Goal: Task Accomplishment & Management: Complete application form

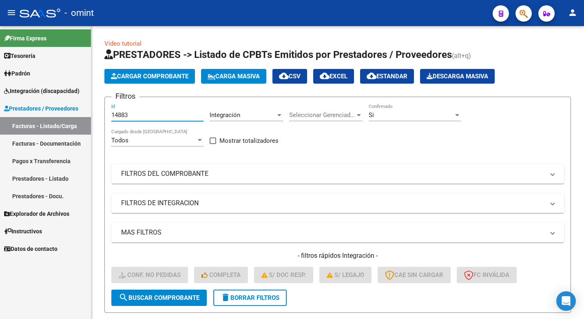
drag, startPoint x: 133, startPoint y: 114, endPoint x: 40, endPoint y: 86, distance: 96.6
click at [41, 86] on mat-sidenav-container "Firma Express Tesorería Extractos Procesados (csv) Extractos Originales (pdf) P…" at bounding box center [292, 172] width 584 height 293
paste input "15472"
type input "15472"
click at [168, 301] on span "search Buscar Comprobante" at bounding box center [159, 297] width 81 height 7
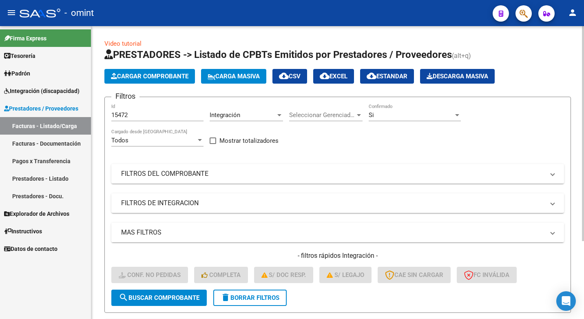
scroll to position [106, 0]
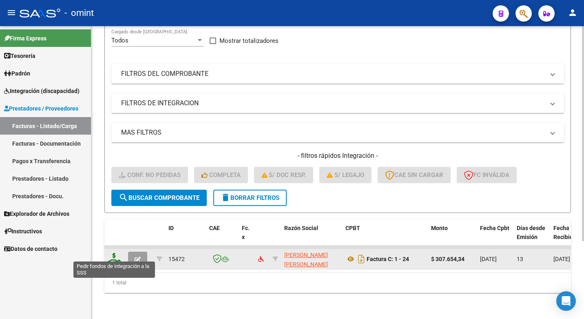
click at [114, 253] on icon at bounding box center [114, 258] width 13 height 11
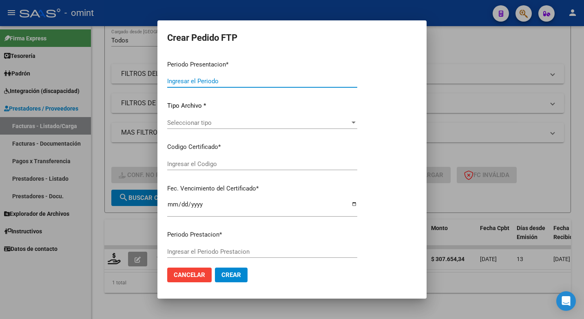
type input "202507"
type input "$ 307.654,34"
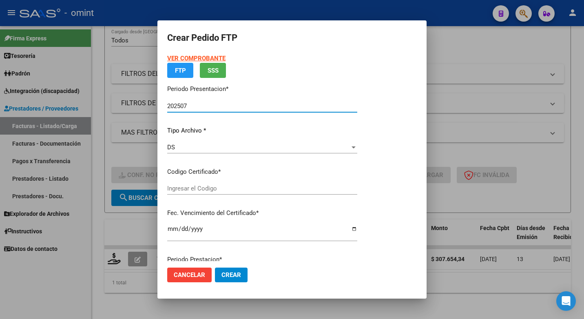
type input "2942305001"
type input "2027-03-22"
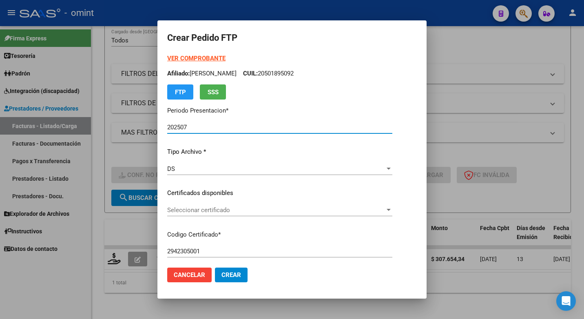
click at [358, 205] on div "Seleccionar certificado Seleccionar certificado" at bounding box center [279, 210] width 225 height 12
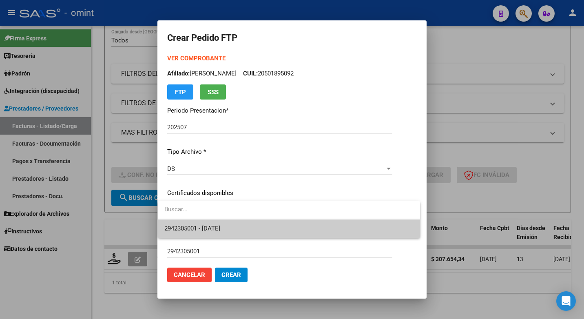
click at [296, 228] on span "2942305001 - 2027-03-22" at bounding box center [288, 228] width 249 height 18
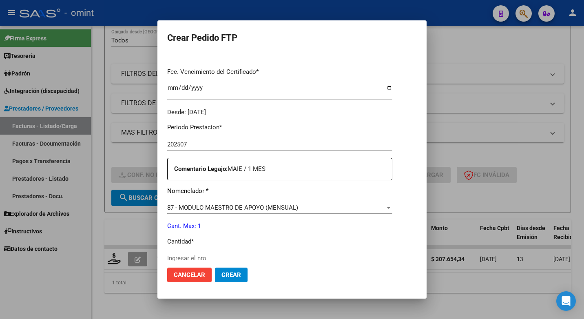
scroll to position [245, 0]
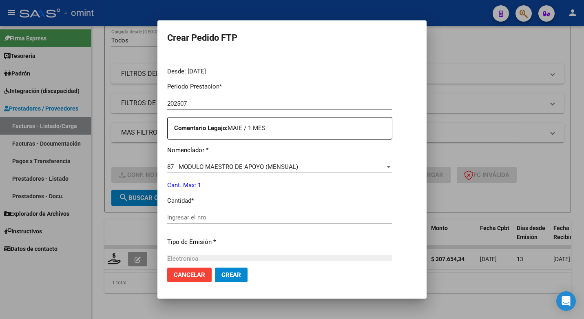
click at [180, 212] on div "Ingresar el nro" at bounding box center [279, 217] width 225 height 12
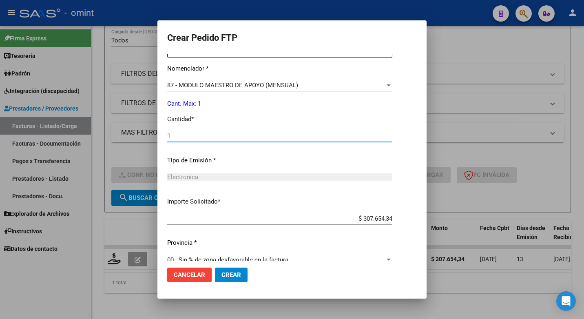
scroll to position [339, 0]
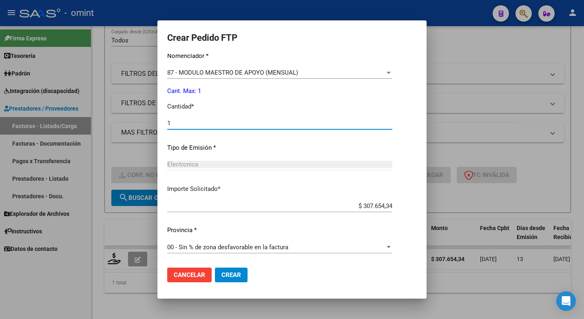
type input "1"
click at [230, 278] on span "Crear" at bounding box center [231, 274] width 20 height 7
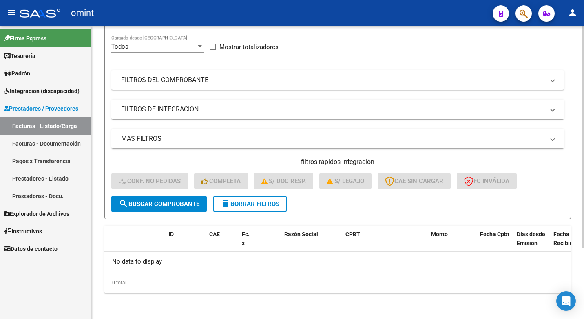
scroll to position [0, 0]
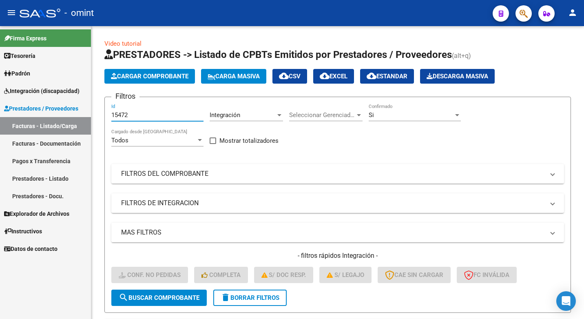
drag, startPoint x: 132, startPoint y: 116, endPoint x: 53, endPoint y: 101, distance: 80.2
click at [53, 101] on mat-sidenav-container "Firma Express Tesorería Extractos Procesados (csv) Extractos Originales (pdf) P…" at bounding box center [292, 172] width 584 height 293
paste input "16884"
type input "16884"
click at [150, 297] on span "search Buscar Comprobante" at bounding box center [159, 297] width 81 height 7
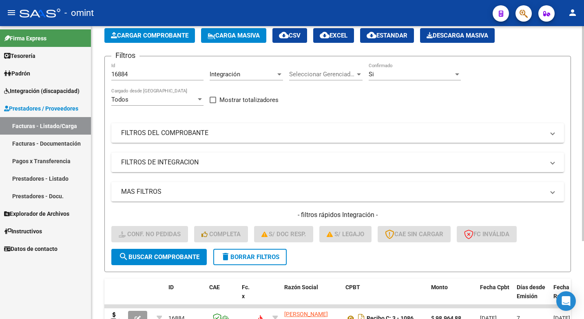
scroll to position [106, 0]
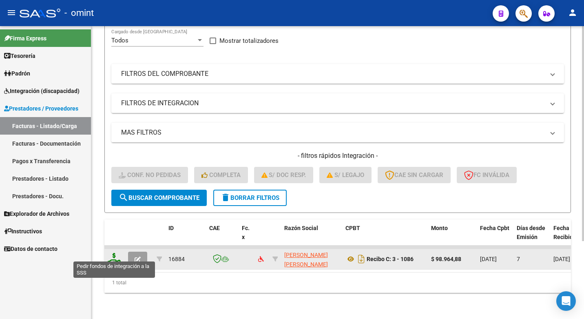
click at [113, 254] on icon at bounding box center [114, 258] width 13 height 11
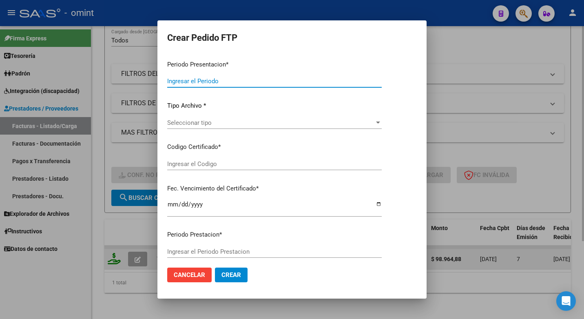
type input "202507"
type input "$ 98.964,88"
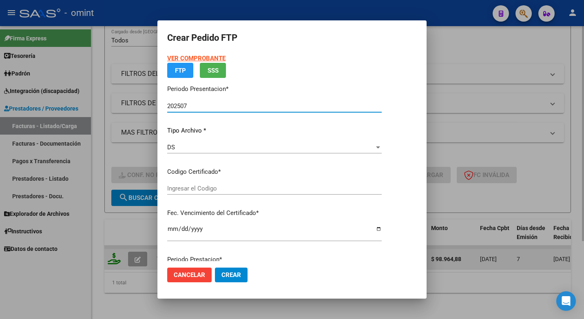
type input "2942305001"
type input "2027-03-22"
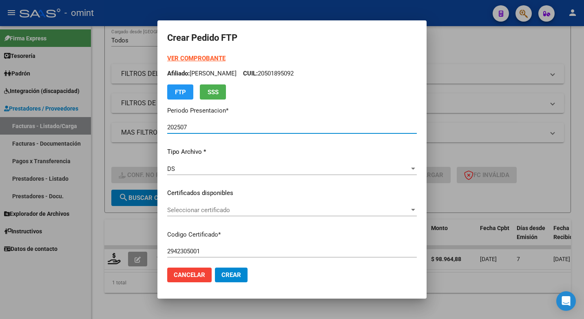
click at [409, 209] on span "Seleccionar certificado" at bounding box center [288, 209] width 242 height 7
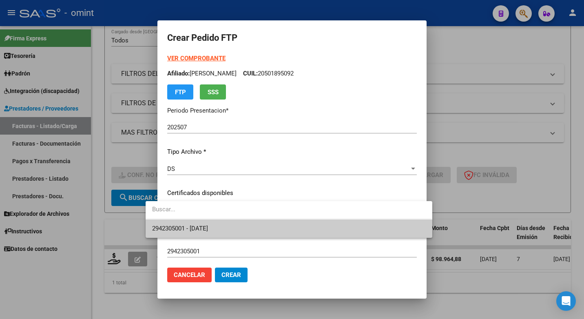
click at [367, 228] on span "2942305001 - 2027-03-22" at bounding box center [288, 228] width 273 height 18
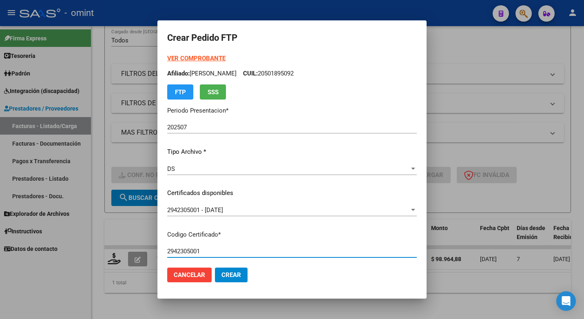
click at [350, 248] on input "2942305001" at bounding box center [292, 250] width 250 height 7
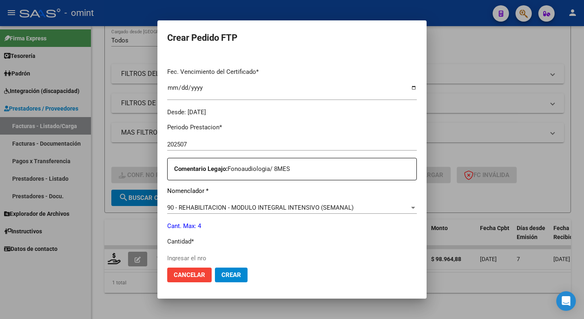
scroll to position [285, 0]
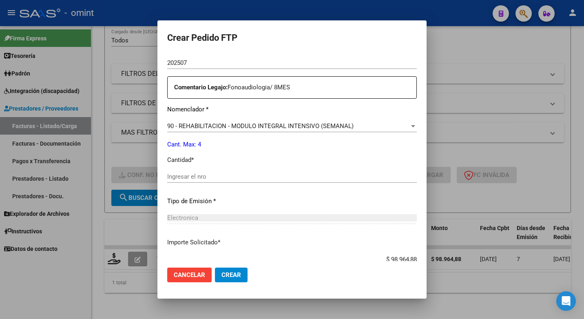
click at [182, 220] on span "Electronica" at bounding box center [182, 217] width 31 height 7
click at [182, 219] on span "Electronica" at bounding box center [182, 217] width 31 height 7
click at [181, 176] on input "Ingresar el nro" at bounding box center [292, 176] width 250 height 7
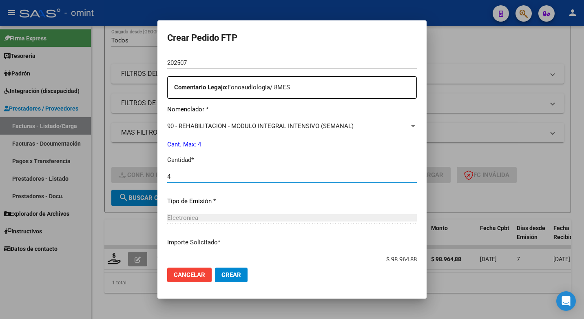
type input "4"
click at [310, 206] on div "Periodo Prestacion * 202507 Ingresar el Periodo Prestacion Comentario Legajo: F…" at bounding box center [292, 174] width 250 height 279
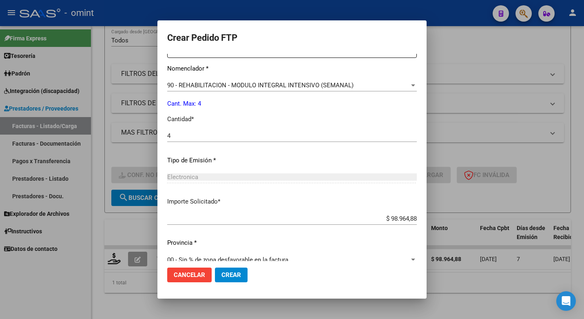
scroll to position [339, 0]
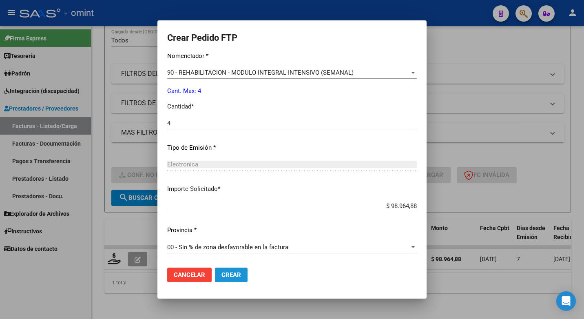
click at [224, 276] on span "Crear" at bounding box center [231, 274] width 20 height 7
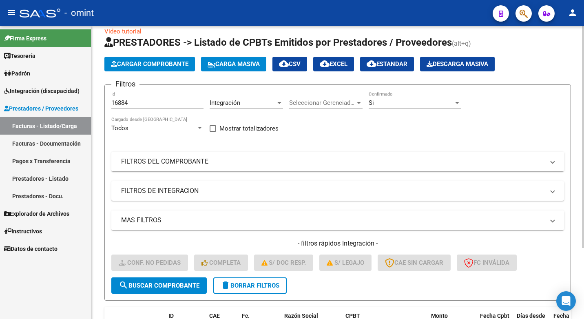
scroll to position [0, 0]
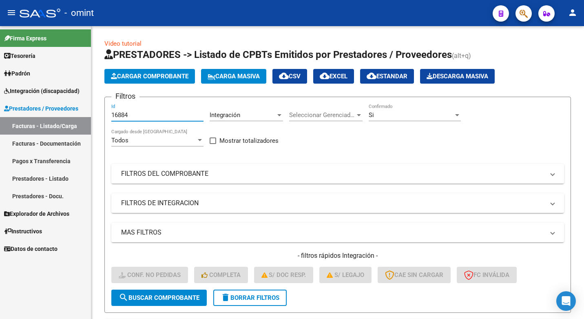
drag, startPoint x: 135, startPoint y: 112, endPoint x: 84, endPoint y: 100, distance: 53.1
click at [84, 100] on mat-sidenav-container "Firma Express Tesorería Extractos Procesados (csv) Extractos Originales (pdf) P…" at bounding box center [292, 172] width 584 height 293
paste input "15589"
type input "15589"
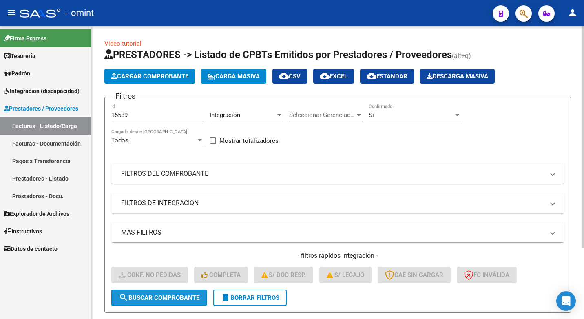
click at [146, 297] on span "search Buscar Comprobante" at bounding box center [159, 297] width 81 height 7
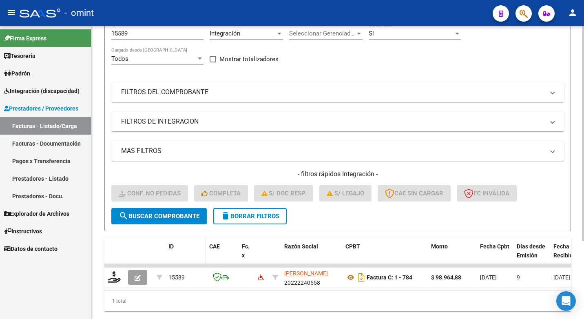
scroll to position [106, 0]
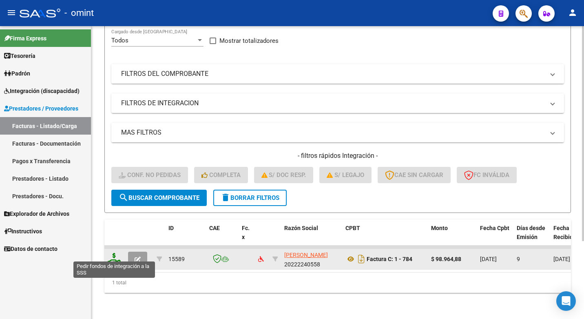
click at [114, 253] on icon at bounding box center [114, 258] width 13 height 11
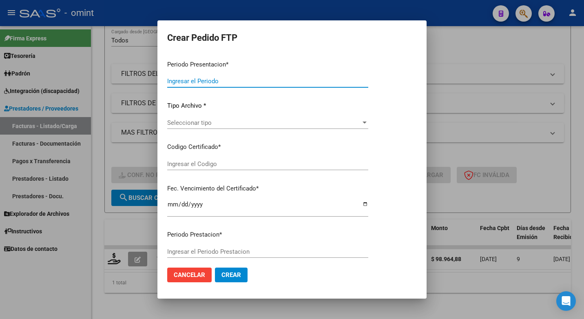
type input "202507"
type input "$ 98.964,88"
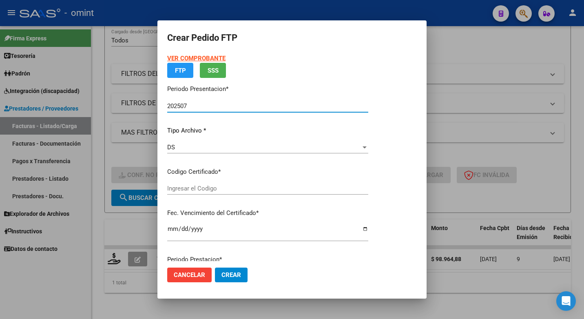
type input "2942305001"
type input "2027-03-22"
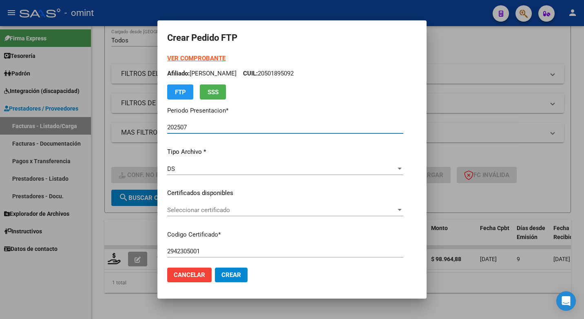
click at [396, 208] on span "Seleccionar certificado" at bounding box center [281, 209] width 229 height 7
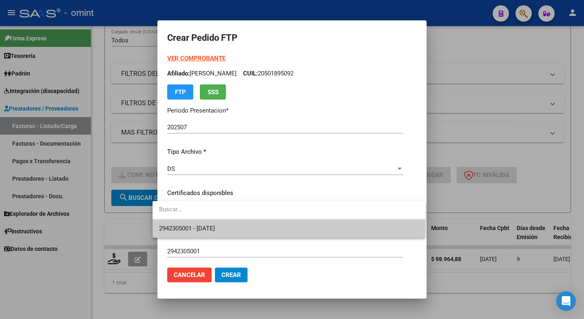
click at [339, 230] on span "2942305001 - 2027-03-22" at bounding box center [289, 228] width 260 height 18
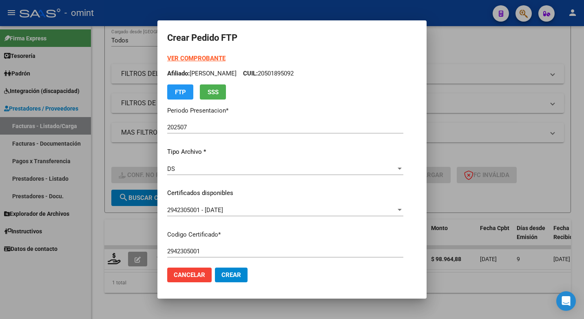
click at [259, 243] on div "VER COMPROBANTE ARCA Padrón Afiliado: PORPORATO OCTAVIO CUIL: 20501895092 FTP S…" at bounding box center [285, 187] width 236 height 267
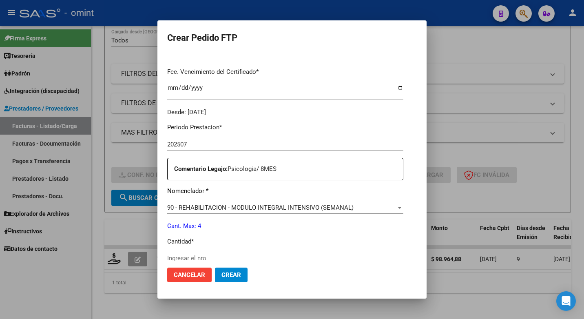
scroll to position [285, 0]
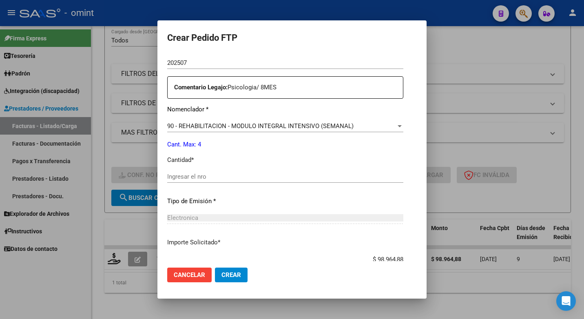
click at [178, 177] on input "Ingresar el nro" at bounding box center [285, 176] width 236 height 7
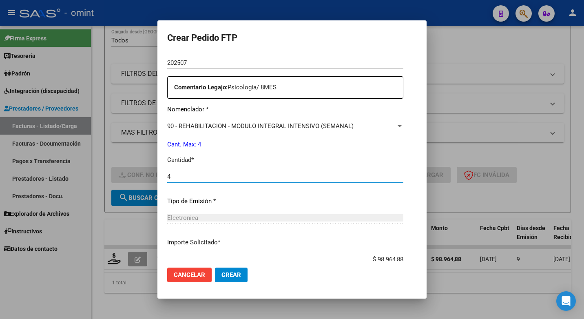
type input "4"
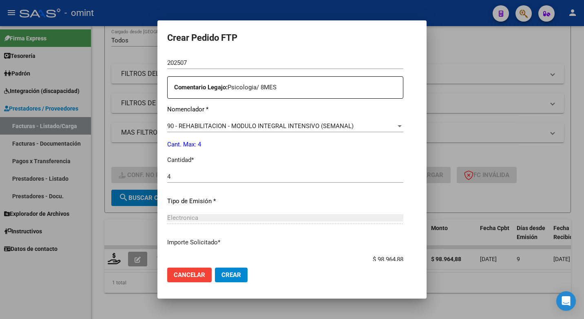
click at [275, 211] on div "Periodo Prestacion * 202507 Ingresar el Periodo Prestacion Comentario Legajo: P…" at bounding box center [285, 174] width 236 height 279
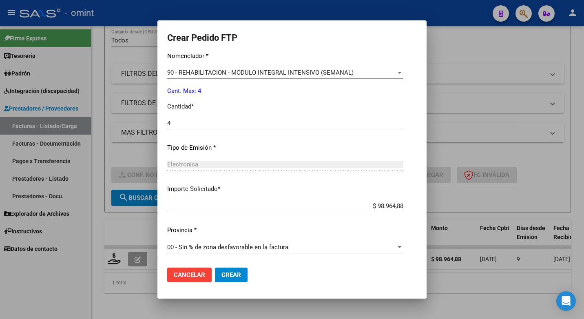
click at [223, 272] on span "Crear" at bounding box center [231, 274] width 20 height 7
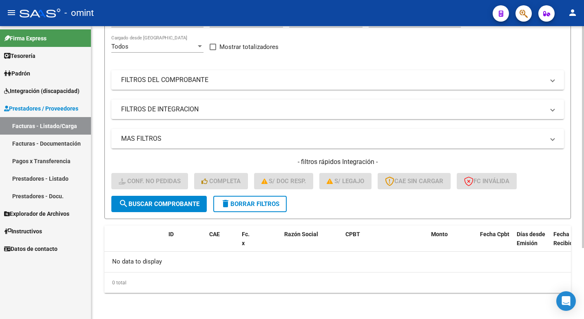
scroll to position [0, 0]
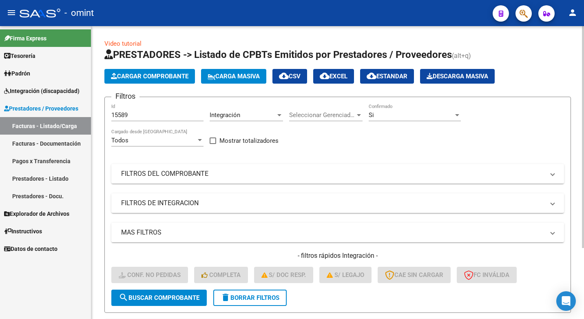
click at [150, 32] on div "Video tutorial PRESTADORES -> Listado de CPBTs Emitidos por Prestadores / Prove…" at bounding box center [337, 219] width 493 height 387
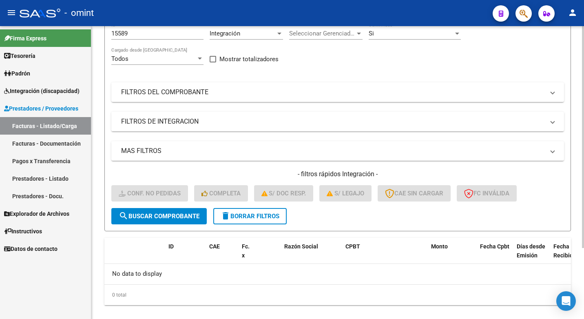
scroll to position [41, 0]
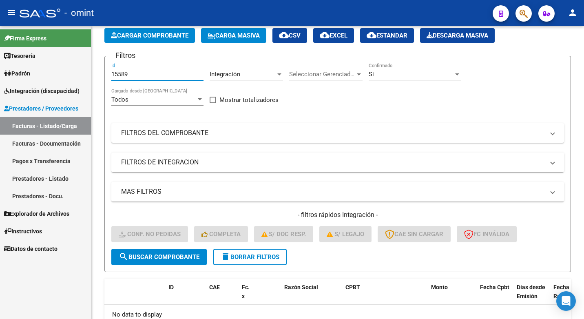
drag, startPoint x: 132, startPoint y: 72, endPoint x: 55, endPoint y: 61, distance: 77.0
click at [55, 61] on mat-sidenav-container "Firma Express Tesorería Extractos Procesados (csv) Extractos Originales (pdf) P…" at bounding box center [292, 172] width 584 height 293
paste input "16763"
type input "16763"
click at [175, 258] on span "search Buscar Comprobante" at bounding box center [159, 256] width 81 height 7
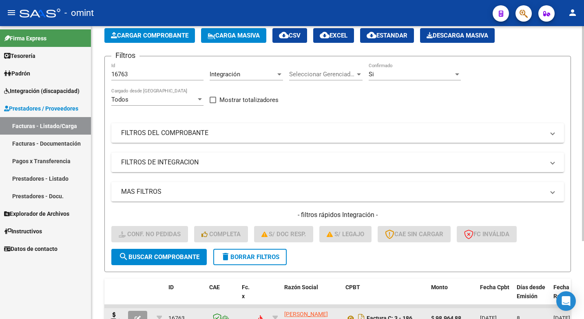
scroll to position [106, 0]
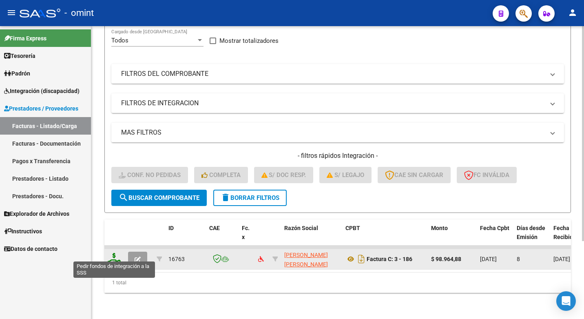
click at [112, 254] on icon at bounding box center [114, 258] width 13 height 11
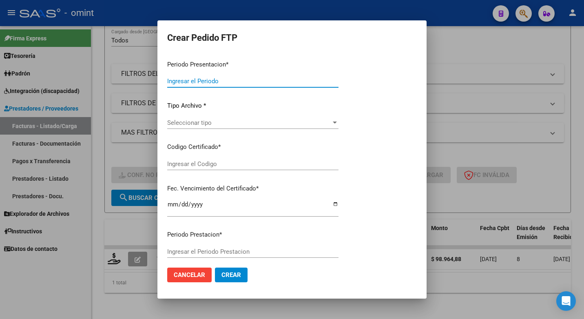
type input "202507"
type input "$ 98.964,88"
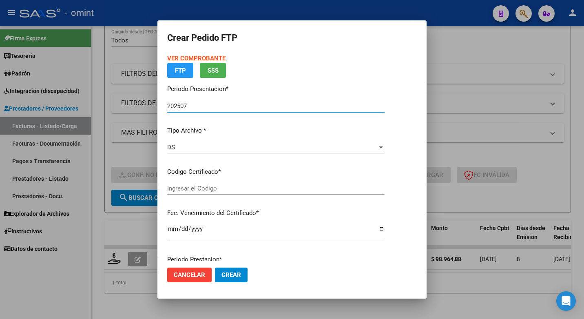
type input "2942305001"
type input "2027-03-22"
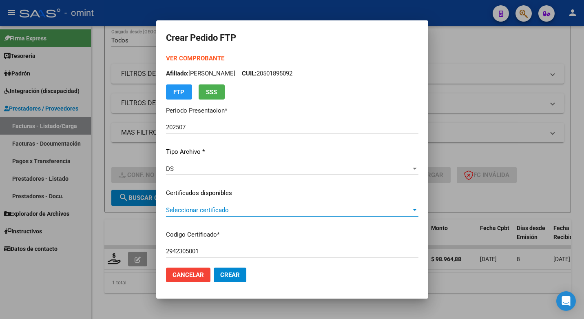
click at [411, 206] on span "Seleccionar certificado" at bounding box center [288, 209] width 245 height 7
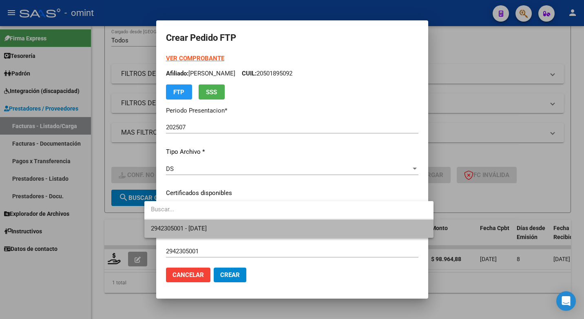
click at [322, 228] on span "2942305001 - 2027-03-22" at bounding box center [289, 228] width 276 height 18
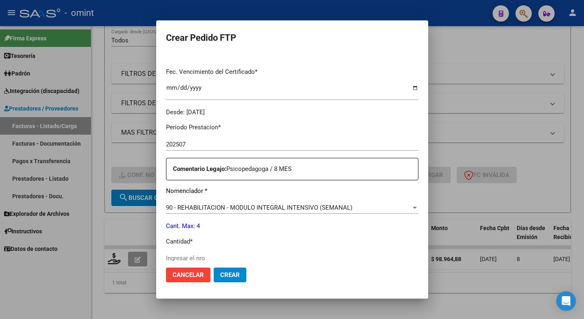
scroll to position [245, 0]
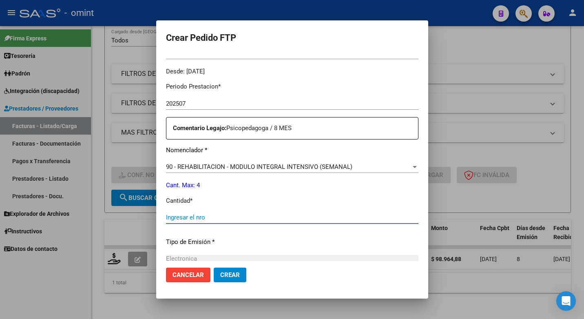
click at [171, 217] on input "Ingresar el nro" at bounding box center [292, 217] width 252 height 7
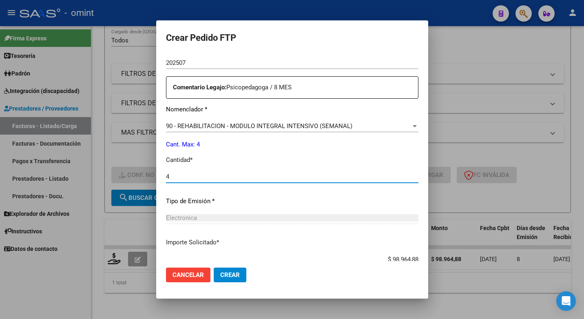
scroll to position [339, 0]
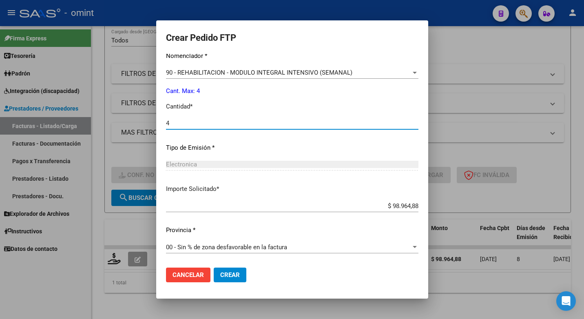
type input "4"
click at [225, 275] on button "Crear" at bounding box center [230, 274] width 33 height 15
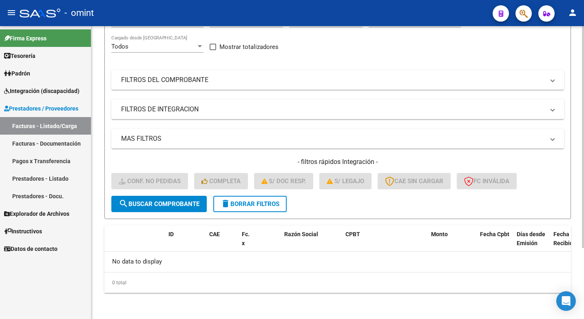
scroll to position [0, 0]
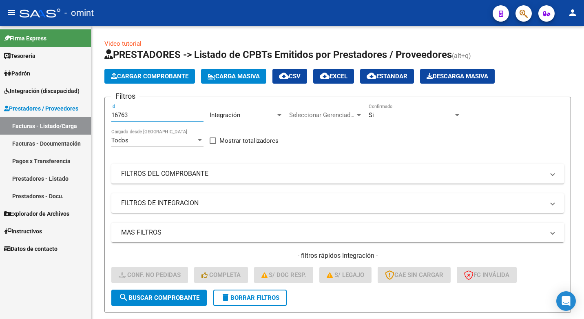
drag, startPoint x: 133, startPoint y: 114, endPoint x: 58, endPoint y: 107, distance: 74.5
click at [58, 107] on mat-sidenav-container "Firma Express Tesorería Extractos Procesados (csv) Extractos Originales (pdf) P…" at bounding box center [292, 172] width 584 height 293
paste input "15517"
type input "15517"
click at [144, 302] on button "search Buscar Comprobante" at bounding box center [158, 297] width 95 height 16
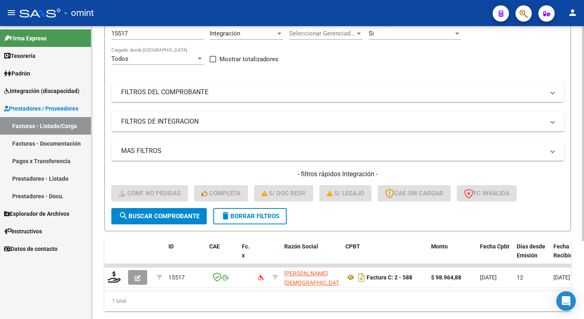
scroll to position [106, 0]
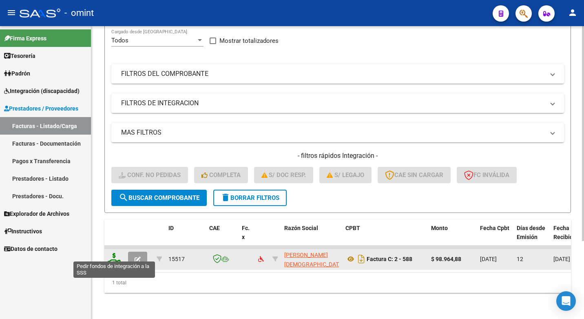
click at [113, 253] on icon at bounding box center [114, 258] width 13 height 11
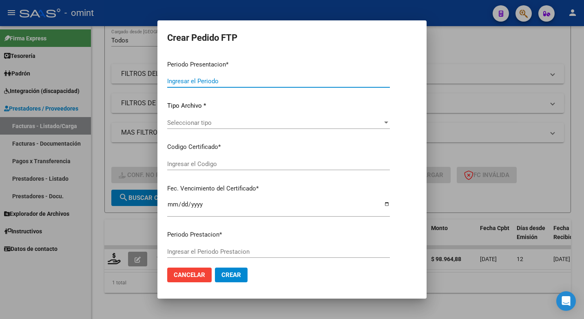
type input "202507"
type input "$ 98.964,88"
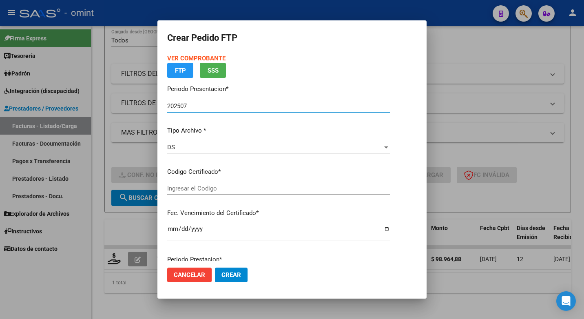
type input "2942305001"
type input "2027-03-22"
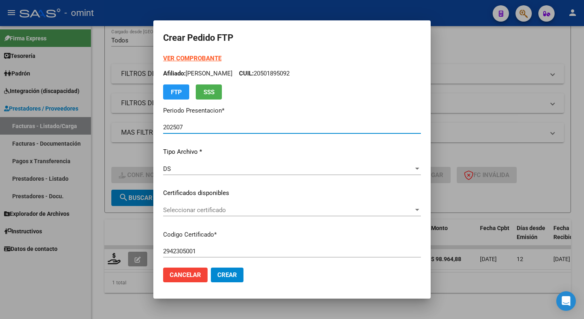
click at [412, 209] on span "Seleccionar certificado" at bounding box center [288, 209] width 250 height 7
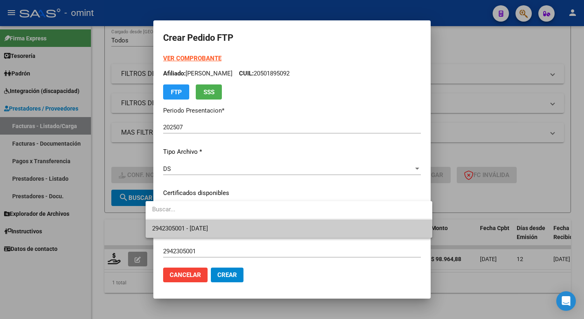
click at [343, 228] on span "2942305001 - 2027-03-22" at bounding box center [288, 228] width 273 height 18
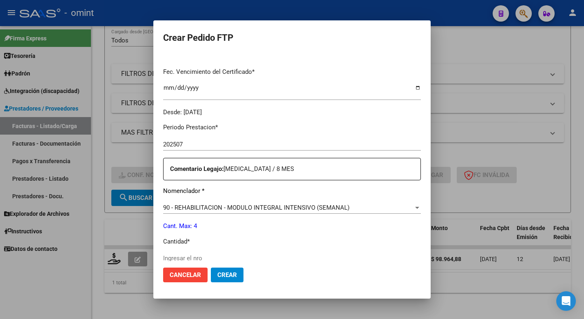
scroll to position [245, 0]
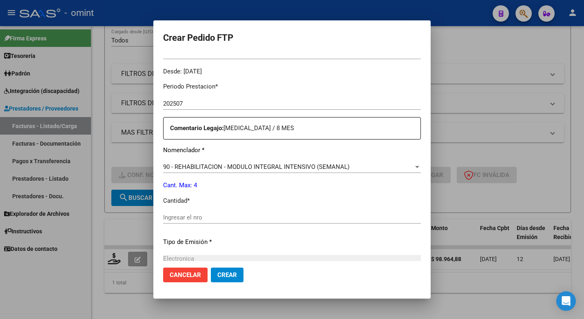
click at [190, 218] on input "Ingresar el nro" at bounding box center [292, 217] width 258 height 7
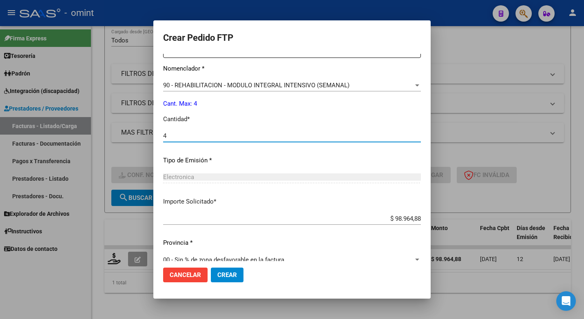
scroll to position [339, 0]
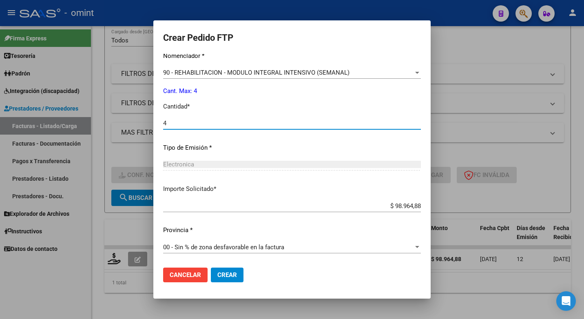
type input "4"
click at [219, 276] on span "Crear" at bounding box center [227, 274] width 20 height 7
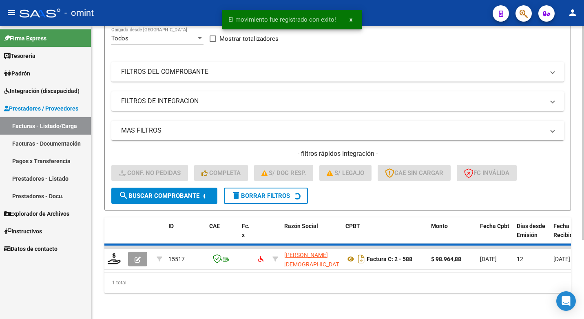
scroll to position [94, 0]
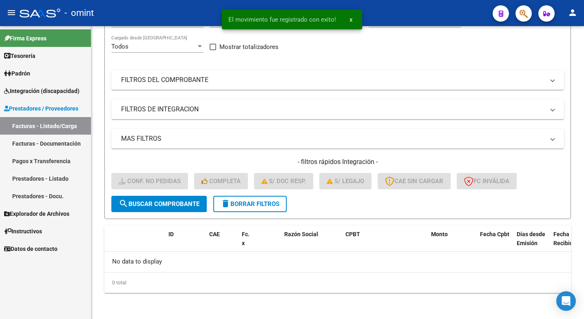
click at [155, 11] on div "- omint" at bounding box center [253, 13] width 466 height 18
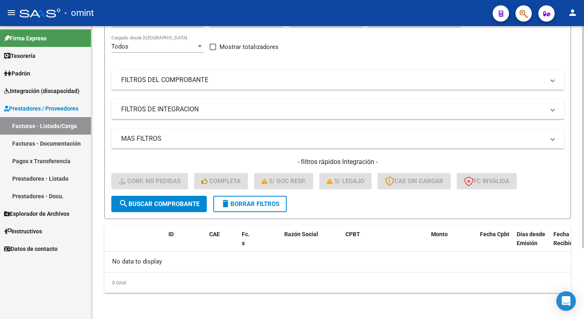
scroll to position [0, 0]
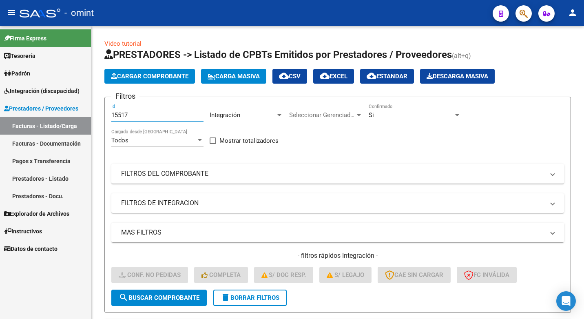
drag, startPoint x: 133, startPoint y: 113, endPoint x: 17, endPoint y: 101, distance: 116.0
click at [18, 101] on mat-sidenav-container "Firma Express Tesorería Extractos Procesados (csv) Extractos Originales (pdf) P…" at bounding box center [292, 172] width 584 height 293
paste input "16427"
type input "16427"
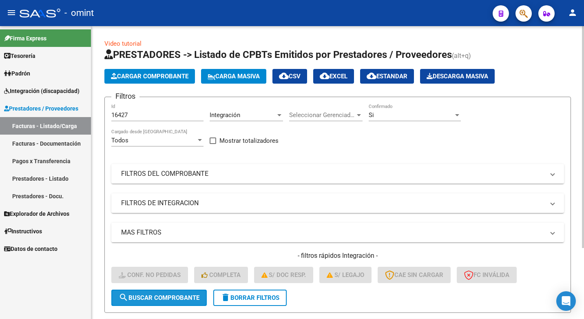
click at [178, 303] on button "search Buscar Comprobante" at bounding box center [158, 297] width 95 height 16
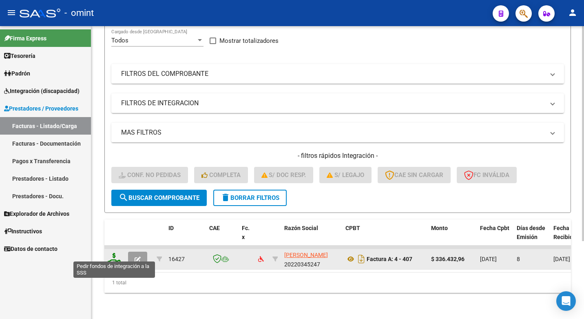
click at [115, 253] on icon at bounding box center [114, 258] width 13 height 11
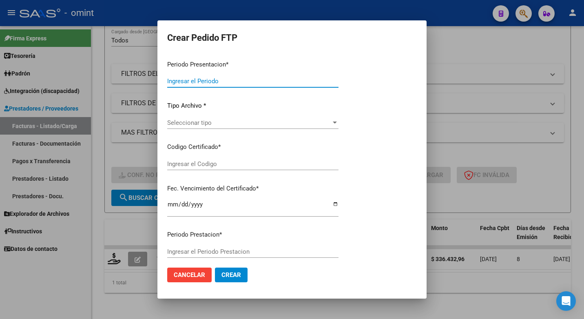
type input "202507"
type input "$ 336.432,96"
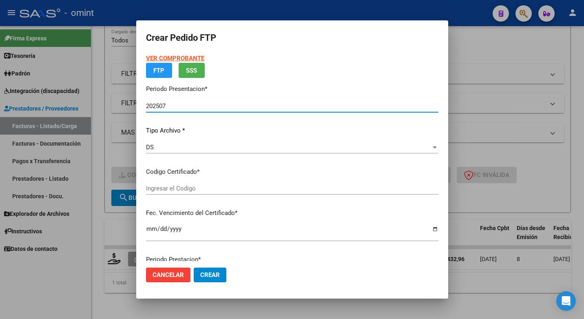
type input "2942305001"
type input "2027-03-22"
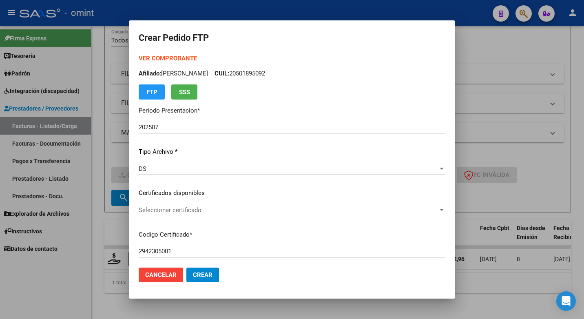
click at [433, 205] on div "Seleccionar certificado Seleccionar certificado" at bounding box center [292, 210] width 307 height 12
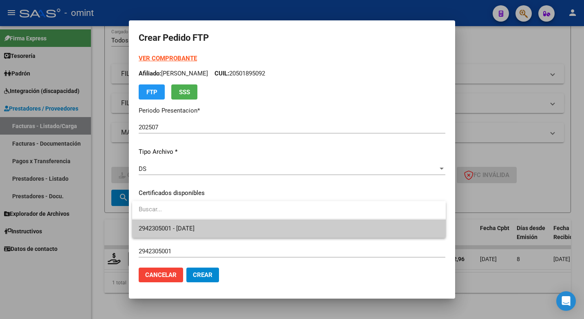
click at [370, 234] on span "2942305001 - 2027-03-22" at bounding box center [289, 228] width 300 height 18
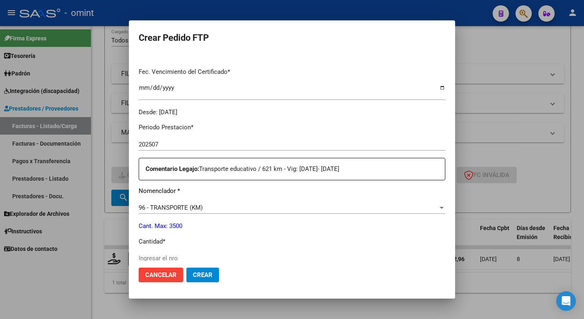
scroll to position [245, 0]
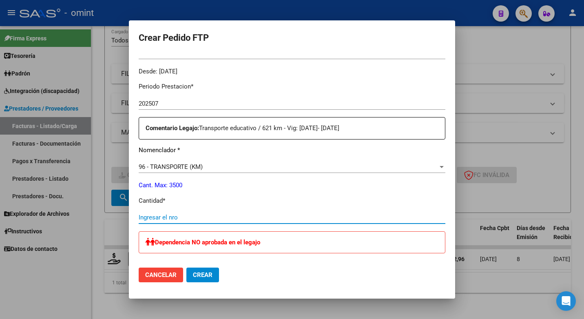
click at [163, 219] on input "Ingresar el nro" at bounding box center [292, 217] width 307 height 7
type input "621"
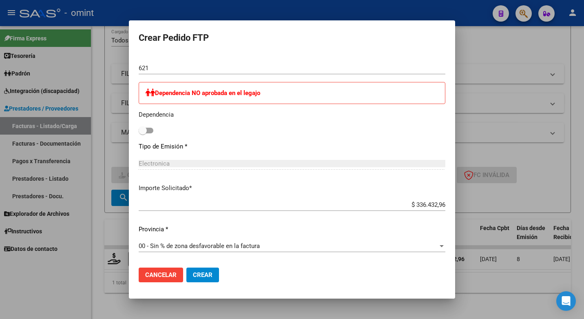
scroll to position [475, 0]
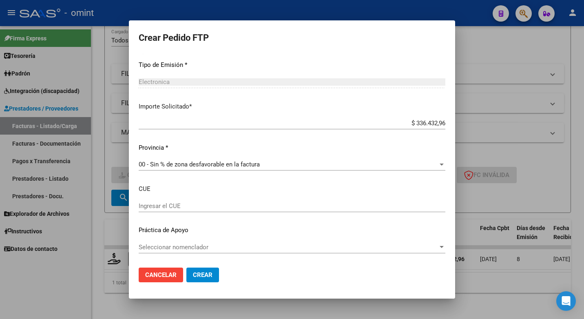
click at [203, 278] on span "Crear" at bounding box center [203, 274] width 20 height 7
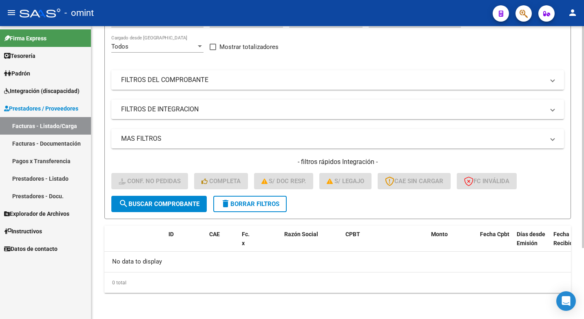
scroll to position [12, 0]
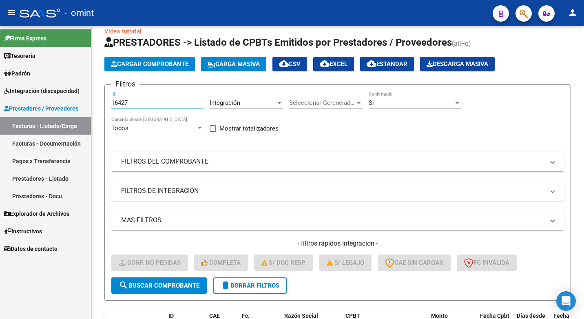
drag, startPoint x: 138, startPoint y: 101, endPoint x: 46, endPoint y: 85, distance: 93.0
click at [46, 85] on mat-sidenav-container "Firma Express Tesorería Extractos Procesados (csv) Extractos Originales (pdf) P…" at bounding box center [292, 172] width 584 height 293
paste input "16634"
type input "16634"
click at [170, 286] on span "search Buscar Comprobante" at bounding box center [159, 285] width 81 height 7
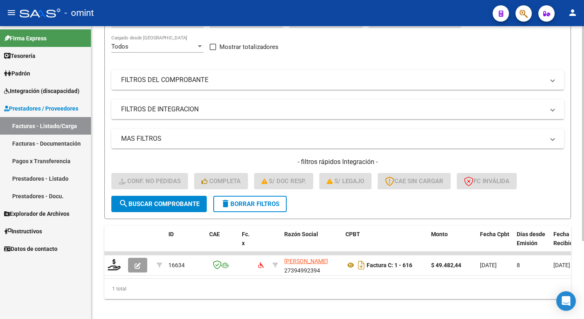
scroll to position [106, 0]
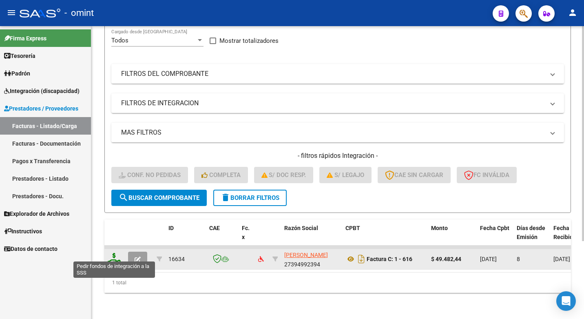
click at [115, 253] on icon at bounding box center [114, 258] width 13 height 11
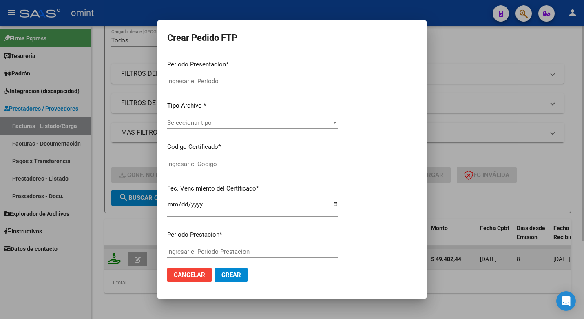
type input "202507"
type input "$ 49.482,44"
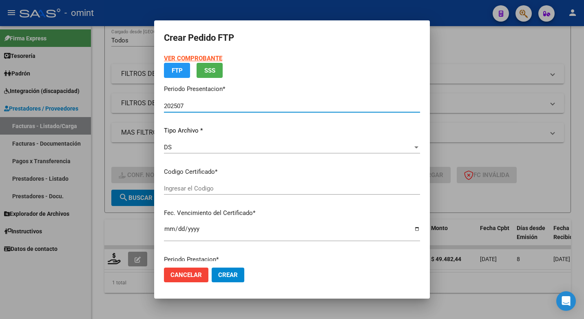
type input "6978598641"
type input "2024-10-02"
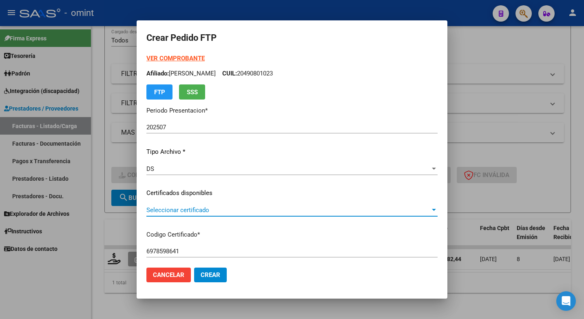
click at [405, 208] on span "Seleccionar certificado" at bounding box center [288, 209] width 284 height 7
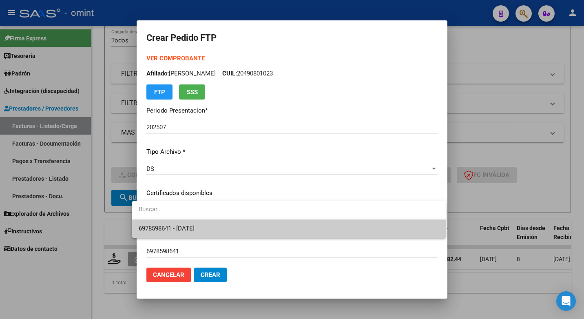
click at [281, 232] on span "6978598641 - 2024-10-02" at bounding box center [289, 228] width 300 height 18
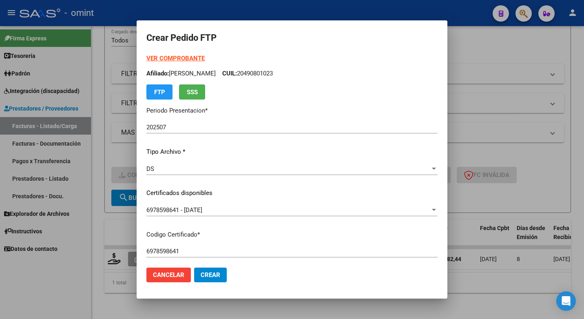
click at [256, 240] on div "VER COMPROBANTE ARCA Padrón Afiliado: RAME MATIAS EZEQUIEL CUIL: 20490801023 FT…" at bounding box center [291, 187] width 291 height 267
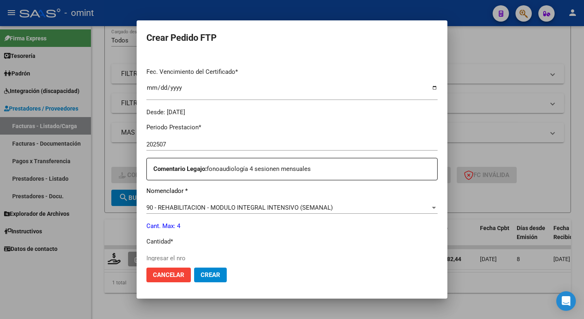
scroll to position [245, 0]
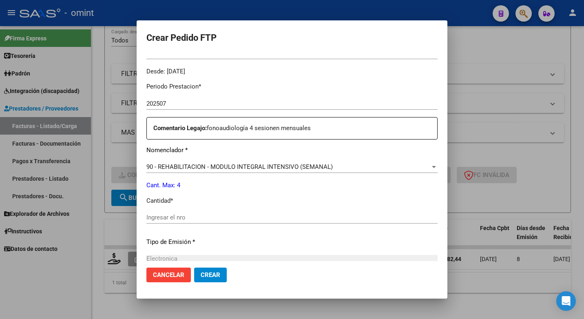
click at [172, 215] on input "Ingresar el nro" at bounding box center [291, 217] width 291 height 7
type input "4"
click at [255, 236] on div "Periodo Prestacion * 202507 Ingresar el Periodo Prestacion Comentario Legajo: f…" at bounding box center [291, 215] width 291 height 279
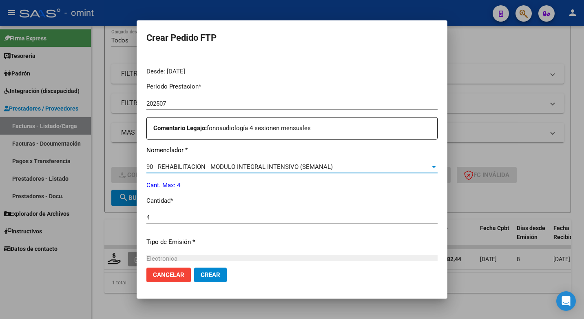
click at [435, 170] on div "90 - REHABILITACION - MODULO INTEGRAL INTENSIVO (SEMANAL)" at bounding box center [291, 166] width 291 height 7
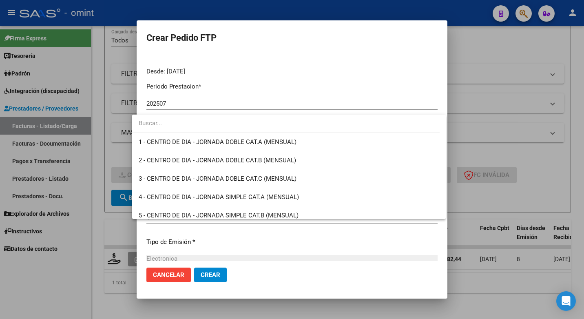
scroll to position [1609, 0]
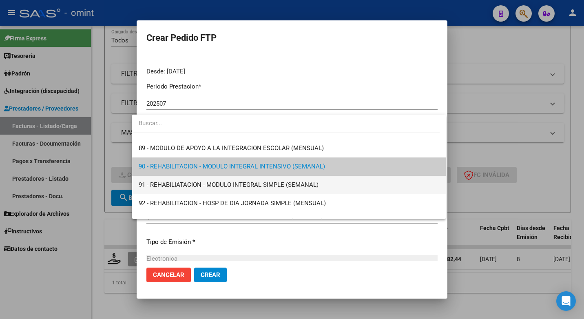
click at [325, 187] on span "91 - REHABILIATACION - MODULO INTEGRAL SIMPLE (SEMANAL)" at bounding box center [289, 185] width 300 height 18
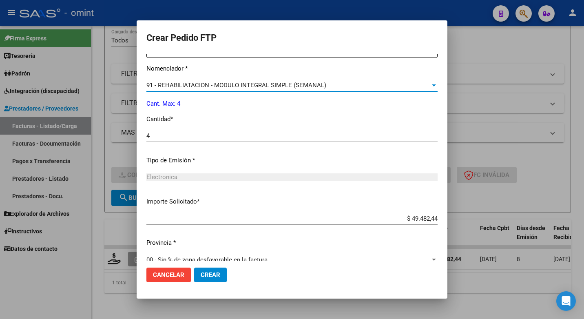
scroll to position [339, 0]
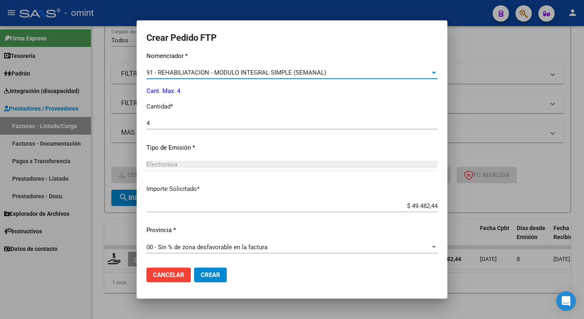
click at [210, 274] on span "Crear" at bounding box center [211, 274] width 20 height 7
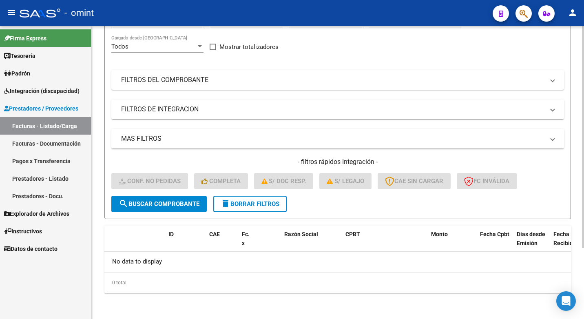
scroll to position [0, 0]
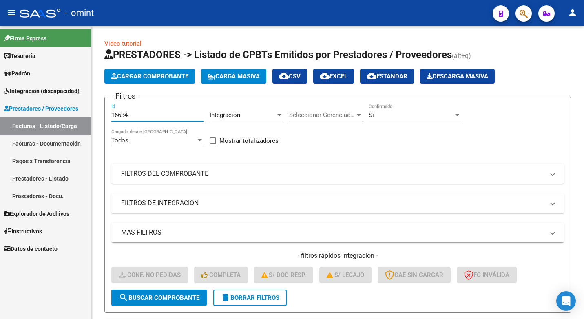
drag, startPoint x: 131, startPoint y: 113, endPoint x: 36, endPoint y: 111, distance: 95.0
click at [46, 114] on mat-sidenav-container "Firma Express Tesorería Extractos Procesados (csv) Extractos Originales (pdf) P…" at bounding box center [292, 172] width 584 height 293
paste input "17171"
type input "17171"
click at [145, 162] on div "Filtros 17171 Id Integración Area Seleccionar Gerenciador Seleccionar Gerenciad…" at bounding box center [337, 197] width 453 height 186
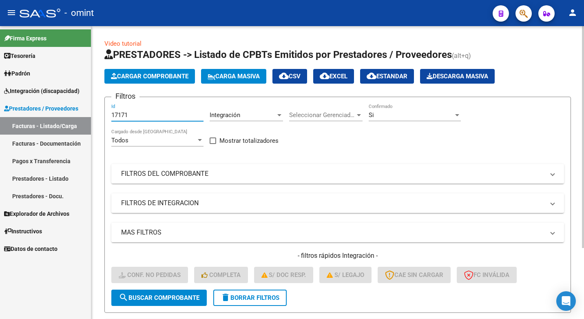
click at [145, 162] on div "Filtros 17171 Id Integración Area Seleccionar Gerenciador Seleccionar Gerenciad…" at bounding box center [337, 197] width 453 height 186
click at [175, 297] on span "search Buscar Comprobante" at bounding box center [159, 297] width 81 height 7
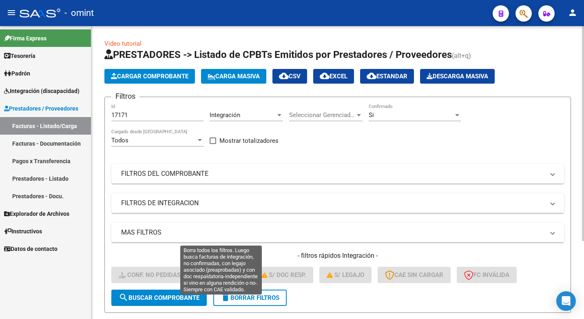
scroll to position [106, 0]
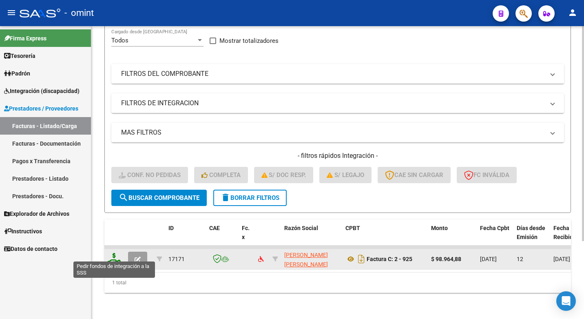
click at [112, 253] on icon at bounding box center [114, 258] width 13 height 11
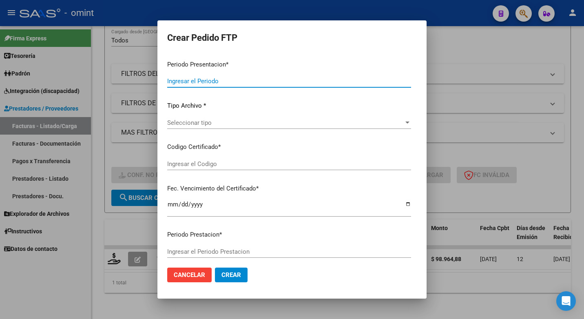
type input "202507"
type input "$ 98.964,88"
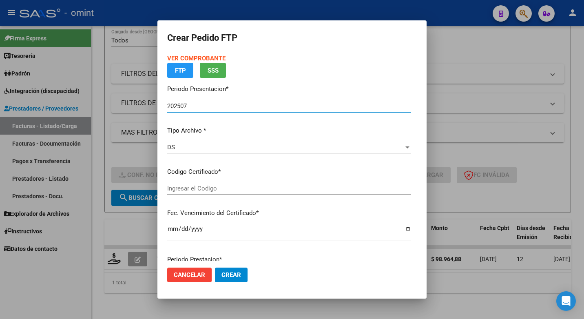
type input "6978598641"
type input "2024-10-02"
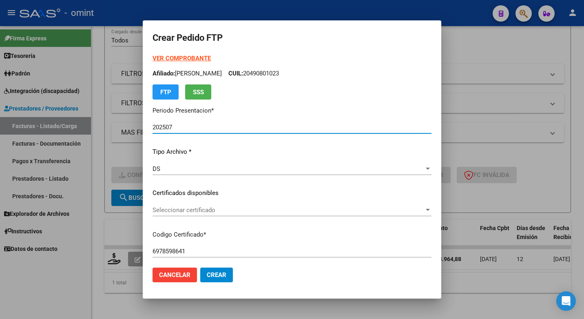
click at [424, 213] on span "Seleccionar certificado" at bounding box center [288, 209] width 272 height 7
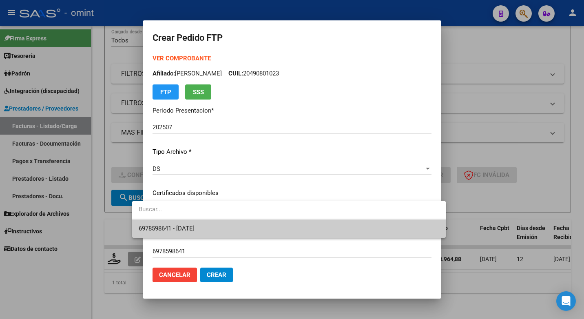
click at [356, 233] on span "6978598641 - 2024-10-02" at bounding box center [289, 228] width 300 height 18
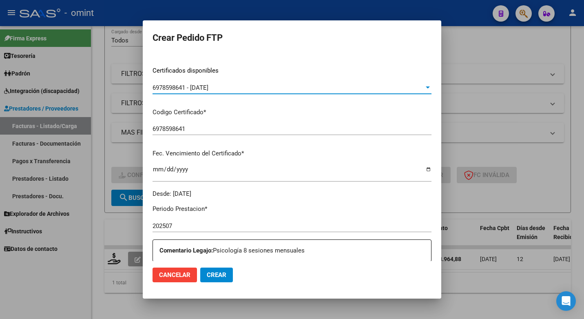
scroll to position [204, 0]
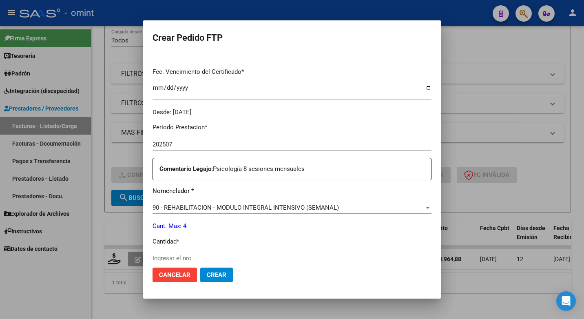
click at [424, 207] on div "90 - REHABILITACION - MODULO INTEGRAL INTENSIVO (SEMANAL)" at bounding box center [288, 207] width 272 height 7
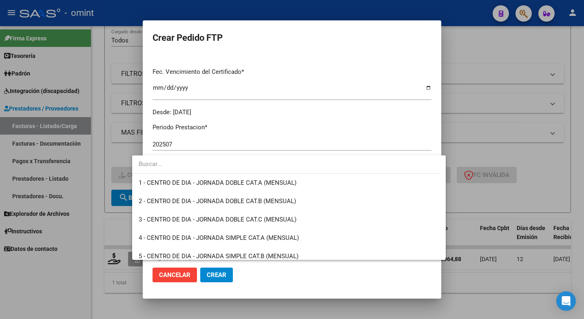
scroll to position [1609, 0]
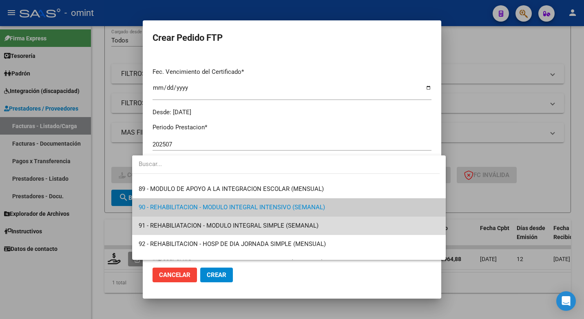
click at [323, 226] on span "91 - REHABILIATACION - MODULO INTEGRAL SIMPLE (SEMANAL)" at bounding box center [289, 226] width 300 height 18
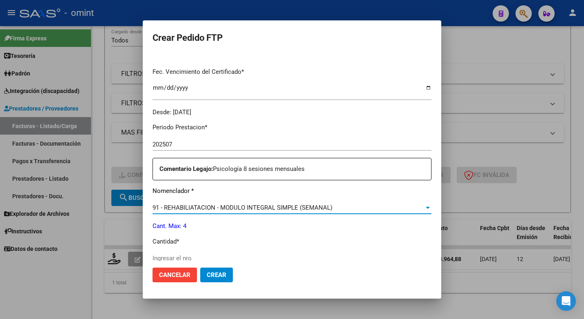
scroll to position [245, 0]
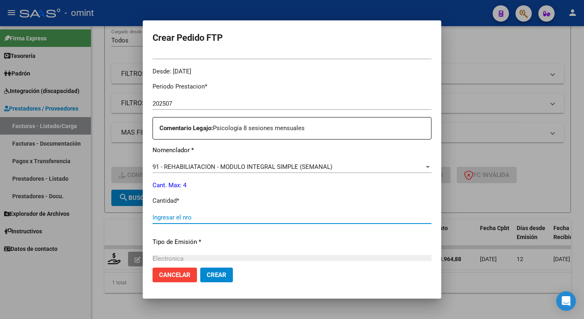
click at [164, 214] on input "Ingresar el nro" at bounding box center [291, 217] width 279 height 7
type input "4"
click at [268, 246] on p "Tipo de Emisión *" at bounding box center [291, 241] width 279 height 9
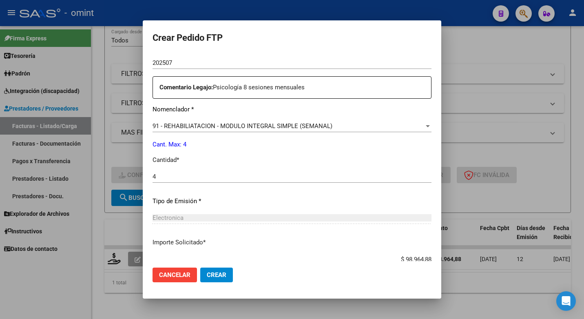
scroll to position [339, 0]
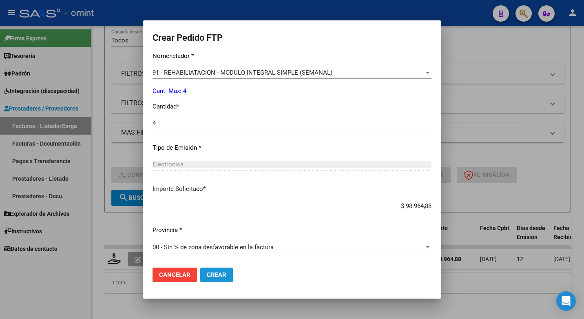
click at [205, 269] on button "Crear" at bounding box center [216, 274] width 33 height 15
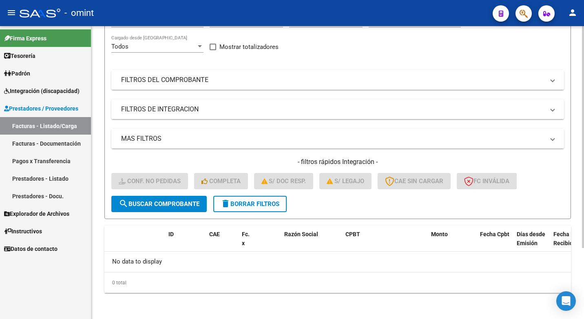
scroll to position [0, 0]
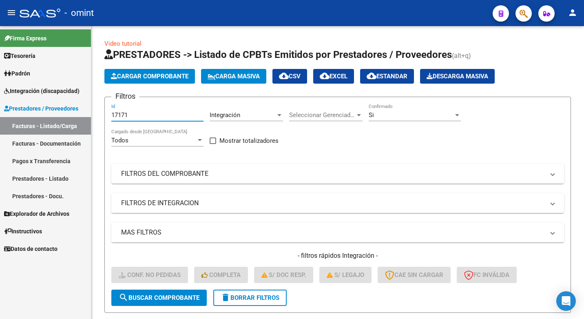
drag, startPoint x: 133, startPoint y: 113, endPoint x: 52, endPoint y: 104, distance: 81.6
click at [53, 104] on mat-sidenav-container "Firma Express Tesorería Extractos Procesados (csv) Extractos Originales (pdf) P…" at bounding box center [292, 172] width 584 height 293
paste input "16622"
type input "16622"
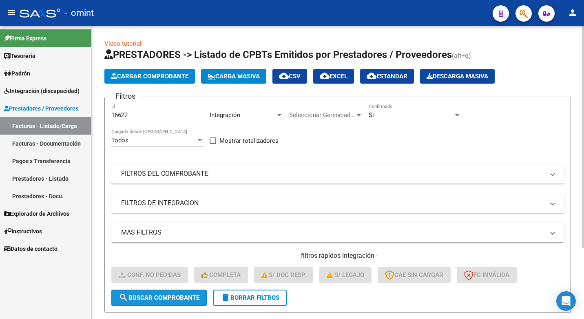
click at [166, 297] on span "search Buscar Comprobante" at bounding box center [159, 297] width 81 height 7
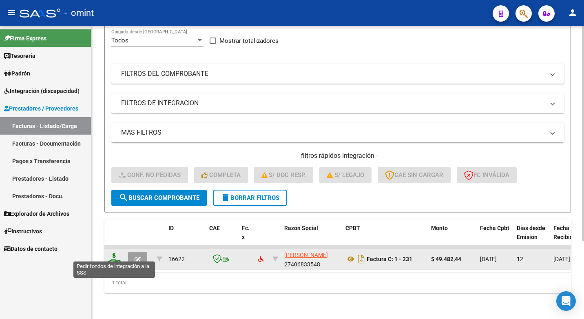
click at [113, 254] on icon at bounding box center [114, 258] width 13 height 11
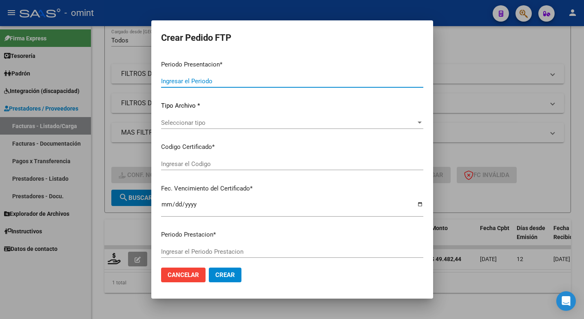
type input "202507"
type input "$ 49.482,44"
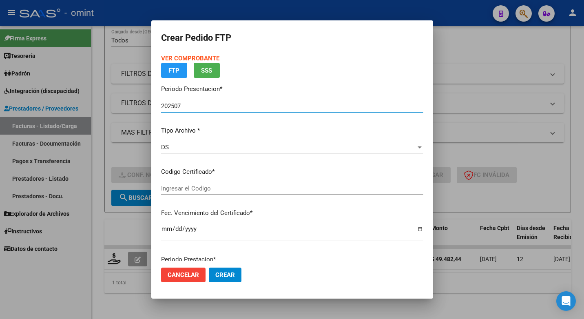
type input "6978598641"
type input "2024-10-02"
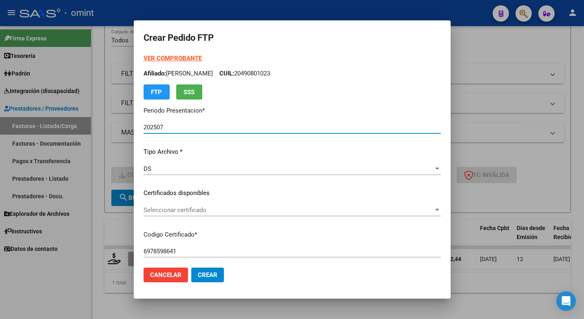
click at [428, 208] on span "Seleccionar certificado" at bounding box center [289, 209] width 290 height 7
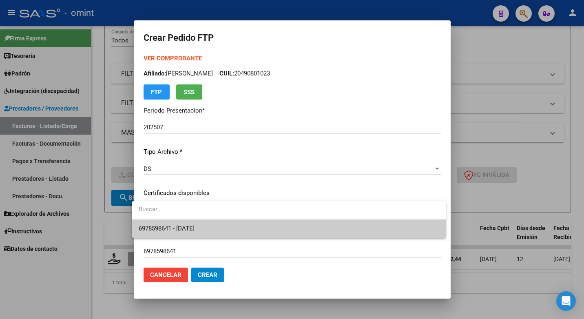
click at [363, 223] on span "6978598641 - 2024-10-02" at bounding box center [289, 228] width 300 height 18
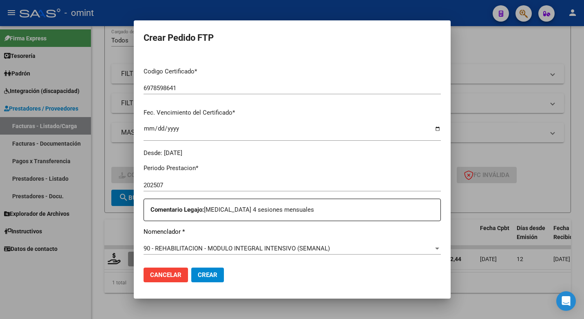
scroll to position [245, 0]
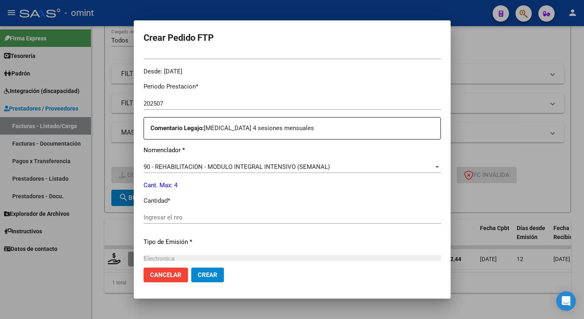
click at [431, 170] on div "90 - REHABILITACION - MODULO INTEGRAL INTENSIVO (SEMANAL)" at bounding box center [289, 166] width 290 height 7
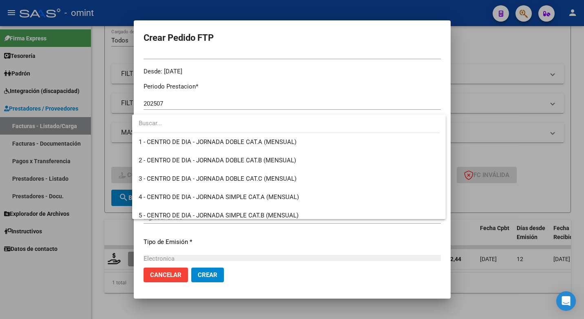
scroll to position [1609, 0]
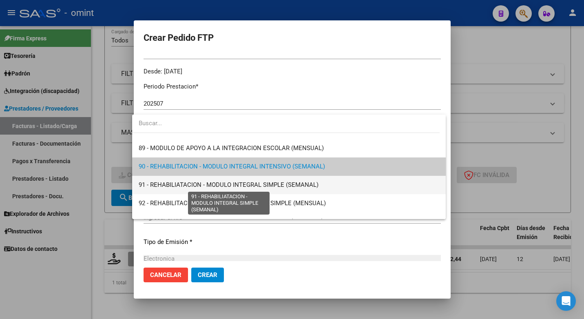
click at [295, 186] on span "91 - REHABILIATACION - MODULO INTEGRAL SIMPLE (SEMANAL)" at bounding box center [229, 184] width 180 height 7
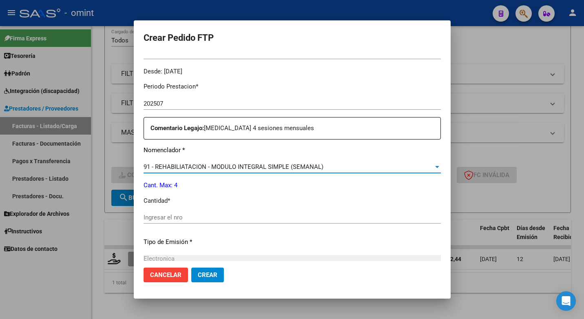
click at [170, 218] on input "Ingresar el nro" at bounding box center [292, 217] width 297 height 7
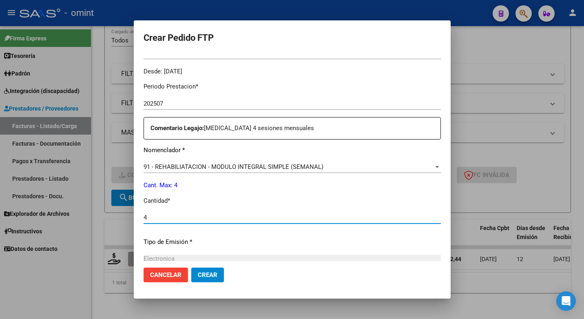
type input "4"
click at [240, 243] on p "Tipo de Emisión *" at bounding box center [292, 241] width 297 height 9
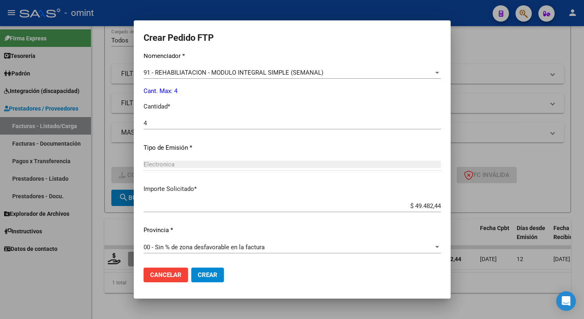
click at [196, 281] on button "Crear" at bounding box center [207, 274] width 33 height 15
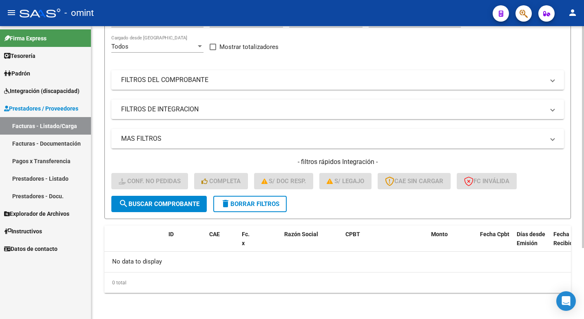
scroll to position [0, 0]
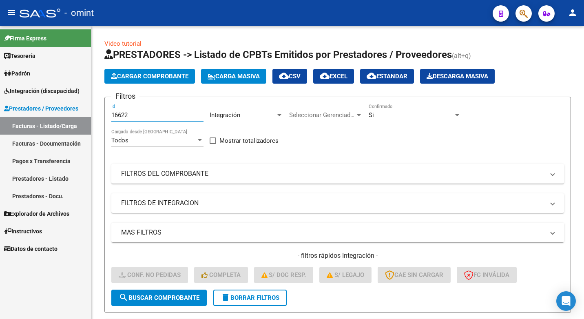
drag, startPoint x: 137, startPoint y: 114, endPoint x: 80, endPoint y: 99, distance: 58.3
click at [81, 99] on mat-sidenav-container "Firma Express Tesorería Extractos Procesados (csv) Extractos Originales (pdf) P…" at bounding box center [292, 172] width 584 height 293
paste input "15688"
type input "15688"
click at [161, 299] on span "search Buscar Comprobante" at bounding box center [159, 297] width 81 height 7
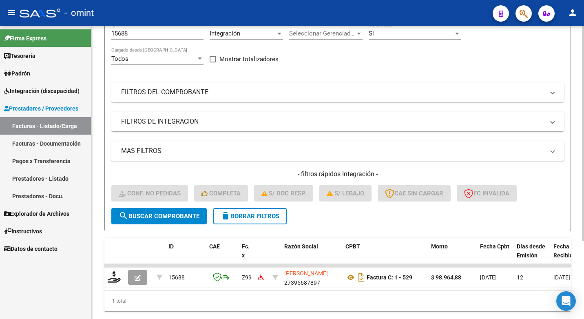
scroll to position [106, 0]
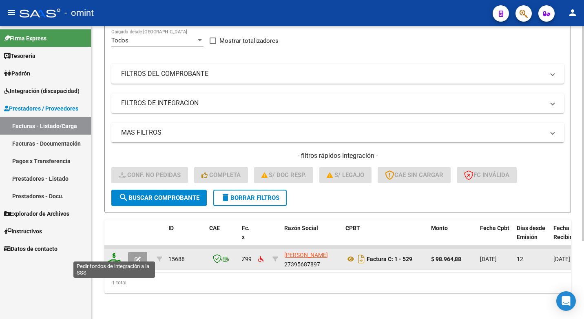
click at [112, 256] on icon at bounding box center [114, 258] width 13 height 11
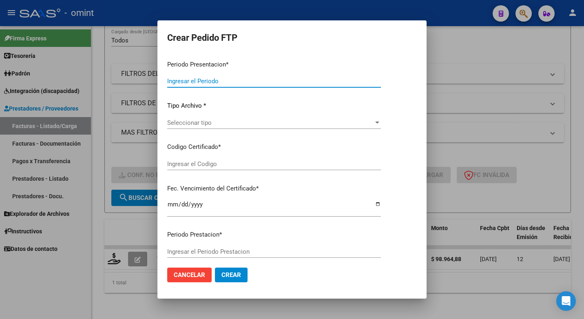
type input "202507"
type input "$ 98.964,88"
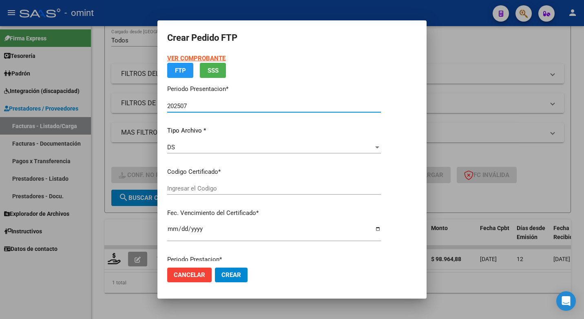
type input "5553866076"
type input "2026-10-06"
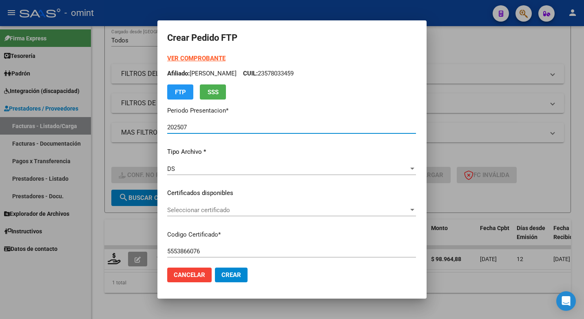
click at [409, 208] on span "Seleccionar certificado" at bounding box center [287, 209] width 241 height 7
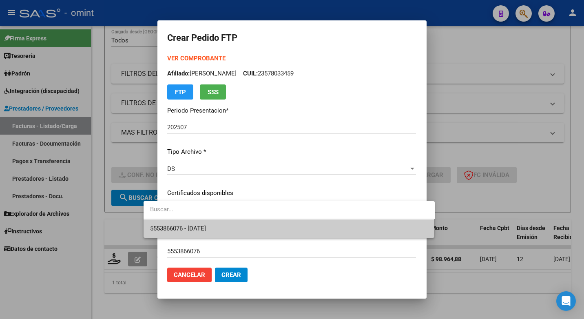
click at [338, 226] on span "5553866076 - 2026-10-06" at bounding box center [289, 228] width 278 height 18
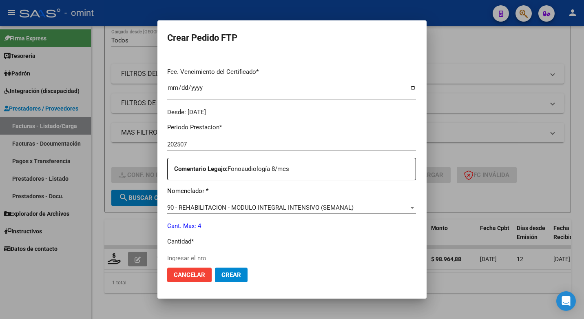
scroll to position [245, 0]
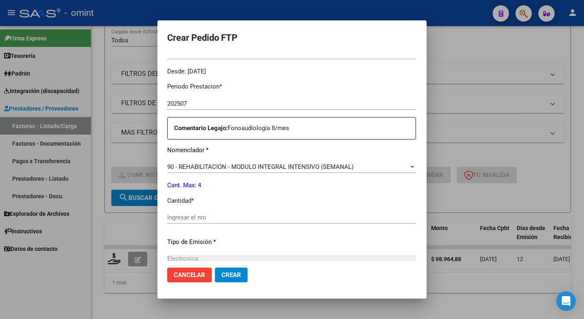
click at [170, 217] on input "Ingresar el nro" at bounding box center [291, 217] width 249 height 7
type input "4"
click at [264, 242] on p "Tipo de Emisión *" at bounding box center [291, 241] width 249 height 9
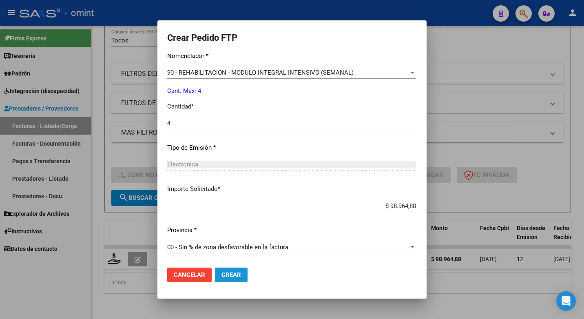
click at [219, 271] on button "Crear" at bounding box center [231, 274] width 33 height 15
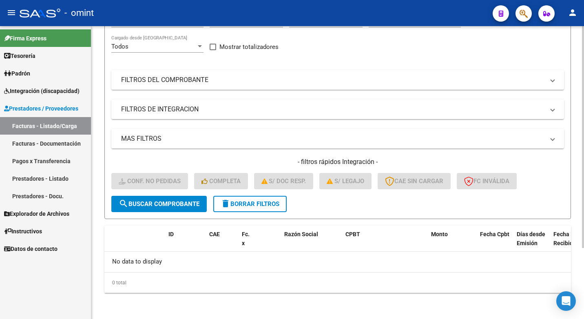
scroll to position [0, 0]
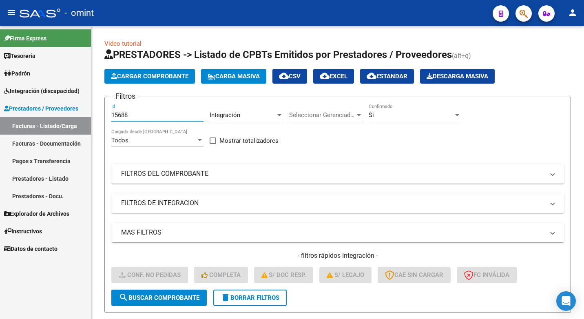
drag, startPoint x: 109, startPoint y: 108, endPoint x: 78, endPoint y: 106, distance: 31.1
click at [80, 106] on mat-sidenav-container "Firma Express Tesorería Extractos Procesados (csv) Extractos Originales (pdf) P…" at bounding box center [292, 172] width 584 height 293
paste input "15700"
type input "15700"
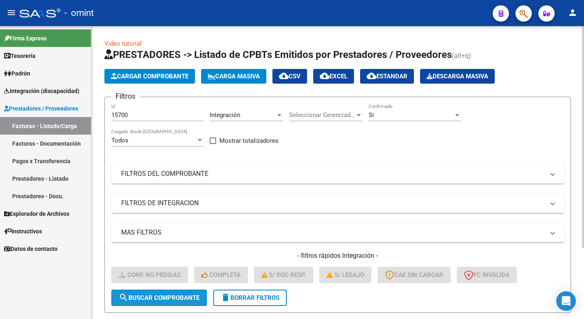
click at [175, 297] on span "search Buscar Comprobante" at bounding box center [159, 297] width 81 height 7
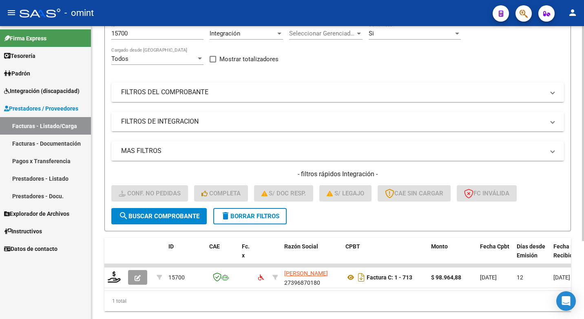
scroll to position [106, 0]
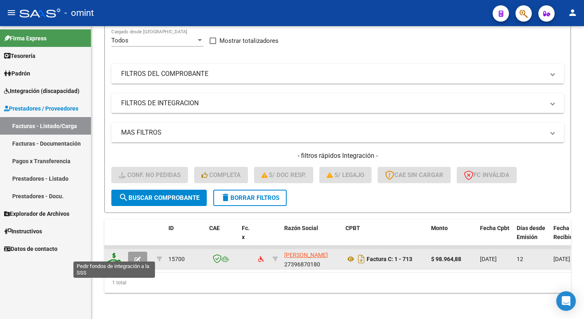
click at [108, 253] on icon at bounding box center [114, 258] width 13 height 11
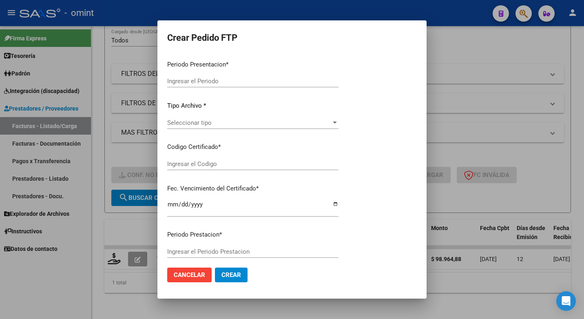
type input "202507"
type input "$ 98.964,88"
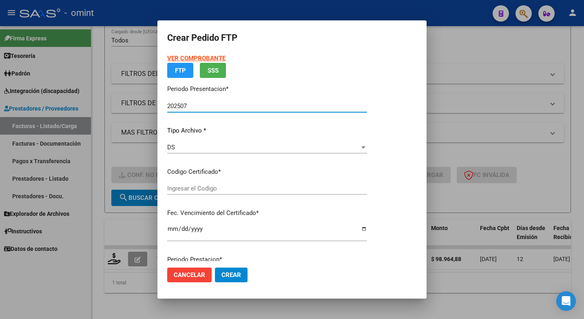
type input "5553866076"
type input "2026-10-06"
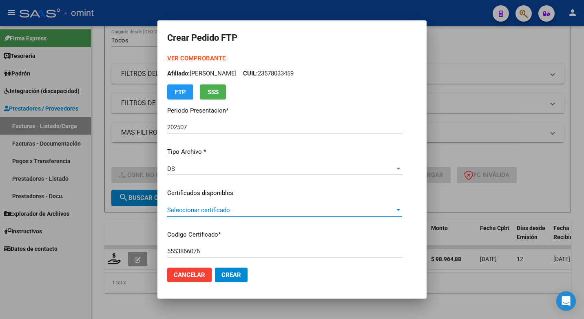
click at [395, 207] on span "Seleccionar certificado" at bounding box center [281, 209] width 228 height 7
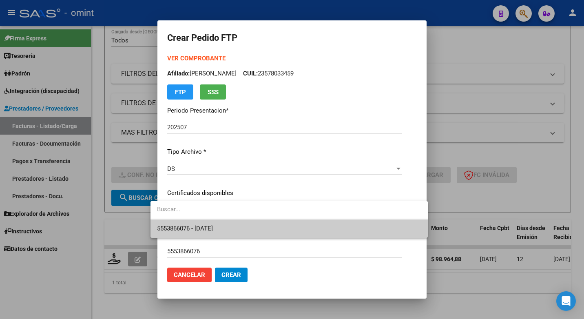
click at [363, 230] on span "5553866076 - 2026-10-06" at bounding box center [289, 228] width 264 height 18
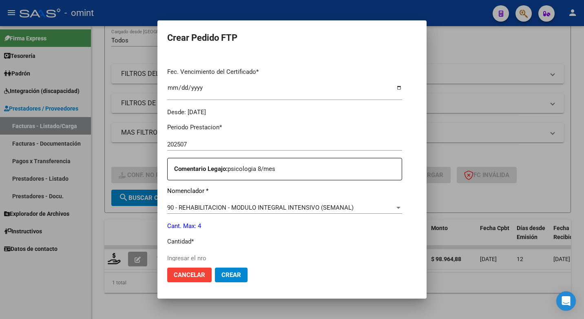
scroll to position [245, 0]
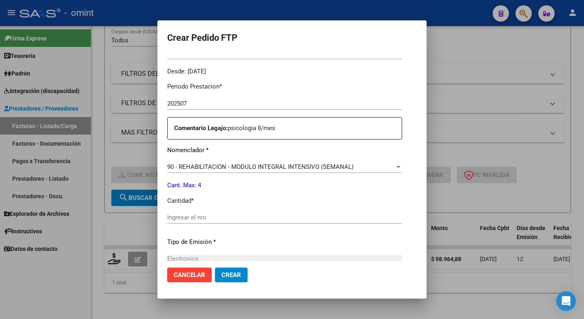
click at [206, 218] on input "Ingresar el nro" at bounding box center [284, 217] width 235 height 7
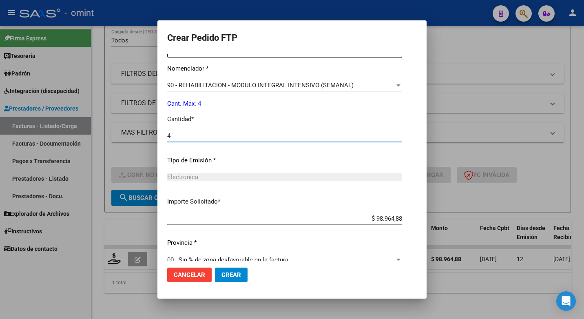
scroll to position [339, 0]
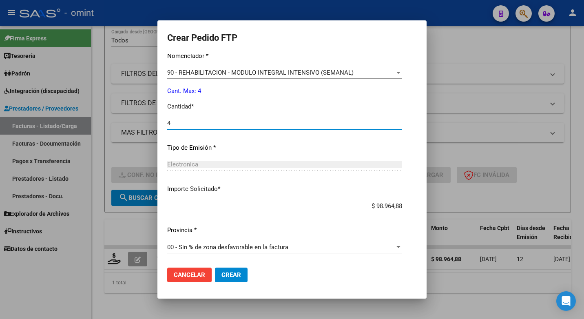
type input "4"
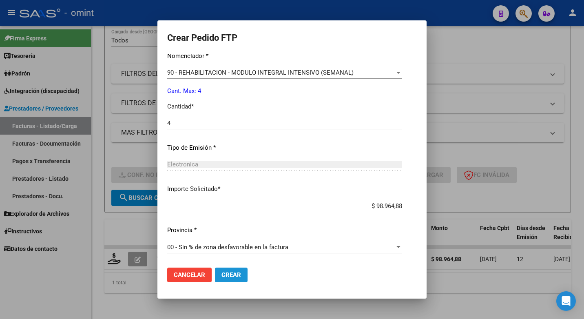
click at [215, 279] on button "Crear" at bounding box center [231, 274] width 33 height 15
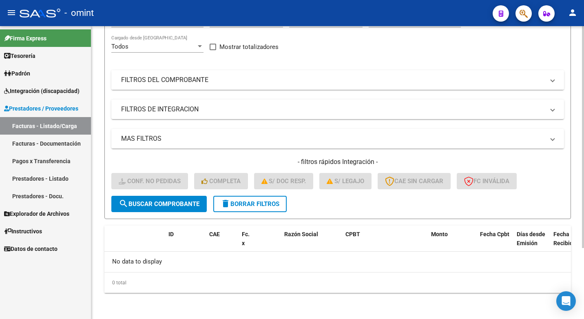
scroll to position [12, 0]
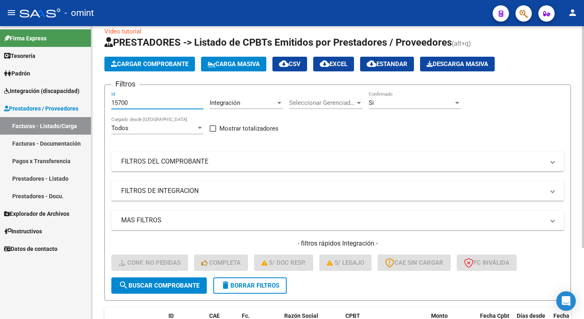
drag, startPoint x: 138, startPoint y: 99, endPoint x: 135, endPoint y: 94, distance: 6.2
click at [60, 93] on mat-sidenav-container "Firma Express Tesorería Extractos Procesados (csv) Extractos Originales (pdf) P…" at bounding box center [292, 172] width 584 height 293
click at [122, 104] on input "Id" at bounding box center [157, 102] width 92 height 7
paste input "15130"
type input "15130"
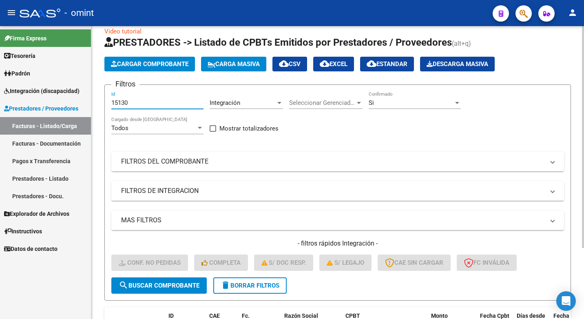
click at [166, 287] on span "search Buscar Comprobante" at bounding box center [159, 285] width 81 height 7
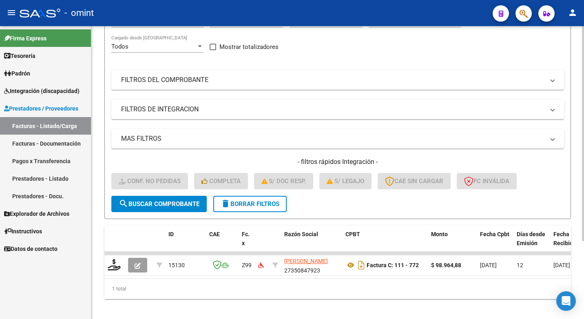
scroll to position [106, 0]
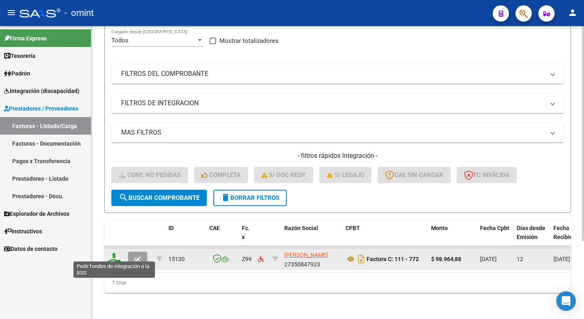
click at [115, 254] on icon at bounding box center [114, 258] width 13 height 11
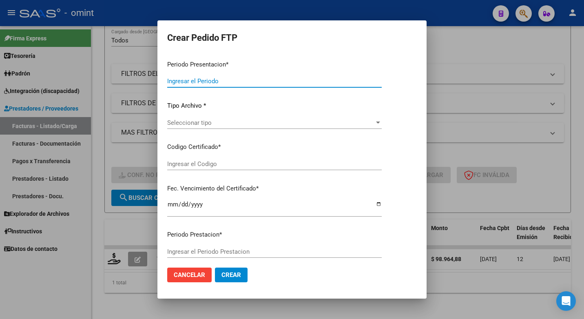
type input "202507"
type input "$ 98.964,88"
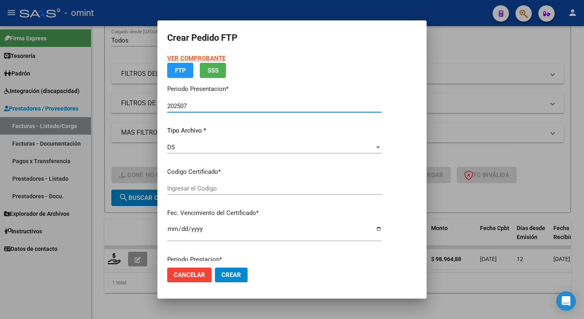
type input "5553866076"
type input "2026-10-06"
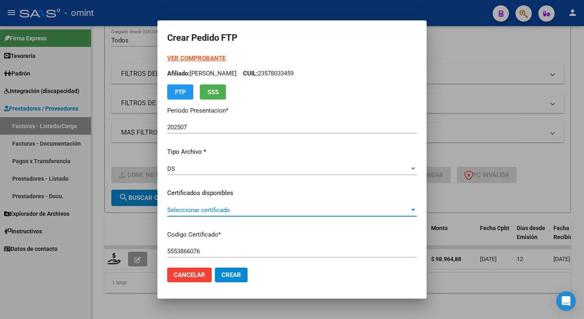
click at [409, 209] on span "Seleccionar certificado" at bounding box center [288, 209] width 242 height 7
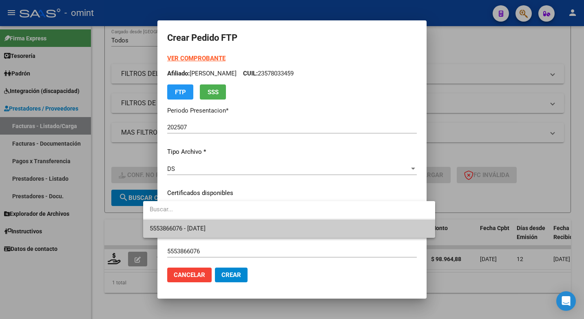
click at [378, 230] on span "5553866076 - 2026-10-06" at bounding box center [289, 228] width 279 height 18
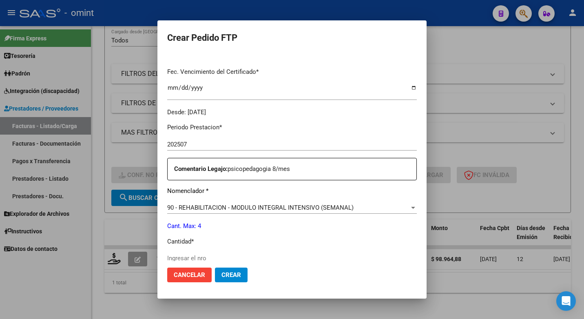
scroll to position [245, 0]
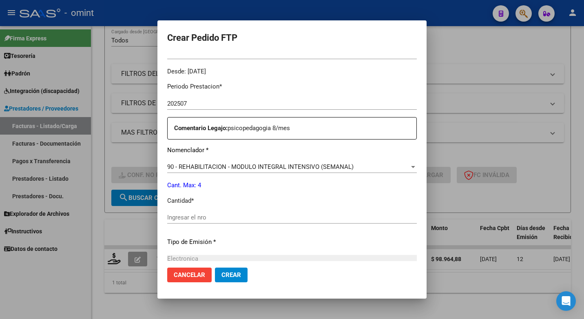
click at [178, 213] on div "Ingresar el nro" at bounding box center [292, 217] width 250 height 12
type input "4"
click at [254, 241] on p "Tipo de Emisión *" at bounding box center [292, 241] width 250 height 9
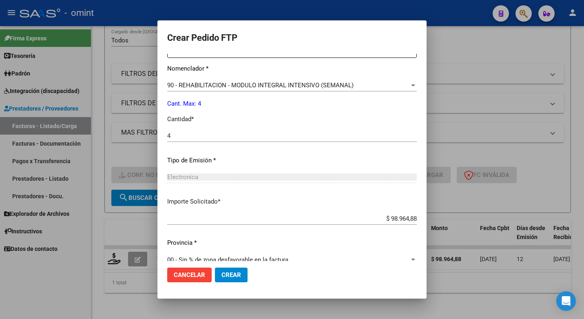
scroll to position [339, 0]
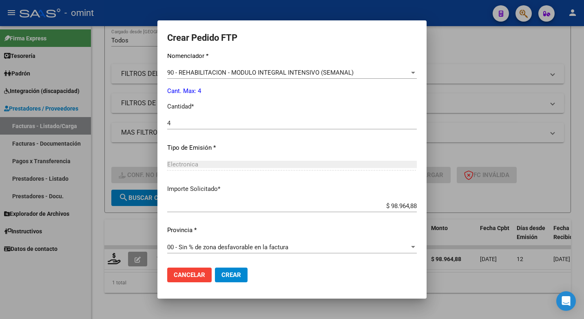
click at [221, 272] on span "Crear" at bounding box center [231, 274] width 20 height 7
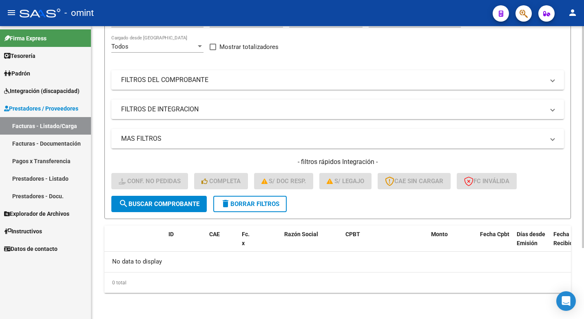
scroll to position [53, 0]
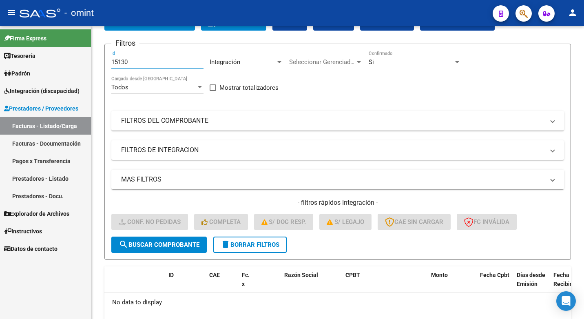
drag, startPoint x: 133, startPoint y: 63, endPoint x: 5, endPoint y: 32, distance: 131.6
click at [13, 34] on mat-sidenav-container "Firma Express Tesorería Extractos Procesados (csv) Extractos Originales (pdf) P…" at bounding box center [292, 172] width 584 height 293
paste input "15598"
type input "15598"
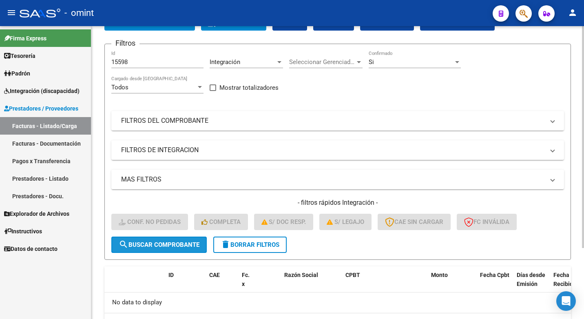
click at [138, 246] on span "search Buscar Comprobante" at bounding box center [159, 244] width 81 height 7
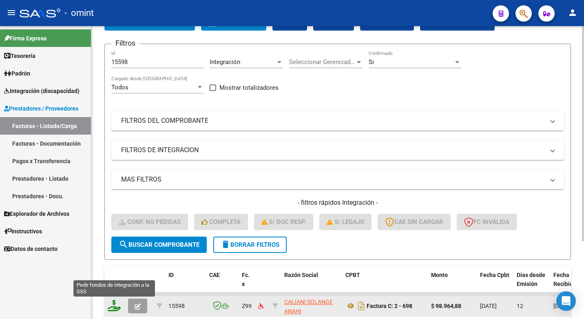
click at [114, 309] on icon at bounding box center [114, 305] width 13 height 11
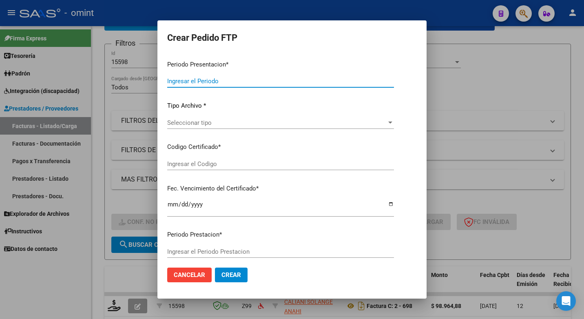
type input "202507"
type input "$ 98.964,88"
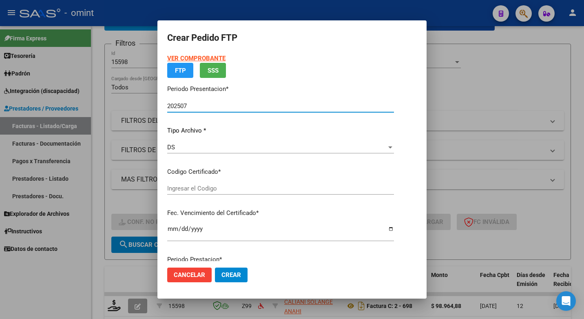
type input "5553866076"
type input "2026-10-06"
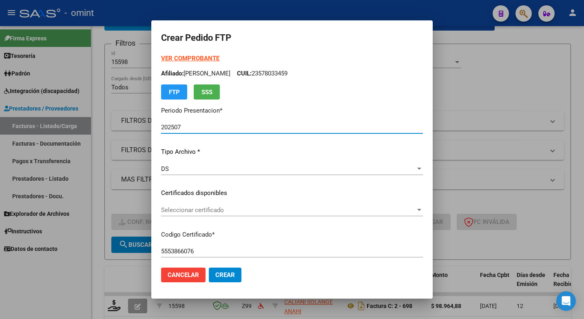
scroll to position [41, 0]
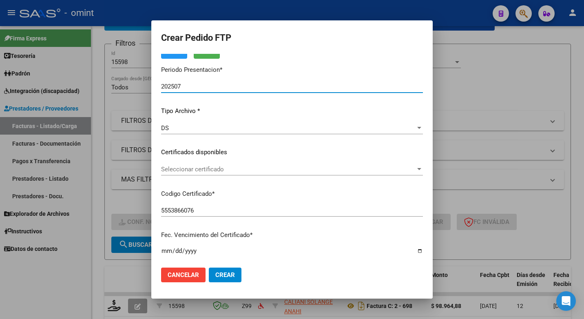
click at [415, 170] on span "Seleccionar certificado" at bounding box center [288, 169] width 254 height 7
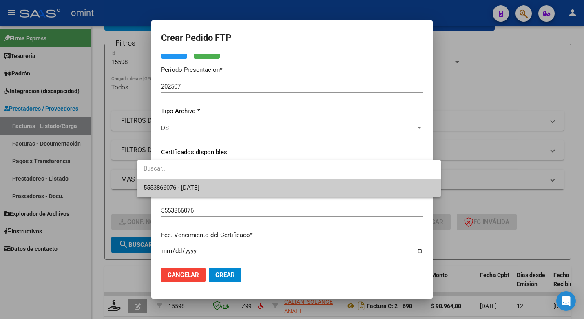
drag, startPoint x: 366, startPoint y: 201, endPoint x: 367, endPoint y: 192, distance: 9.1
click at [367, 201] on div at bounding box center [292, 159] width 584 height 319
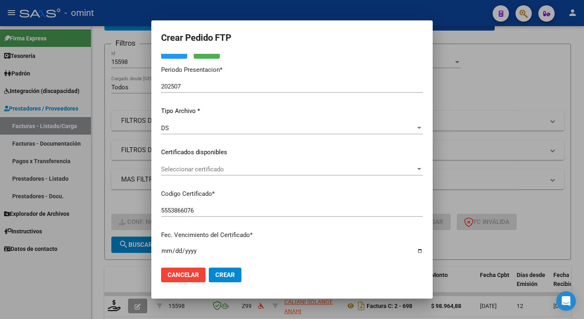
click at [365, 187] on div "VER COMPROBANTE ARCA Padrón Afiliado: RAMIREZ JOSEPH ABEL CUIL: 23578033459 FTP…" at bounding box center [292, 146] width 262 height 267
click at [412, 171] on span "Seleccionar certificado" at bounding box center [288, 169] width 254 height 7
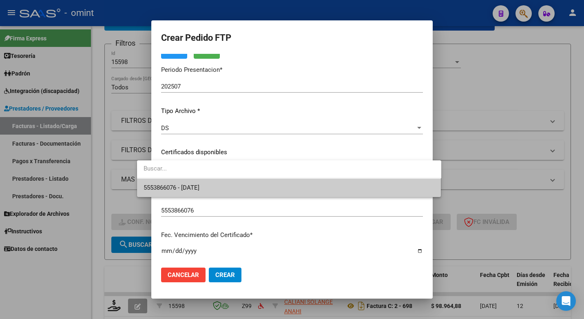
click at [387, 194] on span "5553866076 - 2026-10-06" at bounding box center [289, 188] width 291 height 18
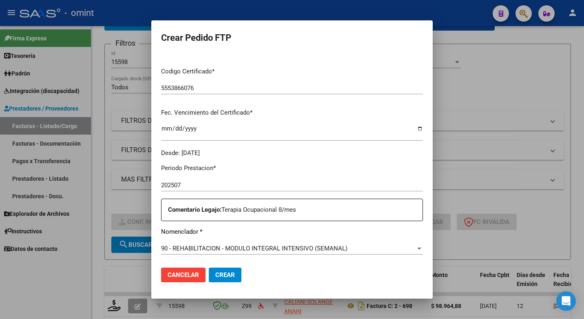
scroll to position [245, 0]
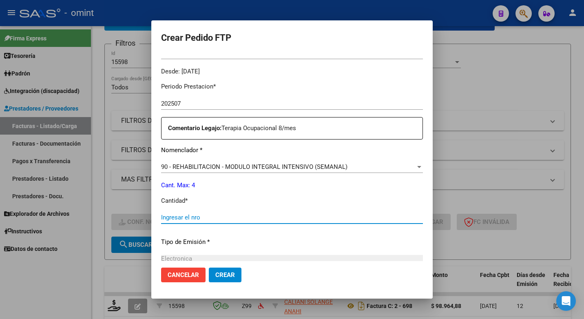
click at [164, 220] on input "Ingresar el nro" at bounding box center [292, 217] width 262 height 7
type input "4"
click at [262, 252] on div "Periodo Prestacion * 202507 Ingresar el Periodo Prestacion Comentario Legajo: T…" at bounding box center [292, 215] width 262 height 279
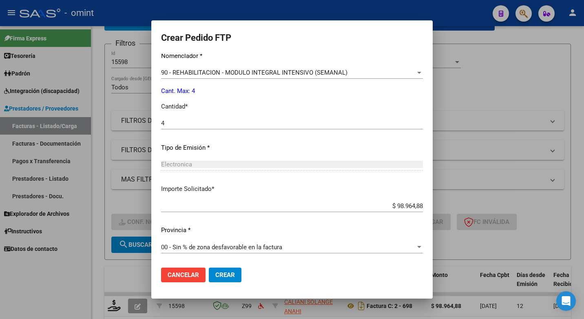
click at [215, 273] on span "Crear" at bounding box center [225, 274] width 20 height 7
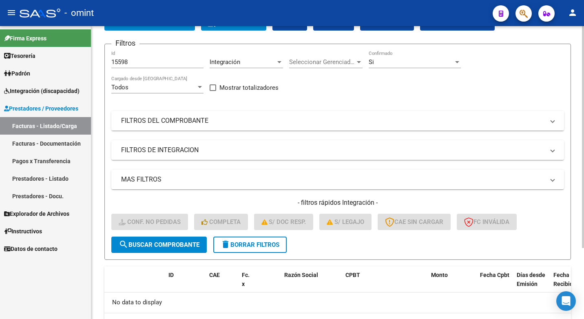
scroll to position [0, 0]
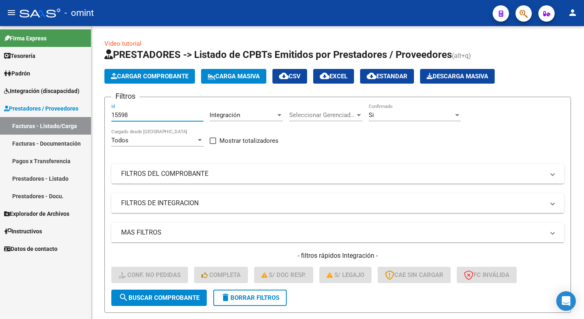
drag, startPoint x: 133, startPoint y: 115, endPoint x: 35, endPoint y: 103, distance: 98.6
click at [35, 103] on mat-sidenav-container "Firma Express Tesorería Extractos Procesados (csv) Extractos Originales (pdf) P…" at bounding box center [292, 172] width 584 height 293
paste input "15889"
type input "15889"
click at [162, 300] on span "search Buscar Comprobante" at bounding box center [159, 297] width 81 height 7
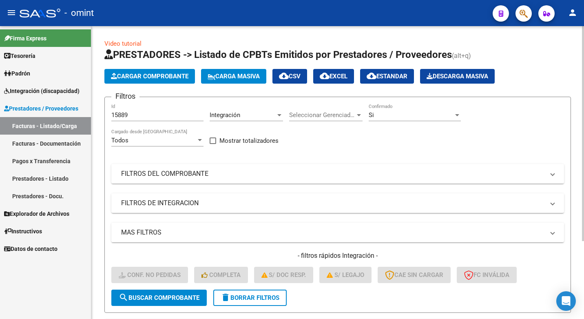
scroll to position [106, 0]
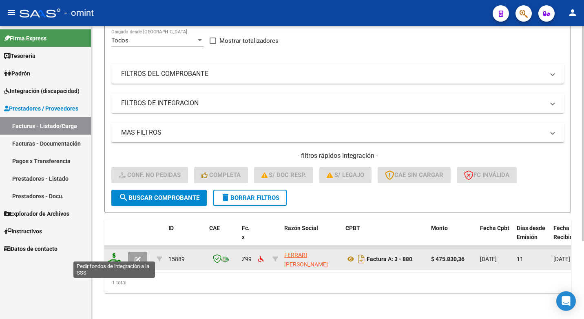
click at [115, 253] on icon at bounding box center [114, 258] width 13 height 11
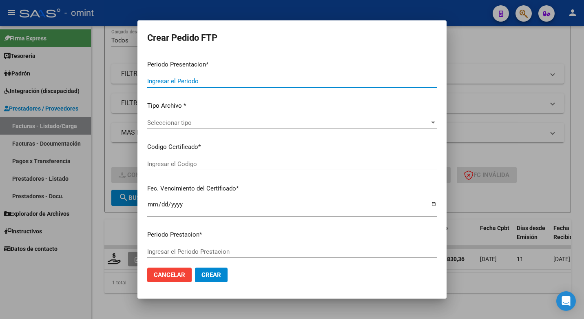
type input "202507"
type input "$ 475.830,36"
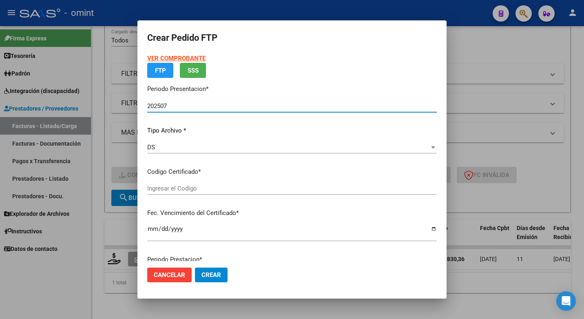
type input "5553866076"
type input "2026-10-06"
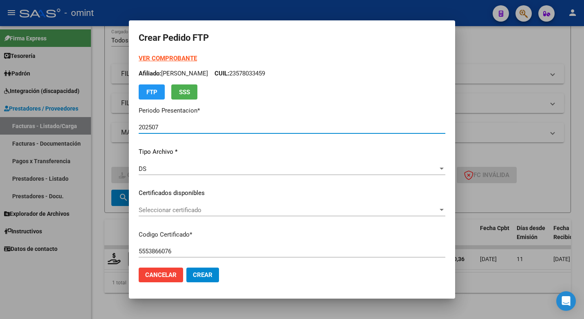
click at [438, 210] on div at bounding box center [441, 210] width 7 height 7
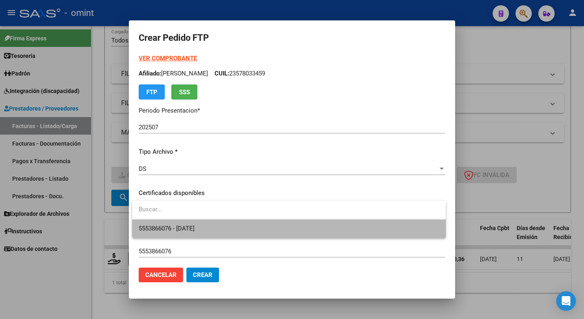
click at [418, 229] on span "5553866076 - 2026-10-06" at bounding box center [289, 228] width 300 height 18
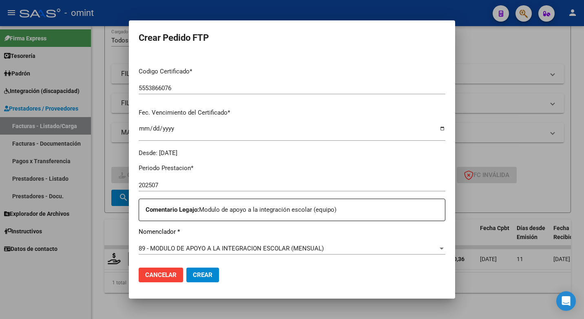
scroll to position [204, 0]
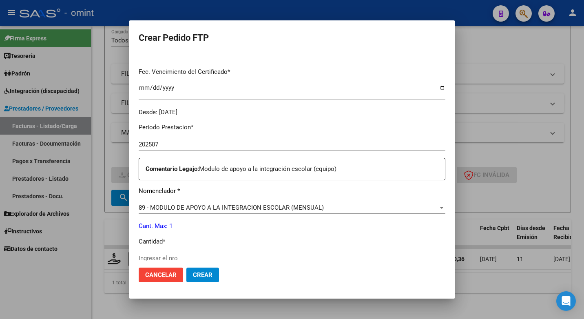
click at [430, 210] on div "89 - MODULO DE APOYO A LA INTEGRACION ESCOLAR (MENSUAL)" at bounding box center [288, 207] width 299 height 7
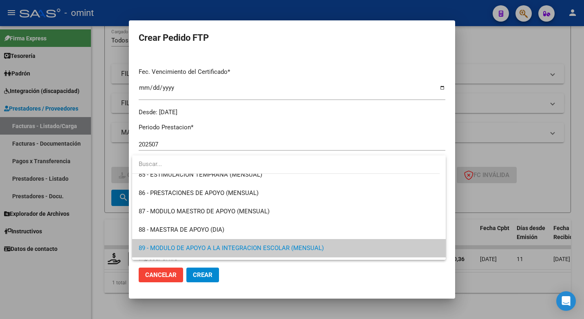
scroll to position [1590, 0]
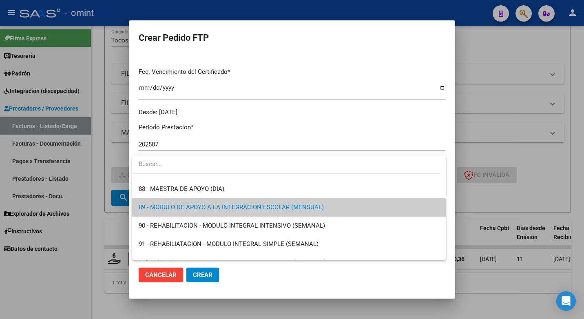
click at [397, 207] on span "89 - MODULO DE APOYO A LA INTEGRACION ESCOLAR (MENSUAL)" at bounding box center [289, 207] width 300 height 18
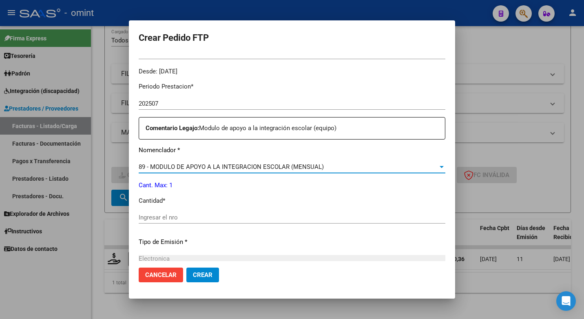
scroll to position [326, 0]
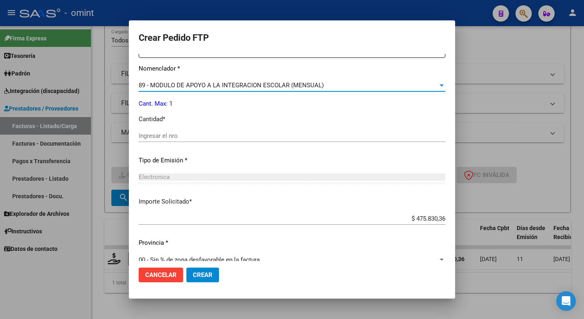
click at [159, 134] on input "Ingresar el nro" at bounding box center [292, 135] width 307 height 7
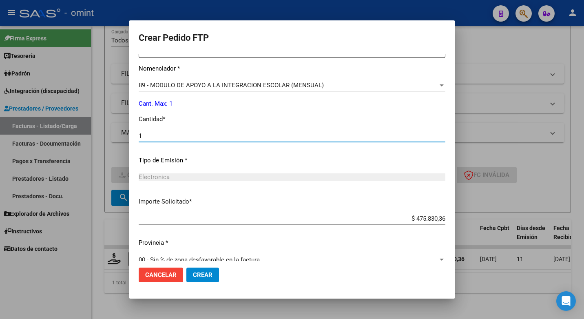
type input "1"
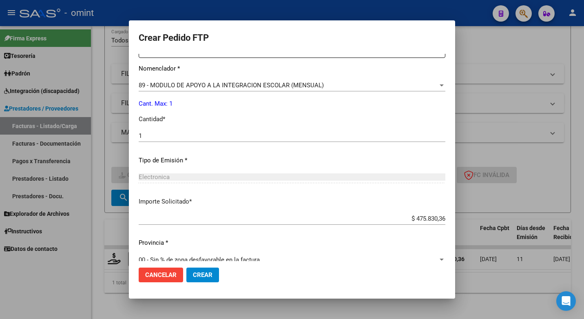
click at [319, 204] on p "Importe Solicitado *" at bounding box center [292, 201] width 307 height 9
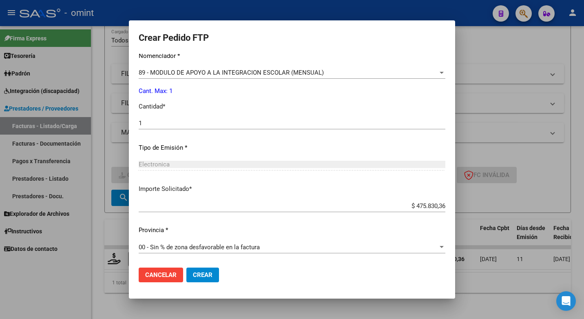
click at [208, 273] on span "Crear" at bounding box center [203, 274] width 20 height 7
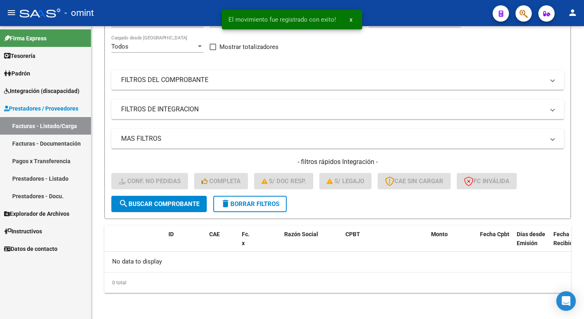
scroll to position [94, 0]
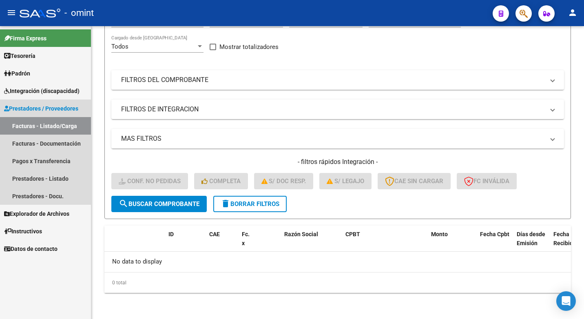
click at [60, 106] on span "Prestadores / Proveedores" at bounding box center [41, 108] width 74 height 9
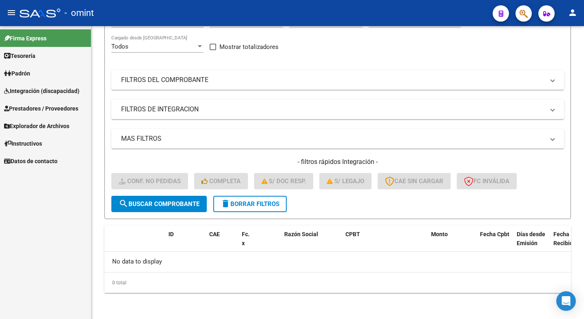
click at [58, 106] on span "Prestadores / Proveedores" at bounding box center [41, 108] width 74 height 9
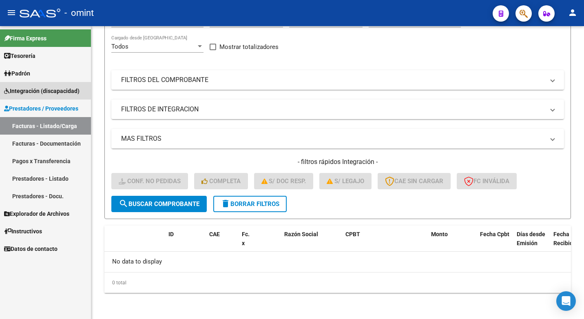
click at [47, 90] on span "Integración (discapacidad)" at bounding box center [41, 90] width 75 height 9
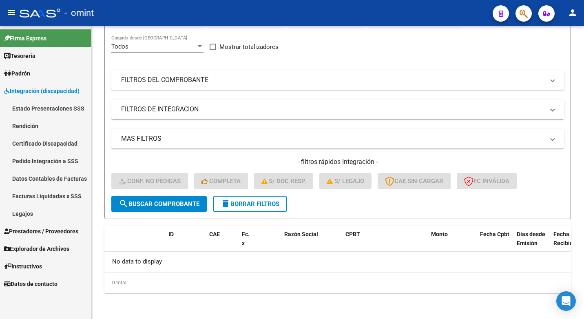
click at [56, 192] on link "Facturas Liquidadas x SSS" at bounding box center [45, 196] width 91 height 18
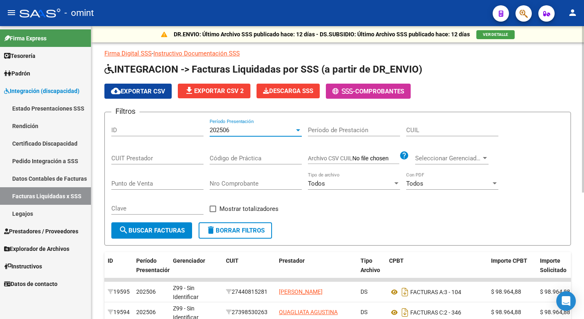
click at [293, 131] on div "202506" at bounding box center [252, 129] width 85 height 7
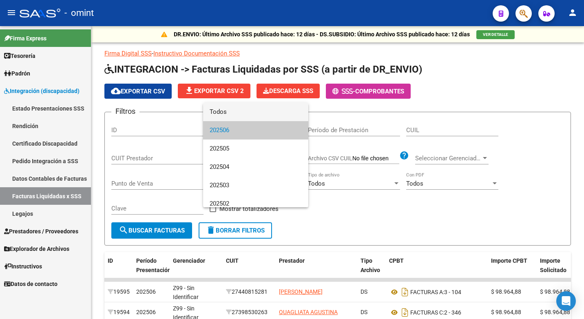
click at [265, 110] on span "Todos" at bounding box center [256, 112] width 92 height 18
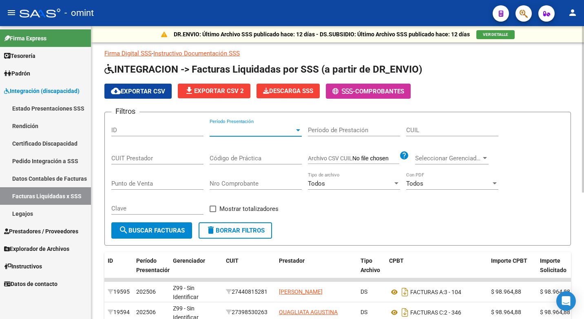
drag, startPoint x: 225, startPoint y: 130, endPoint x: 355, endPoint y: 131, distance: 129.3
click at [355, 131] on input "Período de Prestación" at bounding box center [354, 129] width 92 height 7
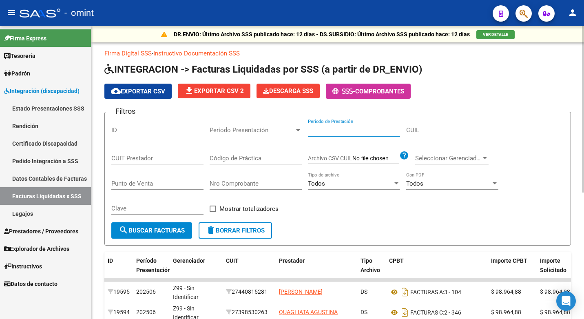
paste input "20575817921"
type input "20575817921"
drag, startPoint x: 357, startPoint y: 128, endPoint x: 239, endPoint y: 119, distance: 118.6
click at [252, 127] on div "Filtros ID Período Presentación Período Presentación 20575817921 Período de Pre…" at bounding box center [337, 171] width 453 height 104
click at [295, 129] on div at bounding box center [297, 130] width 7 height 7
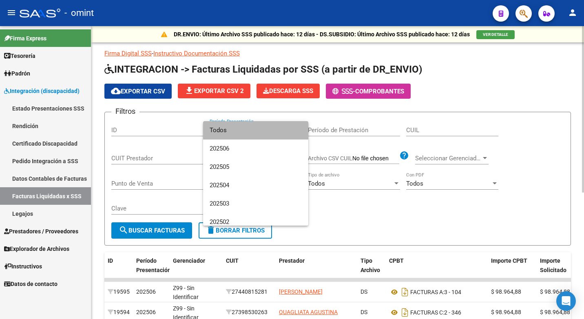
click at [295, 129] on span "Todos" at bounding box center [256, 130] width 92 height 18
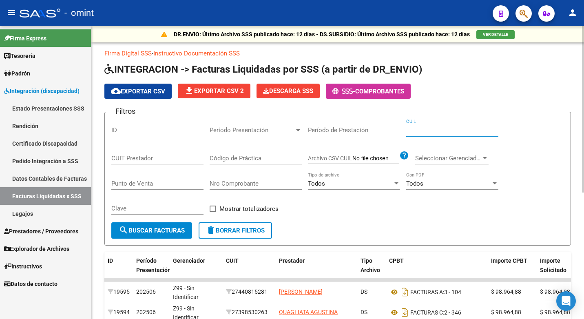
paste input "20-57581792-1"
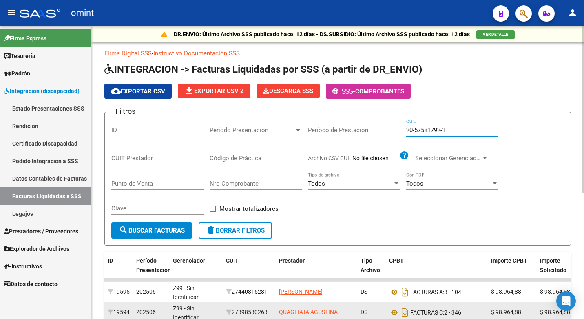
type input "20-57581792-1"
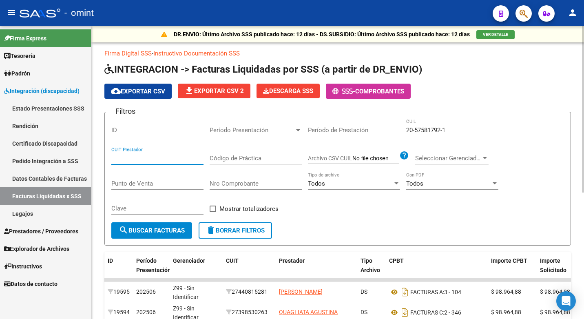
paste input "27-25984643-4"
click at [147, 228] on span "search Buscar Facturas" at bounding box center [152, 230] width 66 height 7
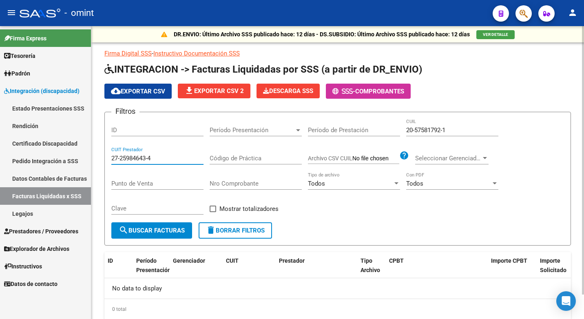
click at [120, 158] on input "27-25984643-4" at bounding box center [157, 158] width 92 height 7
click at [121, 159] on input "27-25984643-4" at bounding box center [157, 158] width 92 height 7
type input "27-25984643-4"
drag, startPoint x: 453, startPoint y: 126, endPoint x: 428, endPoint y: 130, distance: 25.1
click at [428, 130] on div "20-57581792-1 CUIL" at bounding box center [452, 128] width 92 height 18
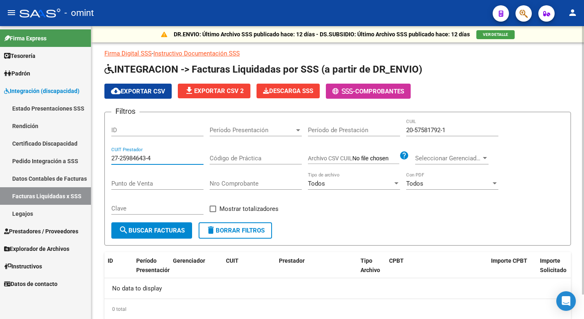
click at [157, 161] on input "27-25984643-4" at bounding box center [157, 158] width 92 height 7
drag, startPoint x: 153, startPoint y: 159, endPoint x: 86, endPoint y: 150, distance: 67.5
click at [86, 150] on mat-sidenav-container "Firma Express Tesorería Extractos Procesados (csv) Extractos Originales (pdf) P…" at bounding box center [292, 172] width 584 height 293
paste input "27-25984643-4"
click at [121, 155] on input "27-25984643-4" at bounding box center [157, 158] width 92 height 7
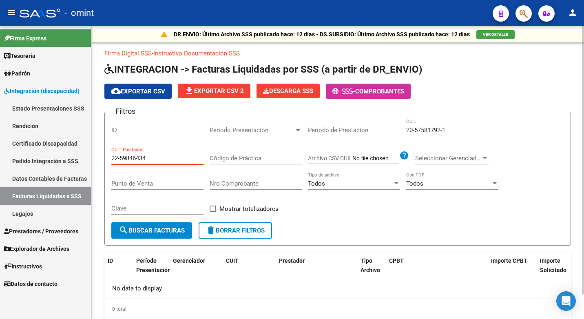
type input "25-9846434"
drag, startPoint x: 148, startPoint y: 159, endPoint x: 0, endPoint y: 150, distance: 148.6
click at [0, 150] on html "menu - omint person Firma Express Tesorería Extractos Procesados (csv) Extracto…" at bounding box center [292, 159] width 584 height 319
paste input "27-25984643-4"
click at [119, 156] on input "27-25984643-4" at bounding box center [157, 158] width 92 height 7
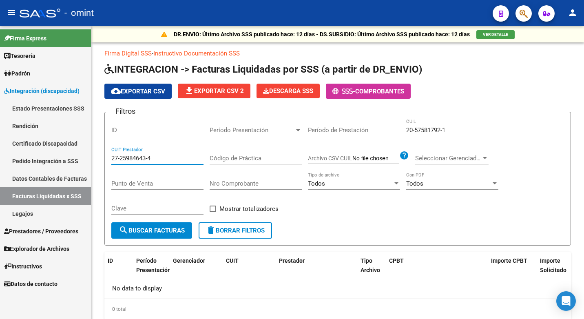
drag, startPoint x: 159, startPoint y: 159, endPoint x: 41, endPoint y: 137, distance: 119.9
click at [41, 137] on mat-sidenav-container "Firma Express Tesorería Extractos Procesados (csv) Extractos Originales (pdf) P…" at bounding box center [292, 172] width 584 height 293
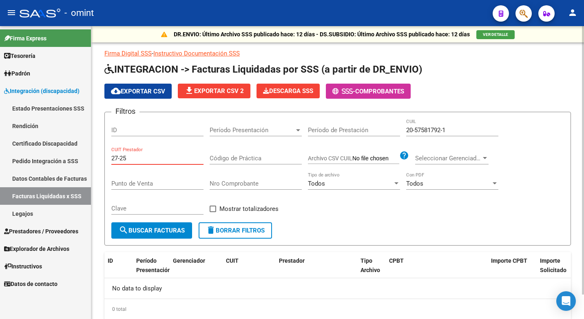
type input "27-25"
click at [127, 150] on div "27-25 CUIT Prestador" at bounding box center [157, 156] width 92 height 18
drag, startPoint x: 130, startPoint y: 159, endPoint x: 82, endPoint y: 152, distance: 47.9
click at [83, 152] on mat-sidenav-container "Firma Express Tesorería Extractos Procesados (csv) Extractos Originales (pdf) P…" at bounding box center [292, 172] width 584 height 293
paste input "27-25984643-4"
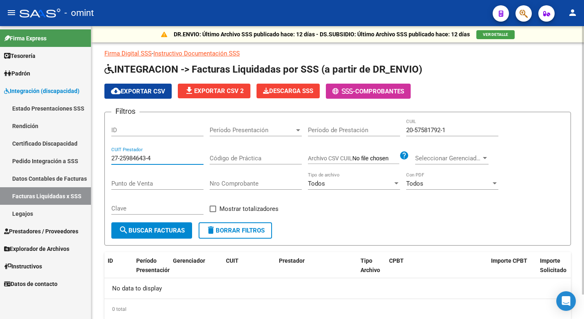
type input "27-25984643-4"
click at [169, 234] on button "search Buscar Facturas" at bounding box center [151, 230] width 81 height 16
click at [42, 88] on span "Integración (discapacidad)" at bounding box center [41, 90] width 75 height 9
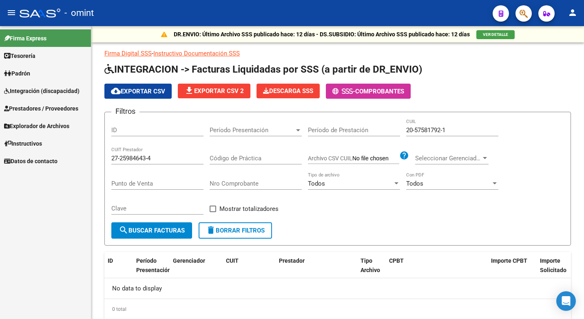
click at [36, 109] on span "Prestadores / Proveedores" at bounding box center [41, 108] width 74 height 9
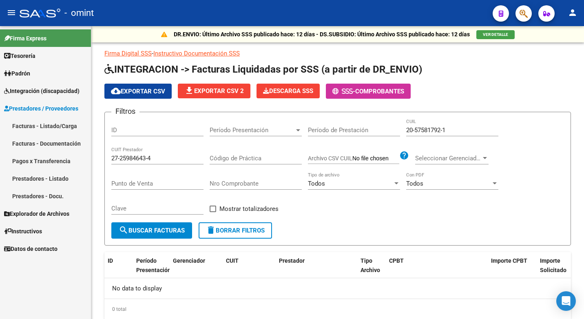
click at [40, 106] on span "Prestadores / Proveedores" at bounding box center [41, 108] width 74 height 9
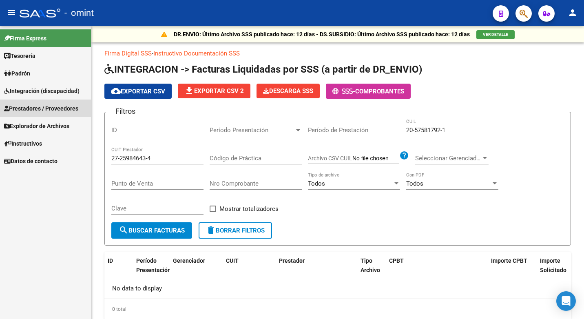
click at [59, 106] on span "Prestadores / Proveedores" at bounding box center [41, 108] width 74 height 9
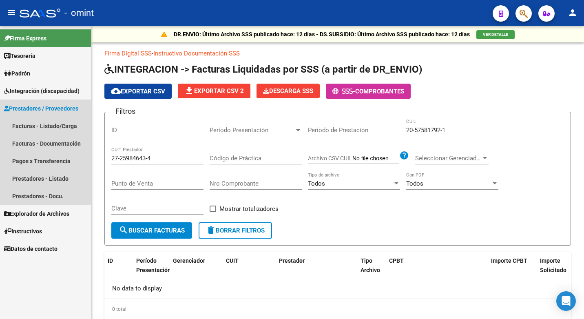
click at [40, 99] on link "Prestadores / Proveedores" at bounding box center [45, 108] width 91 height 18
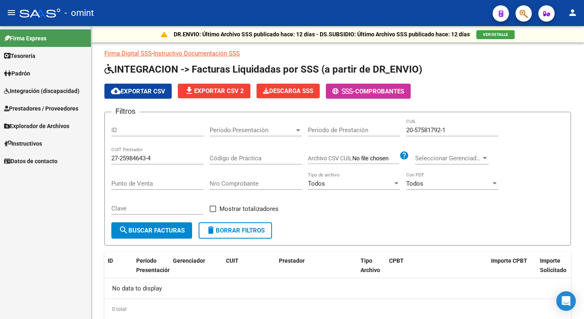
click at [42, 91] on span "Integración (discapacidad)" at bounding box center [41, 90] width 75 height 9
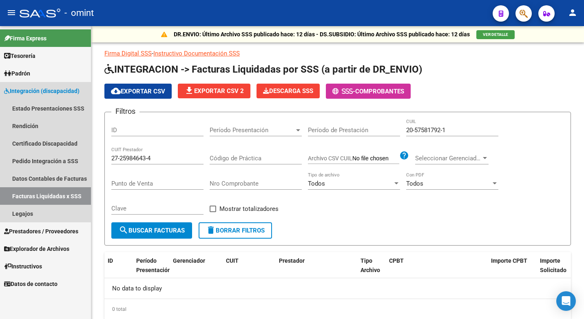
click at [28, 90] on span "Integración (discapacidad)" at bounding box center [41, 90] width 75 height 9
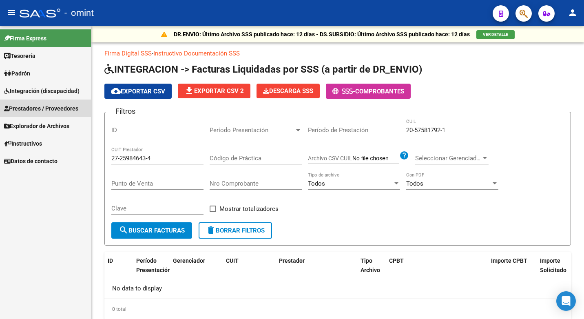
click at [30, 111] on span "Prestadores / Proveedores" at bounding box center [41, 108] width 74 height 9
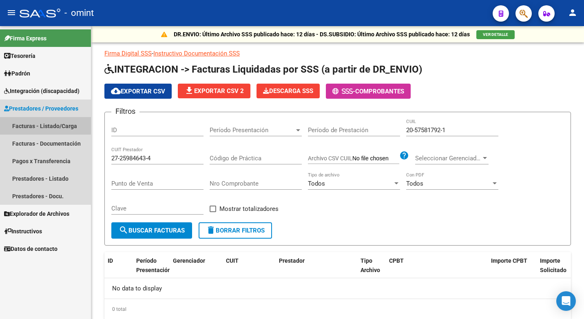
click at [34, 124] on link "Facturas - Listado/Carga" at bounding box center [45, 126] width 91 height 18
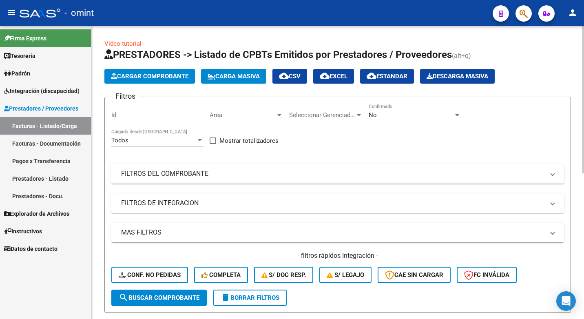
click at [148, 274] on span "Conf. no pedidas" at bounding box center [150, 274] width 62 height 7
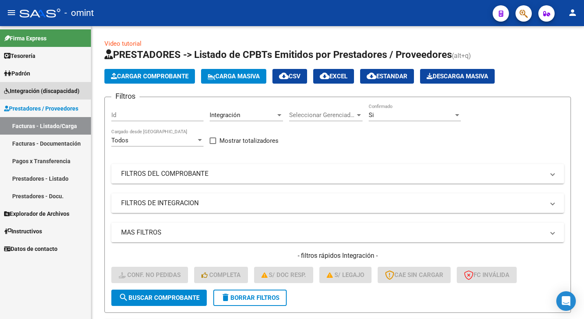
click at [29, 87] on span "Integración (discapacidad)" at bounding box center [41, 90] width 75 height 9
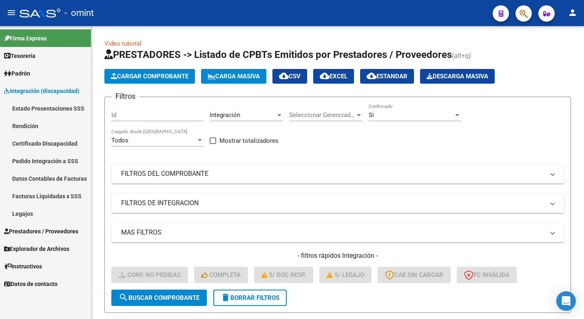
click at [57, 197] on link "Facturas Liquidadas x SSS" at bounding box center [45, 196] width 91 height 18
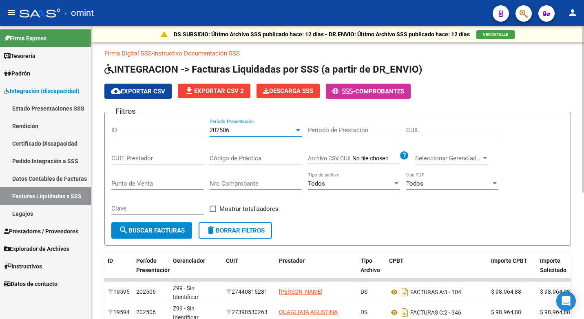
click at [295, 130] on div at bounding box center [297, 130] width 7 height 7
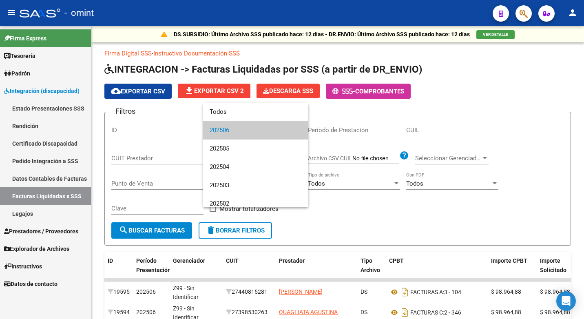
click at [41, 90] on div at bounding box center [292, 159] width 584 height 319
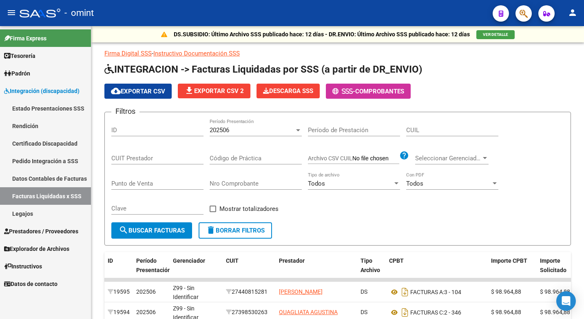
click at [43, 232] on span "Prestadores / Proveedores" at bounding box center [41, 231] width 74 height 9
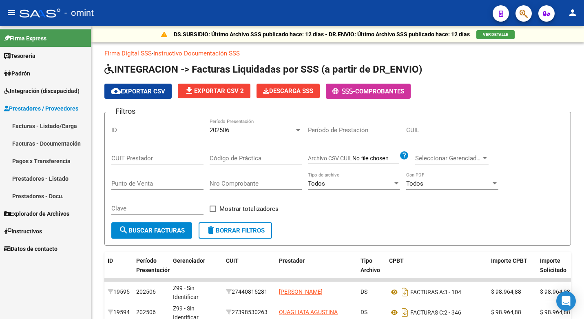
click at [35, 130] on link "Facturas - Listado/Carga" at bounding box center [45, 126] width 91 height 18
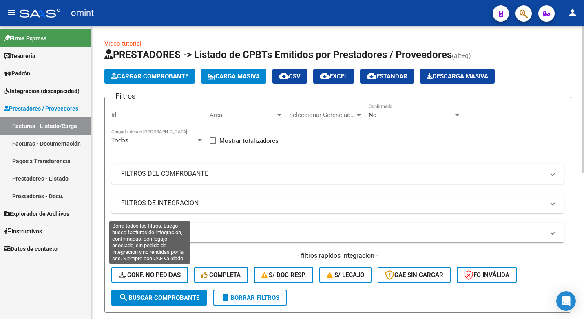
click at [141, 274] on span "Conf. no pedidas" at bounding box center [150, 274] width 62 height 7
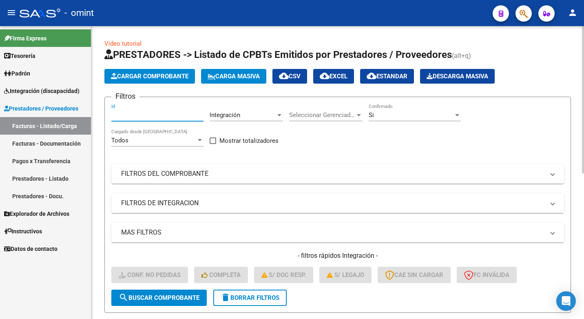
paste input "17245"
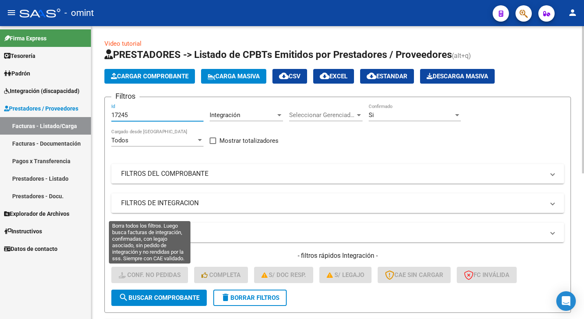
type input "17245"
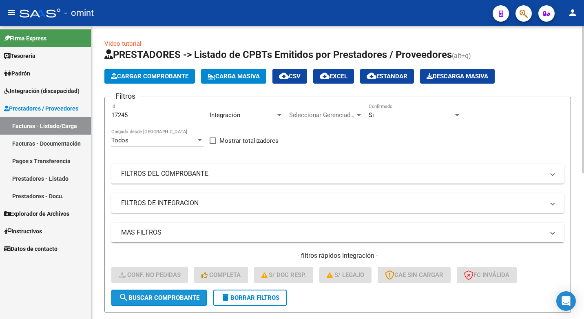
click at [161, 296] on span "search Buscar Comprobante" at bounding box center [159, 297] width 81 height 7
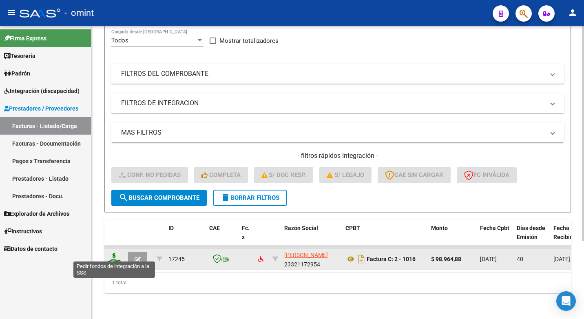
click at [114, 256] on icon at bounding box center [114, 258] width 13 height 11
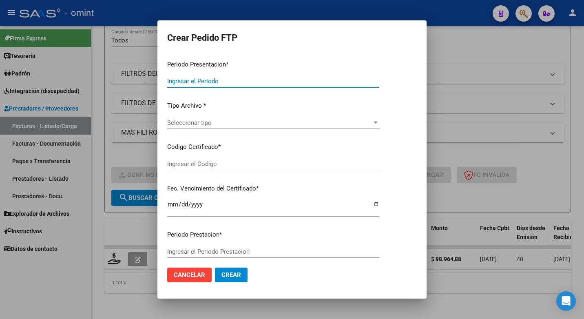
type input "202507"
type input "202506"
type input "$ 98.964,88"
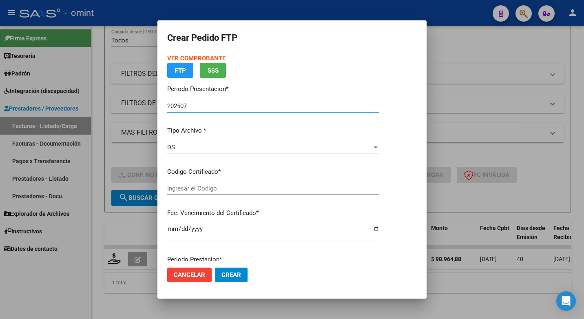
type input "5889346389"
type input "2025-12-01"
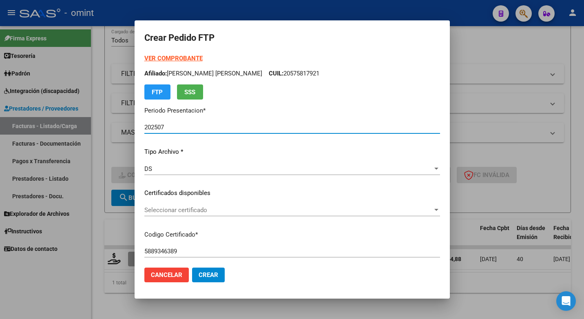
click at [426, 210] on span "Seleccionar certificado" at bounding box center [288, 209] width 288 height 7
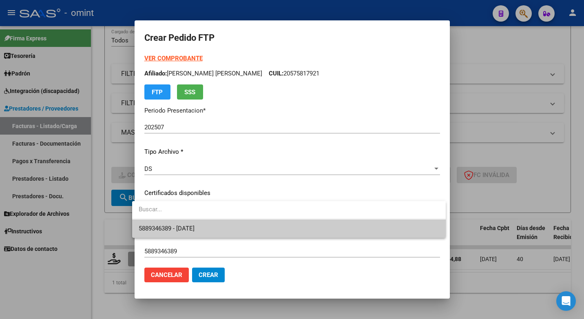
click at [398, 231] on span "5889346389 - 2025-12-01" at bounding box center [289, 228] width 300 height 18
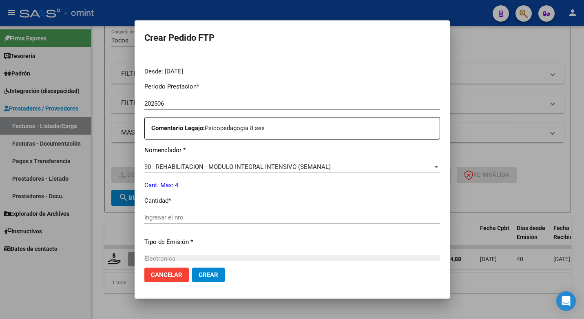
scroll to position [285, 0]
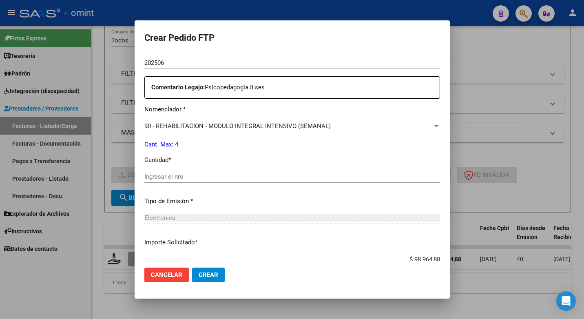
click at [155, 174] on input "Ingresar el nro" at bounding box center [292, 176] width 296 height 7
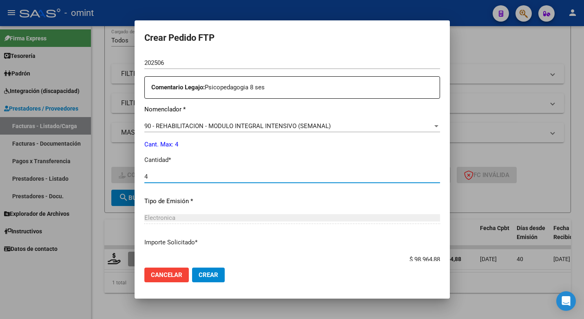
type input "4"
click at [289, 208] on div "Periodo Prestacion * 202506 Ingresar el Periodo Prestacion Comentario Legajo: P…" at bounding box center [292, 174] width 296 height 279
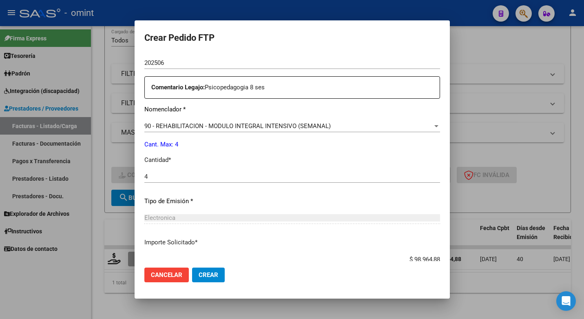
scroll to position [339, 0]
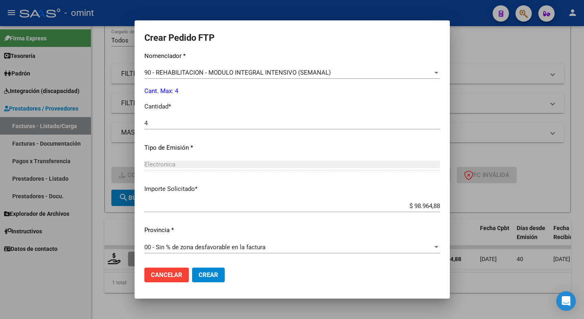
click at [207, 273] on span "Crear" at bounding box center [209, 274] width 20 height 7
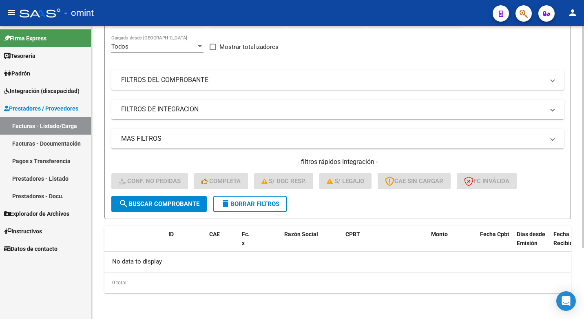
scroll to position [0, 0]
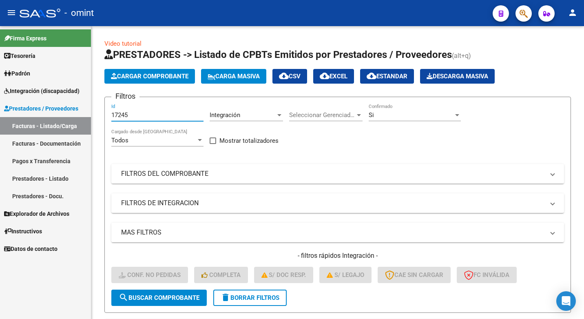
drag, startPoint x: 138, startPoint y: 112, endPoint x: 70, endPoint y: 88, distance: 72.2
click at [69, 104] on mat-sidenav-container "Firma Express Tesorería Extractos Procesados (csv) Extractos Originales (pdf) P…" at bounding box center [292, 172] width 584 height 293
paste input "17246"
type input "17246"
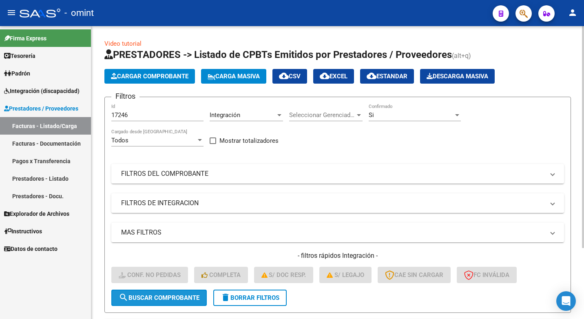
click at [164, 301] on button "search Buscar Comprobante" at bounding box center [158, 297] width 95 height 16
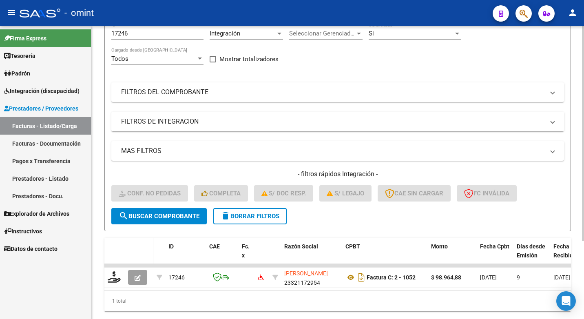
scroll to position [106, 0]
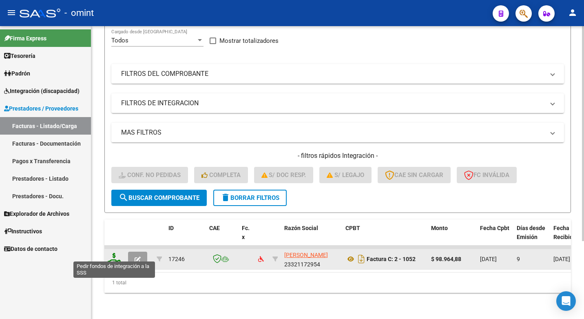
click at [118, 253] on icon at bounding box center [114, 258] width 13 height 11
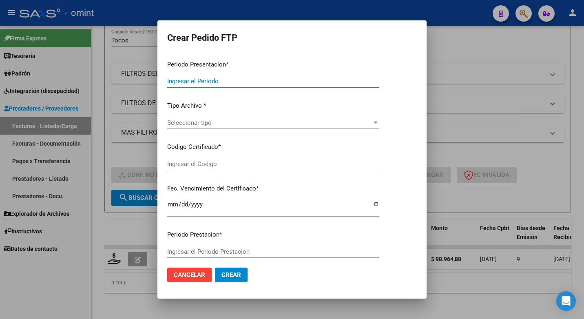
type input "202507"
type input "$ 98.964,88"
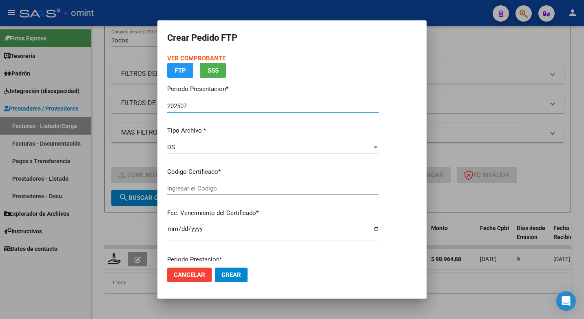
type input "5889346389"
type input "2025-12-01"
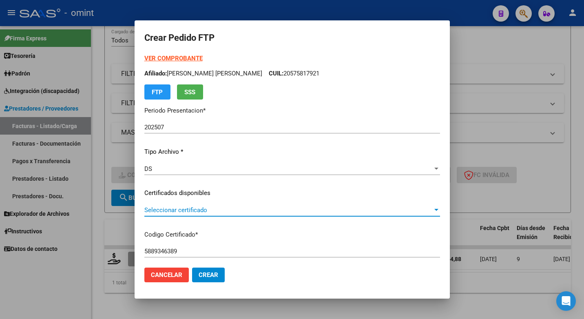
click at [433, 209] on div at bounding box center [436, 210] width 7 height 7
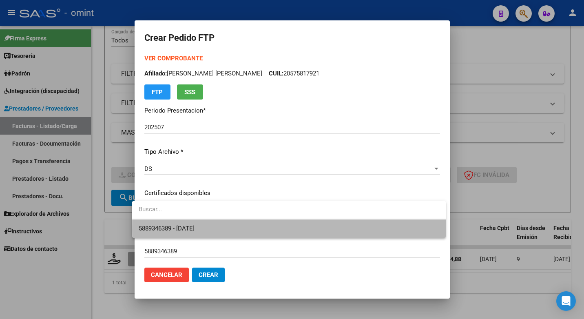
drag, startPoint x: 385, startPoint y: 230, endPoint x: 373, endPoint y: 221, distance: 14.9
click at [384, 230] on span "5889346389 - 2025-12-01" at bounding box center [289, 228] width 300 height 18
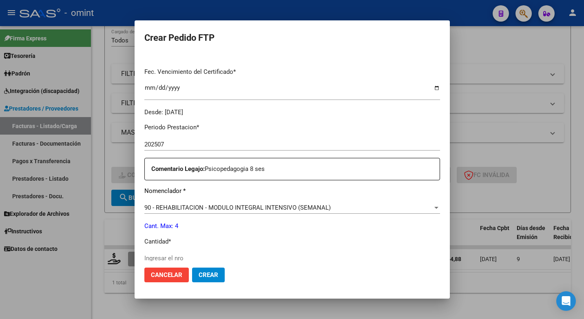
scroll to position [245, 0]
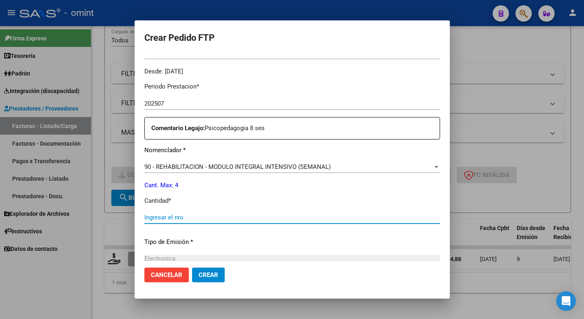
click at [162, 217] on input "Ingresar el nro" at bounding box center [292, 217] width 296 height 7
type input "4"
click at [267, 236] on div "Periodo Prestacion * 202507 Ingresar el Periodo Prestacion Comentario Legajo: P…" at bounding box center [292, 215] width 296 height 279
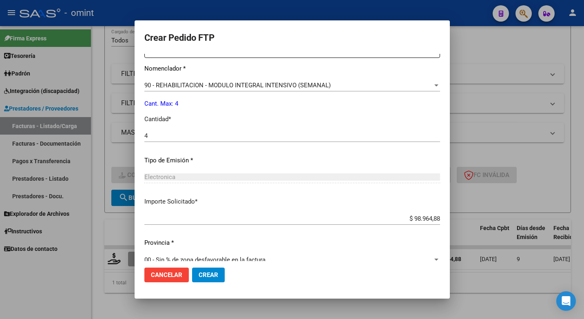
scroll to position [339, 0]
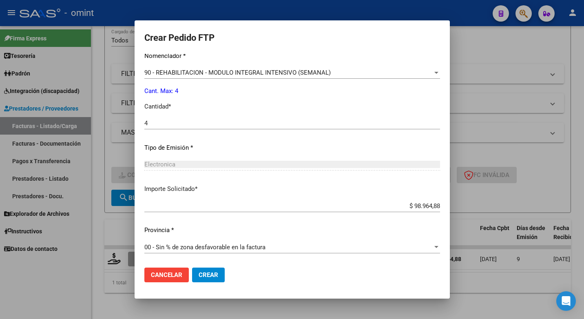
click at [206, 276] on span "Crear" at bounding box center [209, 274] width 20 height 7
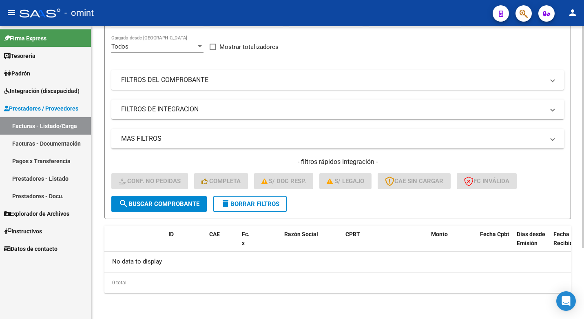
scroll to position [0, 0]
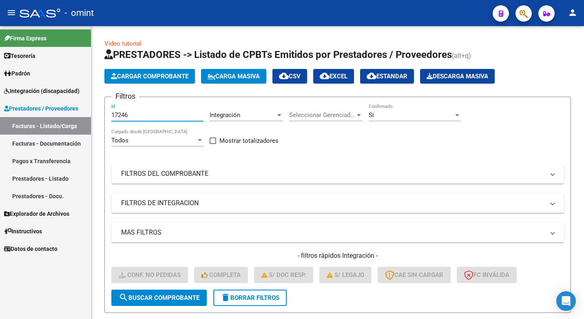
drag, startPoint x: 136, startPoint y: 113, endPoint x: 55, endPoint y: 109, distance: 80.4
click at [55, 109] on mat-sidenav-container "Firma Express Tesorería Extractos Procesados (csv) Extractos Originales (pdf) P…" at bounding box center [292, 172] width 584 height 293
paste input "17173"
type input "17173"
click at [177, 298] on span "search Buscar Comprobante" at bounding box center [159, 297] width 81 height 7
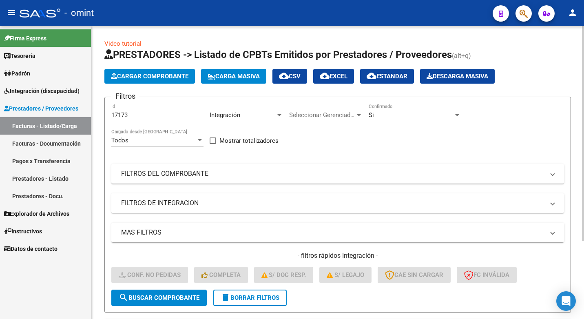
scroll to position [106, 0]
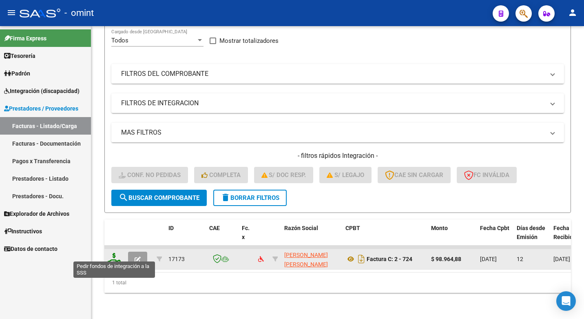
click at [120, 253] on div at bounding box center [115, 259] width 14 height 13
click at [111, 253] on icon at bounding box center [114, 258] width 13 height 11
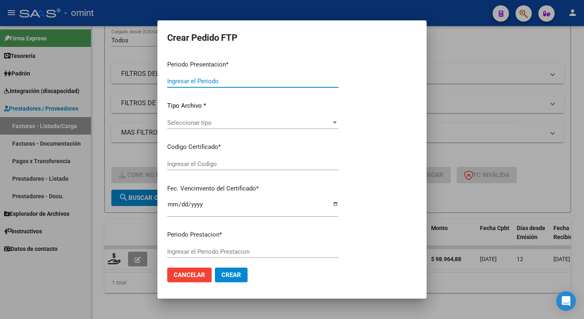
type input "202507"
type input "$ 98.964,88"
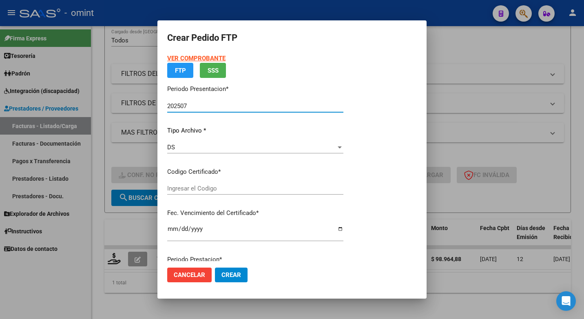
type input "5889346389"
type input "2025-12-01"
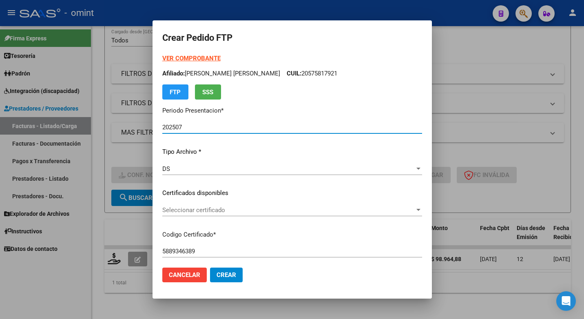
click at [422, 210] on div at bounding box center [418, 210] width 7 height 7
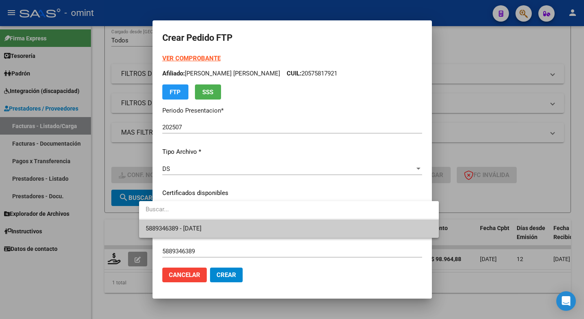
click at [354, 231] on span "5889346389 - 2025-12-01" at bounding box center [289, 228] width 287 height 18
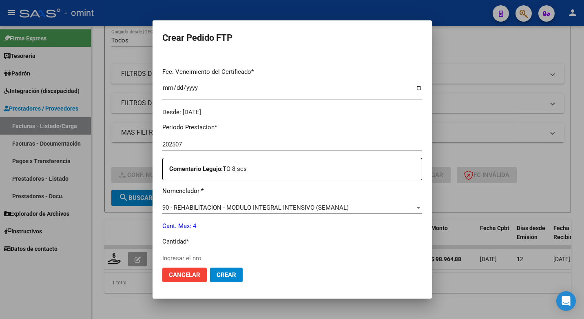
scroll to position [245, 0]
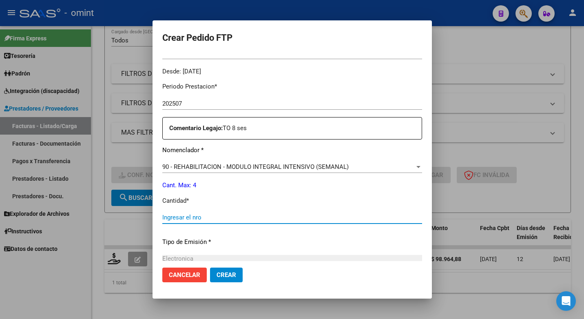
click at [177, 214] on input "Ingresar el nro" at bounding box center [292, 217] width 260 height 7
type input "4"
click at [357, 232] on div "Periodo Prestacion * 202507 Ingresar el Periodo Prestacion Comentario Legajo: T…" at bounding box center [292, 215] width 260 height 279
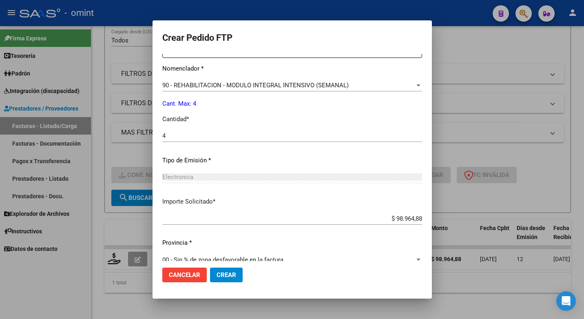
scroll to position [339, 0]
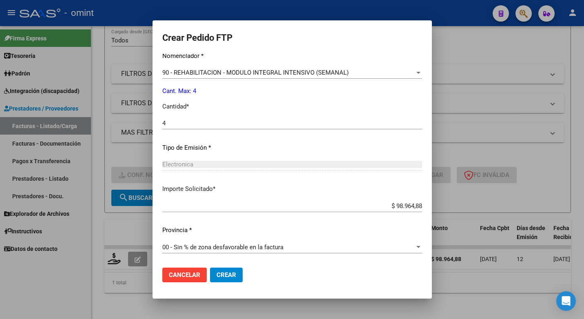
click at [217, 273] on span "Crear" at bounding box center [227, 274] width 20 height 7
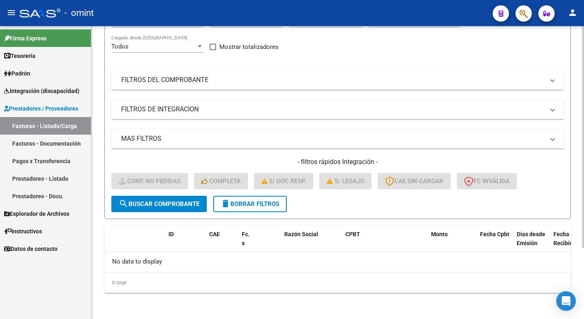
scroll to position [0, 0]
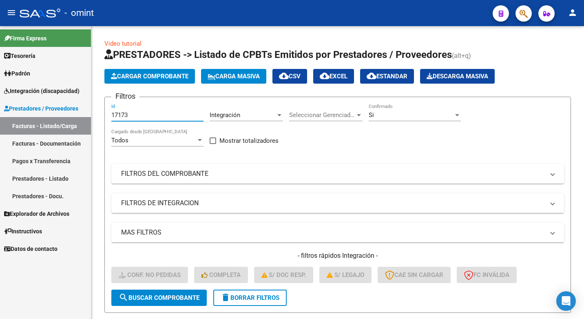
drag, startPoint x: 131, startPoint y: 115, endPoint x: 4, endPoint y: 73, distance: 134.2
click at [0, 83] on html "menu - omint person Firma Express Tesorería Extractos Procesados (csv) Extracto…" at bounding box center [292, 159] width 584 height 319
paste input "15402"
type input "15402"
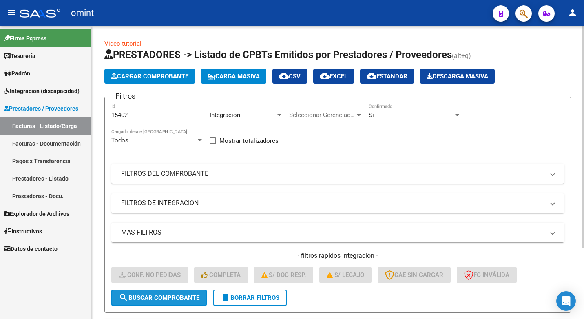
click at [163, 299] on span "search Buscar Comprobante" at bounding box center [159, 297] width 81 height 7
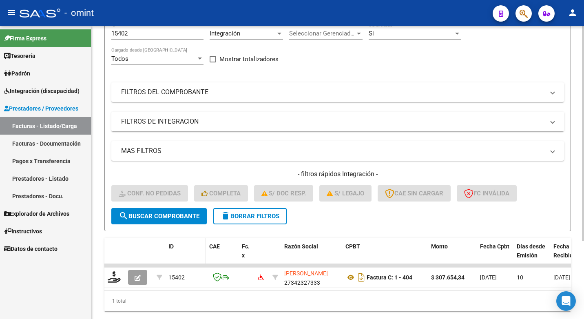
scroll to position [106, 0]
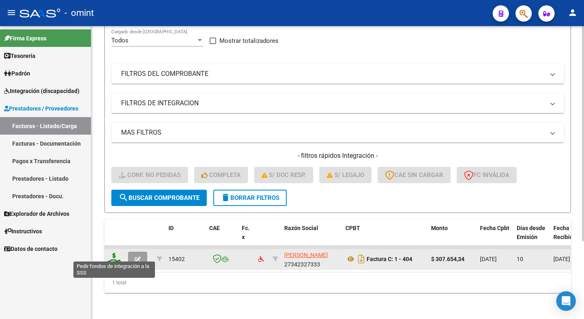
click at [113, 253] on icon at bounding box center [114, 258] width 13 height 11
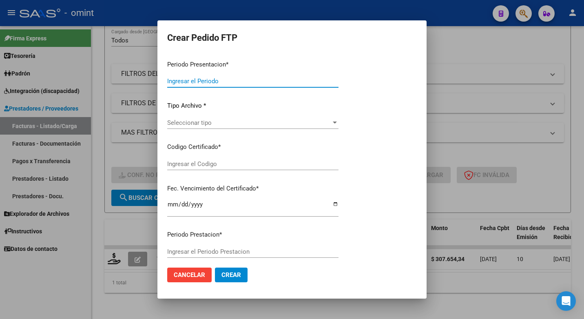
type input "202507"
type input "$ 307.654,34"
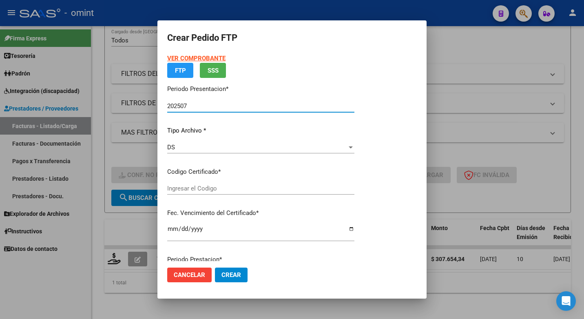
type input "5889346389"
type input "2025-12-01"
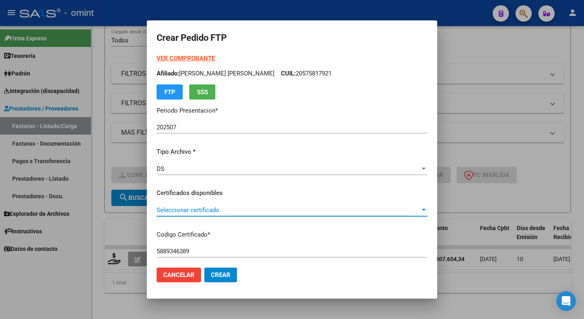
click at [420, 207] on span "Seleccionar certificado" at bounding box center [288, 209] width 263 height 7
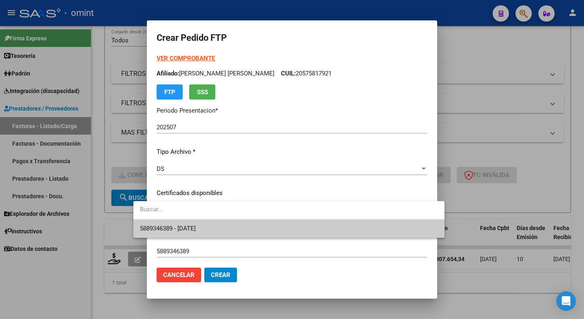
click at [369, 228] on span "5889346389 - 2025-12-01" at bounding box center [289, 228] width 298 height 18
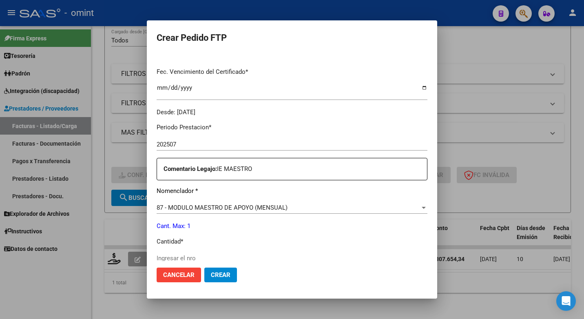
scroll to position [245, 0]
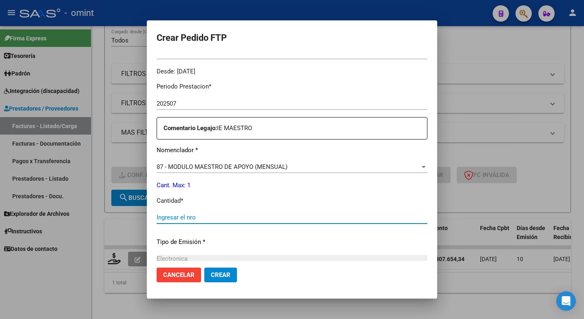
click at [159, 220] on input "Ingresar el nro" at bounding box center [292, 217] width 271 height 7
click at [162, 222] on div "1 Ingresar el nro" at bounding box center [292, 217] width 271 height 12
type input "1"
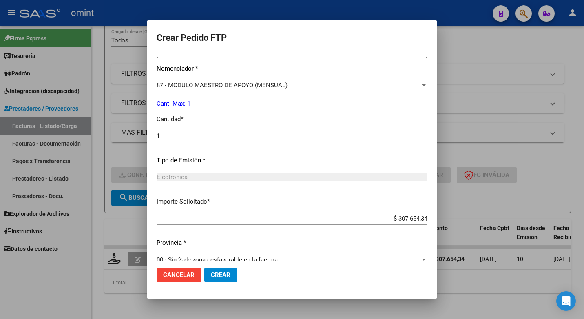
scroll to position [339, 0]
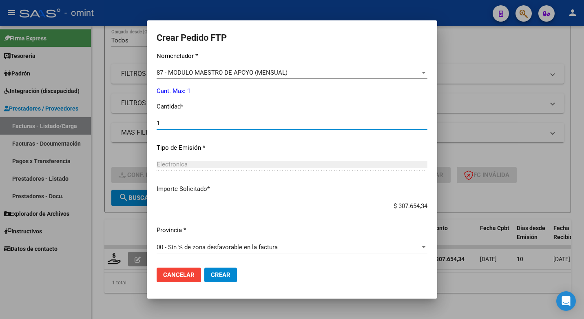
click at [211, 274] on span "Crear" at bounding box center [221, 274] width 20 height 7
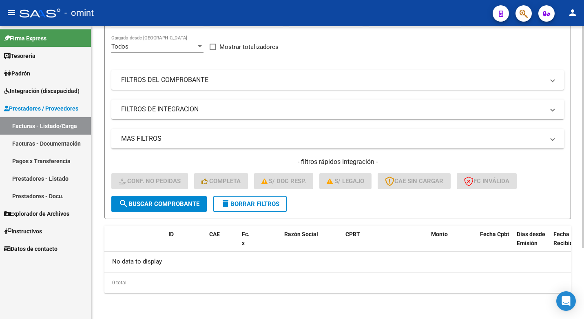
scroll to position [0, 0]
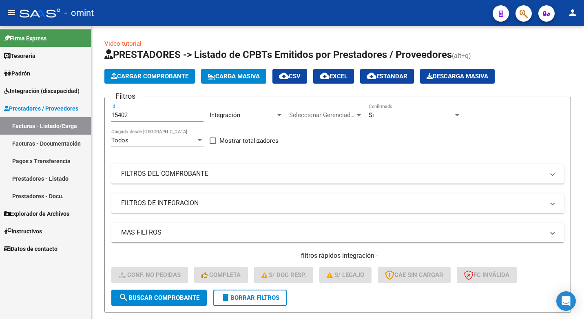
drag, startPoint x: 137, startPoint y: 115, endPoint x: 25, endPoint y: 92, distance: 114.9
click at [25, 92] on mat-sidenav-container "Firma Express Tesorería Extractos Procesados (csv) Extractos Originales (pdf) P…" at bounding box center [292, 172] width 584 height 293
drag, startPoint x: 125, startPoint y: 110, endPoint x: 115, endPoint y: 115, distance: 10.4
paste input "16326"
type input "16326"
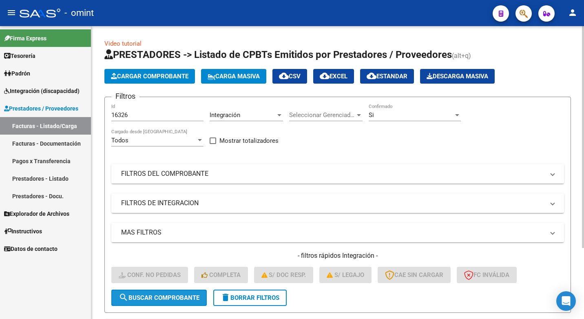
click at [160, 305] on button "search Buscar Comprobante" at bounding box center [158, 297] width 95 height 16
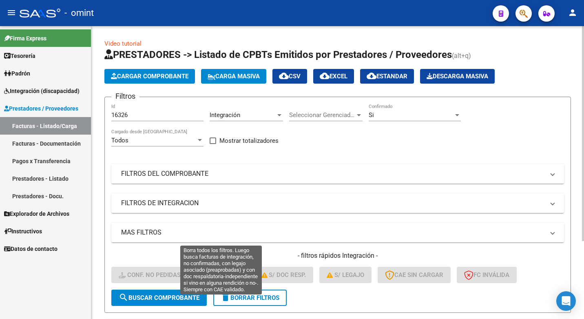
scroll to position [106, 0]
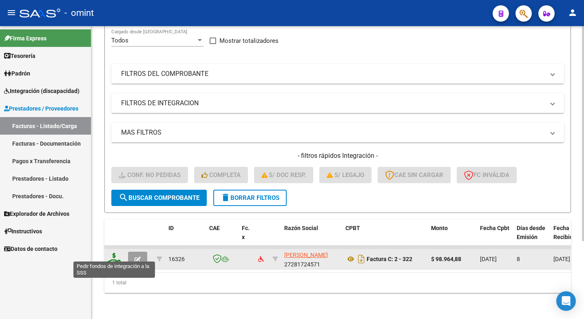
click at [118, 253] on icon at bounding box center [114, 258] width 13 height 11
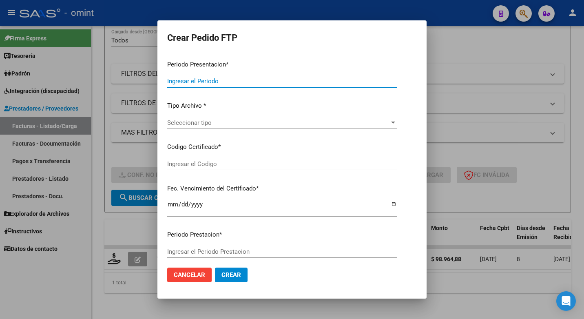
type input "202507"
type input "$ 98.964,88"
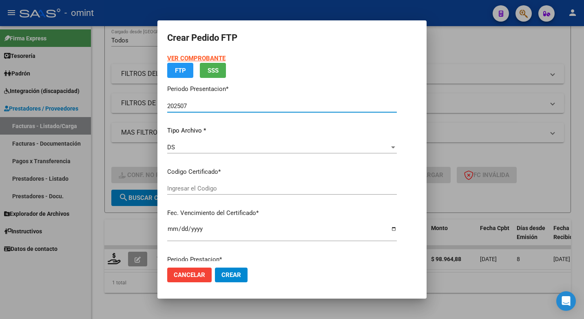
type input "3072557776"
type input "2029-12-09"
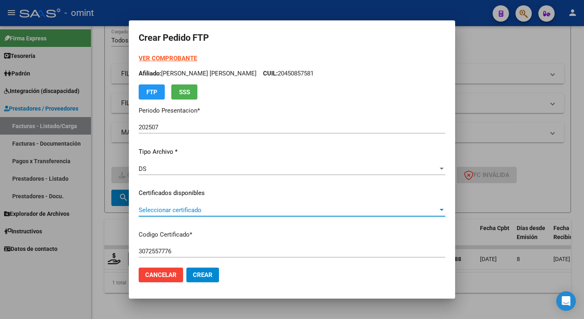
click at [422, 207] on span "Seleccionar certificado" at bounding box center [288, 209] width 299 height 7
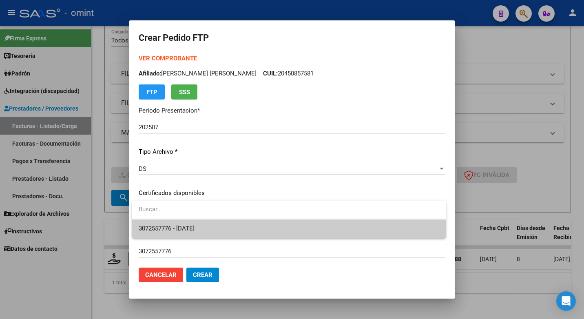
click at [348, 226] on span "3072557776 - 2029-12-09" at bounding box center [289, 228] width 300 height 18
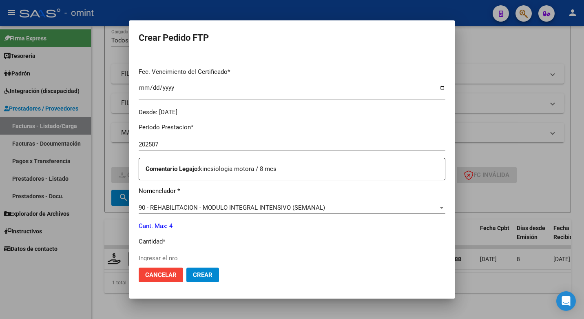
scroll to position [245, 0]
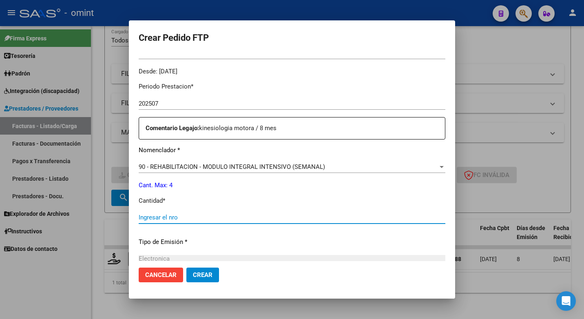
click at [181, 217] on input "Ingresar el nro" at bounding box center [292, 217] width 307 height 7
type input "4"
click at [221, 205] on div "Periodo Prestacion * 202507 Ingresar el Periodo Prestacion Comentario Legajo: k…" at bounding box center [292, 215] width 307 height 279
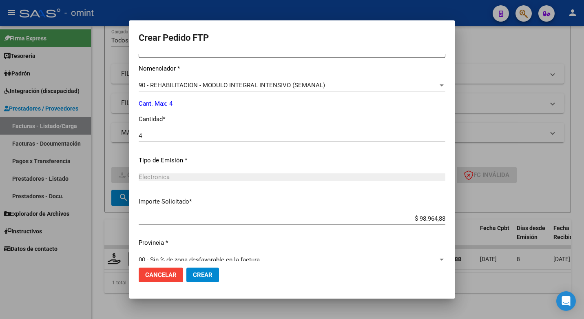
scroll to position [339, 0]
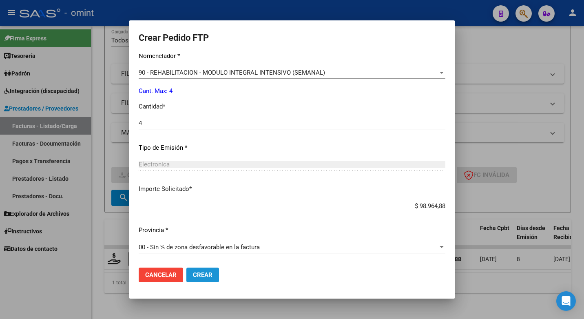
click at [211, 276] on span "Crear" at bounding box center [203, 274] width 20 height 7
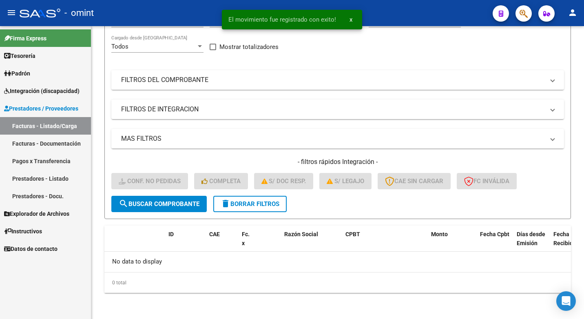
scroll to position [94, 0]
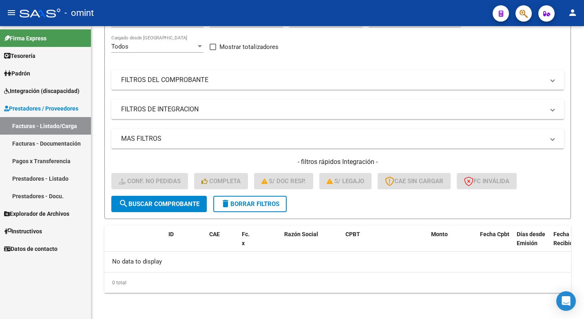
drag, startPoint x: 60, startPoint y: 88, endPoint x: 75, endPoint y: 94, distance: 16.1
click at [60, 89] on span "Integración (discapacidad)" at bounding box center [41, 90] width 75 height 9
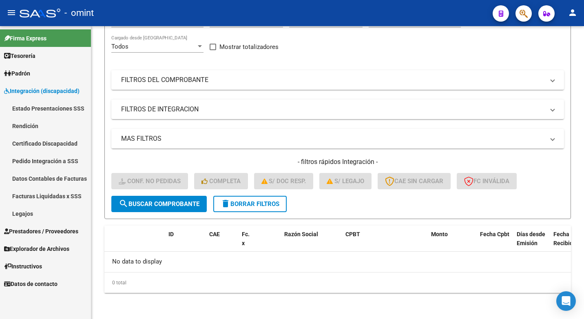
click at [53, 197] on link "Facturas Liquidadas x SSS" at bounding box center [45, 196] width 91 height 18
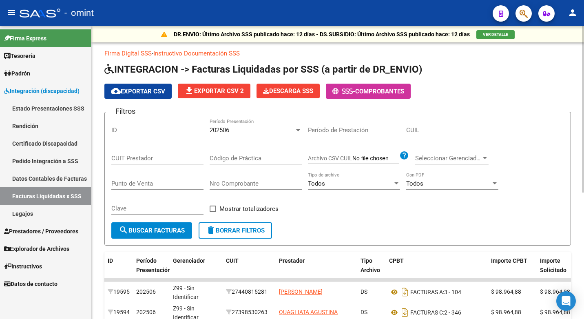
click at [300, 126] on div "202506 Período Presentación" at bounding box center [256, 128] width 92 height 18
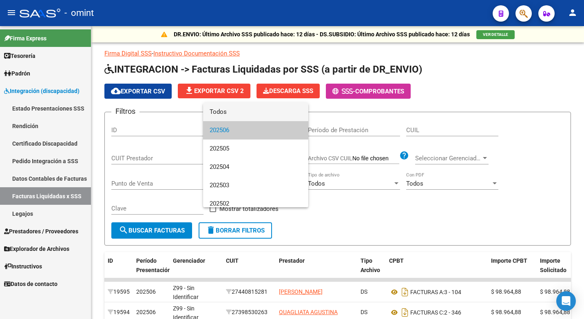
click at [252, 110] on span "Todos" at bounding box center [256, 112] width 92 height 18
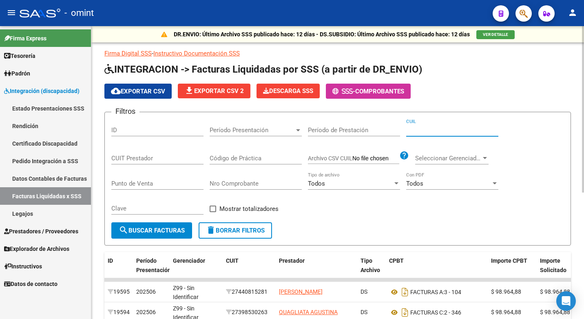
paste input "20-45085758-1"
type input "20-45085758-1"
paste input "27-28020185-0"
type input "27-28020185-0"
click at [135, 232] on span "search Buscar Facturas" at bounding box center [152, 230] width 66 height 7
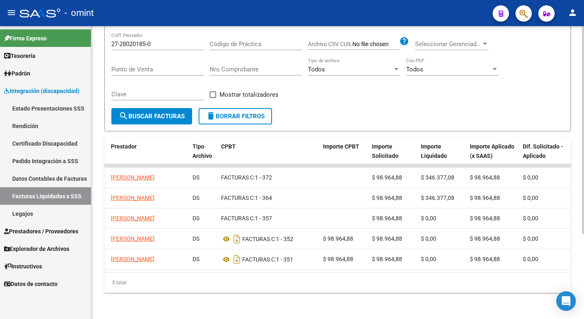
scroll to position [0, 153]
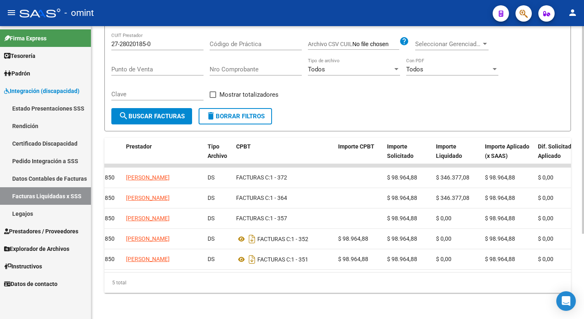
drag, startPoint x: 338, startPoint y: 267, endPoint x: 436, endPoint y: 275, distance: 97.8
click at [436, 275] on div "ID Período Presentación Gerenciador CUIT Prestador Tipo Archivo CPBT Importe CP…" at bounding box center [337, 215] width 466 height 155
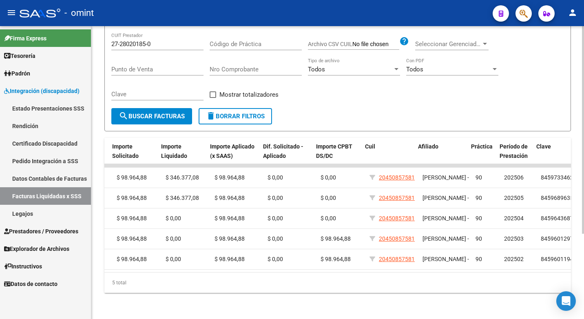
scroll to position [0, 451]
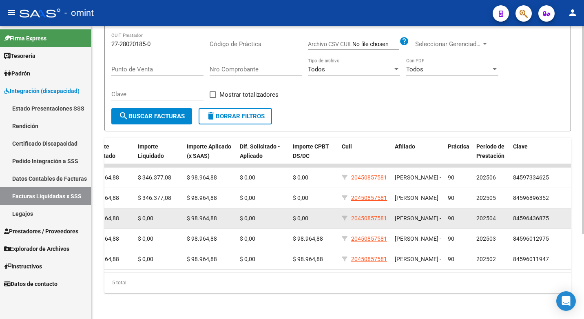
drag, startPoint x: 487, startPoint y: 210, endPoint x: 502, endPoint y: 211, distance: 14.3
click at [499, 214] on div "202504" at bounding box center [491, 218] width 30 height 9
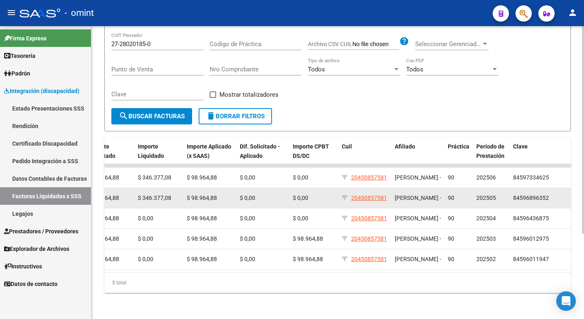
drag, startPoint x: 502, startPoint y: 211, endPoint x: 513, endPoint y: 182, distance: 31.5
click at [514, 188] on div "12889 202505 Z99 - Sin Identificar 27280201850 AGUIRRE VERONICA SOLEDAD DS FACT…" at bounding box center [111, 198] width 917 height 20
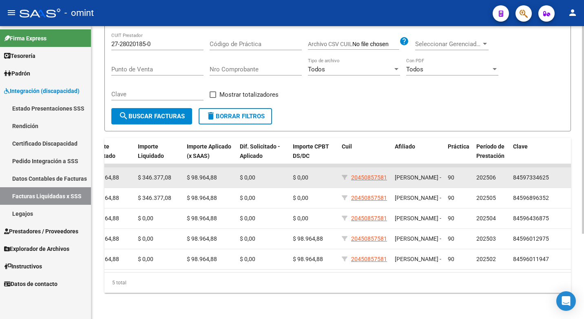
drag, startPoint x: 513, startPoint y: 182, endPoint x: 501, endPoint y: 170, distance: 17.0
click at [501, 173] on div "202506" at bounding box center [491, 177] width 30 height 9
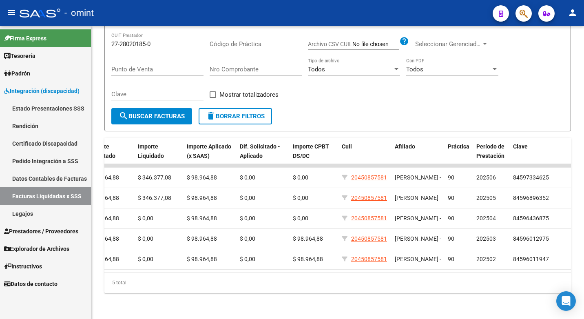
click at [62, 97] on link "Integración (discapacidad)" at bounding box center [45, 91] width 91 height 18
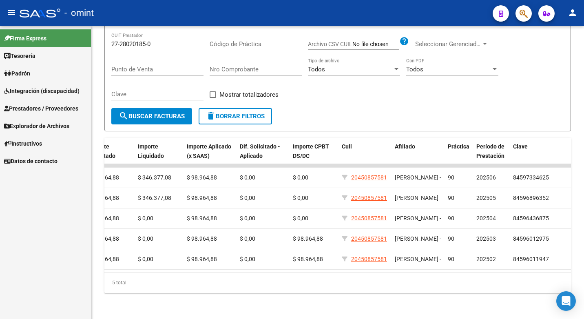
click at [56, 93] on span "Integración (discapacidad)" at bounding box center [41, 90] width 75 height 9
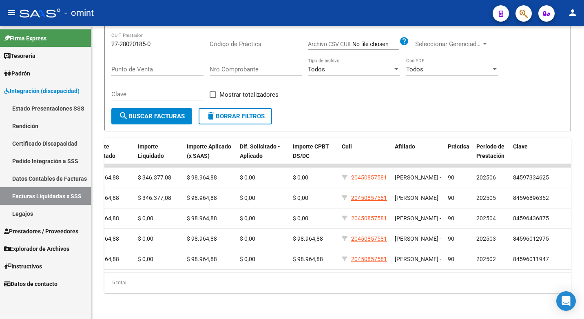
click at [48, 231] on span "Prestadores / Proveedores" at bounding box center [41, 231] width 74 height 9
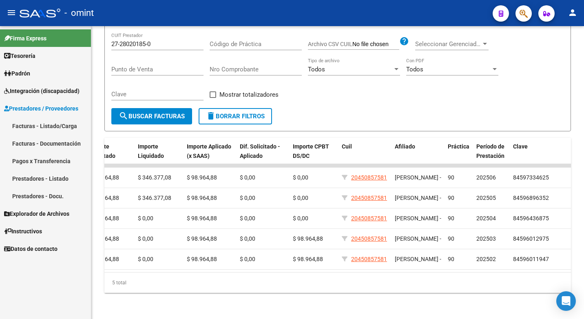
click at [51, 126] on link "Facturas - Listado/Carga" at bounding box center [45, 126] width 91 height 18
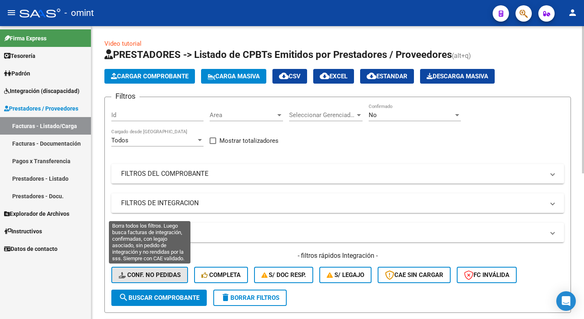
click at [137, 273] on span "Conf. no pedidas" at bounding box center [150, 274] width 62 height 7
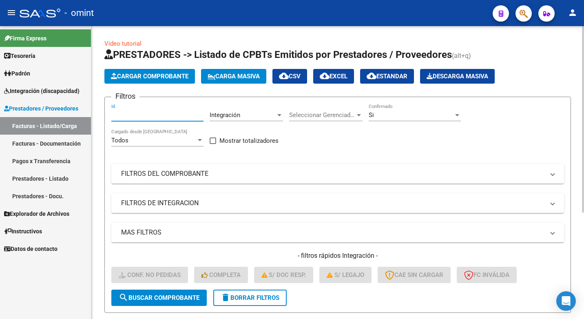
paste input "15065"
type input "15065"
click at [160, 302] on button "search Buscar Comprobante" at bounding box center [158, 297] width 95 height 16
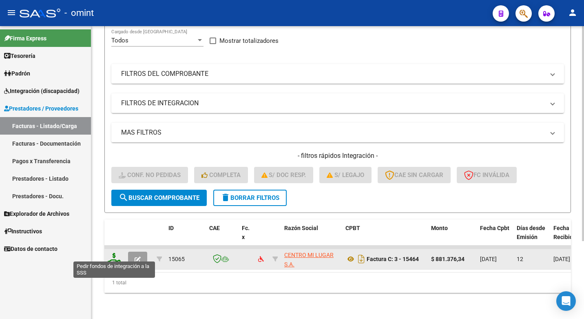
click at [116, 253] on icon at bounding box center [114, 258] width 13 height 11
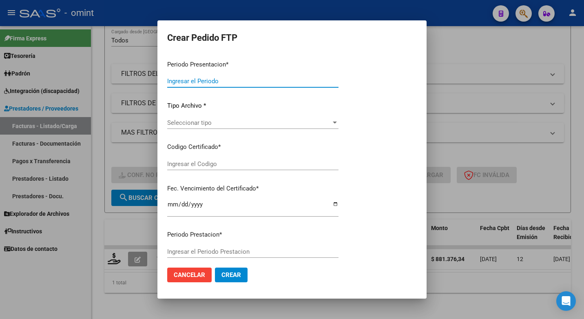
type input "202507"
type input "$ 881.376,34"
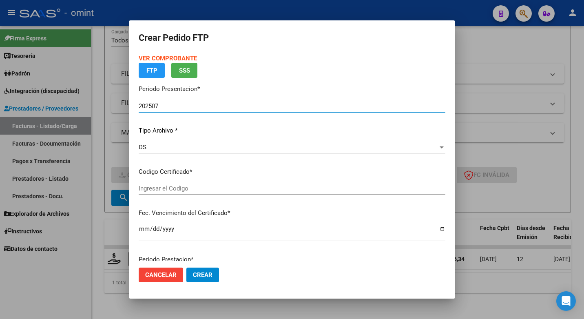
type input "3072557776"
type input "2029-12-09"
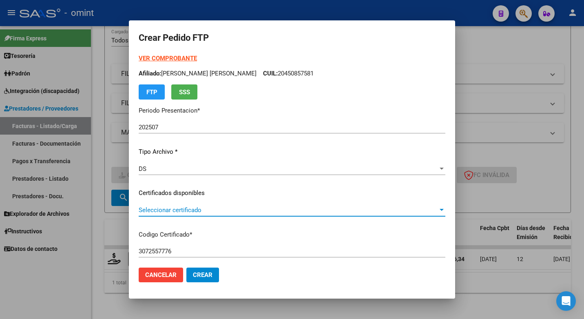
click at [438, 209] on div at bounding box center [441, 210] width 7 height 7
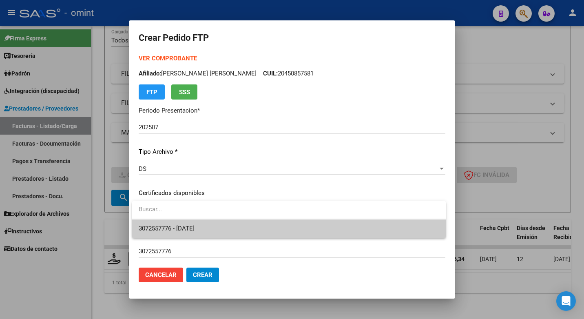
click at [370, 228] on span "3072557776 - 2029-12-09" at bounding box center [289, 228] width 300 height 18
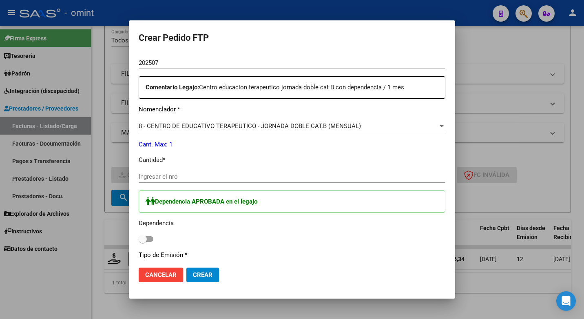
scroll to position [326, 0]
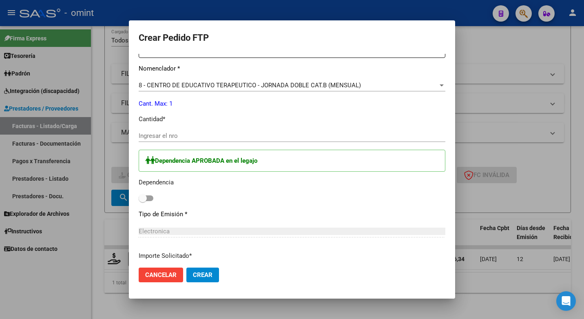
click at [147, 197] on span at bounding box center [146, 198] width 15 height 6
click at [143, 201] on input "checkbox" at bounding box center [142, 201] width 0 height 0
checkbox input "true"
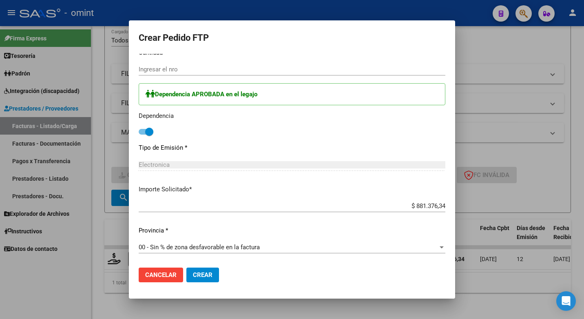
scroll to position [311, 0]
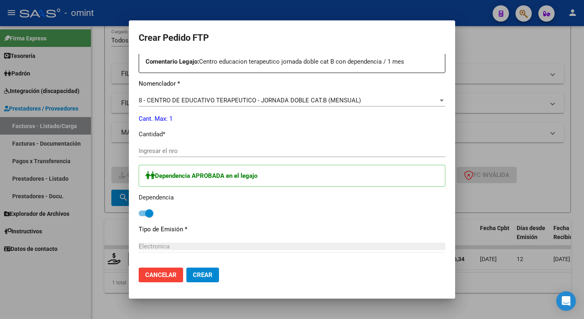
click at [161, 150] on input "Ingresar el nro" at bounding box center [292, 150] width 307 height 7
type input "1"
click at [289, 208] on div "Dependencia APROBADA en el legajo Dependencia" at bounding box center [292, 192] width 307 height 54
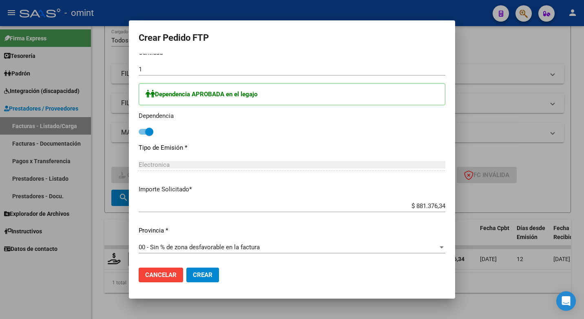
click at [199, 274] on span "Crear" at bounding box center [203, 274] width 20 height 7
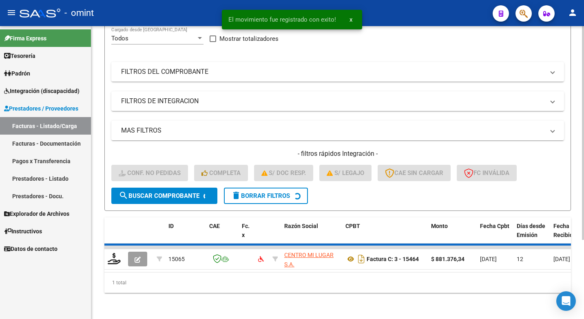
scroll to position [94, 0]
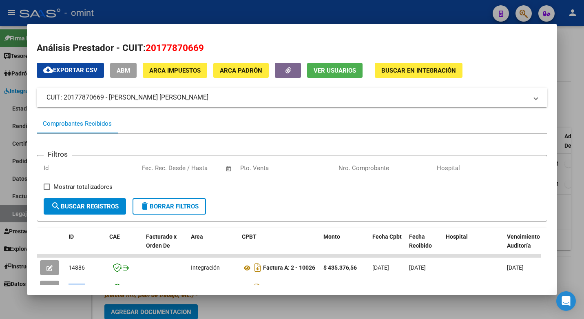
scroll to position [1, 0]
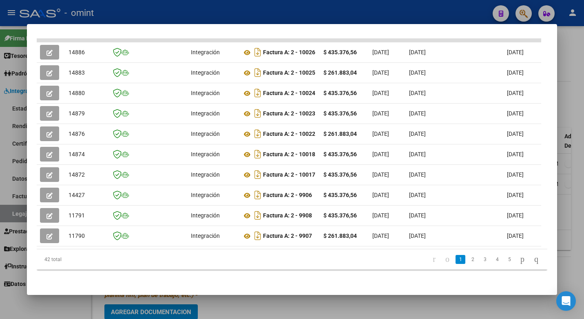
click at [183, 15] on div at bounding box center [292, 159] width 584 height 319
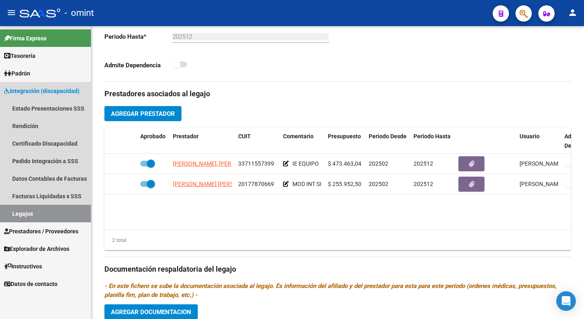
click at [45, 211] on link "Legajos" at bounding box center [45, 214] width 91 height 18
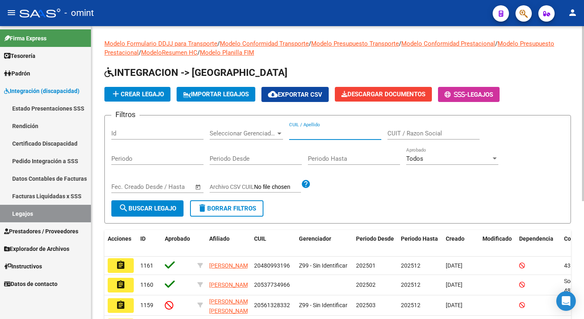
paste input "20501895092"
type input "20501895092"
click at [151, 214] on button "search Buscar Legajo" at bounding box center [147, 208] width 72 height 16
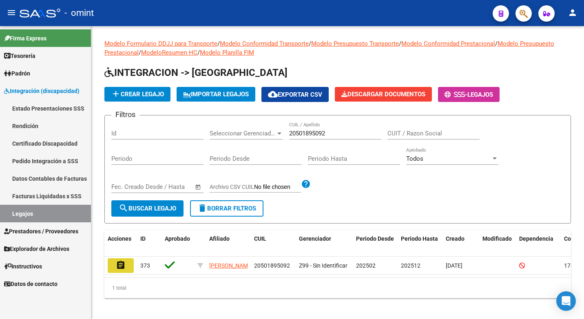
click at [113, 269] on button "assignment" at bounding box center [121, 265] width 26 height 15
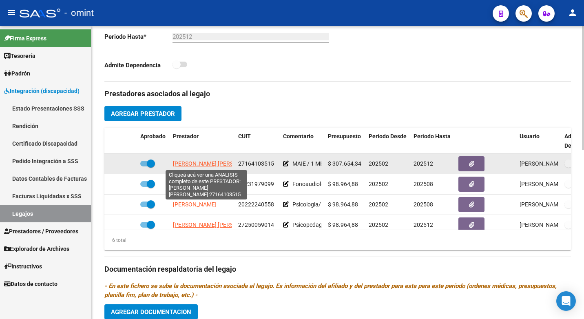
click at [221, 164] on span "[PERSON_NAME] [PERSON_NAME]" at bounding box center [217, 163] width 88 height 7
type textarea "27164103515"
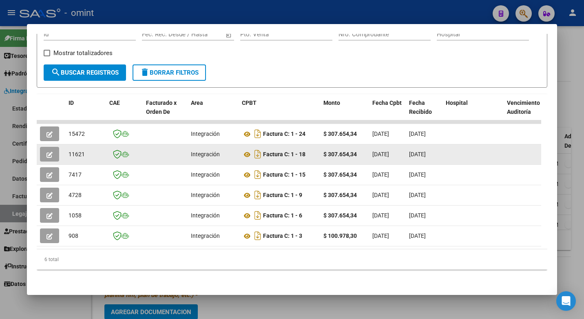
click at [49, 152] on icon "button" at bounding box center [49, 155] width 6 height 6
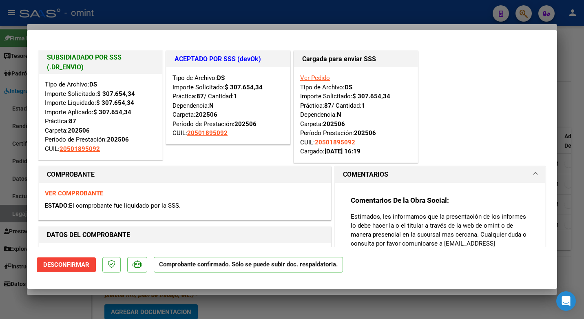
click at [324, 12] on div at bounding box center [292, 159] width 584 height 319
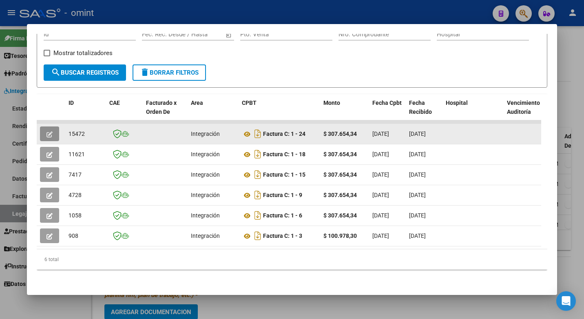
click at [54, 128] on button "button" at bounding box center [49, 133] width 19 height 15
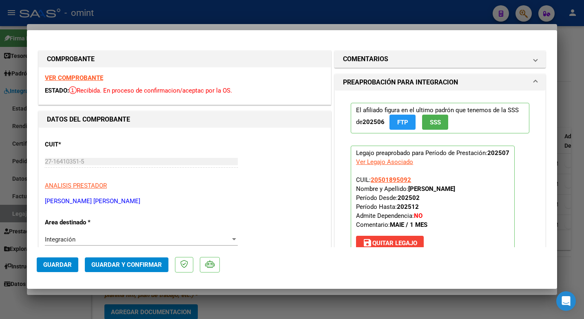
click at [89, 78] on strong "VER COMPROBANTE" at bounding box center [74, 77] width 58 height 7
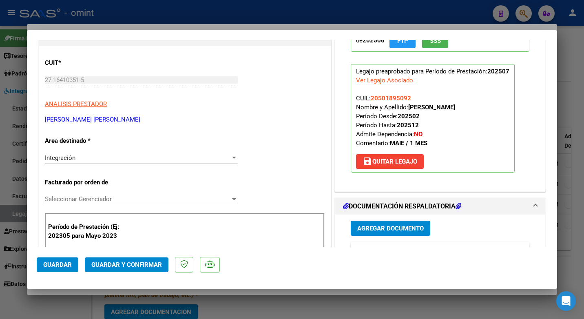
scroll to position [122, 0]
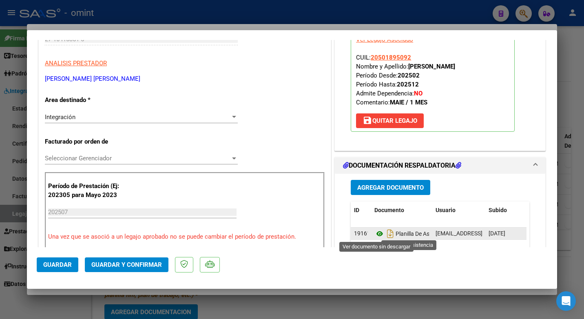
click at [376, 234] on icon at bounding box center [379, 234] width 11 height 10
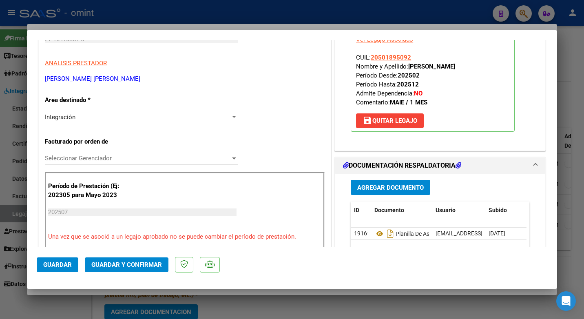
click at [221, 21] on div at bounding box center [292, 159] width 584 height 319
type input "$ 0,00"
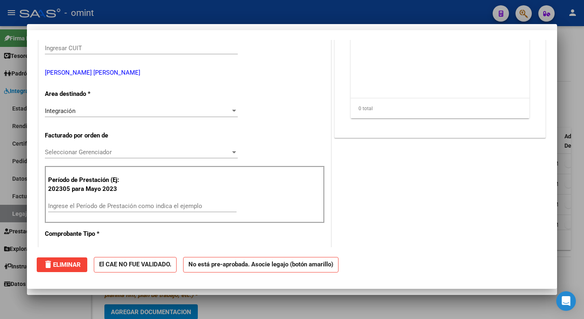
scroll to position [0, 0]
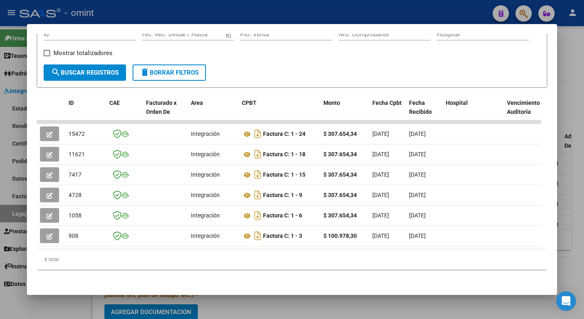
click at [285, 5] on div at bounding box center [292, 159] width 584 height 319
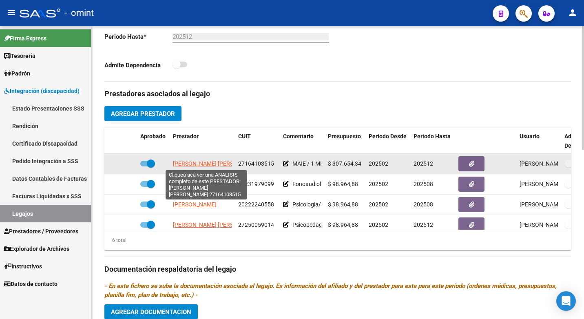
click at [201, 163] on span "[PERSON_NAME] [PERSON_NAME]" at bounding box center [217, 163] width 88 height 7
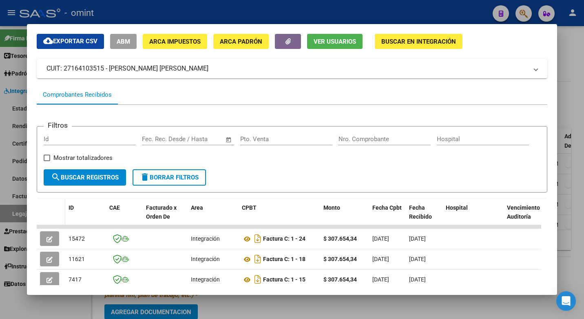
scroll to position [110, 0]
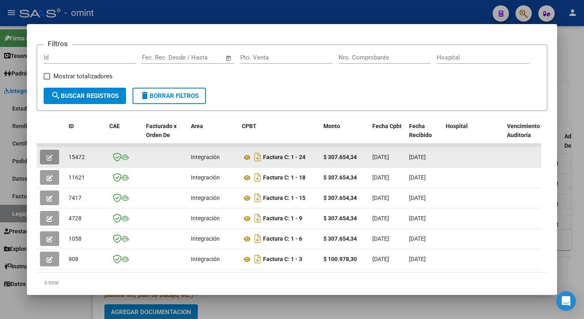
click at [47, 159] on icon "button" at bounding box center [49, 158] width 6 height 6
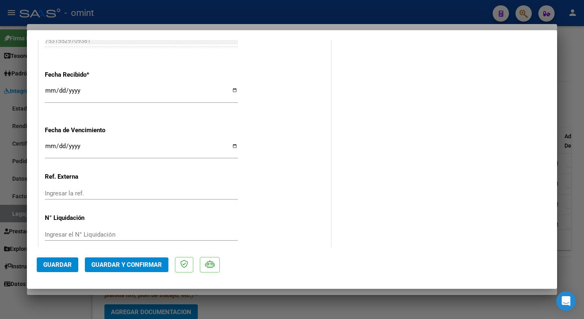
scroll to position [580, 0]
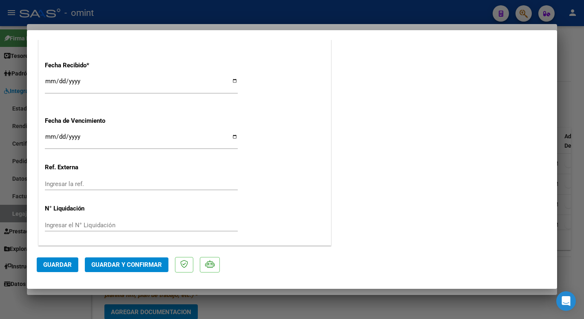
click at [158, 266] on span "Guardar y Confirmar" at bounding box center [126, 264] width 71 height 7
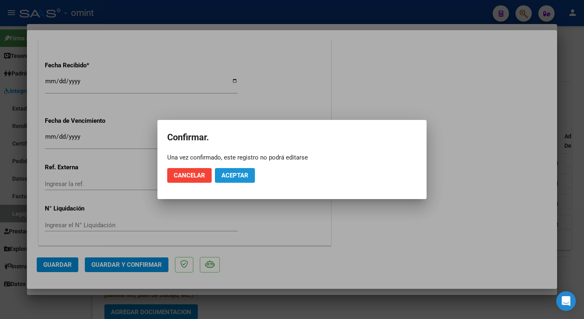
click at [236, 175] on span "Aceptar" at bounding box center [234, 175] width 27 height 7
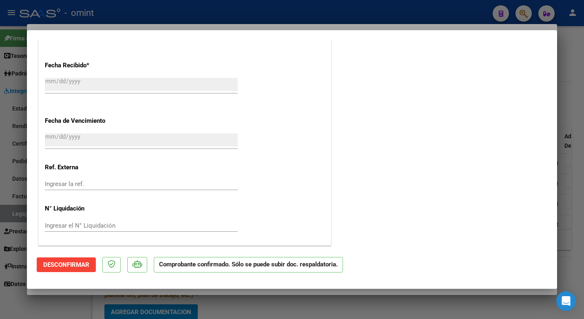
scroll to position [448, 0]
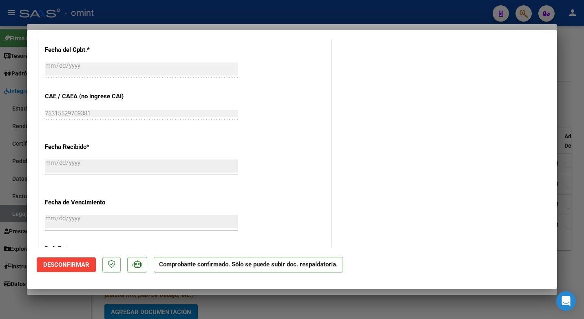
click at [133, 7] on div at bounding box center [292, 159] width 584 height 319
type input "$ 0,00"
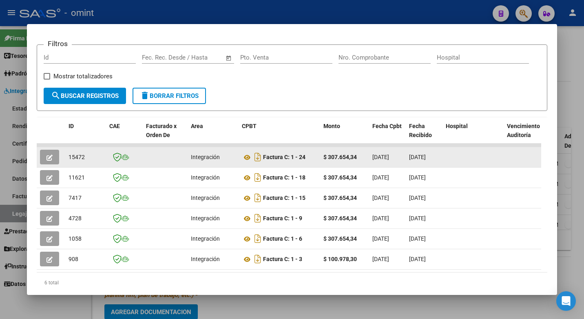
click at [79, 156] on div "15472" at bounding box center [85, 156] width 34 height 9
click at [78, 159] on span "15472" at bounding box center [76, 157] width 16 height 7
click at [82, 159] on span "15472" at bounding box center [76, 157] width 16 height 7
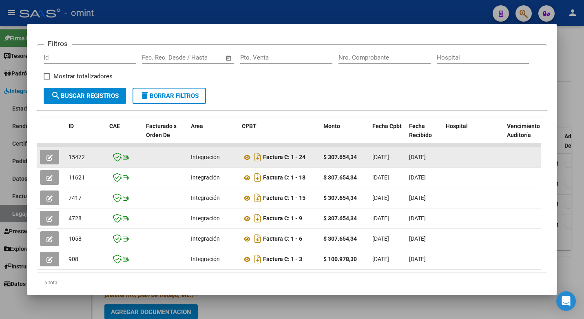
click at [79, 160] on span "15472" at bounding box center [76, 157] width 16 height 7
copy span "15472"
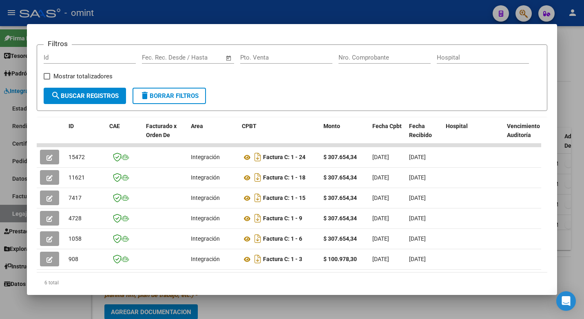
drag, startPoint x: 125, startPoint y: 8, endPoint x: 142, endPoint y: 51, distance: 46.9
click at [125, 8] on div at bounding box center [292, 159] width 584 height 319
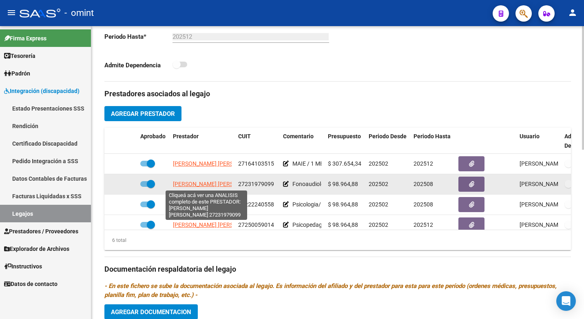
click at [213, 183] on span "[PERSON_NAME] [PERSON_NAME]" at bounding box center [217, 184] width 88 height 7
type textarea "27231979099"
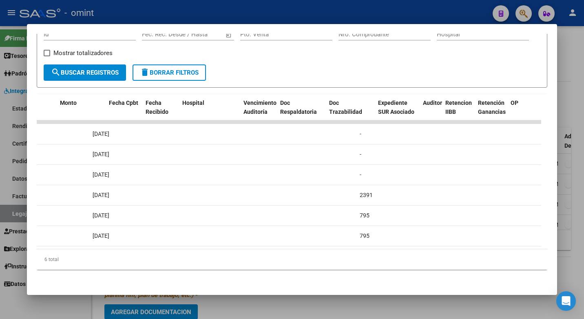
scroll to position [0, 0]
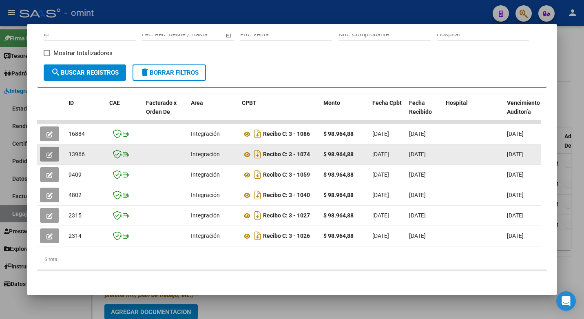
click at [52, 152] on icon "button" at bounding box center [49, 155] width 6 height 6
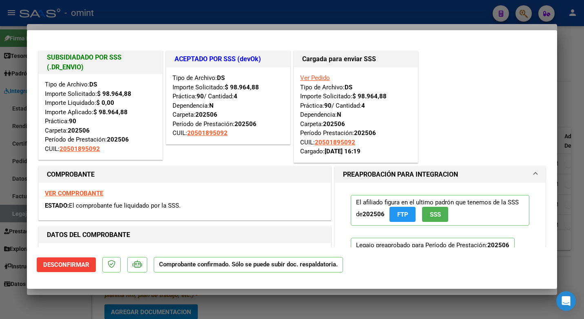
click at [151, 7] on div at bounding box center [292, 159] width 584 height 319
type input "$ 0,00"
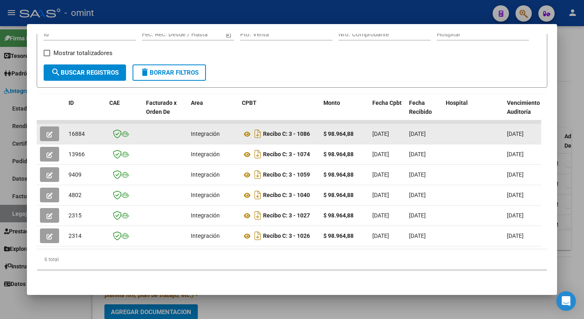
click at [51, 131] on icon "button" at bounding box center [49, 134] width 6 height 6
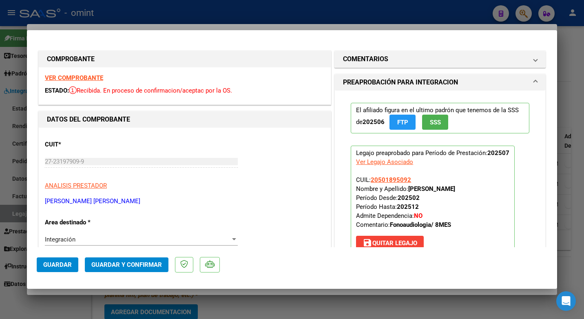
click at [79, 78] on strong "VER COMPROBANTE" at bounding box center [74, 77] width 58 height 7
click at [75, 79] on strong "VER COMPROBANTE" at bounding box center [74, 77] width 58 height 7
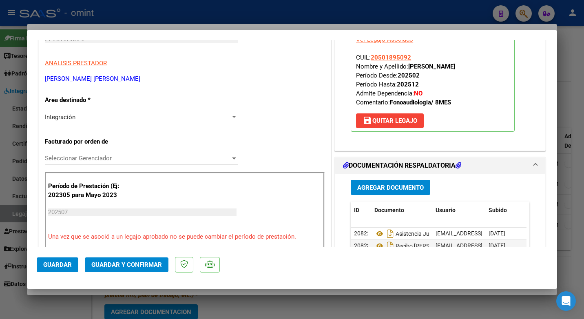
scroll to position [204, 0]
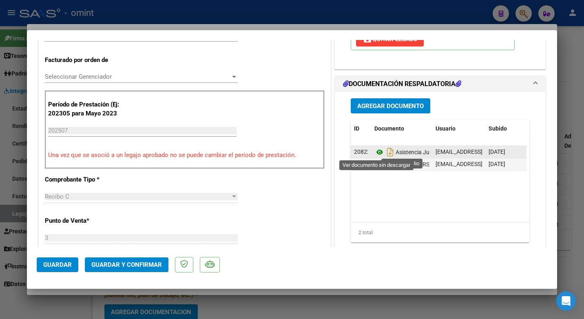
click at [376, 152] on icon at bounding box center [379, 152] width 11 height 10
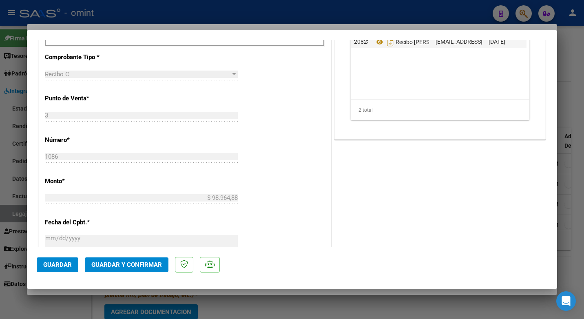
scroll to position [367, 0]
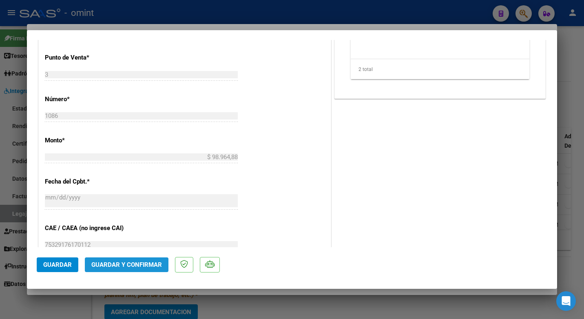
click at [128, 269] on button "Guardar y Confirmar" at bounding box center [127, 264] width 84 height 15
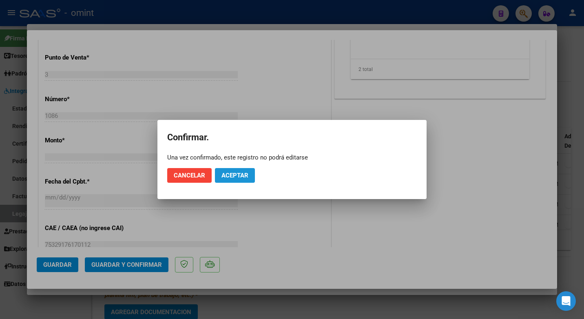
click at [237, 171] on button "Aceptar" at bounding box center [235, 175] width 40 height 15
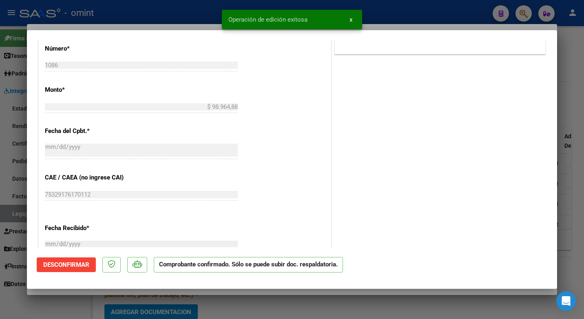
click at [153, 18] on div at bounding box center [292, 159] width 584 height 319
type input "$ 0,00"
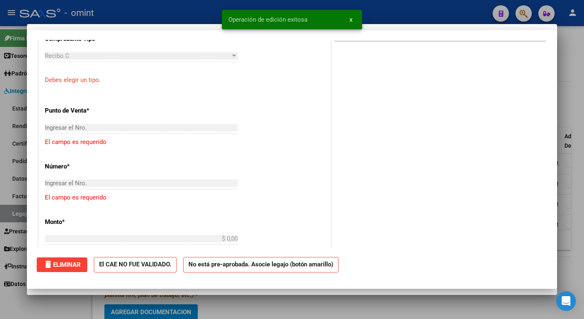
scroll to position [0, 0]
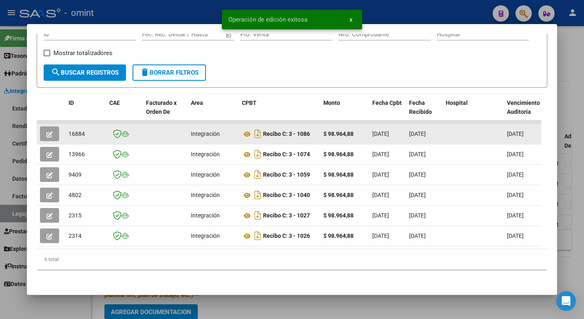
click at [82, 130] on span "16884" at bounding box center [76, 133] width 16 height 7
copy span "16884"
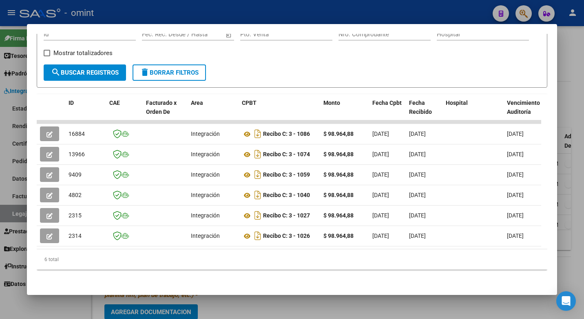
click at [167, 9] on div at bounding box center [292, 159] width 584 height 319
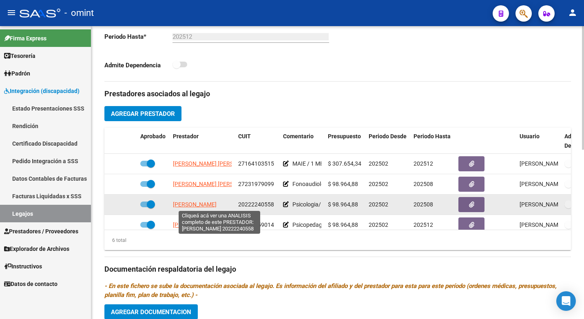
click at [207, 205] on span "[PERSON_NAME]" at bounding box center [195, 204] width 44 height 7
type textarea "20222240558"
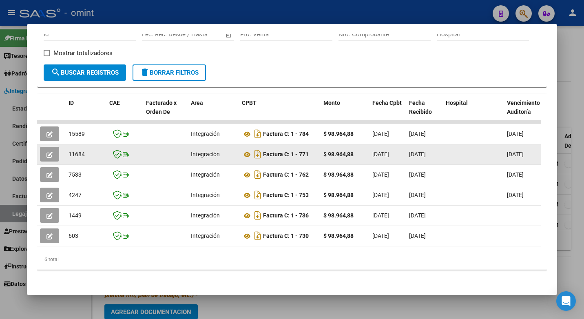
click at [50, 152] on icon "button" at bounding box center [49, 155] width 6 height 6
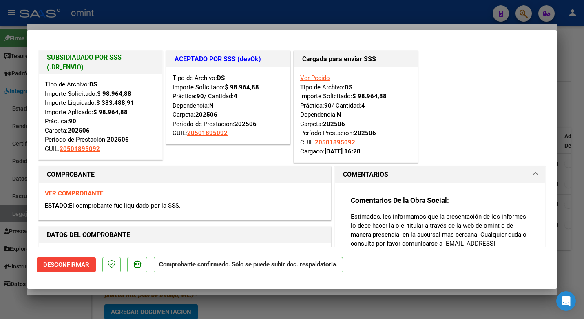
click at [267, 8] on div at bounding box center [292, 159] width 584 height 319
type input "$ 0,00"
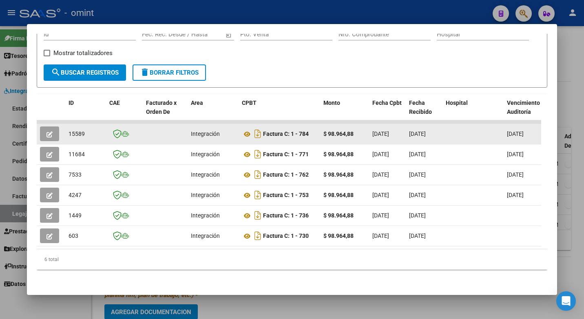
click at [47, 131] on icon "button" at bounding box center [49, 134] width 6 height 6
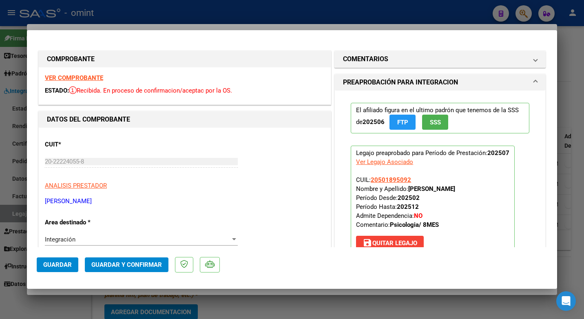
click at [67, 80] on strong "VER COMPROBANTE" at bounding box center [74, 77] width 58 height 7
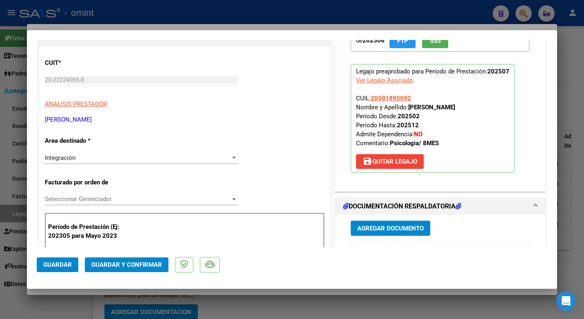
scroll to position [122, 0]
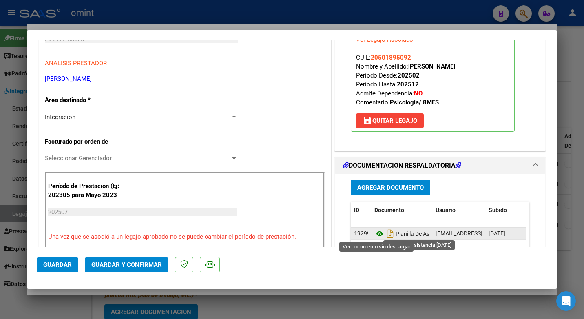
click at [376, 233] on icon at bounding box center [379, 234] width 11 height 10
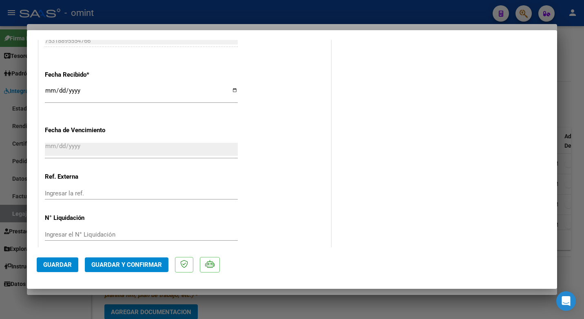
scroll to position [580, 0]
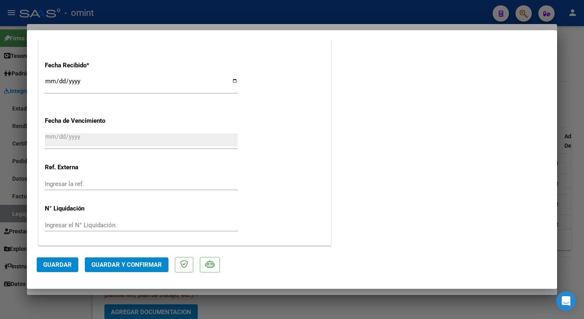
click at [119, 263] on span "Guardar y Confirmar" at bounding box center [126, 264] width 71 height 7
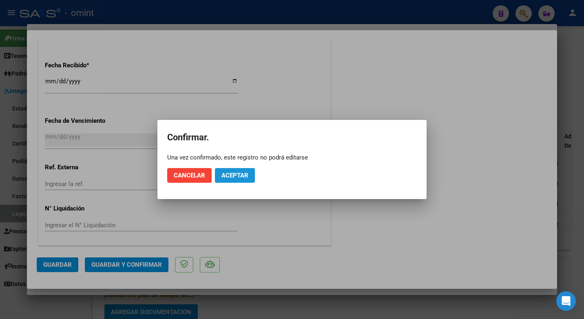
click at [242, 174] on span "Aceptar" at bounding box center [234, 175] width 27 height 7
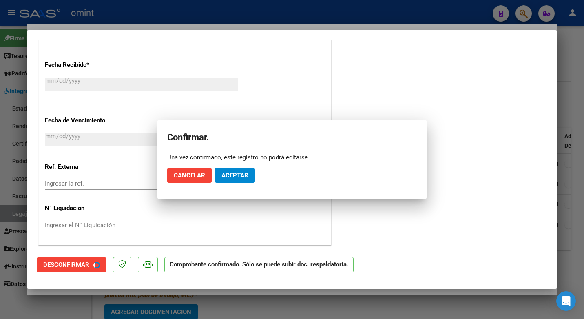
scroll to position [530, 0]
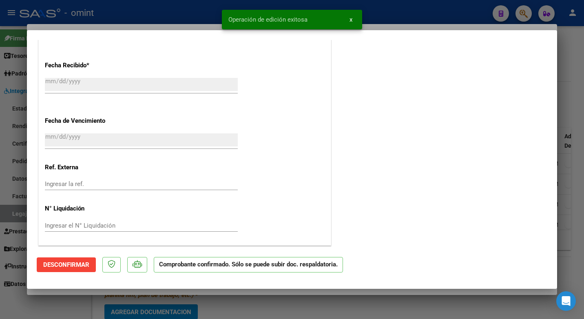
click at [151, 11] on div at bounding box center [292, 159] width 584 height 319
type input "$ 0,00"
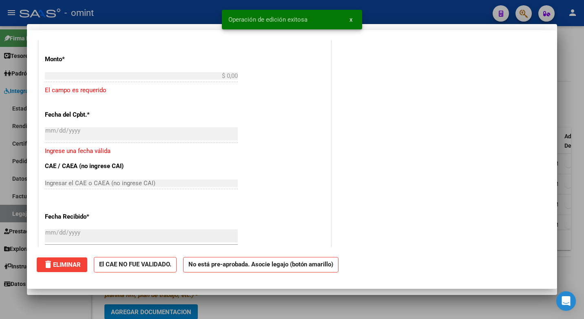
scroll to position [0, 0]
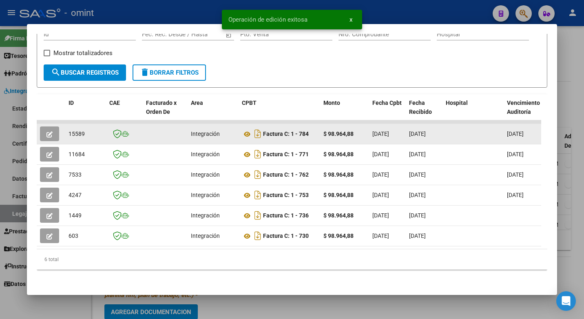
click at [75, 130] on span "15589" at bounding box center [76, 133] width 16 height 7
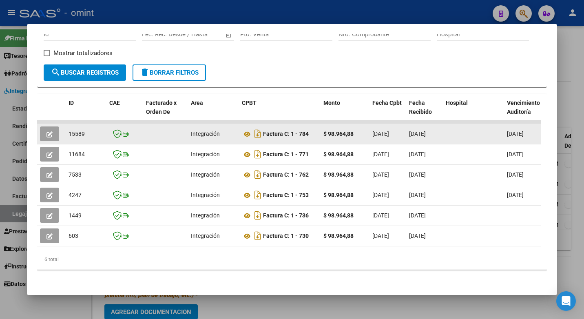
copy span "15589"
click at [57, 128] on button "button" at bounding box center [49, 133] width 19 height 15
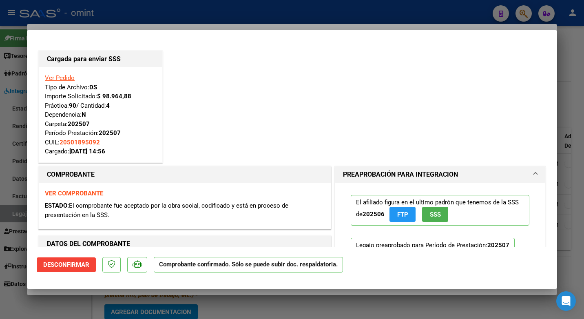
click at [141, 22] on div at bounding box center [292, 159] width 584 height 319
type input "$ 0,00"
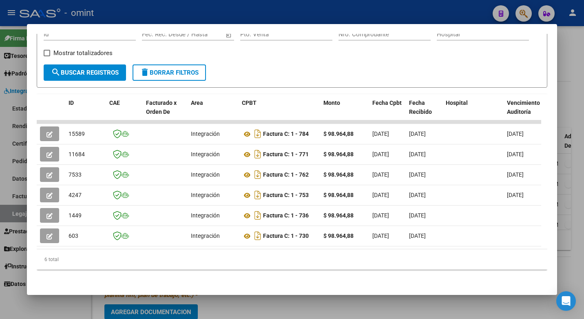
click at [148, 14] on div at bounding box center [292, 159] width 584 height 319
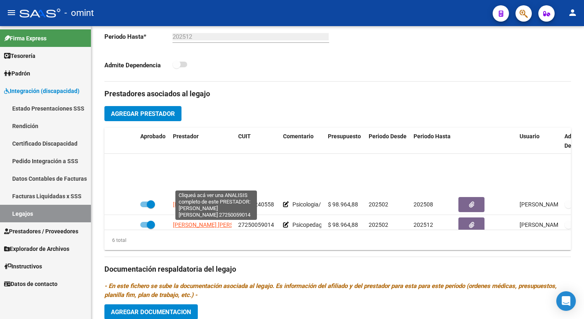
scroll to position [41, 0]
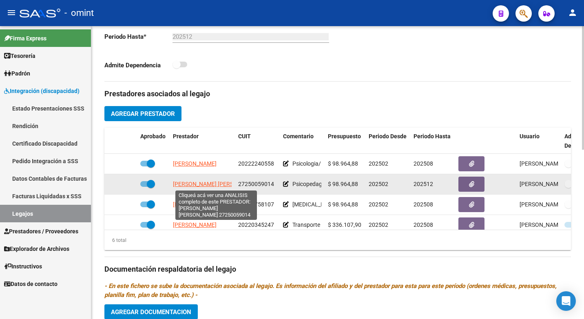
click at [182, 184] on span "[PERSON_NAME] [PERSON_NAME]" at bounding box center [217, 184] width 88 height 7
type textarea "27250059014"
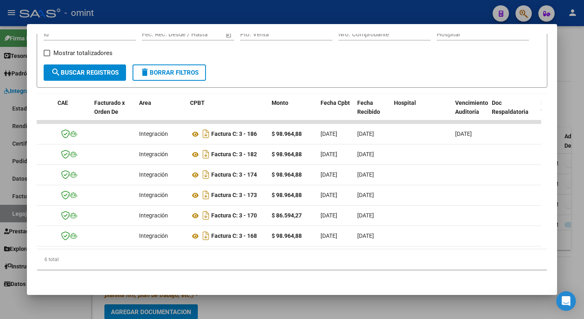
scroll to position [0, 0]
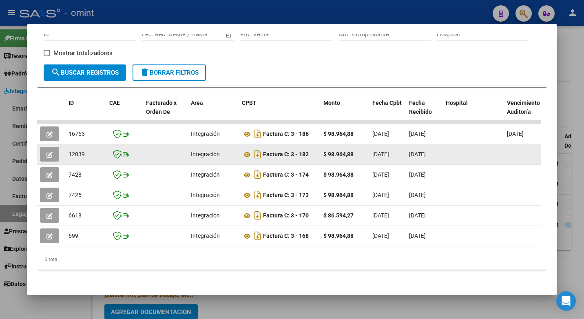
click at [44, 144] on datatable-body-cell at bounding box center [51, 154] width 29 height 20
click at [44, 147] on button "button" at bounding box center [49, 154] width 19 height 15
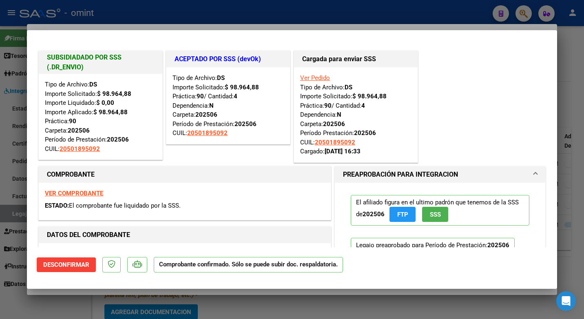
click at [247, 1] on div at bounding box center [292, 159] width 584 height 319
type input "$ 0,00"
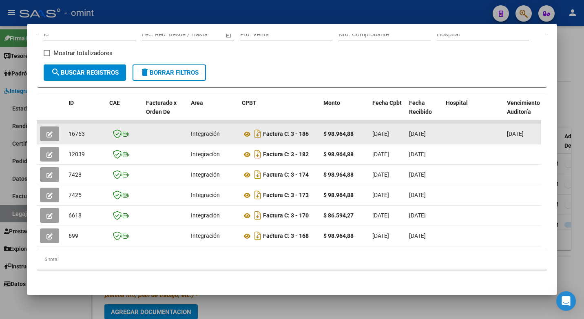
click at [50, 131] on icon "button" at bounding box center [49, 134] width 6 height 6
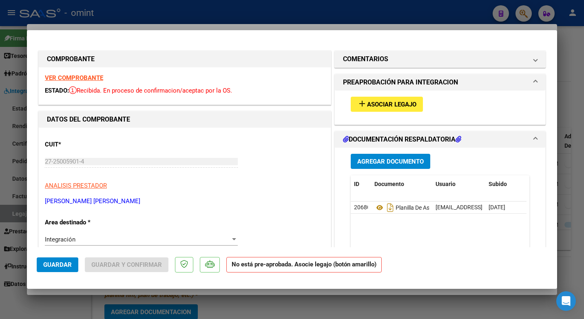
click at [88, 75] on strong "VER COMPROBANTE" at bounding box center [74, 77] width 58 height 7
click at [377, 105] on span "Asociar Legajo" at bounding box center [391, 104] width 49 height 7
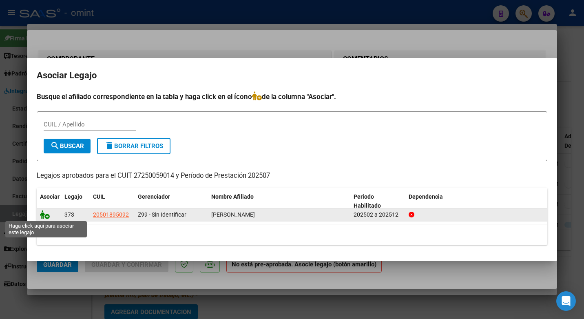
click at [48, 214] on icon at bounding box center [45, 214] width 10 height 9
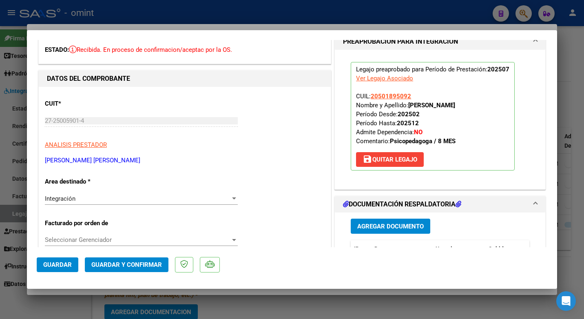
scroll to position [82, 0]
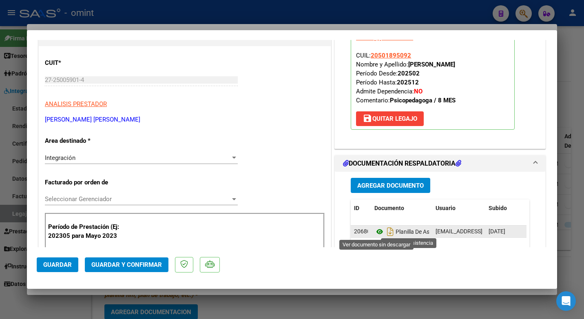
click at [375, 231] on icon at bounding box center [379, 232] width 11 height 10
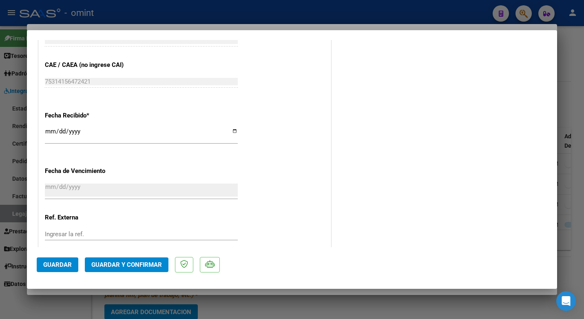
scroll to position [580, 0]
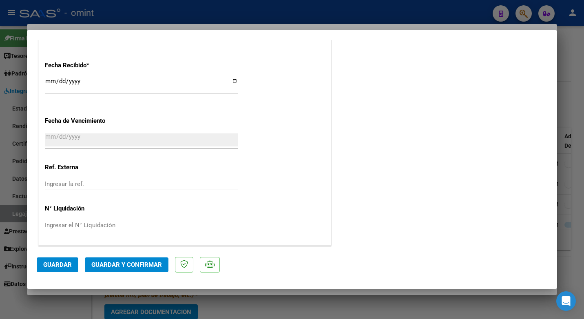
click at [145, 269] on button "Guardar y Confirmar" at bounding box center [127, 264] width 84 height 15
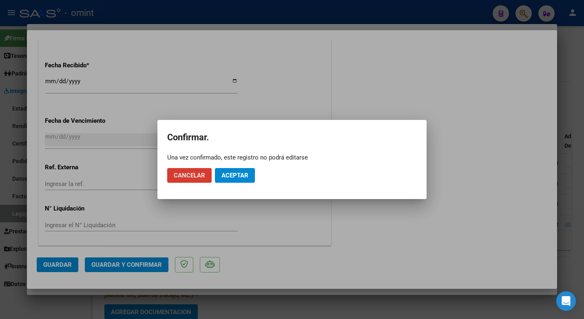
click at [236, 177] on span "Aceptar" at bounding box center [234, 175] width 27 height 7
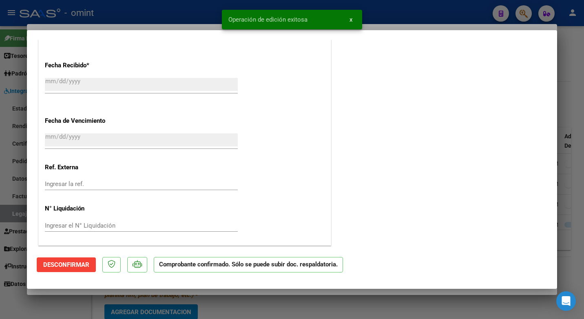
click at [139, 13] on div at bounding box center [292, 159] width 584 height 319
type input "$ 0,00"
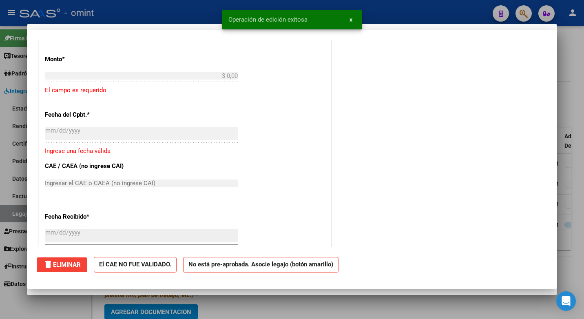
scroll to position [681, 0]
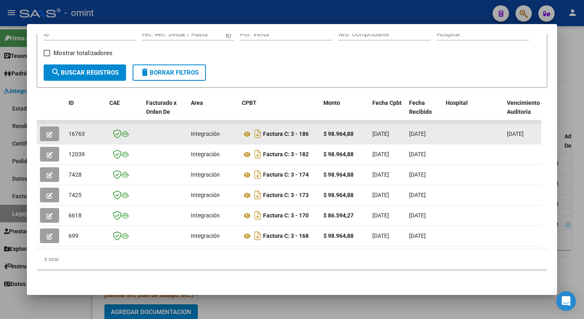
click at [79, 130] on span "16763" at bounding box center [76, 133] width 16 height 7
copy span "16763"
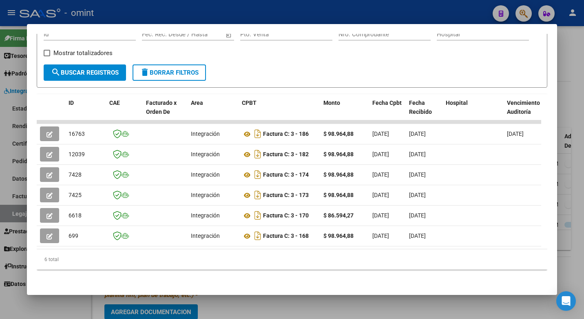
click at [188, 9] on div at bounding box center [292, 159] width 584 height 319
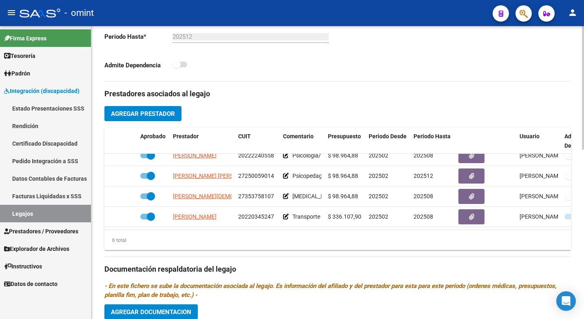
scroll to position [55, 0]
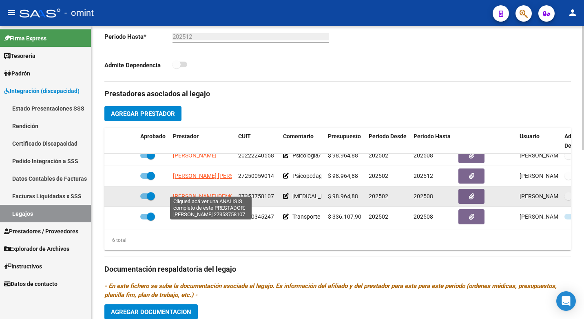
click at [199, 193] on span "[PERSON_NAME][DEMOGRAPHIC_DATA]" at bounding box center [224, 196] width 103 height 7
type textarea "27353758107"
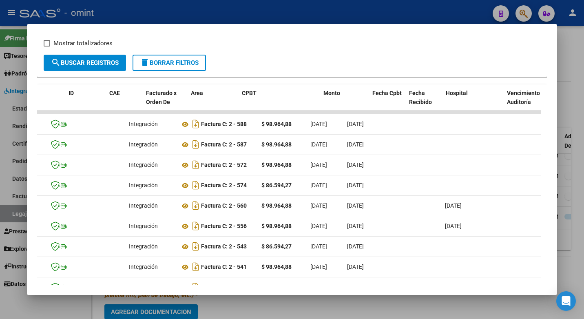
scroll to position [0, 0]
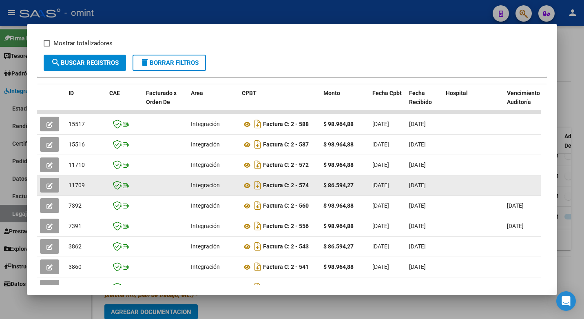
drag, startPoint x: 230, startPoint y: 194, endPoint x: 42, endPoint y: 189, distance: 188.5
drag, startPoint x: 42, startPoint y: 189, endPoint x: 49, endPoint y: 189, distance: 7.4
click at [49, 189] on icon "button" at bounding box center [49, 186] width 6 height 6
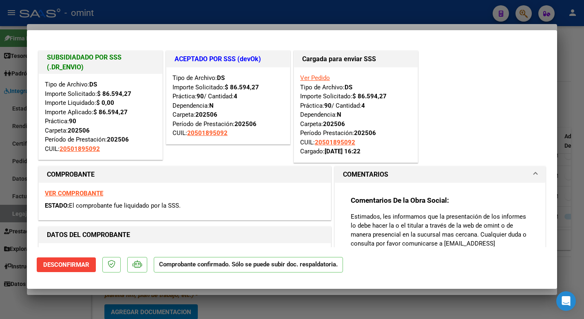
click at [129, 13] on div at bounding box center [292, 159] width 584 height 319
type input "$ 0,00"
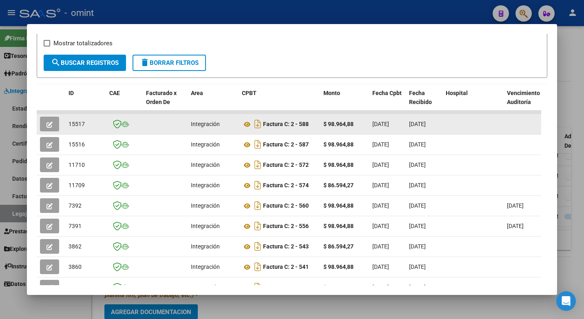
click at [51, 127] on icon "button" at bounding box center [49, 125] width 6 height 6
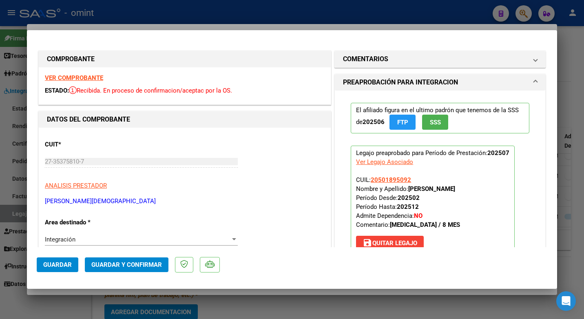
click at [72, 79] on strong "VER COMPROBANTE" at bounding box center [74, 77] width 58 height 7
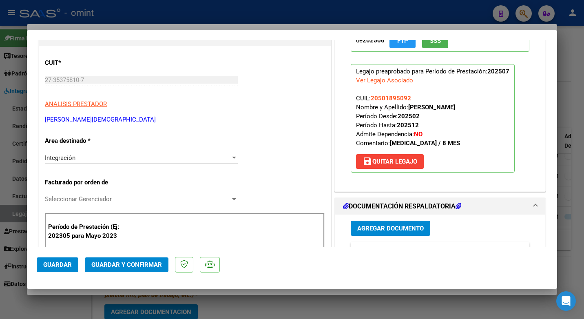
scroll to position [163, 0]
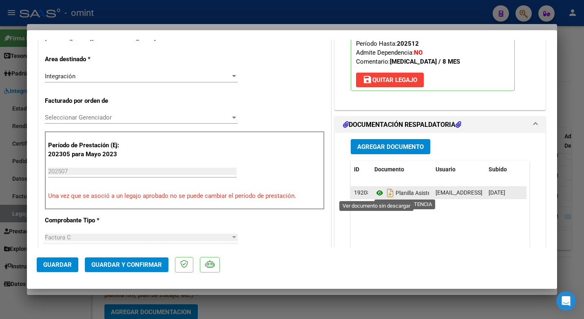
click at [374, 192] on icon at bounding box center [379, 193] width 11 height 10
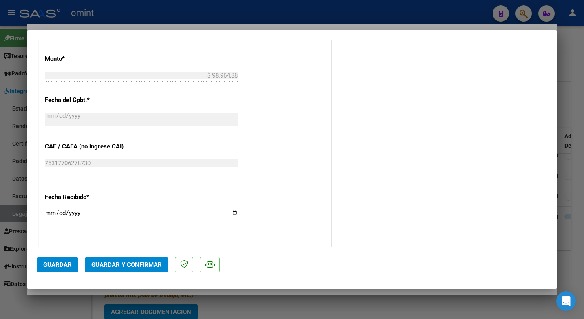
scroll to position [489, 0]
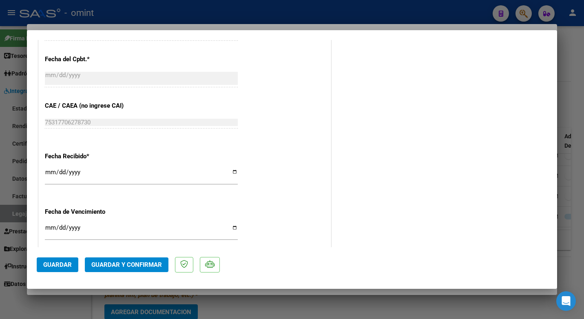
click at [134, 258] on button "Guardar y Confirmar" at bounding box center [127, 264] width 84 height 15
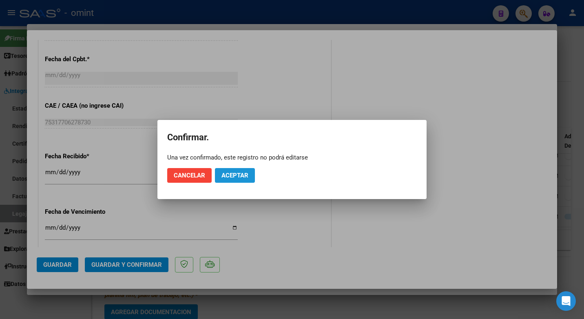
click at [240, 174] on span "Aceptar" at bounding box center [234, 175] width 27 height 7
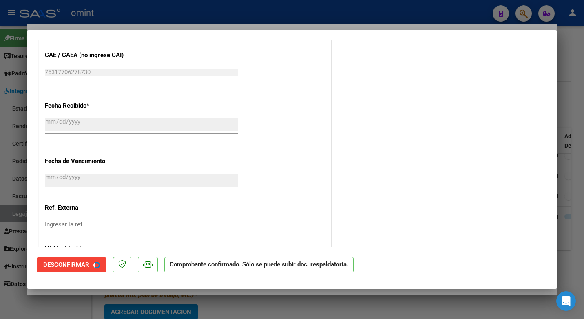
scroll to position [439, 0]
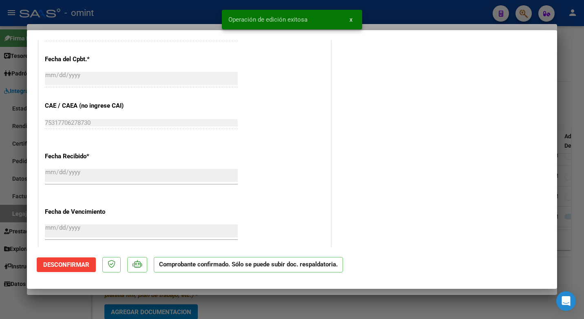
drag, startPoint x: 142, startPoint y: 10, endPoint x: 148, endPoint y: 13, distance: 6.6
click at [142, 10] on div at bounding box center [292, 159] width 584 height 319
type input "$ 0,00"
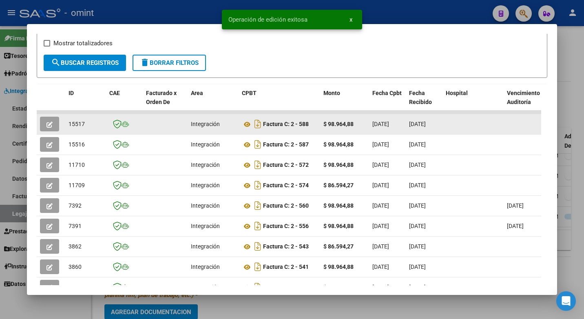
click at [77, 127] on span "15517" at bounding box center [76, 124] width 16 height 7
click at [78, 127] on span "15517" at bounding box center [76, 124] width 16 height 7
copy span "15517"
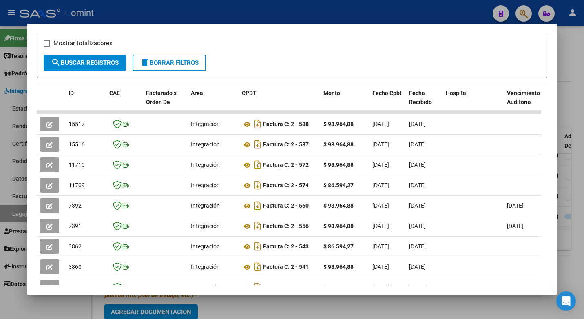
click at [202, 6] on div at bounding box center [292, 159] width 584 height 319
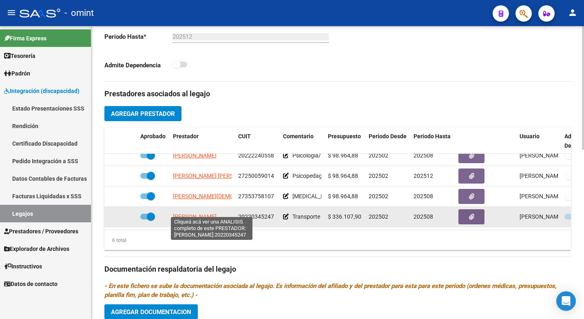
click at [210, 213] on span "[PERSON_NAME]" at bounding box center [195, 216] width 44 height 7
type textarea "20220345247"
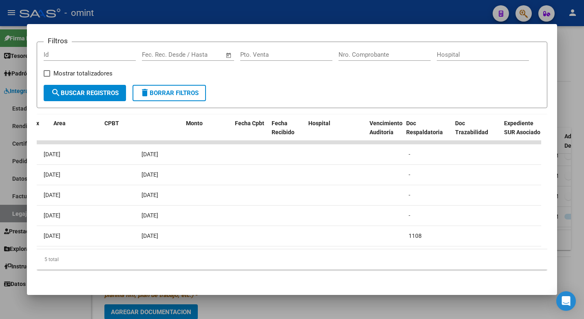
scroll to position [0, 0]
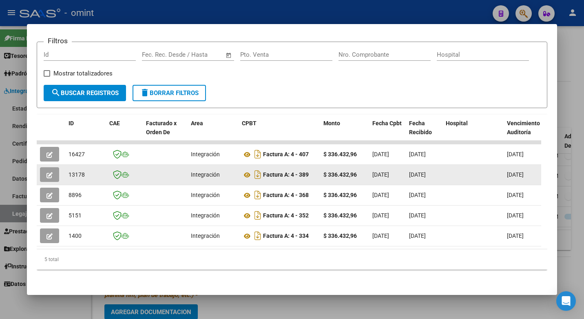
click at [50, 172] on icon "button" at bounding box center [49, 175] width 6 height 6
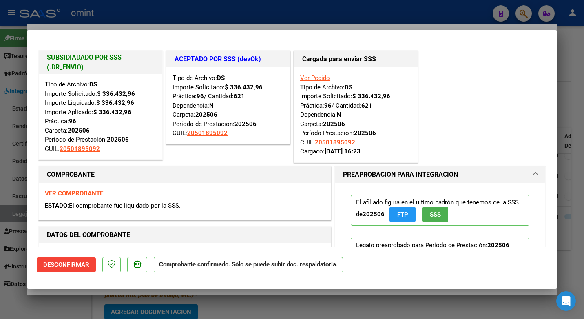
click at [215, 13] on div at bounding box center [292, 159] width 584 height 319
type input "$ 0,00"
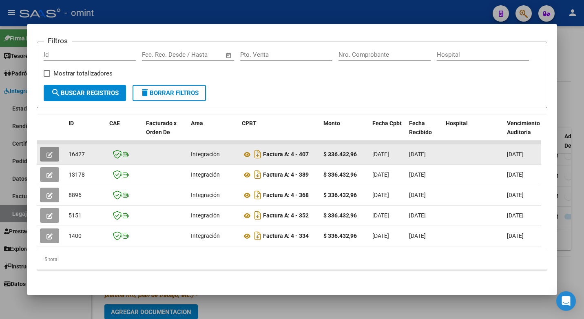
click at [45, 150] on button "button" at bounding box center [49, 154] width 19 height 15
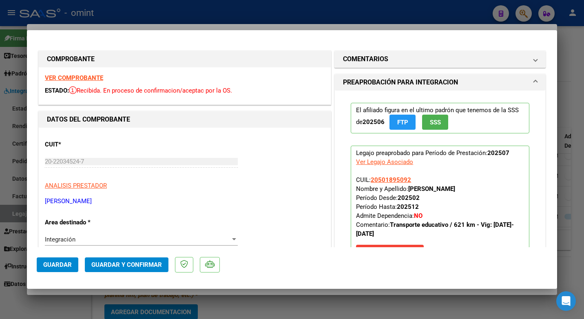
click at [68, 78] on strong "VER COMPROBANTE" at bounding box center [74, 77] width 58 height 7
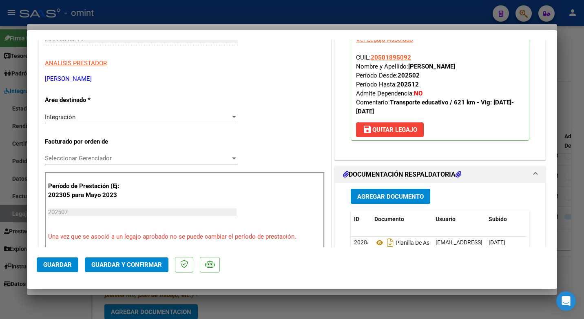
scroll to position [163, 0]
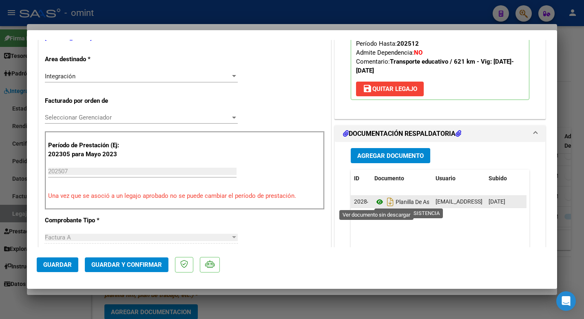
click at [374, 202] on icon at bounding box center [379, 202] width 11 height 10
click at [376, 202] on icon at bounding box center [379, 202] width 11 height 10
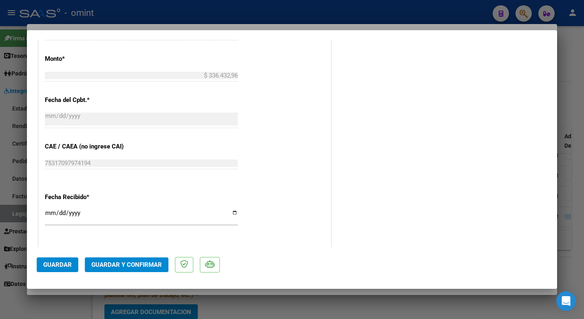
scroll to position [580, 0]
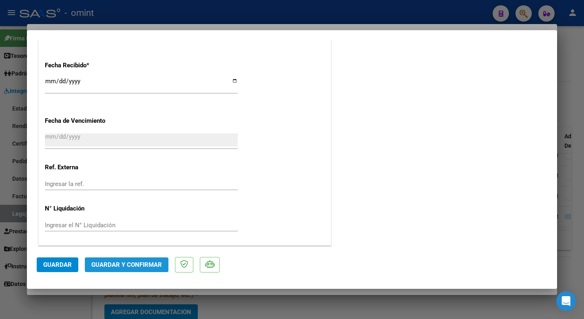
click at [129, 263] on span "Guardar y Confirmar" at bounding box center [126, 264] width 71 height 7
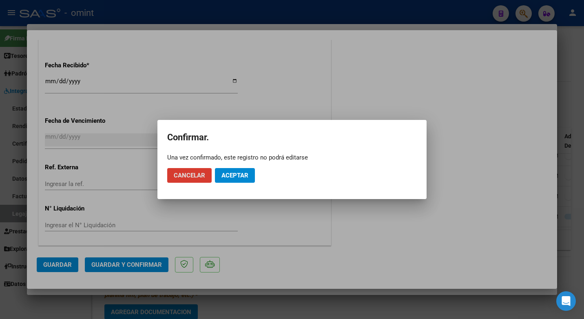
click at [241, 174] on span "Aceptar" at bounding box center [234, 175] width 27 height 7
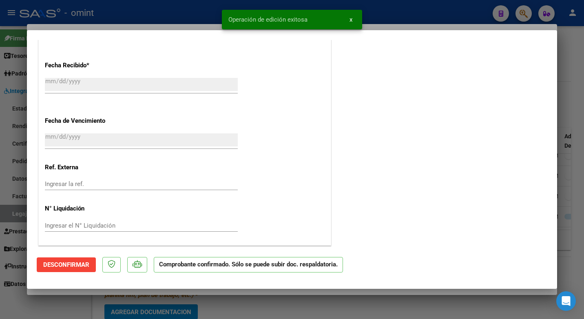
click at [152, 18] on div at bounding box center [292, 159] width 584 height 319
type input "$ 0,00"
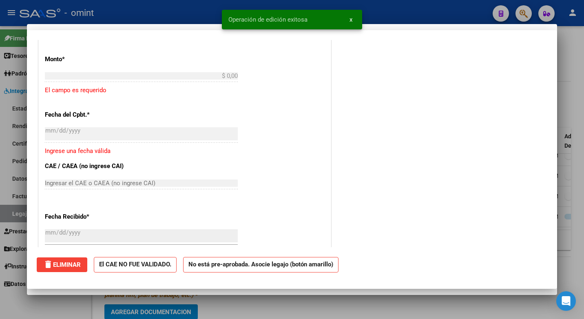
scroll to position [681, 0]
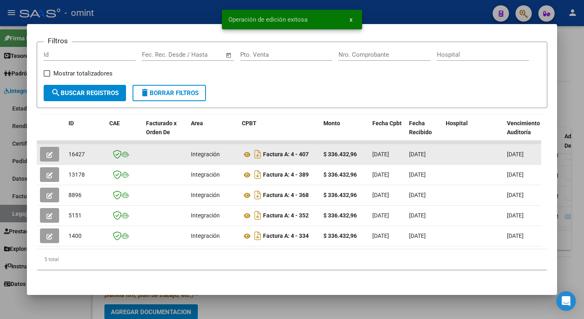
click at [77, 151] on span "16427" at bounding box center [76, 154] width 16 height 7
copy span "16427"
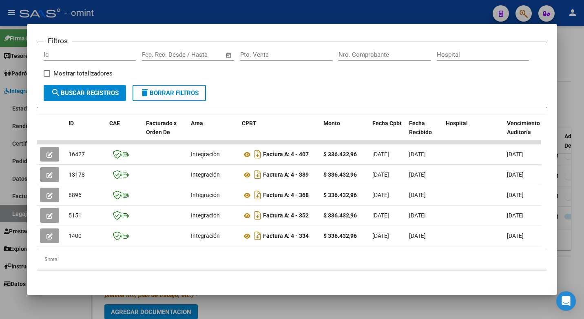
drag, startPoint x: 107, startPoint y: 9, endPoint x: 111, endPoint y: 8, distance: 4.1
click at [108, 8] on div at bounding box center [292, 159] width 584 height 319
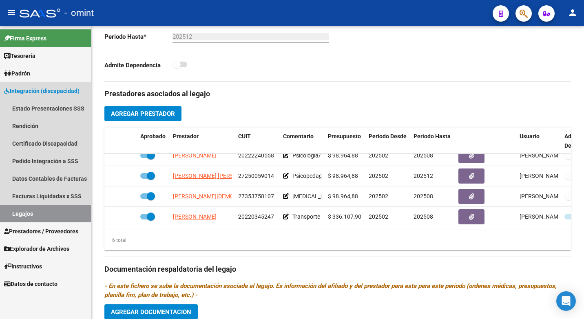
click at [44, 211] on link "Legajos" at bounding box center [45, 214] width 91 height 18
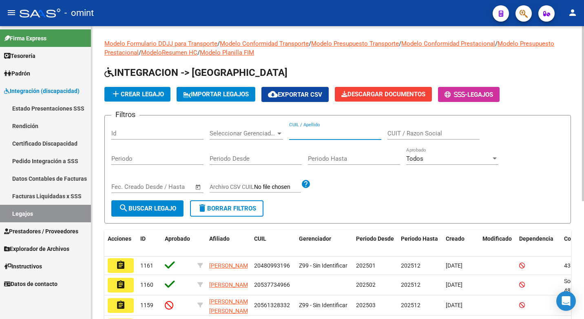
paste input "20490801023"
type input "20490801023"
click at [136, 208] on span "search Buscar Legajo" at bounding box center [147, 208] width 57 height 7
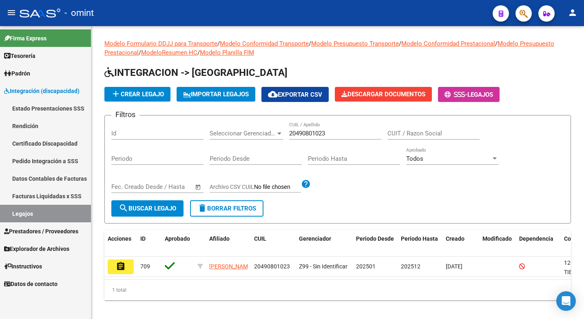
drag, startPoint x: 119, startPoint y: 266, endPoint x: 127, endPoint y: 262, distance: 8.9
click at [119, 265] on mat-icon "assignment" at bounding box center [121, 266] width 10 height 10
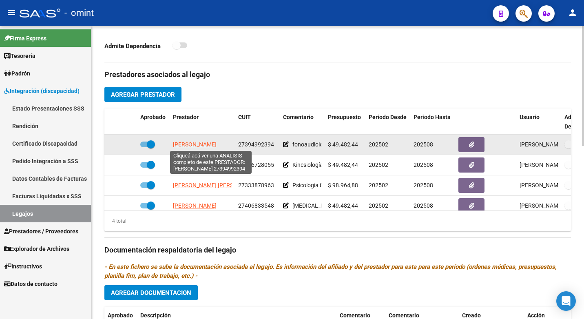
click at [193, 143] on span "[PERSON_NAME]" at bounding box center [195, 144] width 44 height 7
type textarea "27394992394"
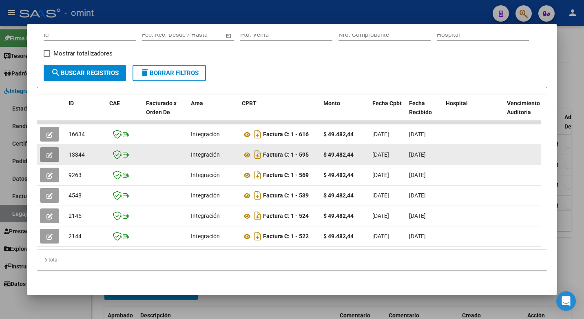
click at [51, 156] on icon "button" at bounding box center [49, 155] width 6 height 6
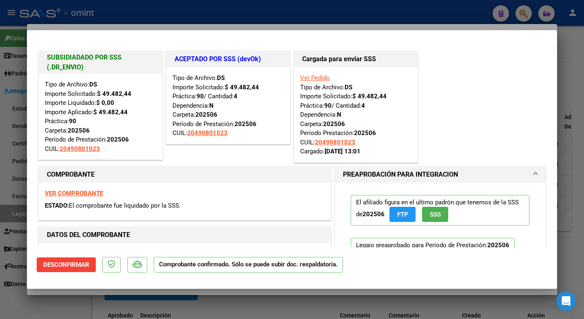
click at [205, 7] on div at bounding box center [292, 159] width 584 height 319
type input "$ 0,00"
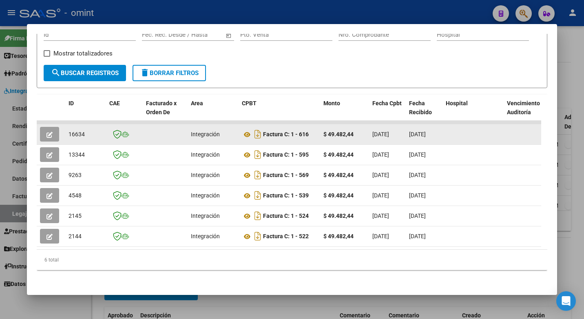
click at [55, 139] on button "button" at bounding box center [49, 134] width 19 height 15
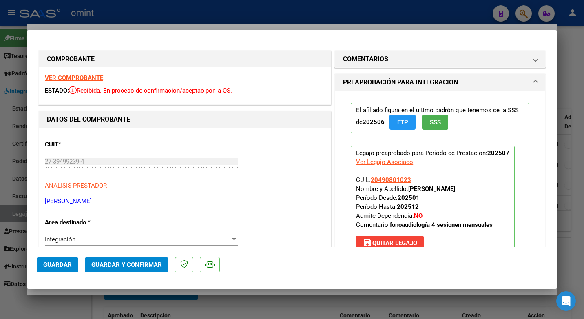
click at [67, 77] on strong "VER COMPROBANTE" at bounding box center [74, 77] width 58 height 7
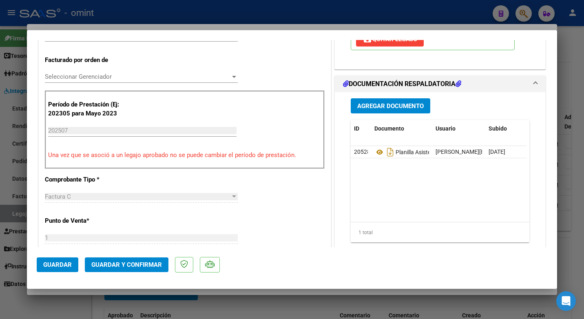
scroll to position [245, 0]
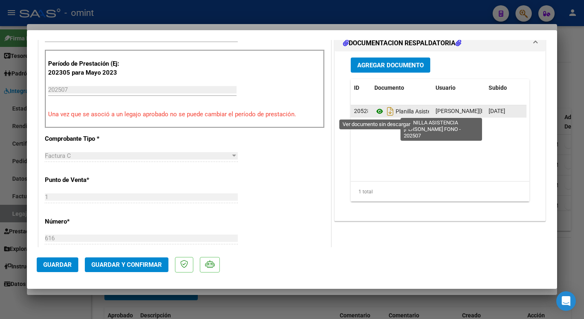
click at [376, 109] on icon at bounding box center [379, 111] width 11 height 10
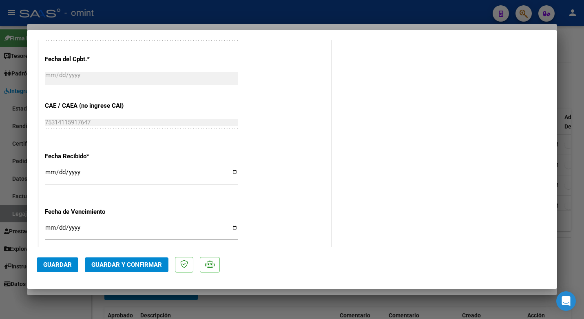
scroll to position [580, 0]
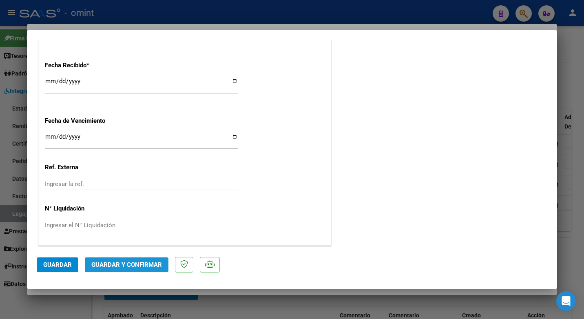
click at [123, 261] on span "Guardar y Confirmar" at bounding box center [126, 264] width 71 height 7
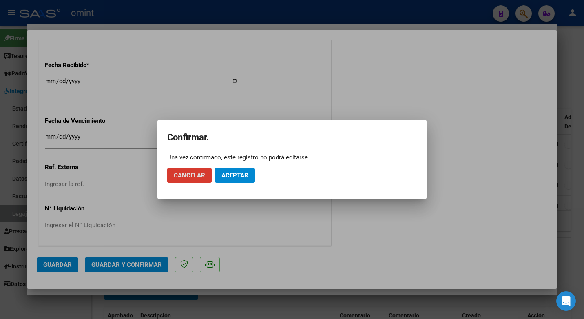
click at [243, 169] on button "Aceptar" at bounding box center [235, 175] width 40 height 15
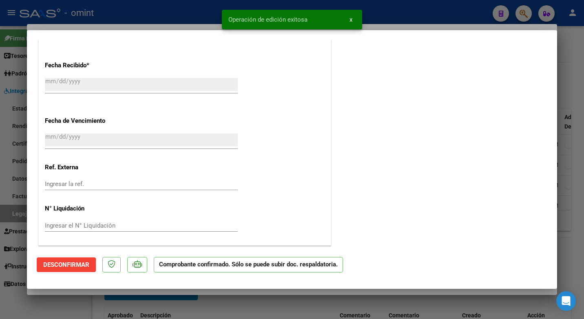
click at [161, 17] on div at bounding box center [292, 159] width 584 height 319
type input "$ 0,00"
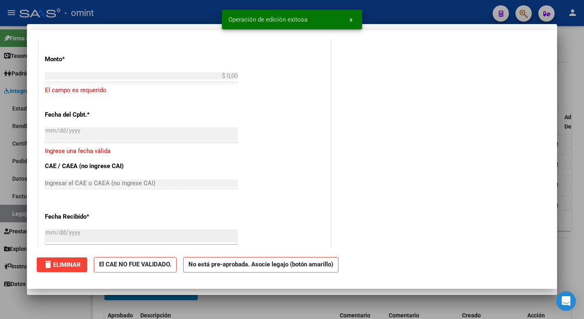
scroll to position [0, 0]
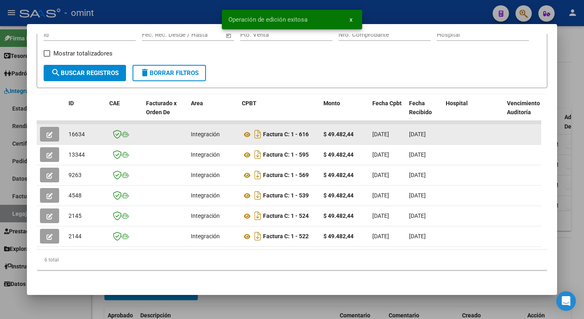
click at [80, 137] on span "16634" at bounding box center [76, 134] width 16 height 7
click at [79, 136] on span "16634" at bounding box center [76, 134] width 16 height 7
click at [77, 137] on span "16634" at bounding box center [76, 134] width 16 height 7
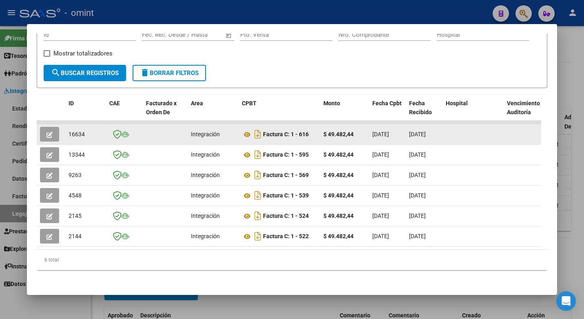
copy span "16634"
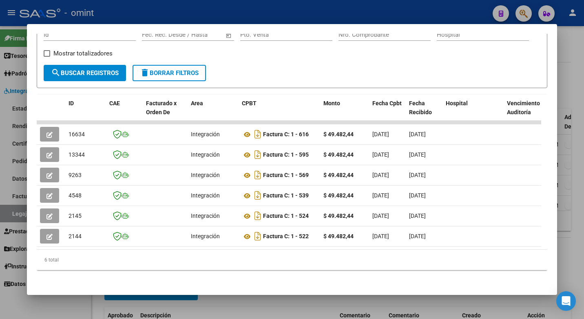
click at [123, 9] on div at bounding box center [292, 159] width 584 height 319
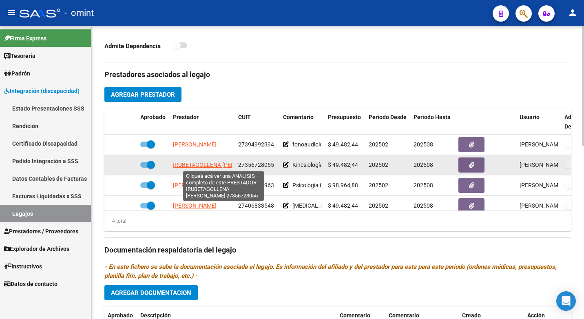
click at [209, 165] on span "IRUBETAGOLLENA [PERSON_NAME]" at bounding box center [219, 164] width 93 height 7
type textarea "27356728055"
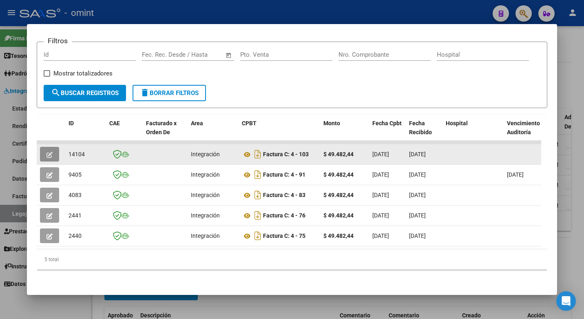
click at [47, 152] on icon "button" at bounding box center [49, 155] width 6 height 6
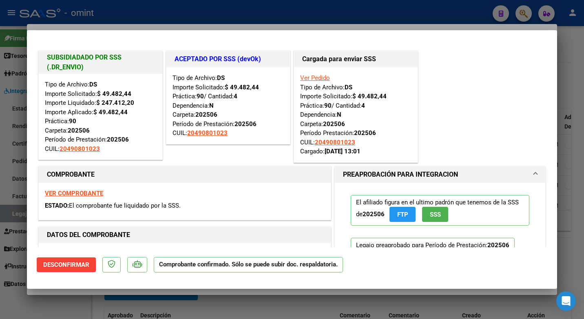
click at [202, 17] on div at bounding box center [292, 159] width 584 height 319
type input "$ 0,00"
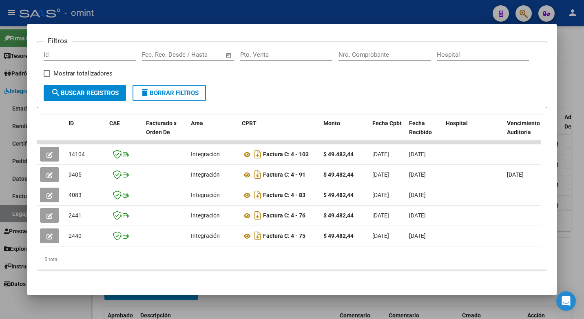
click at [193, 7] on div at bounding box center [292, 159] width 584 height 319
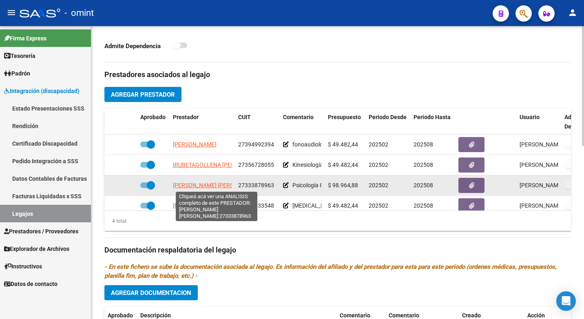
click at [217, 187] on span "[PERSON_NAME] [PERSON_NAME]" at bounding box center [217, 185] width 88 height 7
type textarea "27333878963"
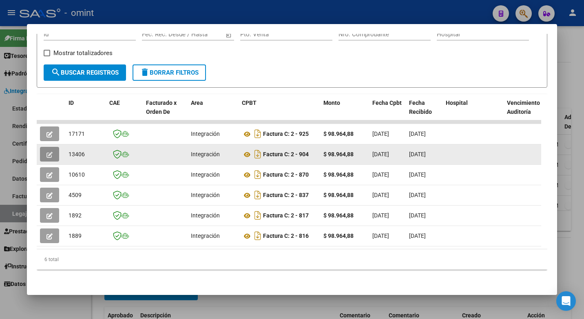
click at [46, 148] on button "button" at bounding box center [49, 154] width 19 height 15
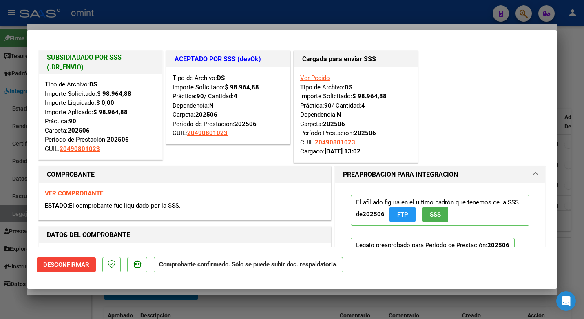
click at [168, 13] on div at bounding box center [292, 159] width 584 height 319
type input "$ 0,00"
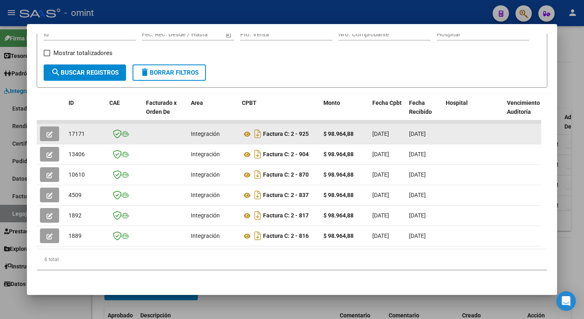
click at [55, 127] on button "button" at bounding box center [49, 133] width 19 height 15
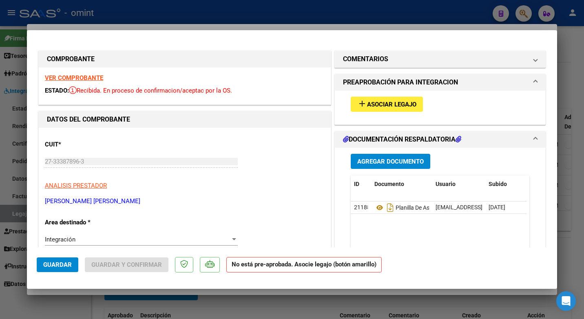
click at [95, 78] on strong "VER COMPROBANTE" at bounding box center [74, 77] width 58 height 7
click at [382, 104] on span "Asociar Legajo" at bounding box center [391, 104] width 49 height 7
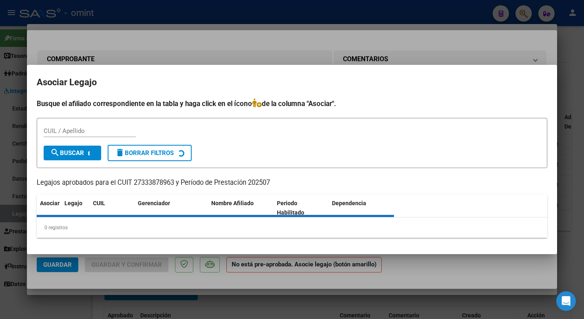
click at [390, 103] on mat-dialog-container "Asociar Legajo Busque el afiliado correspondiente en la tabla y haga click en e…" at bounding box center [292, 160] width 530 height 190
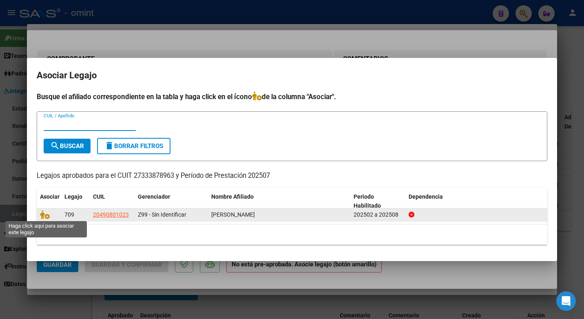
click at [38, 218] on datatable-body-cell at bounding box center [49, 214] width 24 height 13
click at [42, 216] on icon at bounding box center [45, 214] width 10 height 9
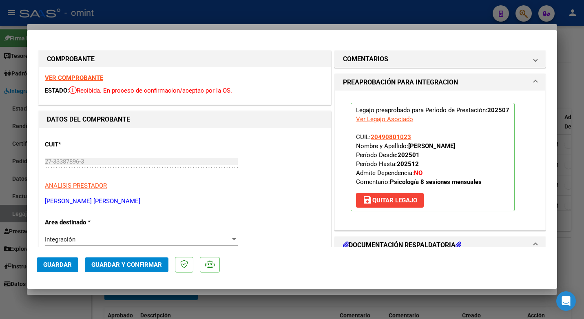
scroll to position [82, 0]
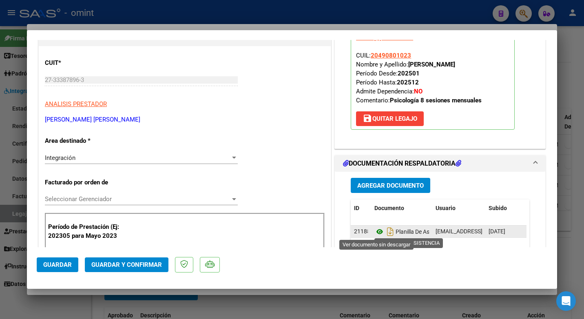
click at [377, 230] on icon at bounding box center [379, 232] width 11 height 10
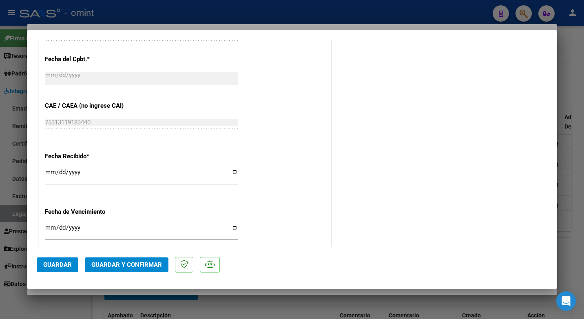
scroll to position [580, 0]
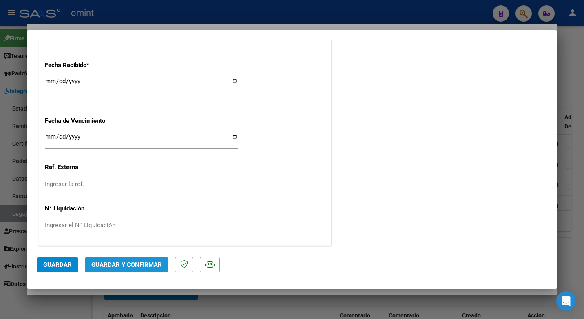
click at [155, 262] on span "Guardar y Confirmar" at bounding box center [126, 264] width 71 height 7
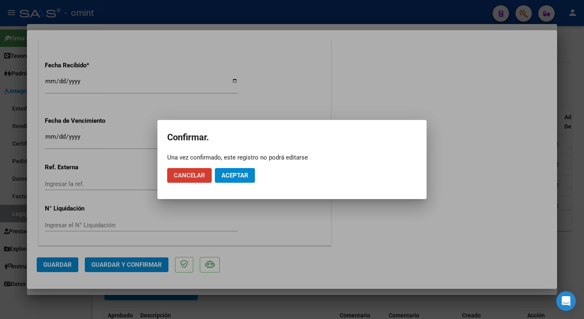
click at [243, 175] on span "Aceptar" at bounding box center [234, 175] width 27 height 7
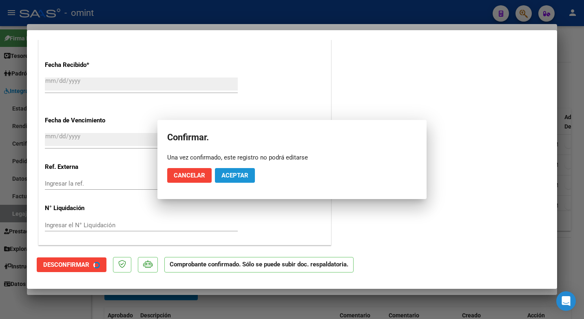
scroll to position [530, 0]
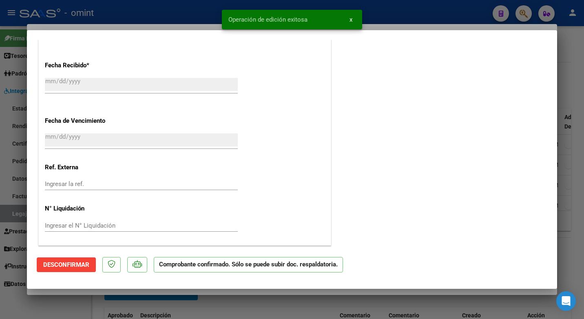
click at [155, 15] on div at bounding box center [292, 159] width 584 height 319
type input "$ 0,00"
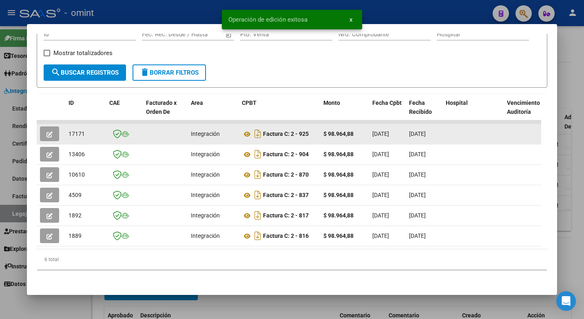
click at [77, 130] on span "17171" at bounding box center [76, 133] width 16 height 7
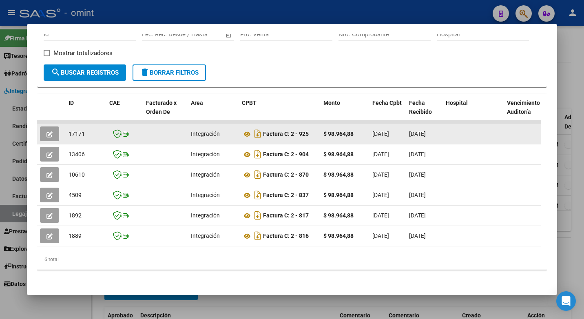
copy span "17171"
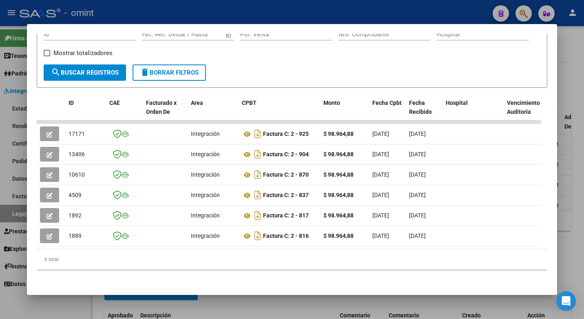
click at [238, 7] on div at bounding box center [292, 159] width 584 height 319
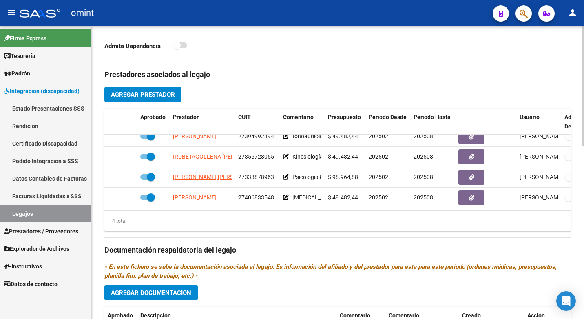
scroll to position [14, 0]
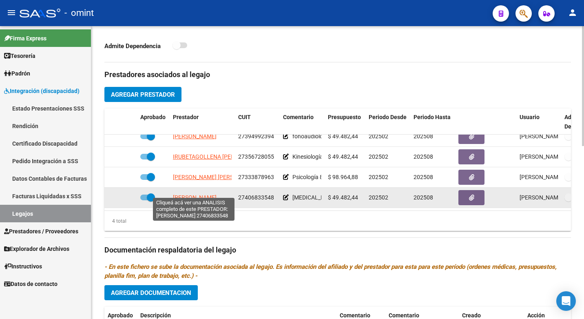
click at [208, 194] on span "[PERSON_NAME]" at bounding box center [195, 197] width 44 height 7
type textarea "27406833548"
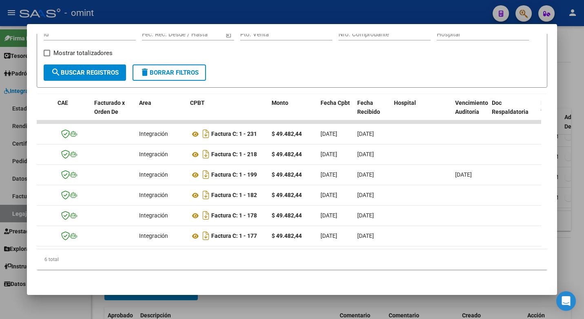
scroll to position [0, 0]
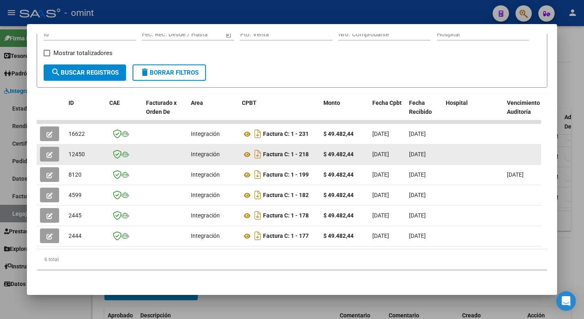
click at [52, 152] on icon "button" at bounding box center [49, 155] width 6 height 6
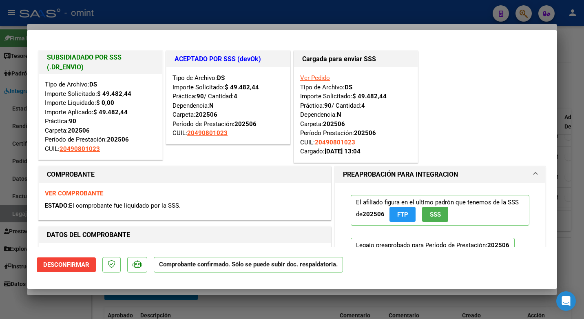
click at [190, 11] on div at bounding box center [292, 159] width 584 height 319
type input "$ 0,00"
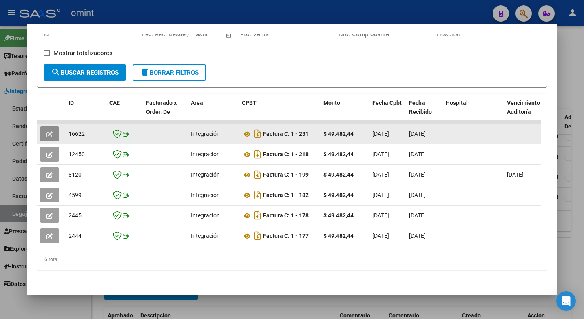
click at [56, 128] on button "button" at bounding box center [49, 133] width 19 height 15
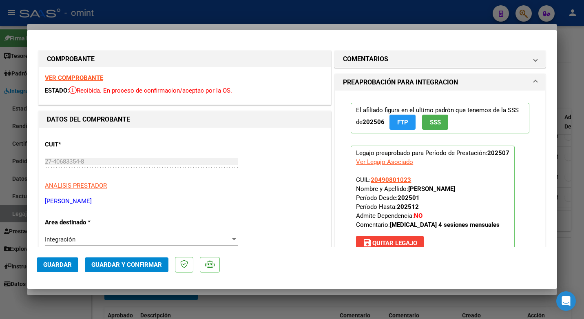
click at [80, 74] on strong "VER COMPROBANTE" at bounding box center [74, 77] width 58 height 7
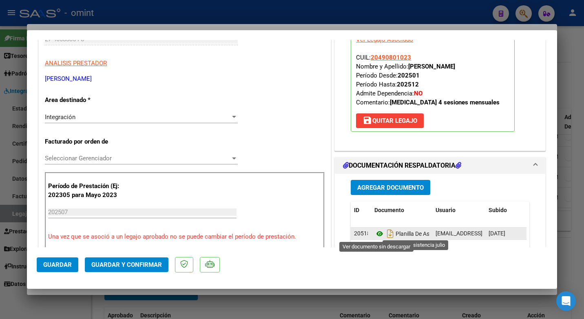
click at [377, 234] on icon at bounding box center [379, 234] width 11 height 10
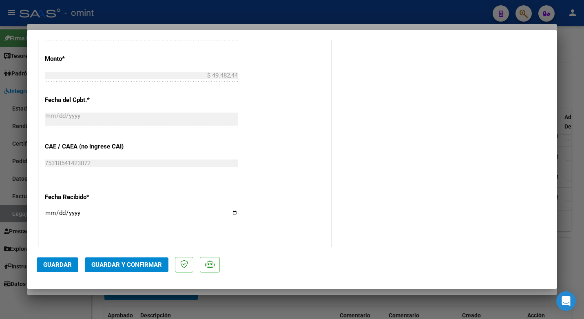
scroll to position [580, 0]
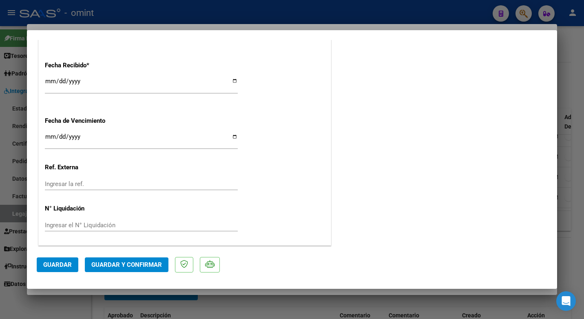
click at [137, 266] on span "Guardar y Confirmar" at bounding box center [126, 264] width 71 height 7
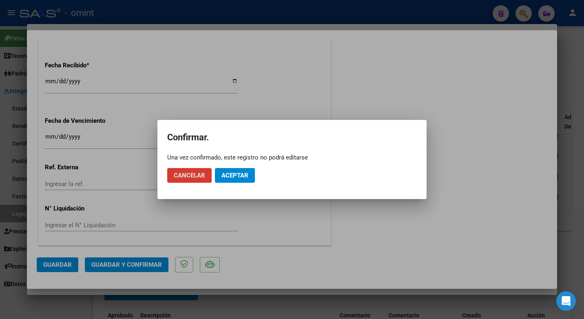
click at [246, 177] on span "Aceptar" at bounding box center [234, 175] width 27 height 7
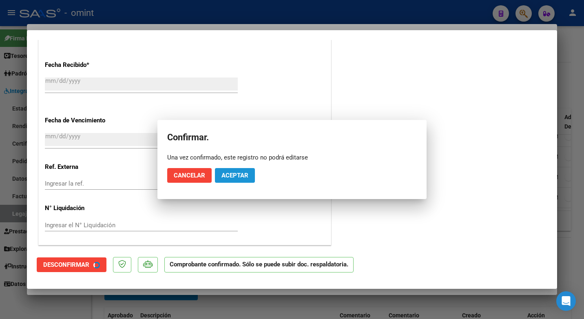
scroll to position [530, 0]
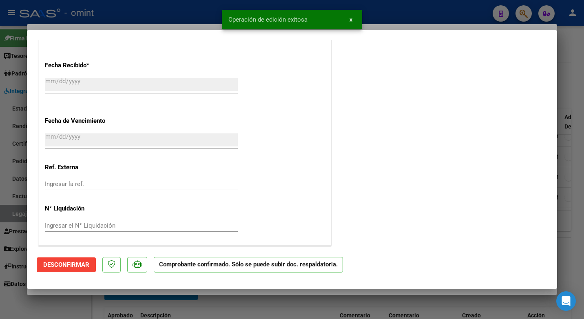
click at [165, 12] on div at bounding box center [292, 159] width 584 height 319
type input "$ 0,00"
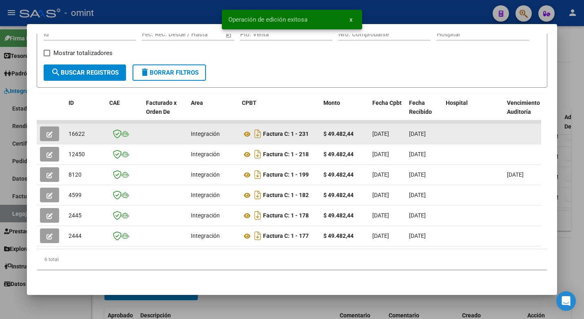
click at [73, 130] on span "16622" at bounding box center [76, 133] width 16 height 7
copy span "16622"
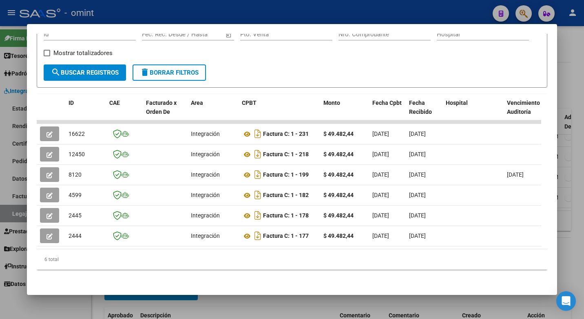
click at [226, 7] on div at bounding box center [292, 159] width 584 height 319
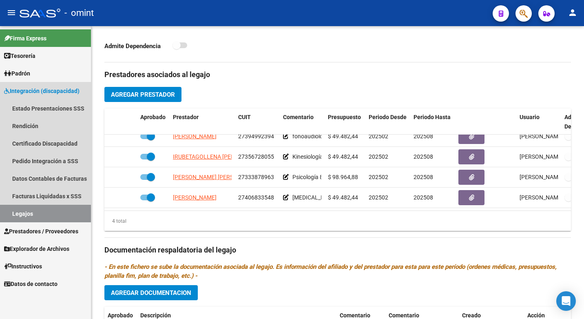
click at [44, 212] on link "Legajos" at bounding box center [45, 214] width 91 height 18
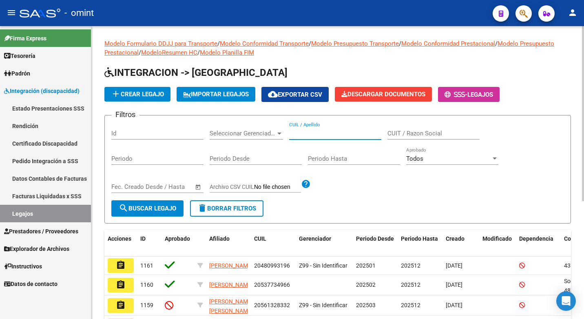
paste input "23578033459"
type input "23578033459"
click at [171, 205] on button "search Buscar Legajo" at bounding box center [147, 208] width 72 height 16
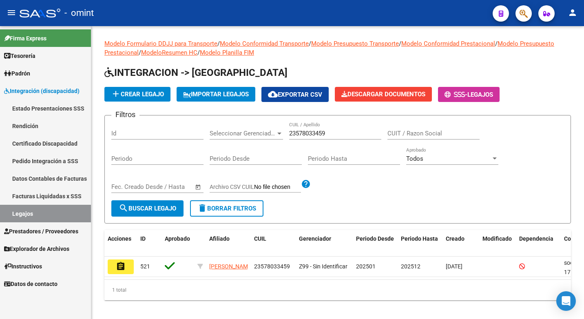
click at [128, 263] on button "assignment" at bounding box center [121, 266] width 26 height 15
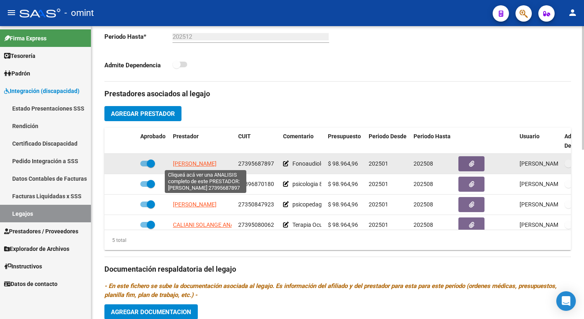
click at [187, 163] on span "[PERSON_NAME]" at bounding box center [195, 163] width 44 height 7
type textarea "27395687897"
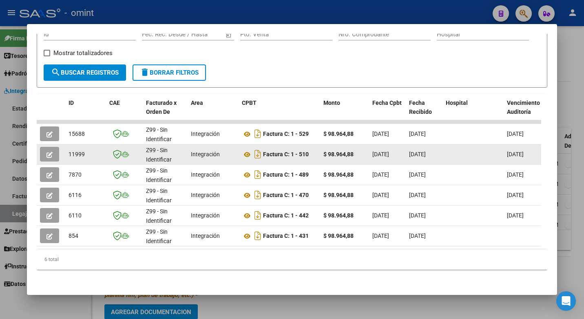
click at [44, 147] on button "button" at bounding box center [49, 154] width 19 height 15
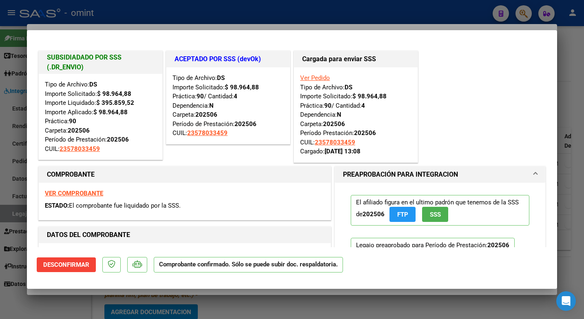
click at [203, 1] on div at bounding box center [292, 159] width 584 height 319
type input "$ 0,00"
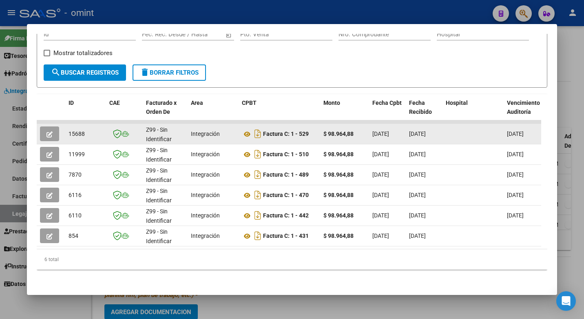
click at [57, 126] on button "button" at bounding box center [49, 133] width 19 height 15
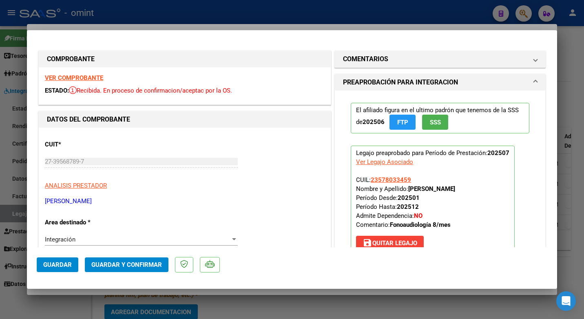
click at [91, 76] on strong "VER COMPROBANTE" at bounding box center [74, 77] width 58 height 7
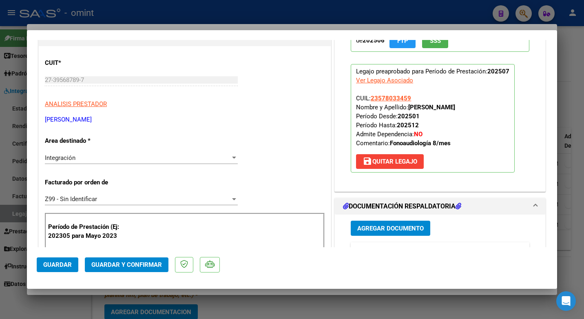
scroll to position [122, 0]
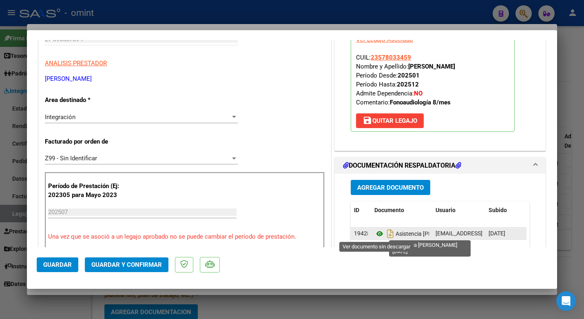
click at [376, 231] on icon at bounding box center [379, 234] width 11 height 10
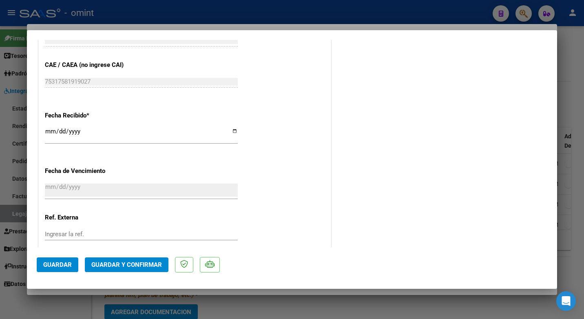
scroll to position [580, 0]
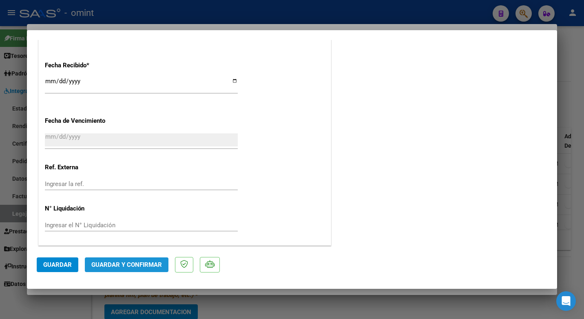
click at [129, 265] on span "Guardar y Confirmar" at bounding box center [126, 264] width 71 height 7
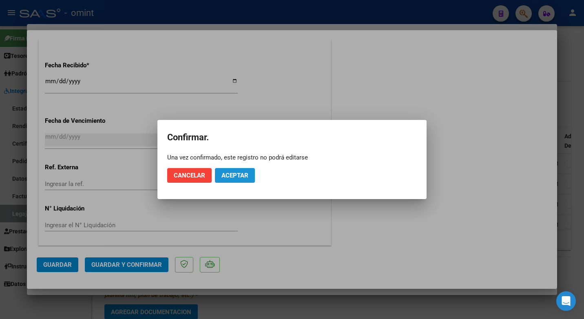
click at [233, 168] on button "Aceptar" at bounding box center [235, 175] width 40 height 15
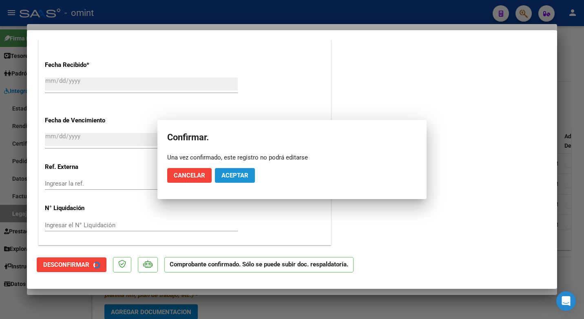
scroll to position [530, 0]
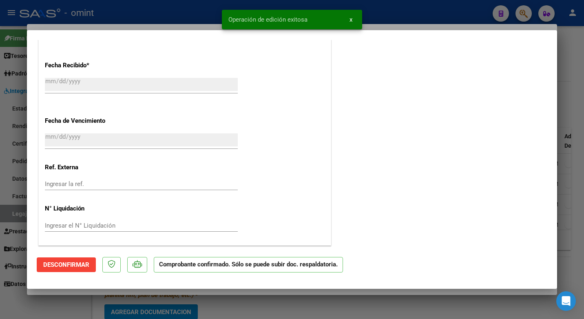
click at [150, 7] on div at bounding box center [292, 159] width 584 height 319
type input "$ 0,00"
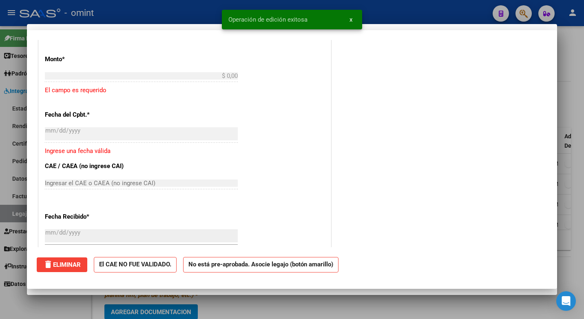
scroll to position [0, 0]
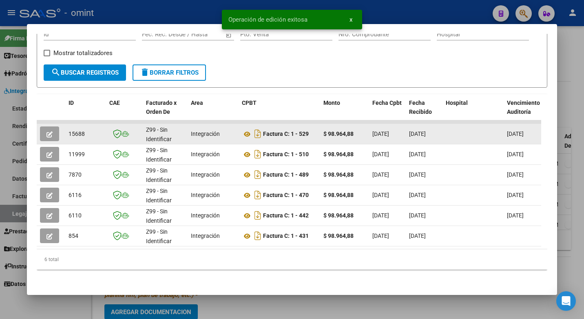
click at [83, 130] on span "15688" at bounding box center [76, 133] width 16 height 7
copy span "15688"
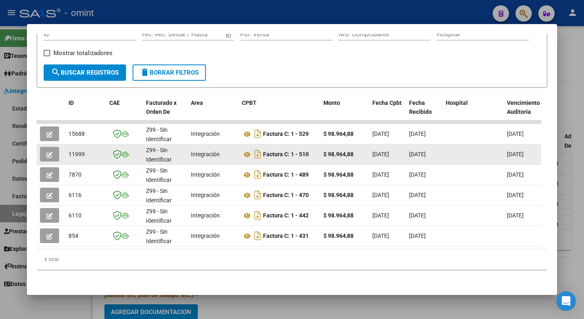
click at [38, 145] on datatable-body-cell at bounding box center [51, 154] width 29 height 20
click at [42, 149] on button "button" at bounding box center [49, 154] width 19 height 15
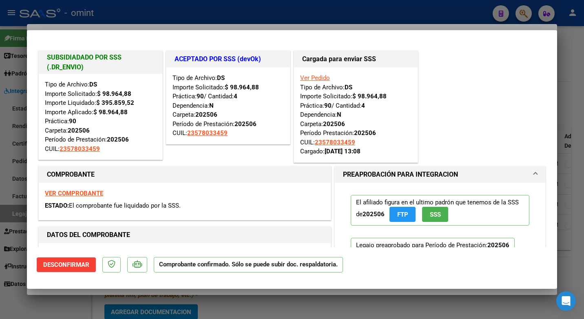
click at [223, 5] on div at bounding box center [292, 159] width 584 height 319
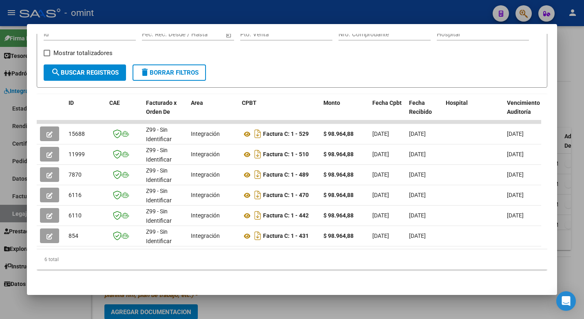
drag, startPoint x: 154, startPoint y: 9, endPoint x: 159, endPoint y: 10, distance: 5.8
click at [154, 9] on div at bounding box center [292, 159] width 584 height 319
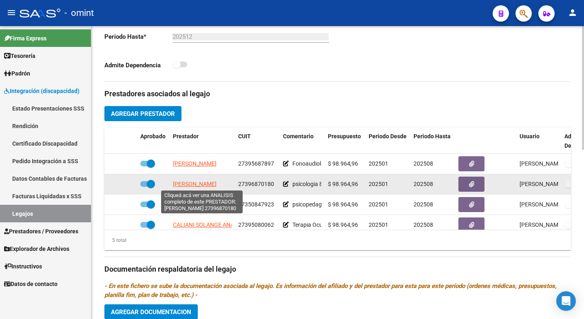
click at [208, 183] on span "[PERSON_NAME]" at bounding box center [195, 184] width 44 height 7
type textarea "27396870180"
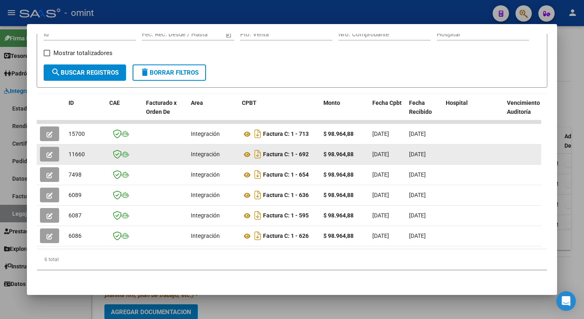
click at [57, 147] on button "button" at bounding box center [49, 154] width 19 height 15
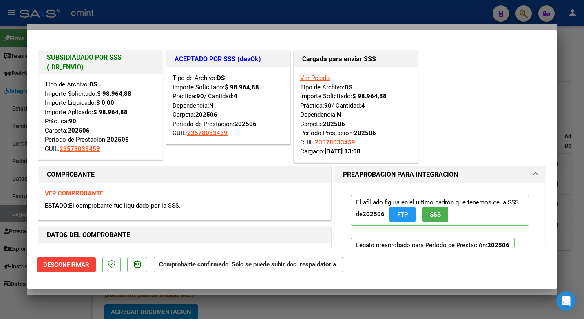
click at [148, 16] on div at bounding box center [292, 159] width 584 height 319
type input "$ 0,00"
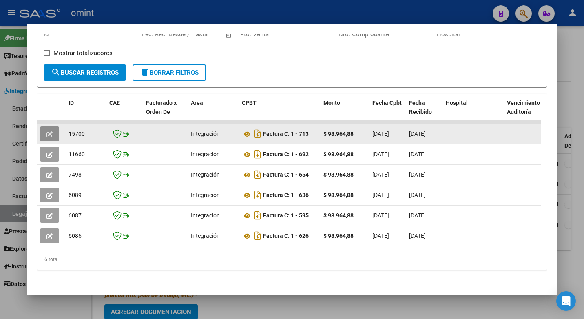
click at [56, 129] on button "button" at bounding box center [49, 133] width 19 height 15
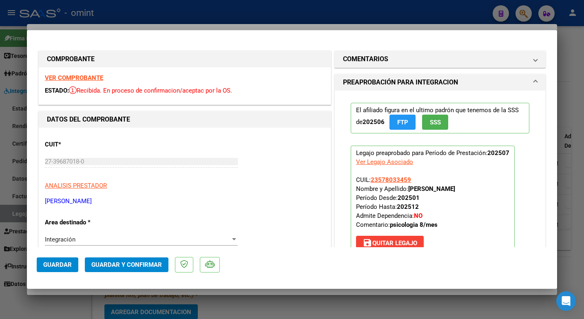
click at [79, 78] on strong "VER COMPROBANTE" at bounding box center [74, 77] width 58 height 7
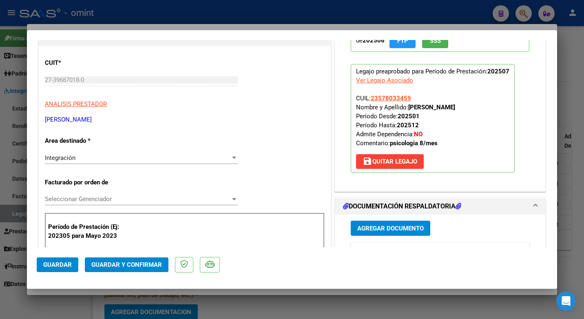
scroll to position [163, 0]
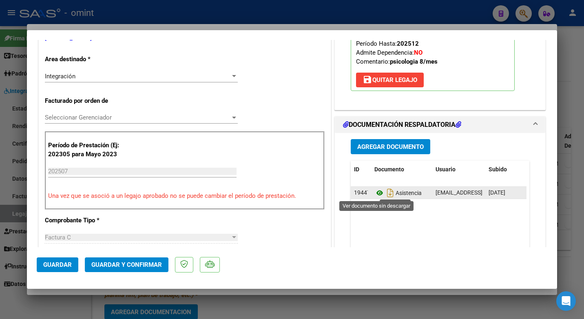
click at [374, 193] on icon at bounding box center [379, 193] width 11 height 10
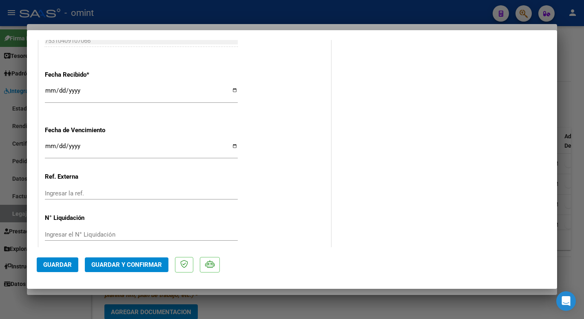
scroll to position [580, 0]
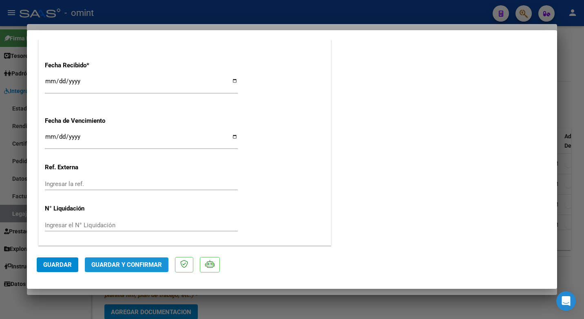
click at [145, 264] on span "Guardar y Confirmar" at bounding box center [126, 264] width 71 height 7
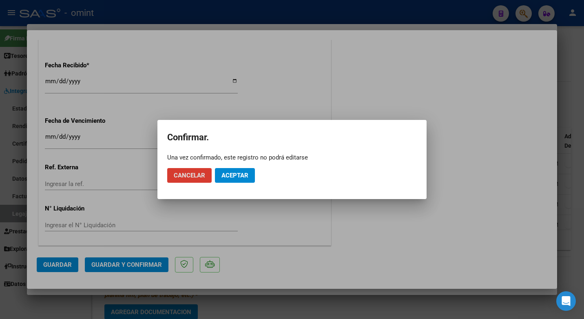
click at [238, 177] on span "Aceptar" at bounding box center [234, 175] width 27 height 7
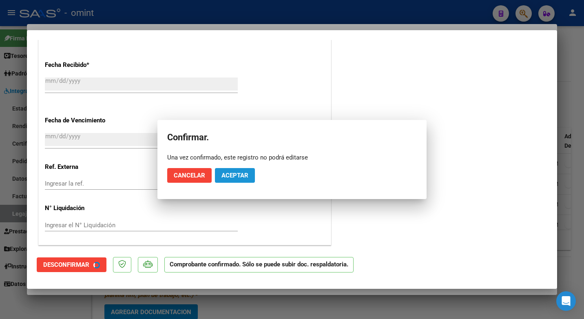
scroll to position [530, 0]
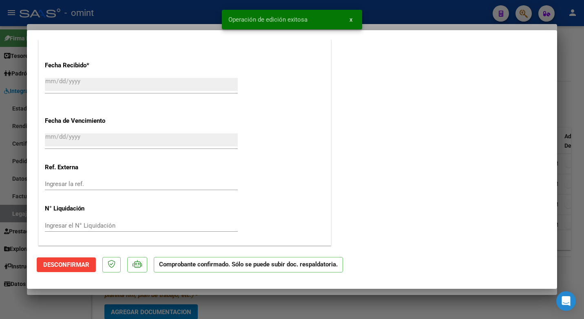
click at [161, 27] on div at bounding box center [292, 159] width 584 height 319
type input "$ 0,00"
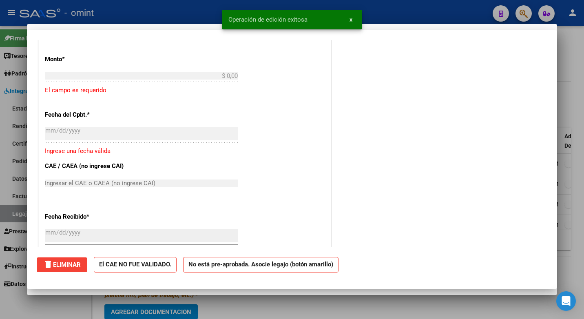
scroll to position [681, 0]
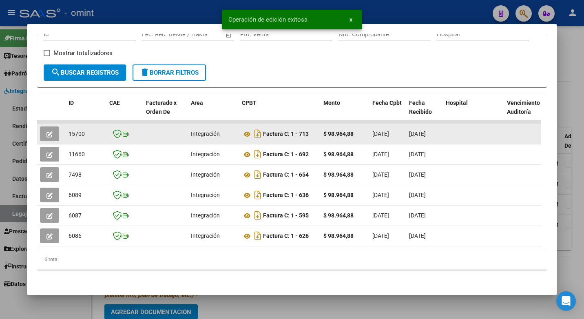
click at [75, 130] on span "15700" at bounding box center [76, 133] width 16 height 7
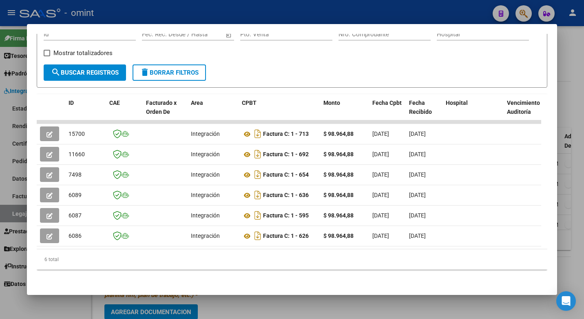
click at [259, 13] on div at bounding box center [292, 159] width 584 height 319
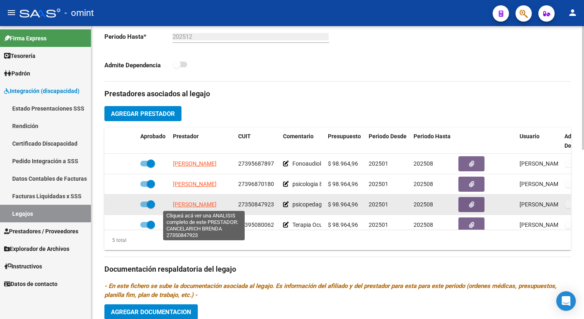
click at [202, 206] on span "[PERSON_NAME]" at bounding box center [195, 204] width 44 height 7
type textarea "27350847923"
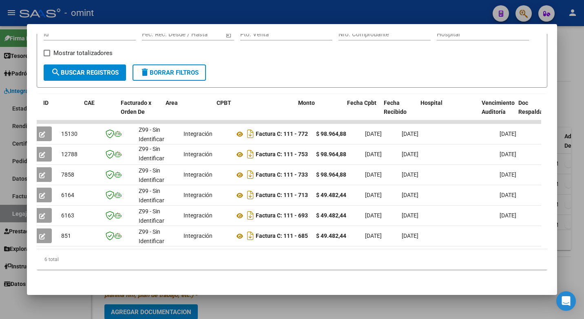
scroll to position [0, 0]
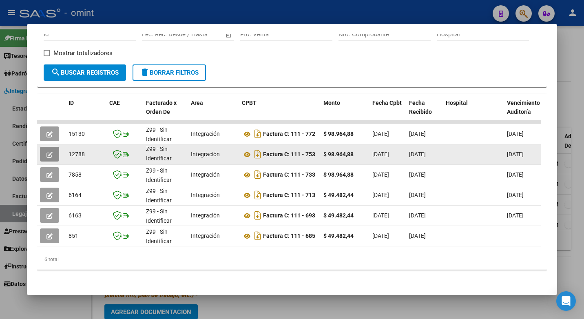
click at [45, 148] on button "button" at bounding box center [49, 154] width 19 height 15
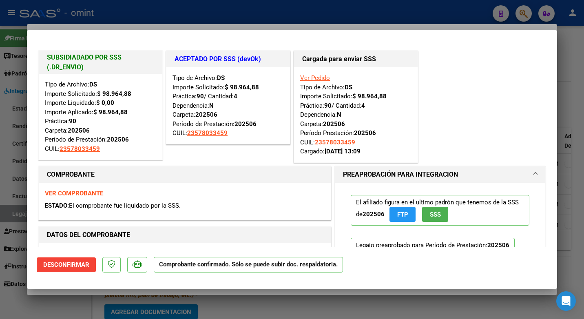
click at [188, 20] on div at bounding box center [292, 159] width 584 height 319
type input "$ 0,00"
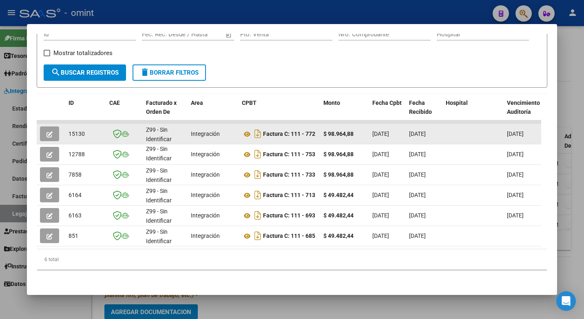
click at [52, 130] on span "button" at bounding box center [49, 133] width 6 height 7
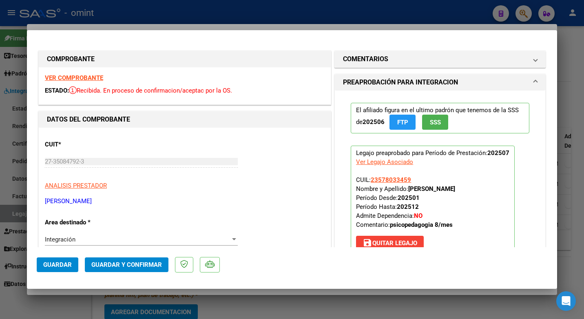
click at [76, 75] on strong "VER COMPROBANTE" at bounding box center [74, 77] width 58 height 7
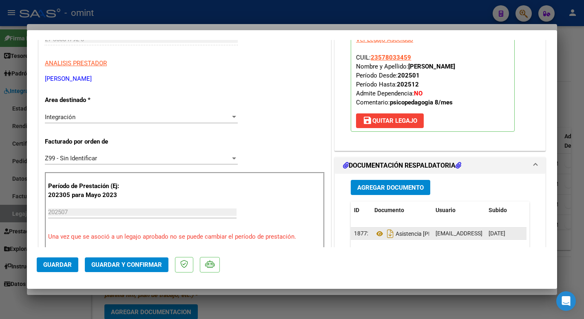
scroll to position [163, 0]
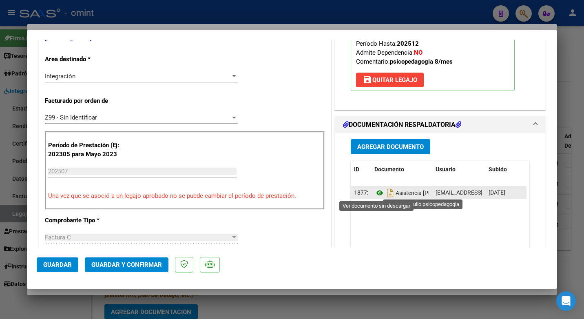
click at [376, 191] on icon at bounding box center [379, 193] width 11 height 10
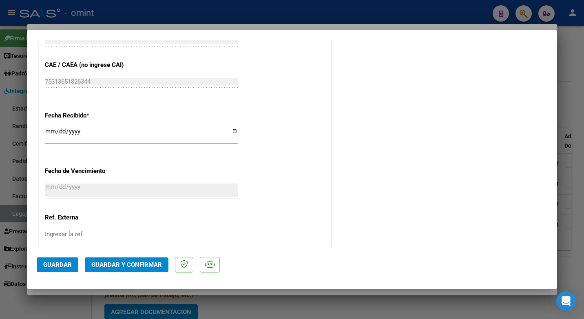
scroll to position [580, 0]
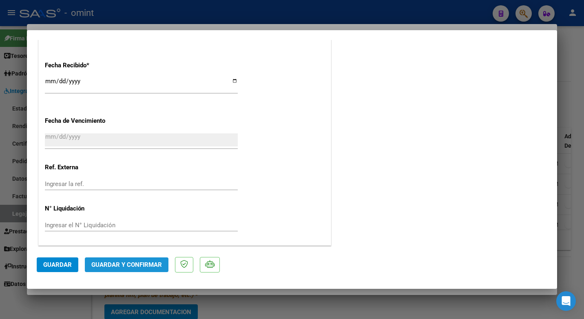
click at [133, 264] on span "Guardar y Confirmar" at bounding box center [126, 264] width 71 height 7
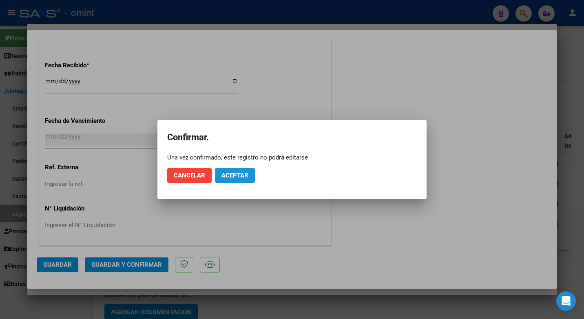
click at [238, 171] on button "Aceptar" at bounding box center [235, 175] width 40 height 15
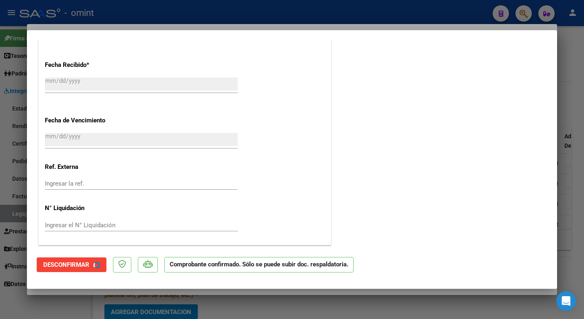
scroll to position [530, 0]
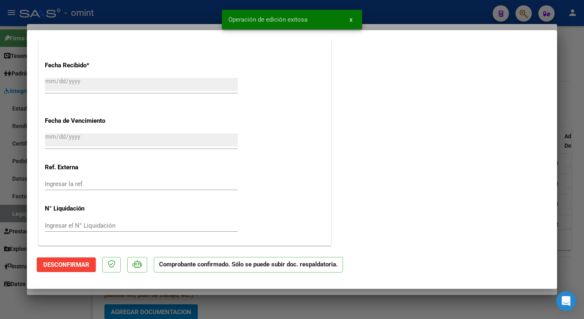
click at [157, 19] on div at bounding box center [292, 159] width 584 height 319
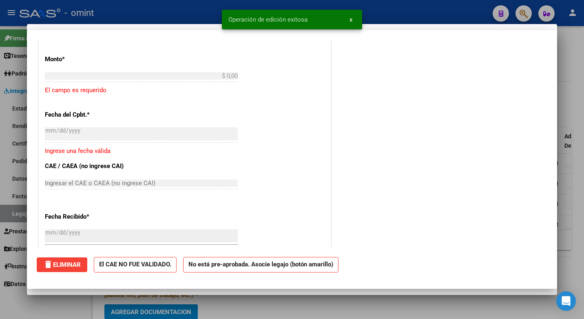
scroll to position [0, 0]
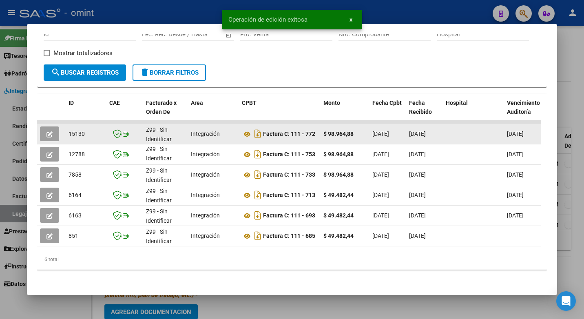
click at [76, 130] on span "15130" at bounding box center [76, 133] width 16 height 7
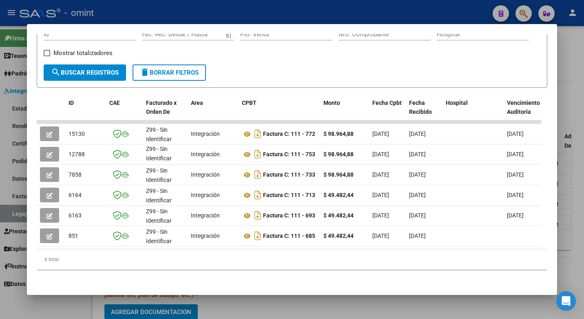
click at [243, 6] on div at bounding box center [292, 159] width 584 height 319
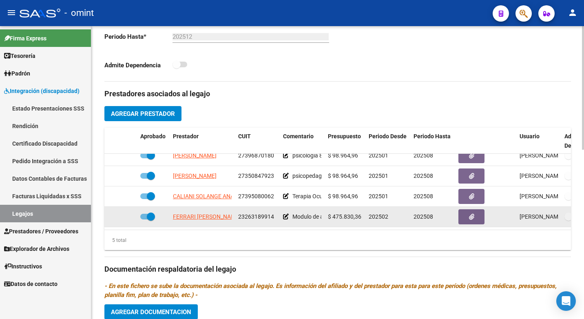
scroll to position [34, 0]
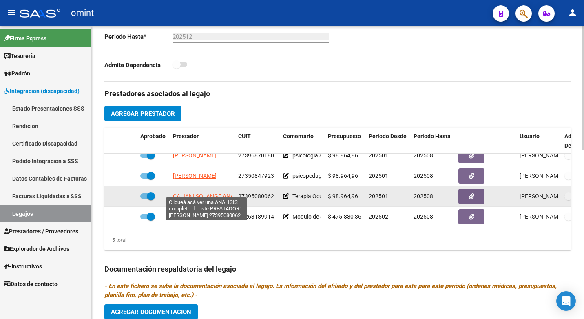
click at [203, 192] on app-link-go-to "CALIANI SOLANGE ANAHI" at bounding box center [206, 196] width 67 height 9
click at [186, 193] on span "CALIANI SOLANGE ANAHI" at bounding box center [206, 196] width 67 height 7
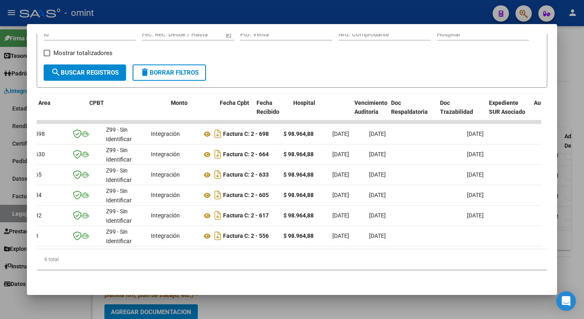
scroll to position [0, 0]
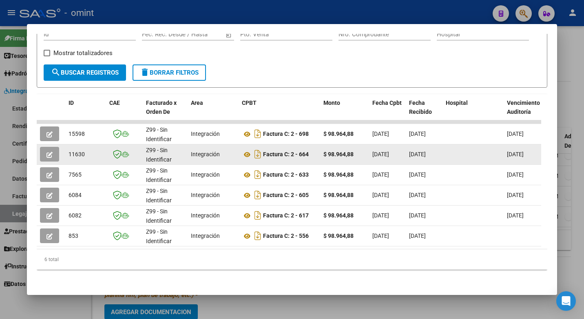
click at [51, 150] on span "button" at bounding box center [49, 153] width 6 height 7
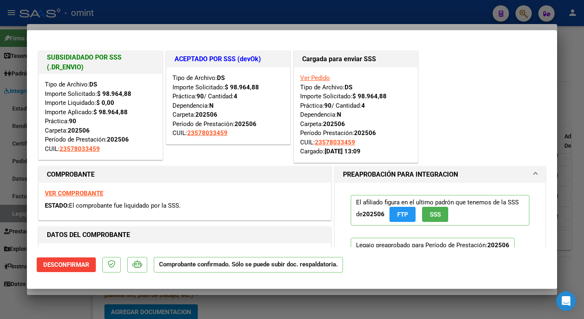
click at [327, 10] on div at bounding box center [292, 159] width 584 height 319
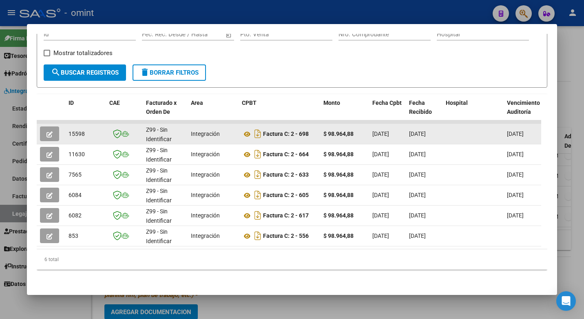
click at [48, 131] on icon "button" at bounding box center [49, 134] width 6 height 6
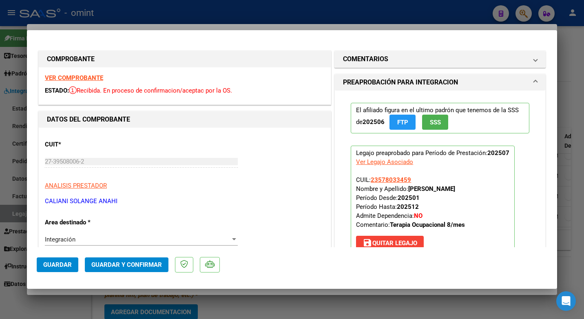
click at [61, 76] on strong "VER COMPROBANTE" at bounding box center [74, 77] width 58 height 7
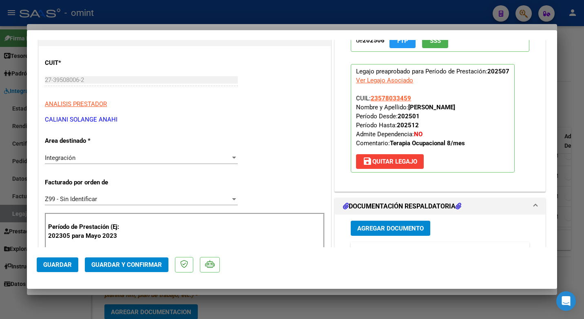
scroll to position [122, 0]
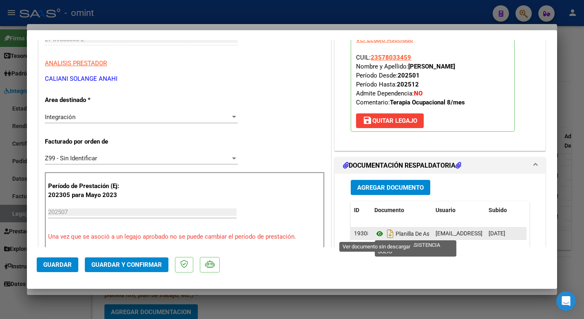
click at [376, 235] on icon at bounding box center [379, 234] width 11 height 10
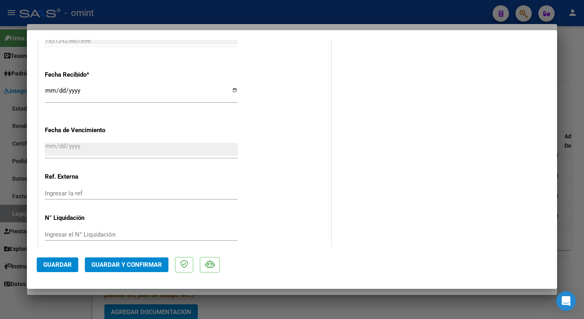
scroll to position [580, 0]
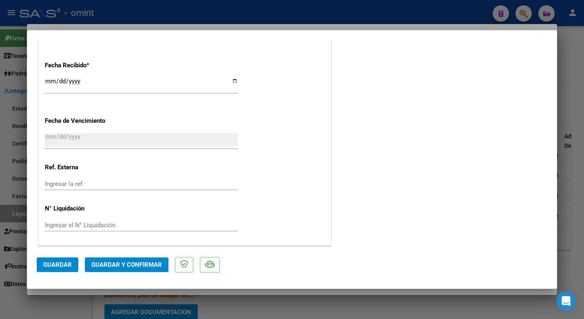
click at [128, 265] on span "Guardar y Confirmar" at bounding box center [126, 264] width 71 height 7
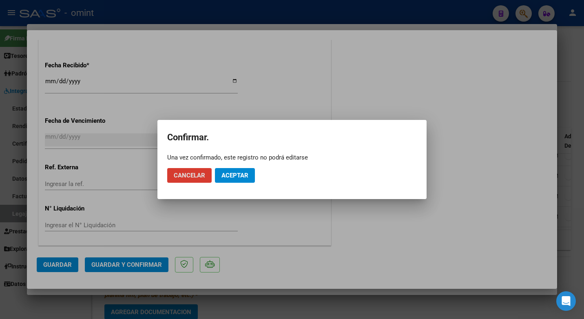
click at [234, 178] on span "Aceptar" at bounding box center [234, 175] width 27 height 7
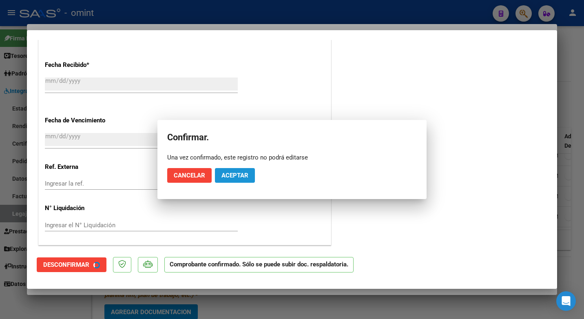
scroll to position [530, 0]
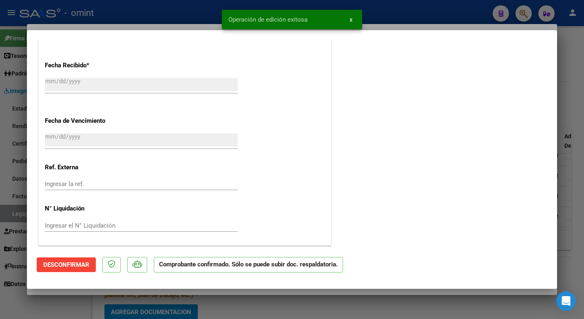
click at [150, 14] on div at bounding box center [292, 159] width 584 height 319
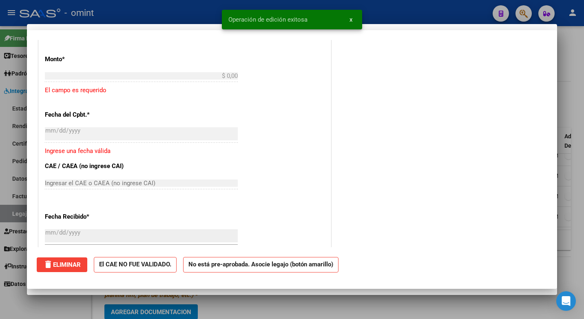
scroll to position [681, 0]
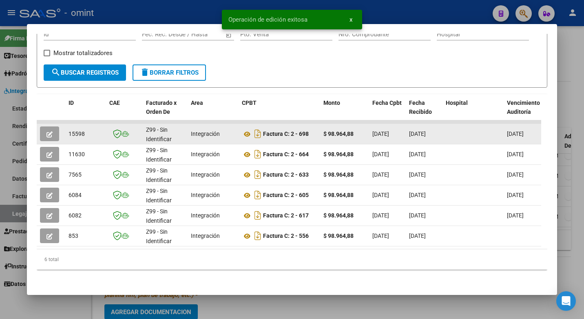
click at [78, 130] on span "15598" at bounding box center [76, 133] width 16 height 7
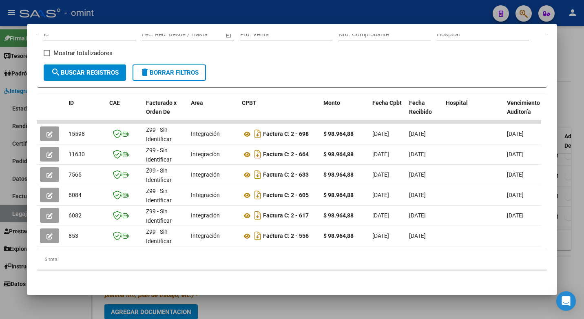
click at [206, 11] on div at bounding box center [292, 159] width 584 height 319
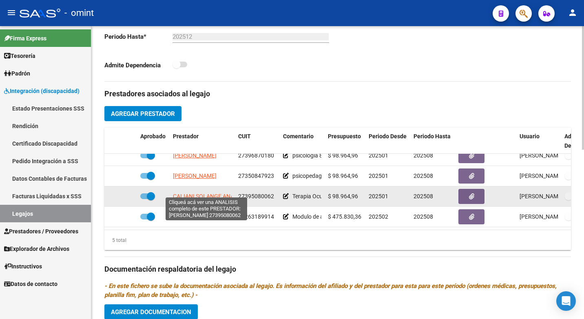
scroll to position [35, 0]
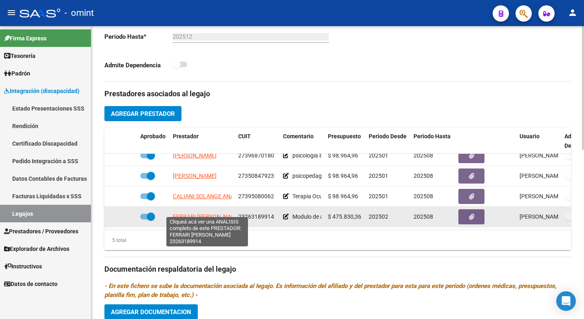
click at [218, 214] on span "FERRARI [PERSON_NAME]" at bounding box center [207, 216] width 68 height 7
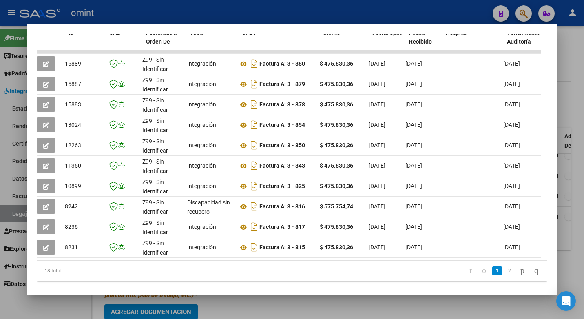
scroll to position [0, 0]
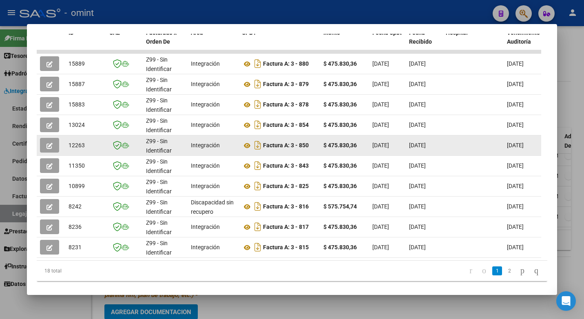
drag, startPoint x: 181, startPoint y: 148, endPoint x: 55, endPoint y: 152, distance: 126.5
drag, startPoint x: 55, startPoint y: 152, endPoint x: 46, endPoint y: 149, distance: 10.1
click at [46, 149] on button "button" at bounding box center [49, 145] width 19 height 15
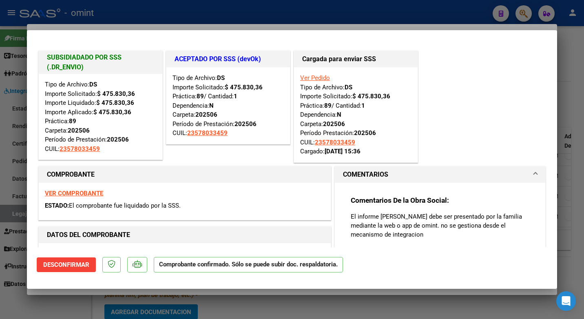
click at [135, 11] on div at bounding box center [292, 159] width 584 height 319
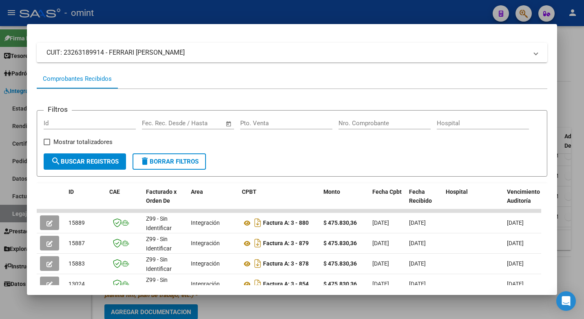
scroll to position [52, 0]
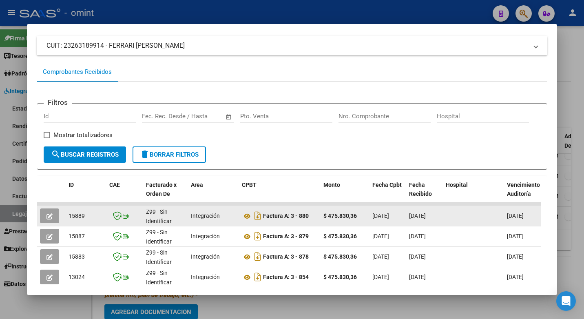
click at [57, 220] on button "button" at bounding box center [49, 215] width 19 height 15
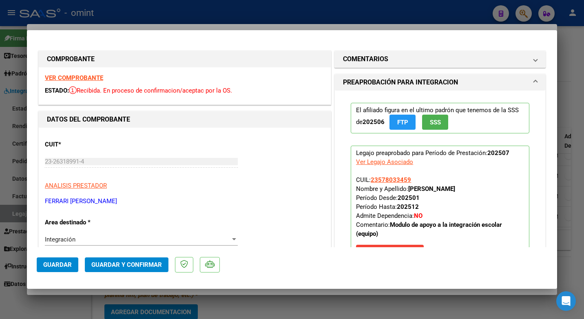
click at [66, 77] on strong "VER COMPROBANTE" at bounding box center [74, 77] width 58 height 7
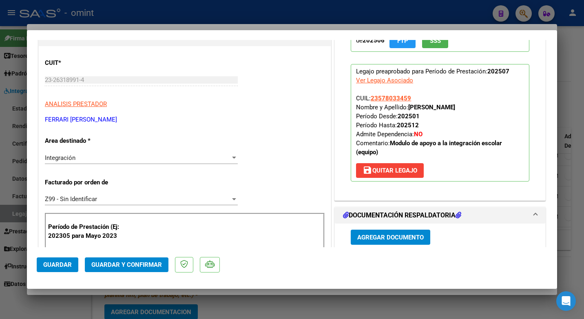
scroll to position [122, 0]
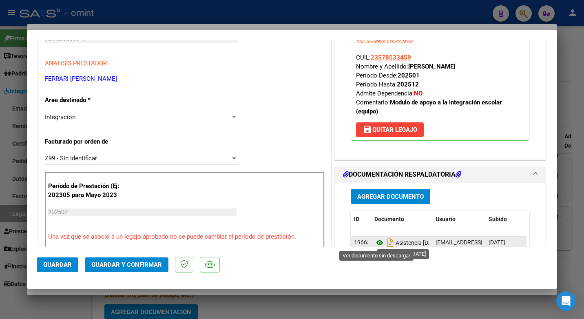
click at [378, 243] on icon at bounding box center [379, 243] width 11 height 10
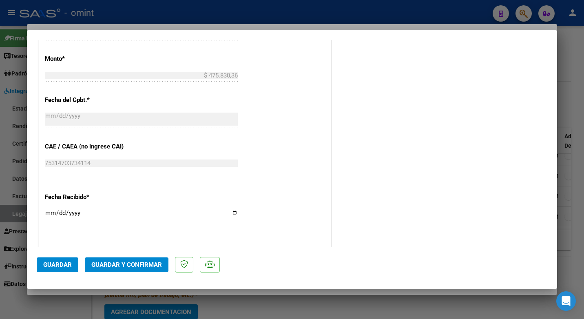
scroll to position [580, 0]
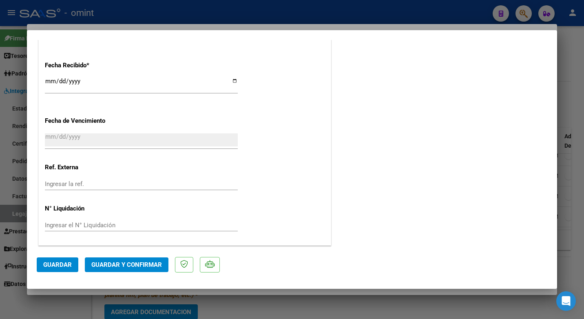
click at [114, 269] on button "Guardar y Confirmar" at bounding box center [127, 264] width 84 height 15
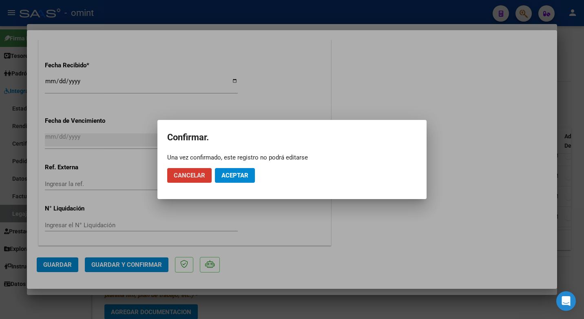
click at [230, 174] on span "Aceptar" at bounding box center [234, 175] width 27 height 7
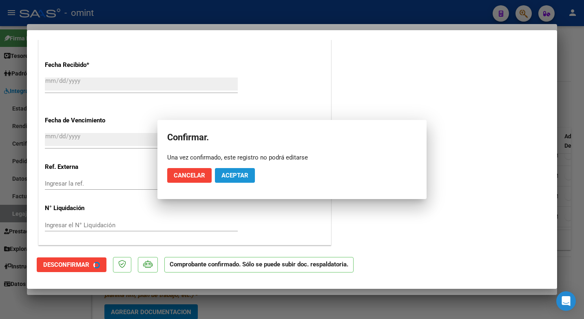
scroll to position [530, 0]
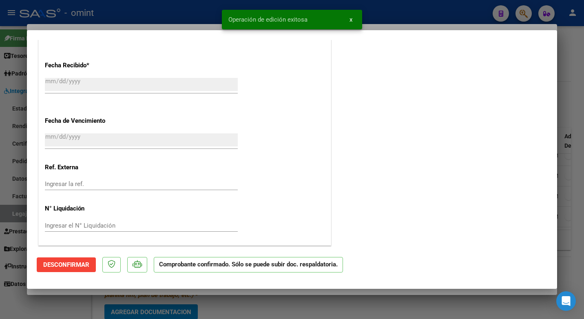
drag, startPoint x: 141, startPoint y: 18, endPoint x: 315, endPoint y: 76, distance: 183.2
click at [141, 18] on div at bounding box center [292, 159] width 584 height 319
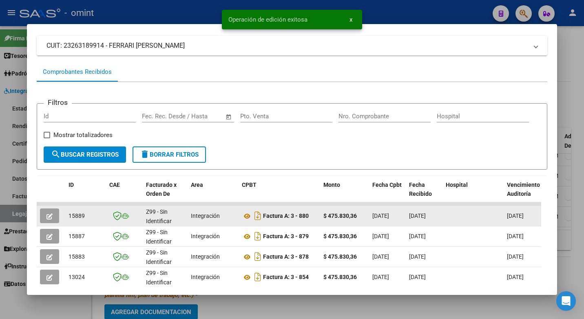
click at [75, 218] on span "15889" at bounding box center [76, 215] width 16 height 7
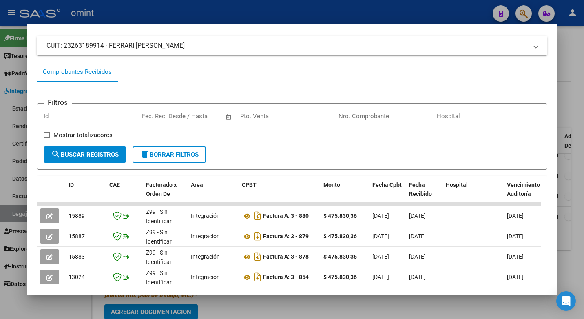
click at [215, 4] on div at bounding box center [292, 159] width 584 height 319
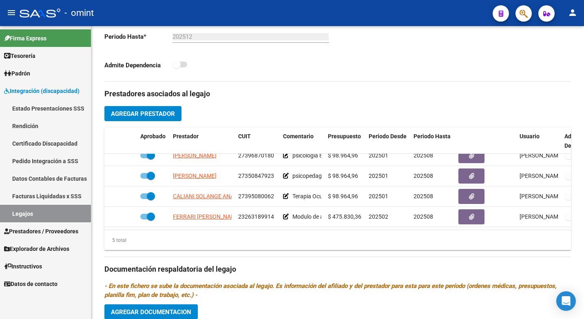
click at [47, 213] on link "Legajos" at bounding box center [45, 214] width 91 height 18
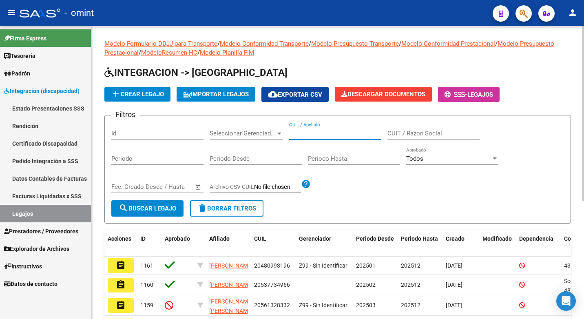
paste input "20575817921"
click at [137, 206] on span "search Buscar Legajo" at bounding box center [147, 208] width 57 height 7
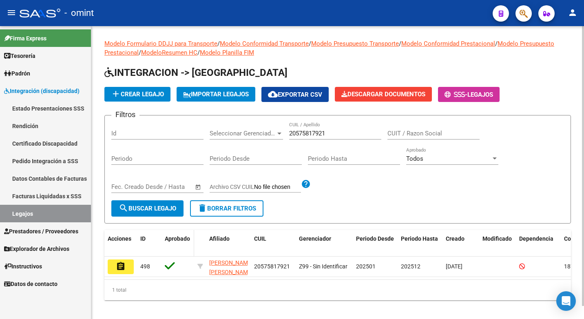
scroll to position [13, 0]
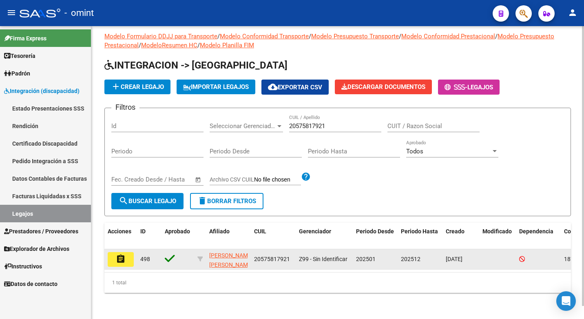
click at [133, 249] on datatable-body-cell "assignment" at bounding box center [120, 259] width 33 height 20
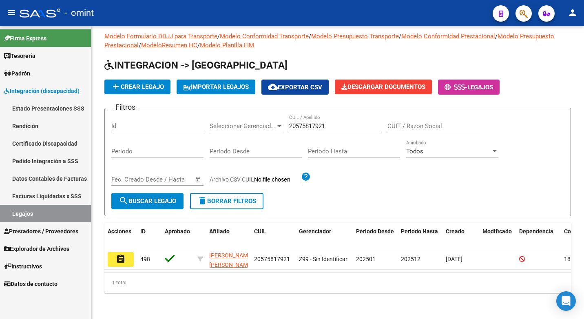
click at [131, 252] on button "assignment" at bounding box center [121, 259] width 26 height 15
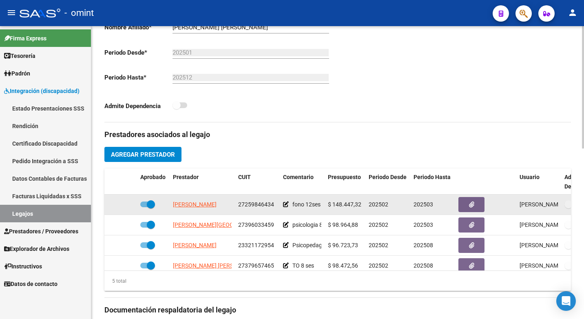
click at [209, 209] on app-link-go-to "[PERSON_NAME]" at bounding box center [195, 204] width 44 height 9
click at [202, 208] on span "[PERSON_NAME]" at bounding box center [195, 204] width 44 height 7
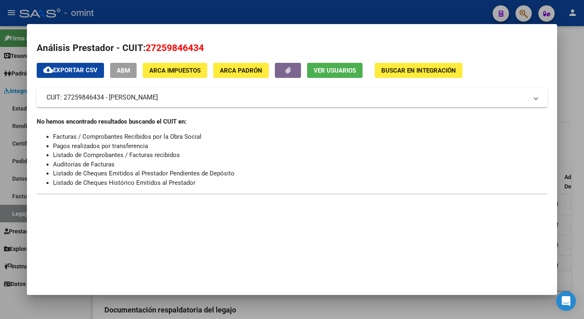
click at [194, 13] on div at bounding box center [292, 159] width 584 height 319
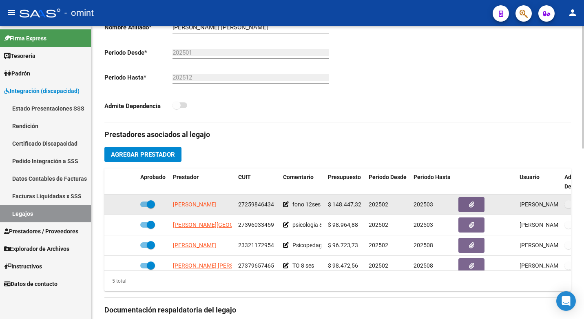
click at [217, 209] on app-link-go-to "[PERSON_NAME]" at bounding box center [195, 204] width 44 height 9
click at [217, 208] on span "[PERSON_NAME]" at bounding box center [195, 204] width 44 height 7
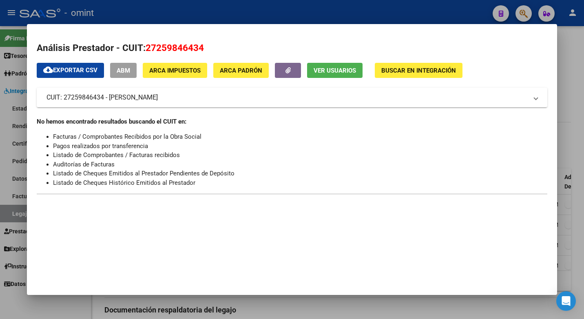
drag, startPoint x: 155, startPoint y: 15, endPoint x: 232, endPoint y: 28, distance: 78.9
click at [155, 15] on div at bounding box center [292, 159] width 584 height 319
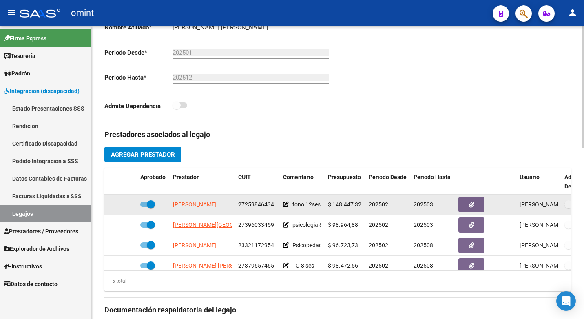
drag, startPoint x: 277, startPoint y: 212, endPoint x: 239, endPoint y: 211, distance: 38.8
click at [239, 211] on datatable-body-cell "27259846434" at bounding box center [257, 204] width 45 height 20
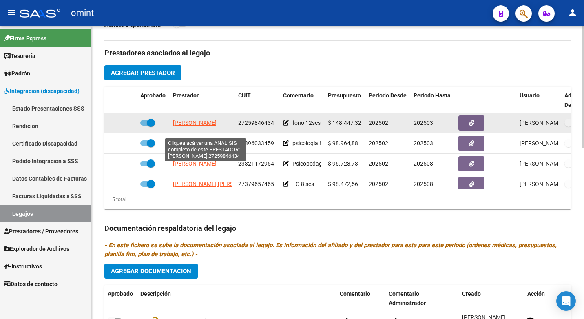
click at [210, 126] on span "[PERSON_NAME]" at bounding box center [195, 122] width 44 height 7
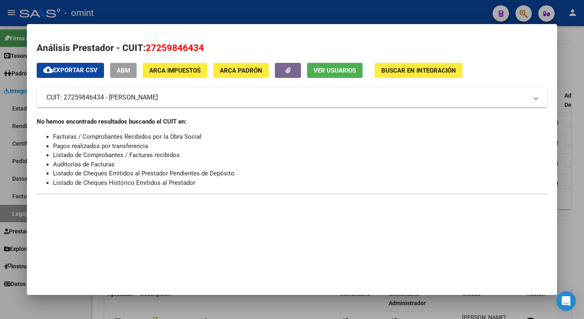
click at [162, 11] on div at bounding box center [292, 159] width 584 height 319
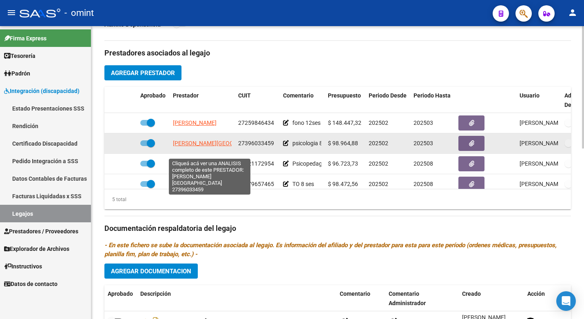
click at [199, 146] on span "[PERSON_NAME][GEOGRAPHIC_DATA]" at bounding box center [222, 143] width 99 height 7
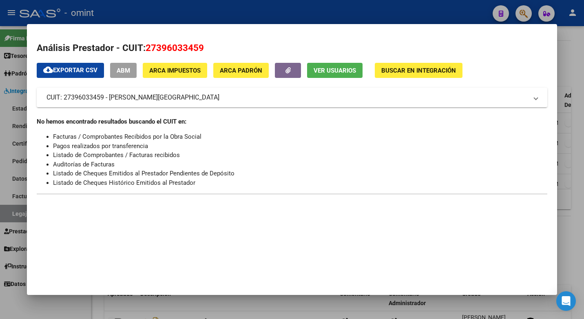
click at [183, 9] on div at bounding box center [292, 159] width 584 height 319
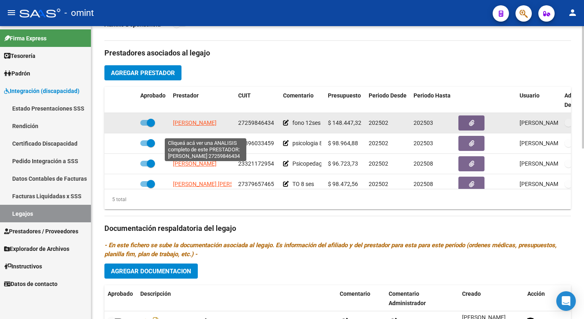
click at [189, 126] on span "[PERSON_NAME]" at bounding box center [195, 122] width 44 height 7
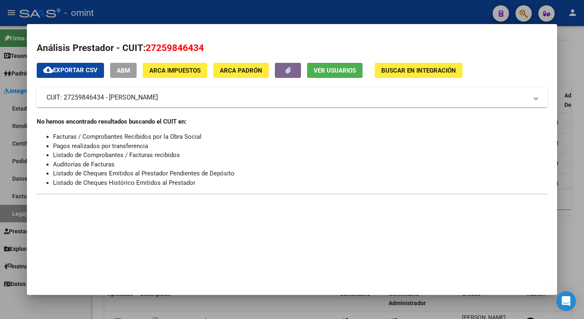
click at [142, 9] on div at bounding box center [292, 159] width 584 height 319
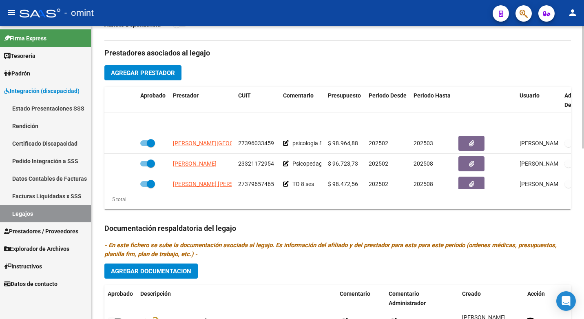
scroll to position [35, 0]
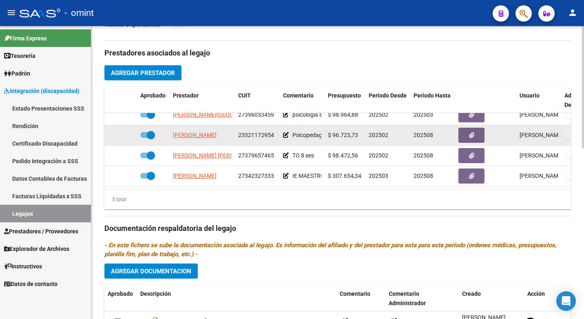
drag, startPoint x: 563, startPoint y: 159, endPoint x: 563, endPoint y: 135, distance: 23.7
click at [563, 135] on datatable-scroller "[PERSON_NAME] 27396033459 psicologia 8ses $ 98.964,88 202502 202503 [PERSON_NAM…" at bounding box center [337, 135] width 466 height 102
click at [187, 137] on span "[PERSON_NAME]" at bounding box center [195, 135] width 44 height 7
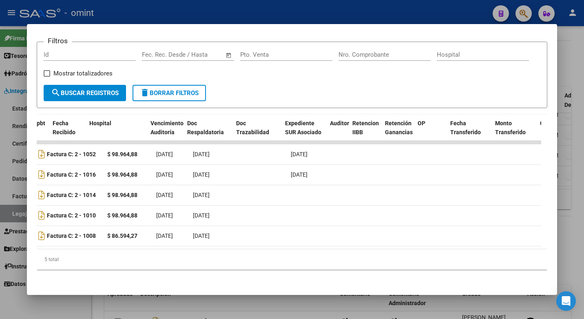
scroll to position [0, 0]
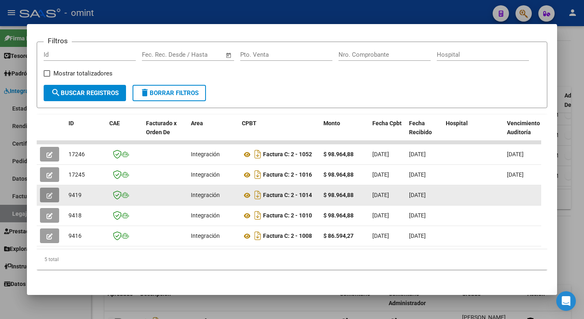
click at [54, 191] on button "button" at bounding box center [49, 195] width 19 height 15
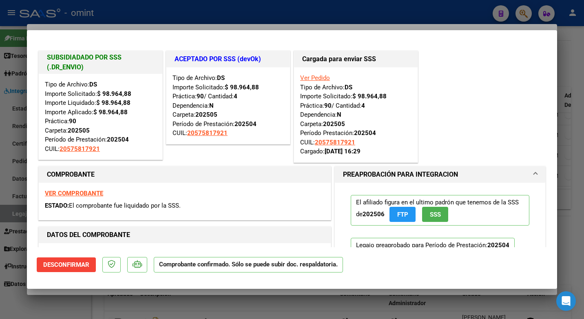
click at [113, 12] on div at bounding box center [292, 159] width 584 height 319
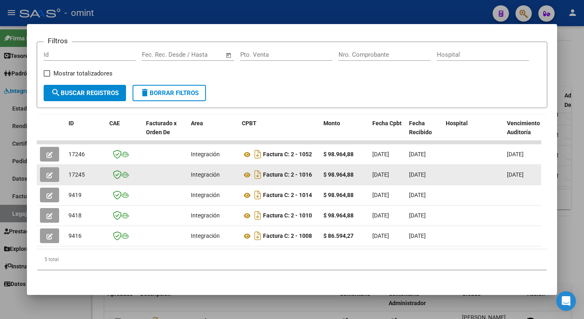
click at [55, 172] on button "button" at bounding box center [49, 174] width 19 height 15
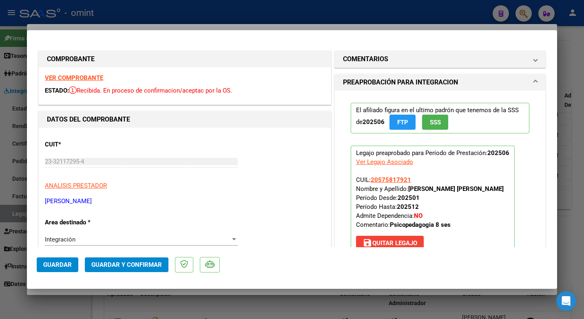
click at [86, 77] on strong "VER COMPROBANTE" at bounding box center [74, 77] width 58 height 7
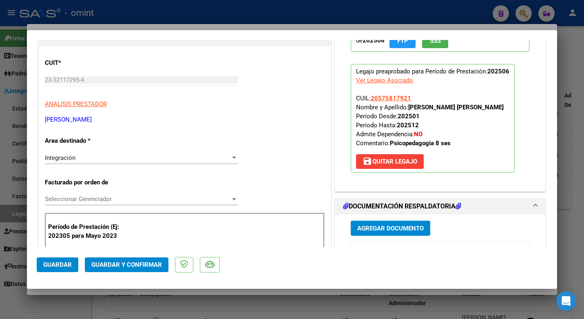
scroll to position [122, 0]
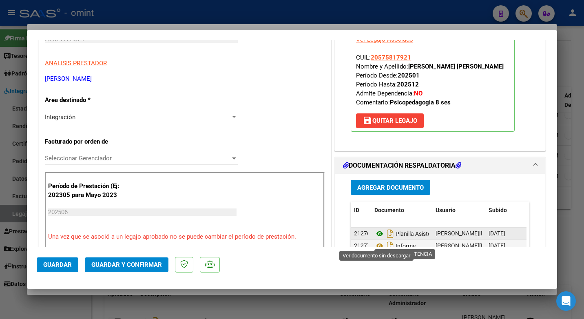
click at [378, 239] on icon at bounding box center [379, 234] width 11 height 10
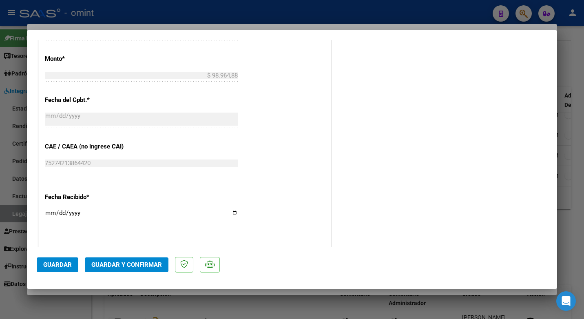
scroll to position [530, 0]
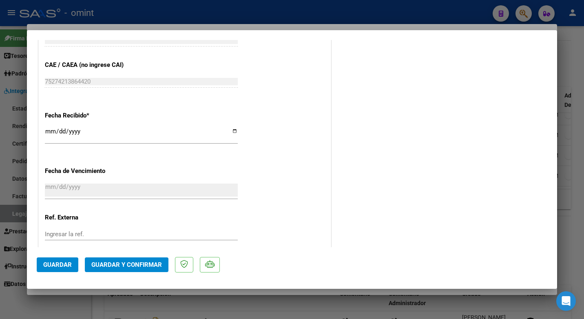
click at [160, 265] on span "Guardar y Confirmar" at bounding box center [126, 264] width 71 height 7
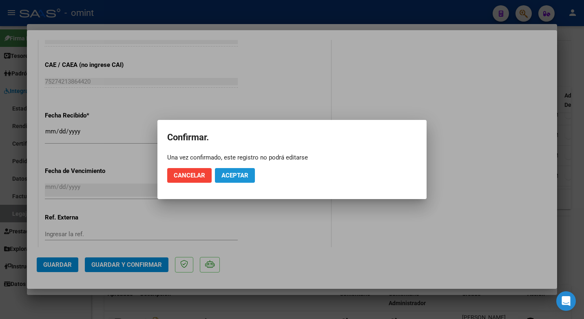
click at [243, 176] on span "Aceptar" at bounding box center [234, 175] width 27 height 7
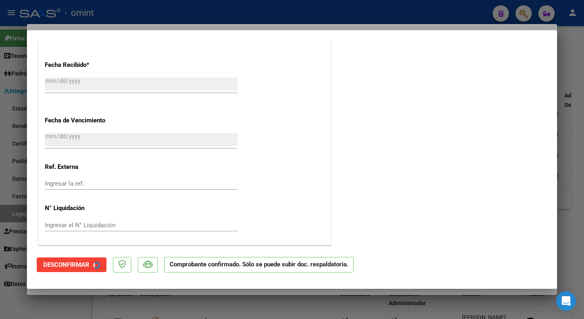
scroll to position [479, 0]
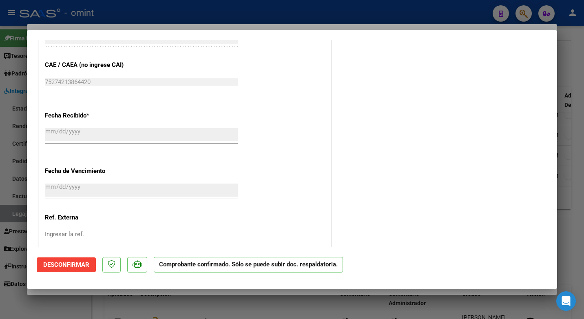
click at [174, 15] on div at bounding box center [292, 159] width 584 height 319
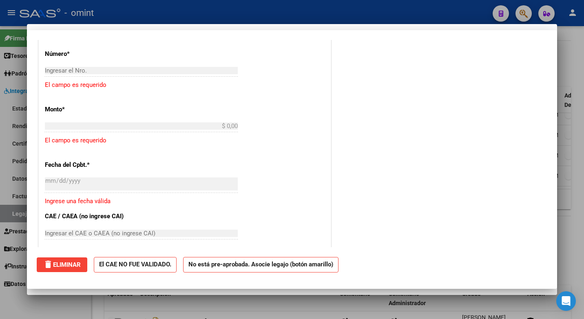
scroll to position [0, 0]
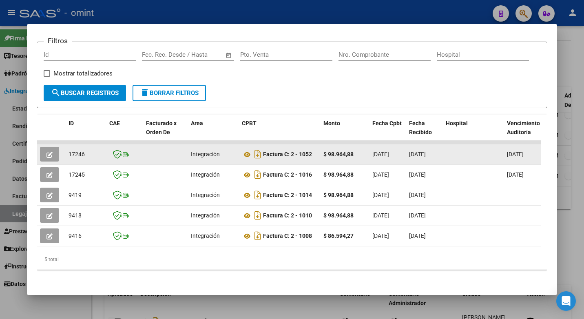
click at [79, 151] on span "17246" at bounding box center [76, 154] width 16 height 7
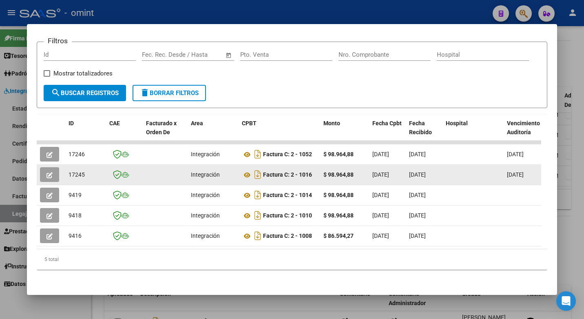
drag, startPoint x: 79, startPoint y: 147, endPoint x: 73, endPoint y: 168, distance: 21.6
click at [73, 171] on span "17245" at bounding box center [76, 174] width 16 height 7
click at [74, 171] on span "17245" at bounding box center [76, 174] width 16 height 7
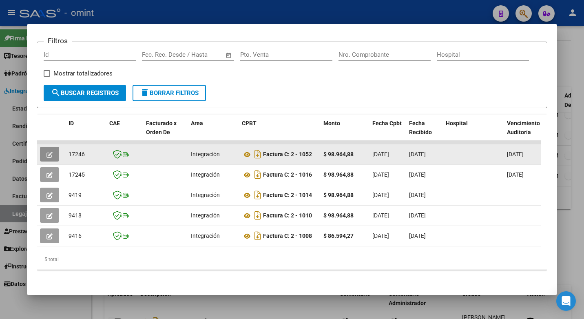
click at [50, 152] on icon "button" at bounding box center [49, 155] width 6 height 6
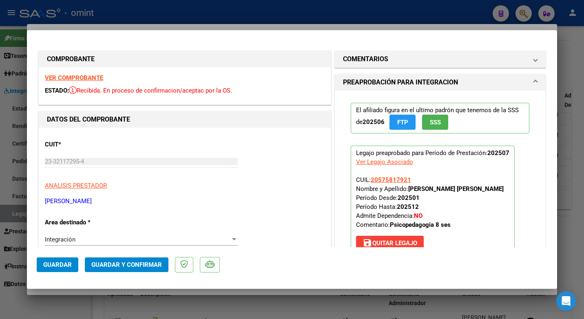
click at [83, 81] on strong "VER COMPROBANTE" at bounding box center [74, 77] width 58 height 7
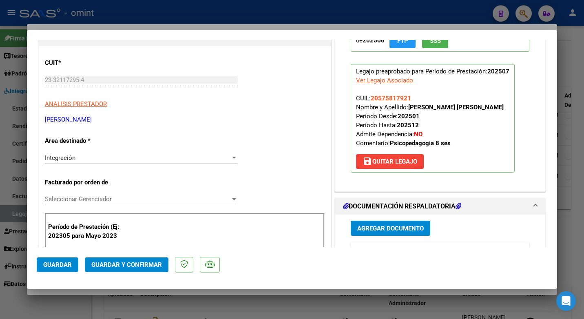
scroll to position [122, 0]
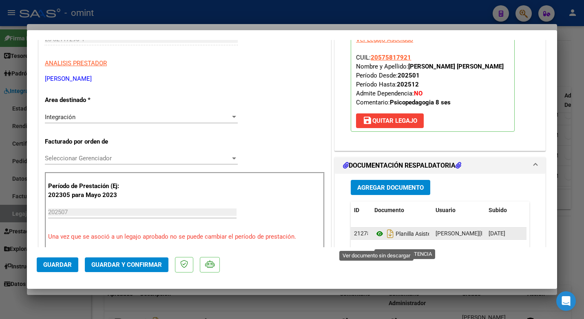
click at [376, 239] on icon at bounding box center [379, 234] width 11 height 10
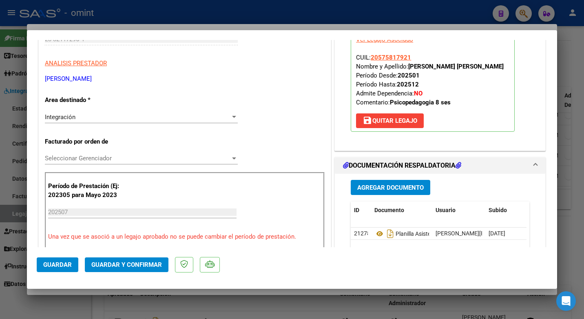
scroll to position [0, 0]
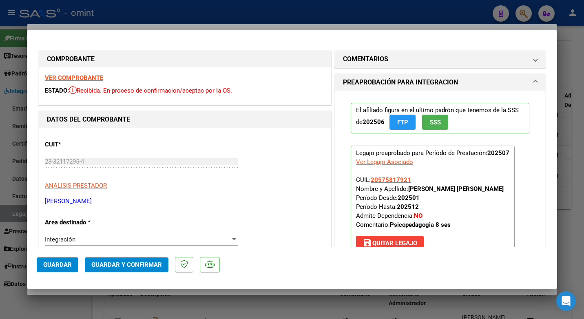
click at [78, 75] on strong "VER COMPROBANTE" at bounding box center [74, 77] width 58 height 7
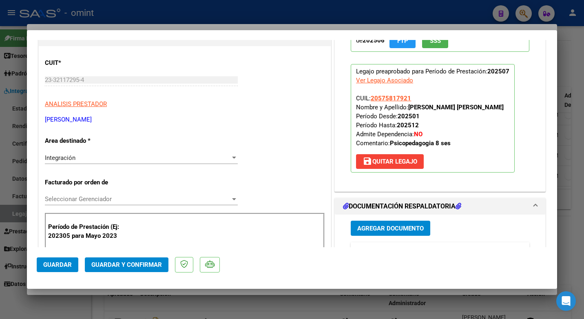
scroll to position [122, 0]
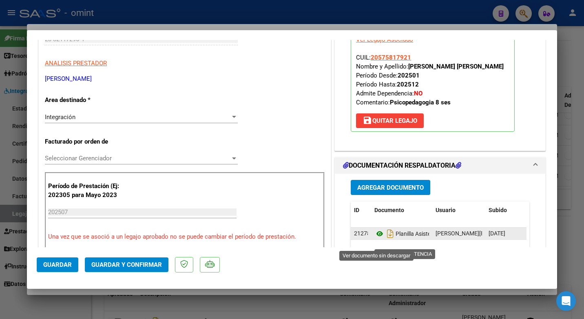
click at [374, 239] on icon at bounding box center [379, 234] width 11 height 10
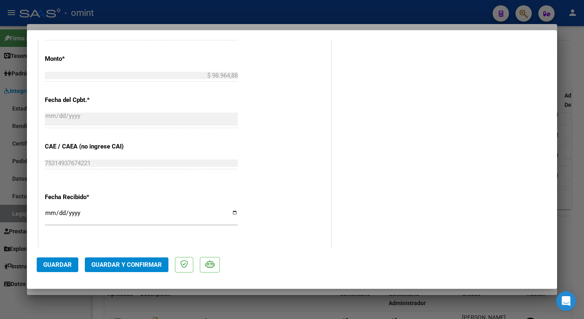
scroll to position [580, 0]
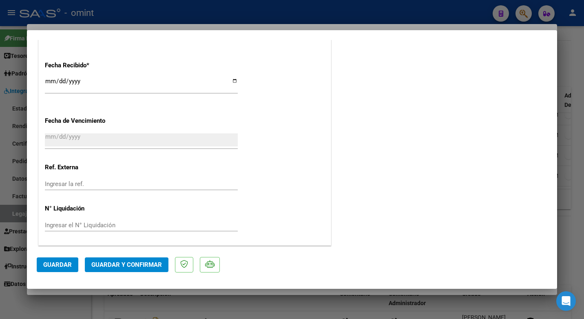
click at [136, 263] on span "Guardar y Confirmar" at bounding box center [126, 264] width 71 height 7
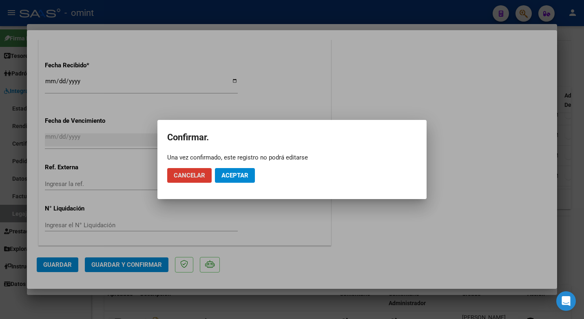
click at [234, 177] on span "Aceptar" at bounding box center [234, 175] width 27 height 7
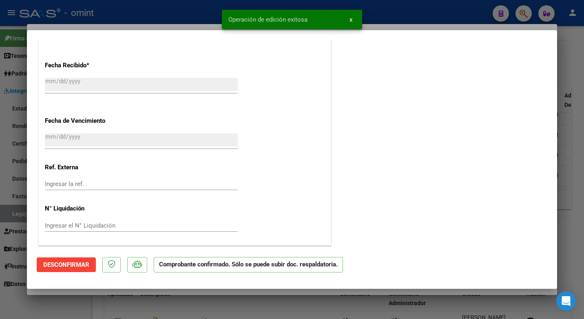
click at [143, 12] on div at bounding box center [292, 159] width 584 height 319
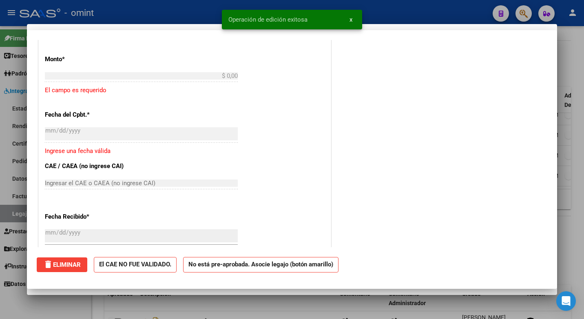
scroll to position [0, 0]
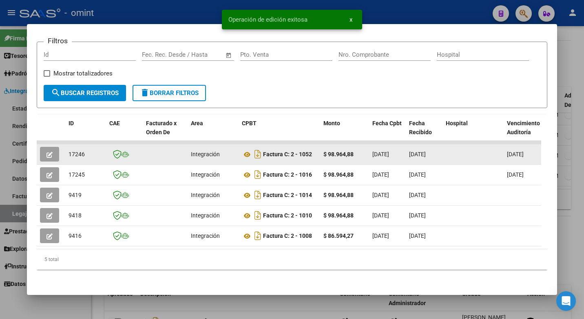
click at [78, 151] on span "17246" at bounding box center [76, 154] width 16 height 7
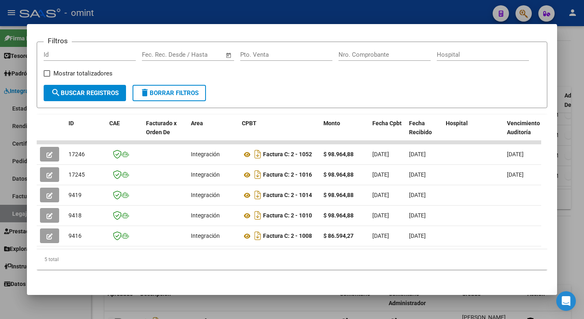
click at [212, 13] on div at bounding box center [292, 159] width 584 height 319
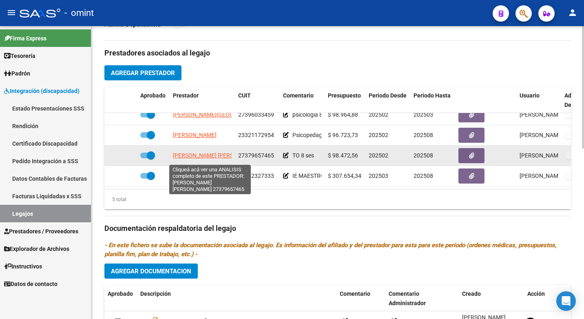
click at [194, 157] on span "[PERSON_NAME] [PERSON_NAME]" at bounding box center [217, 155] width 88 height 7
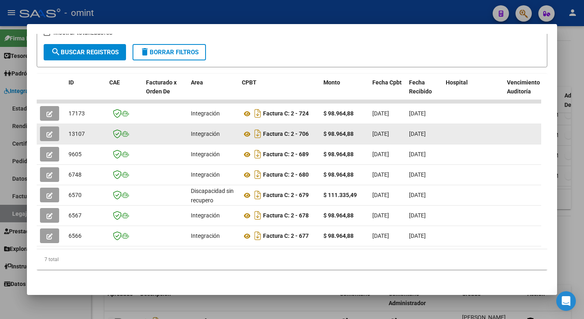
click at [43, 124] on datatable-body-cell at bounding box center [51, 134] width 29 height 20
click at [44, 126] on button "button" at bounding box center [49, 133] width 19 height 15
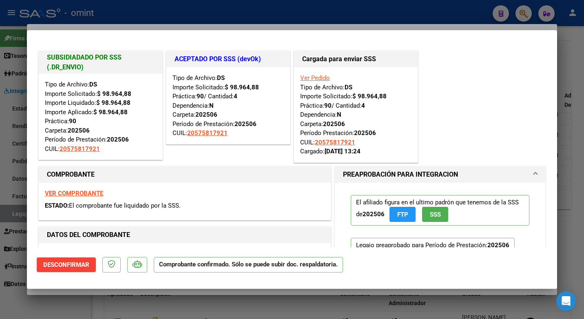
click at [117, 12] on div at bounding box center [292, 159] width 584 height 319
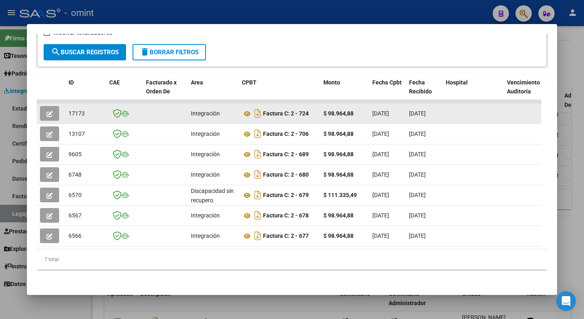
click at [52, 111] on icon "button" at bounding box center [49, 114] width 6 height 6
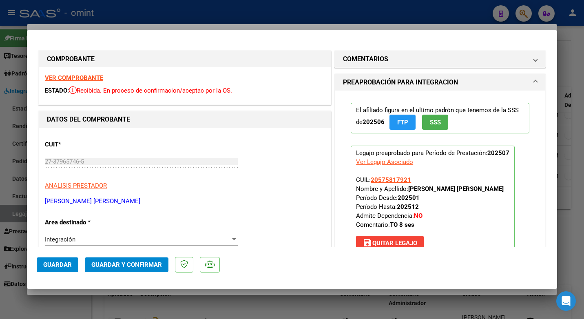
click at [97, 76] on strong "VER COMPROBANTE" at bounding box center [74, 77] width 58 height 7
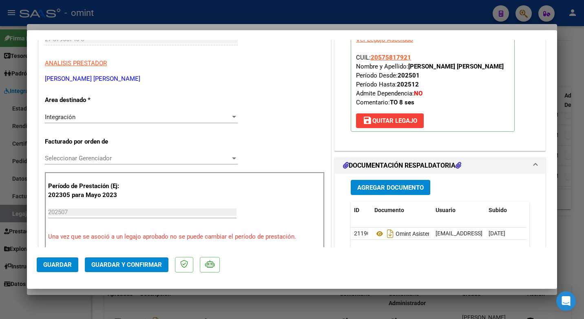
scroll to position [163, 0]
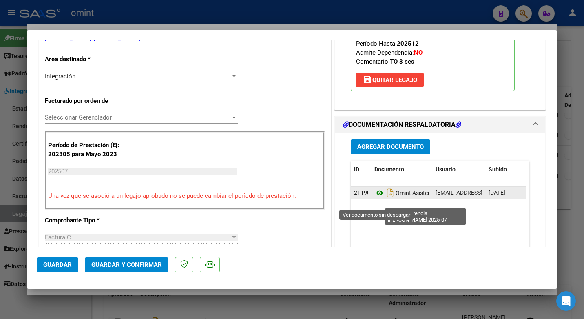
click at [375, 198] on icon at bounding box center [379, 193] width 11 height 10
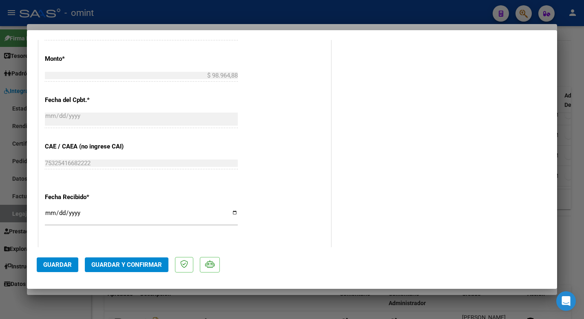
scroll to position [580, 0]
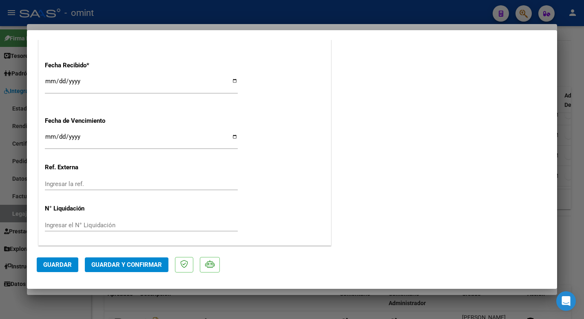
click at [124, 267] on span "Guardar y Confirmar" at bounding box center [126, 264] width 71 height 7
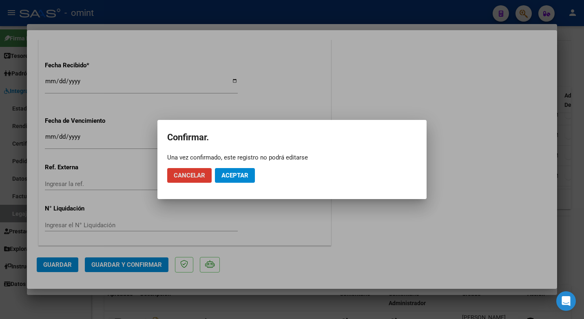
click at [234, 175] on span "Aceptar" at bounding box center [234, 175] width 27 height 7
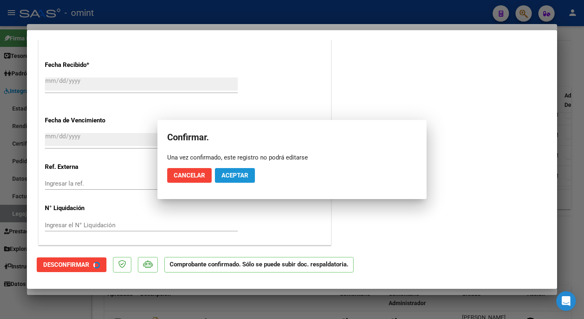
scroll to position [530, 0]
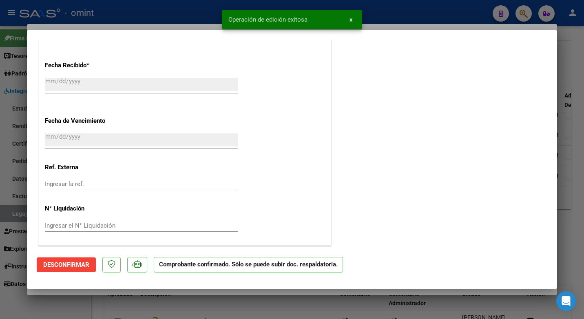
click at [155, 20] on div at bounding box center [292, 159] width 584 height 319
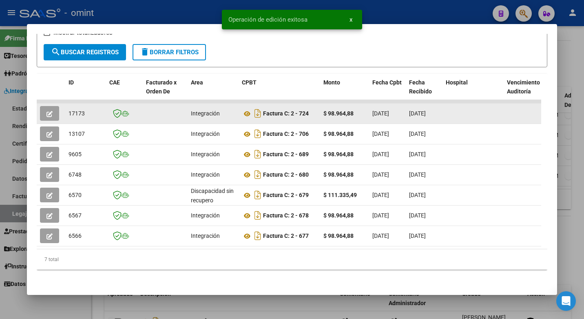
click at [78, 110] on span "17173" at bounding box center [76, 113] width 16 height 7
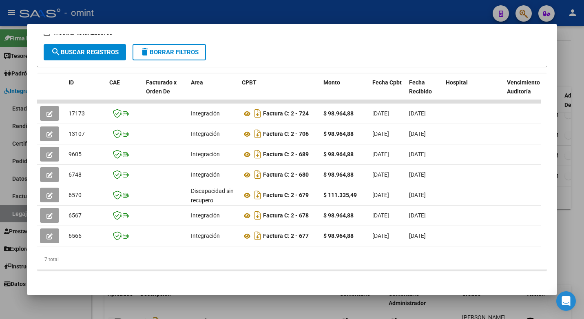
click at [170, 17] on div at bounding box center [292, 159] width 584 height 319
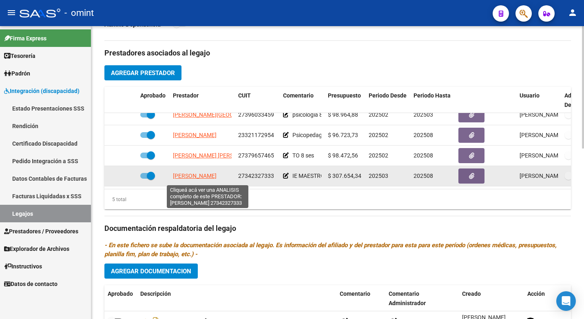
click at [211, 179] on span "[PERSON_NAME]" at bounding box center [195, 175] width 44 height 7
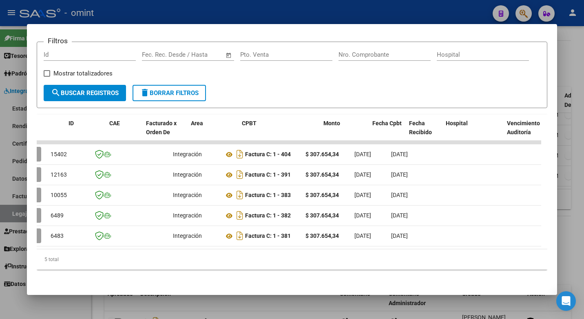
scroll to position [0, 0]
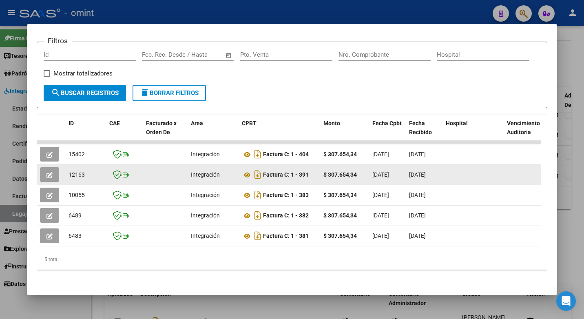
click at [51, 172] on icon "button" at bounding box center [49, 175] width 6 height 6
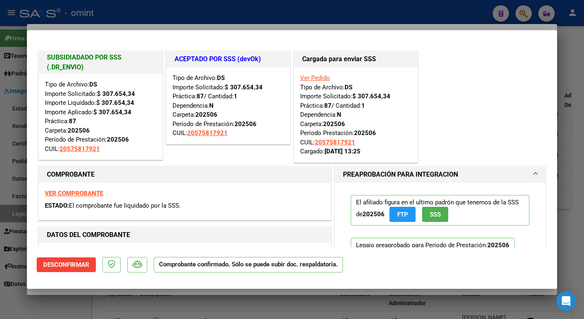
click at [166, 15] on div at bounding box center [292, 159] width 584 height 319
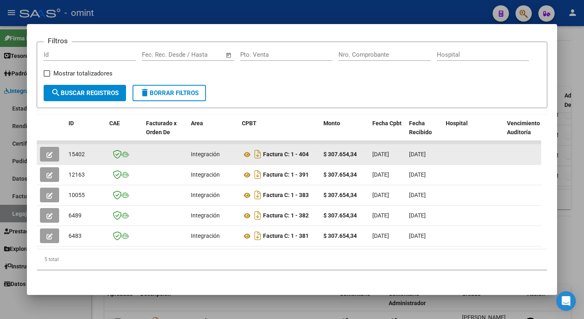
click at [55, 149] on button "button" at bounding box center [49, 154] width 19 height 15
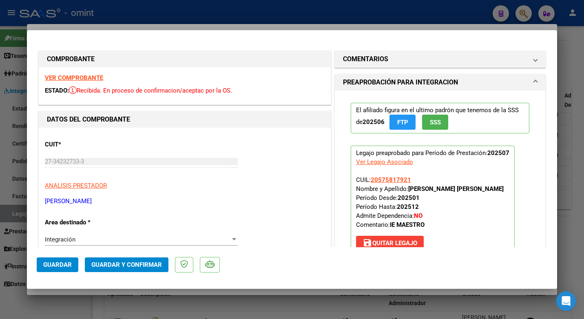
click at [81, 75] on strong "VER COMPROBANTE" at bounding box center [74, 77] width 58 height 7
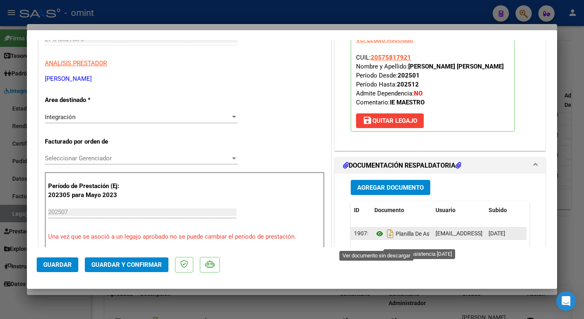
click at [374, 239] on icon at bounding box center [379, 234] width 11 height 10
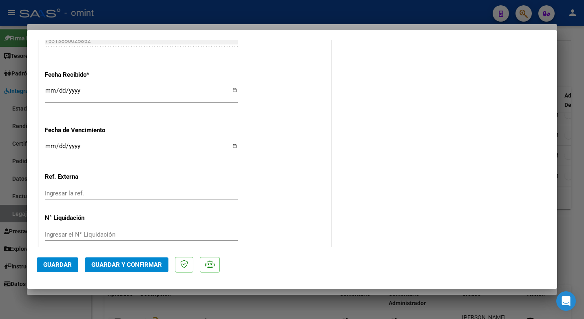
scroll to position [580, 0]
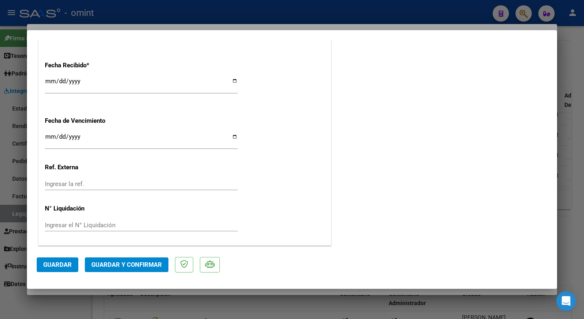
click at [139, 266] on span "Guardar y Confirmar" at bounding box center [126, 264] width 71 height 7
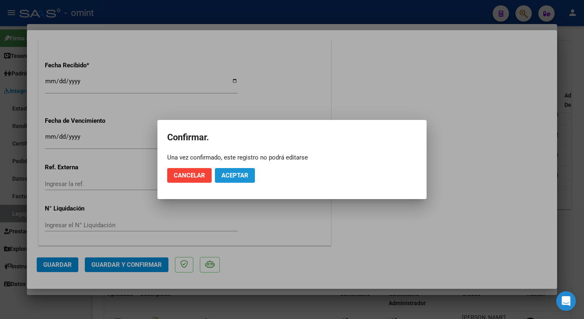
click at [228, 180] on button "Aceptar" at bounding box center [235, 175] width 40 height 15
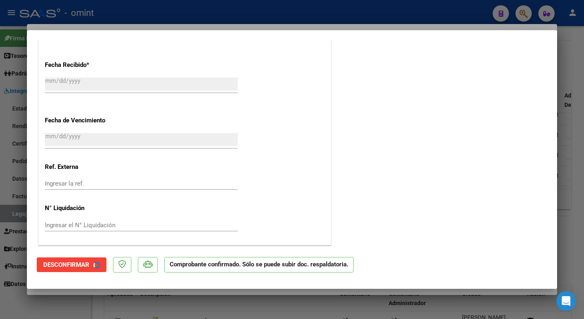
scroll to position [530, 0]
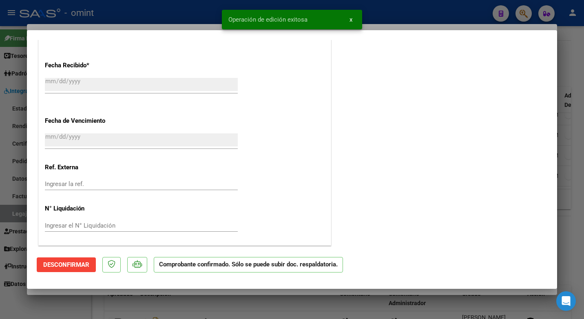
click at [182, 18] on div at bounding box center [292, 159] width 584 height 319
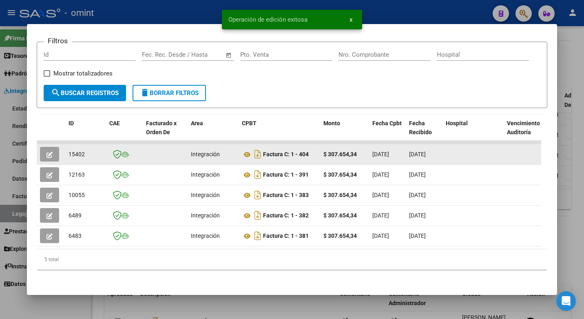
click at [80, 151] on span "15402" at bounding box center [76, 154] width 16 height 7
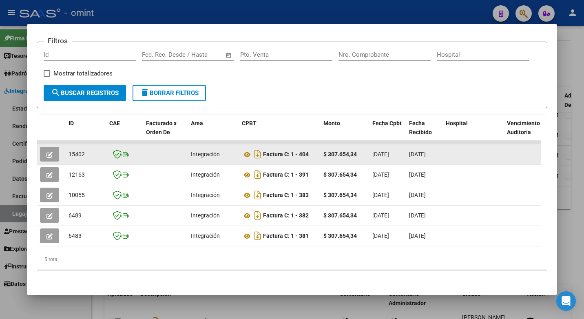
click at [46, 147] on button "button" at bounding box center [49, 154] width 19 height 15
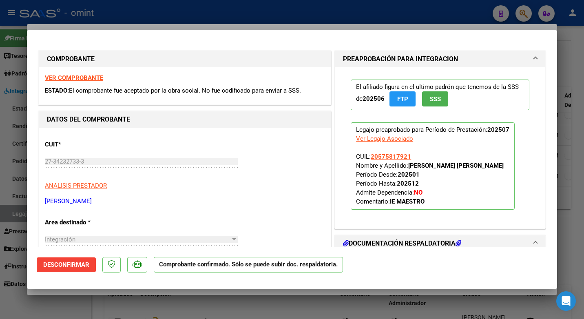
click at [76, 77] on strong "VER COMPROBANTE" at bounding box center [74, 77] width 58 height 7
click at [173, 9] on div at bounding box center [292, 159] width 584 height 319
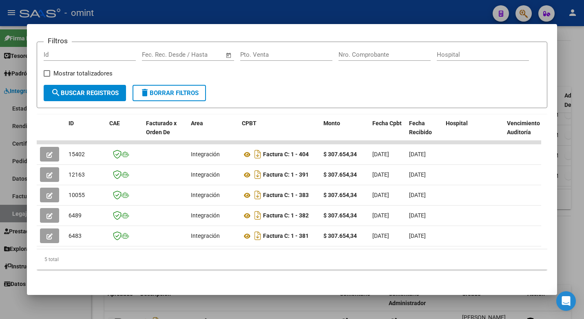
click at [139, 12] on div at bounding box center [292, 159] width 584 height 319
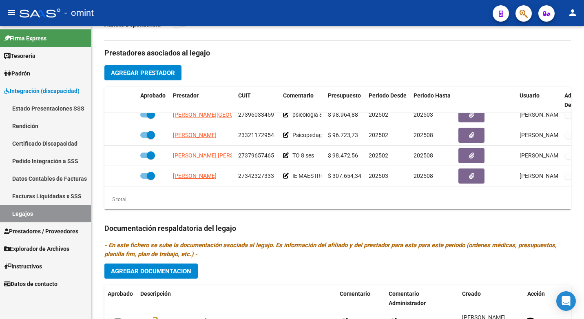
click at [33, 212] on link "Legajos" at bounding box center [45, 214] width 91 height 18
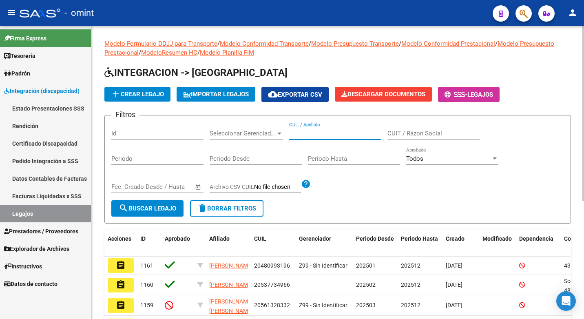
paste input "20450857581"
click at [151, 209] on span "search Buscar Legajo" at bounding box center [147, 208] width 57 height 7
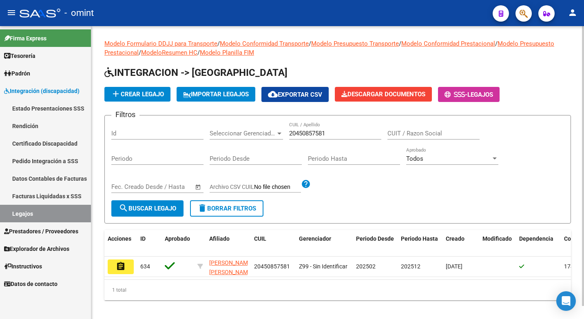
scroll to position [13, 0]
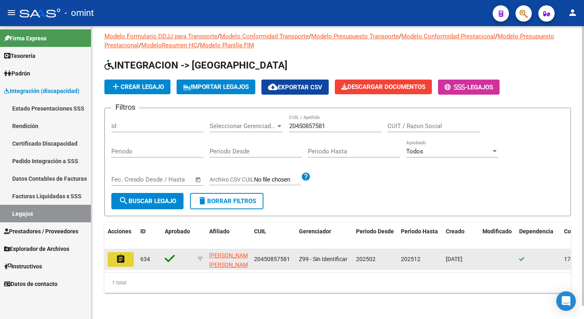
click at [121, 254] on mat-icon "assignment" at bounding box center [121, 259] width 10 height 10
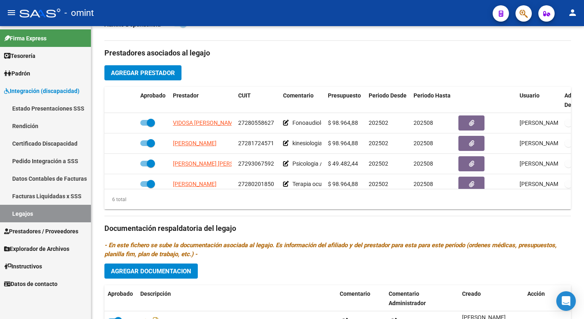
click at [73, 154] on link "Pedido Integración a SSS" at bounding box center [45, 161] width 91 height 18
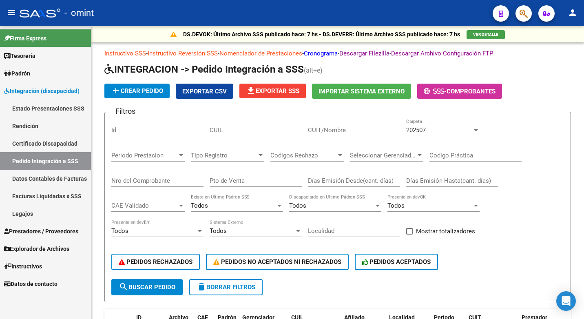
drag, startPoint x: 36, startPoint y: 212, endPoint x: 69, endPoint y: 199, distance: 35.5
click at [37, 212] on link "Legajos" at bounding box center [45, 214] width 91 height 18
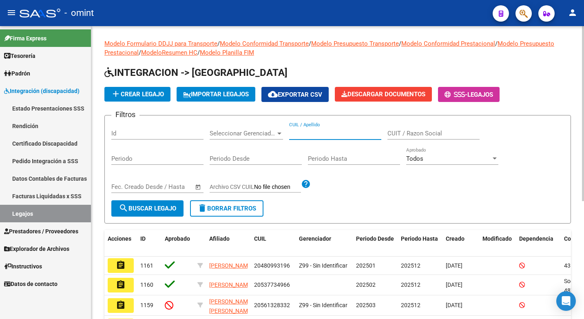
paste input "20450857581"
type input "20450857581"
click at [147, 212] on span "search Buscar Legajo" at bounding box center [147, 208] width 57 height 7
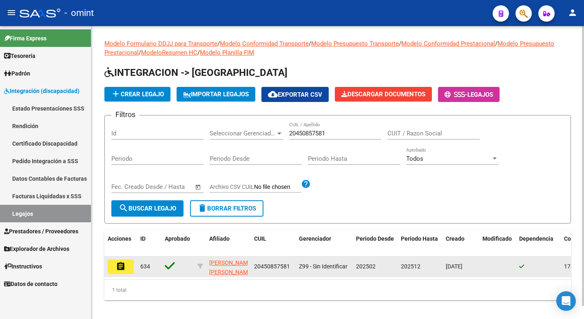
click at [127, 265] on button "assignment" at bounding box center [121, 266] width 26 height 15
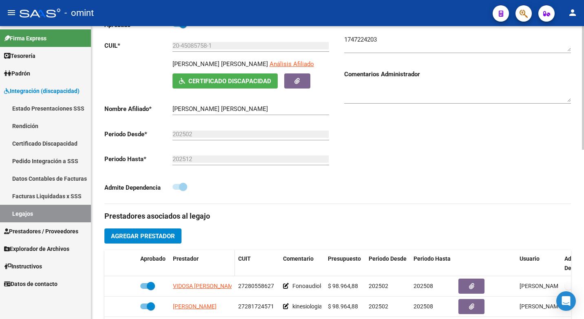
scroll to position [204, 0]
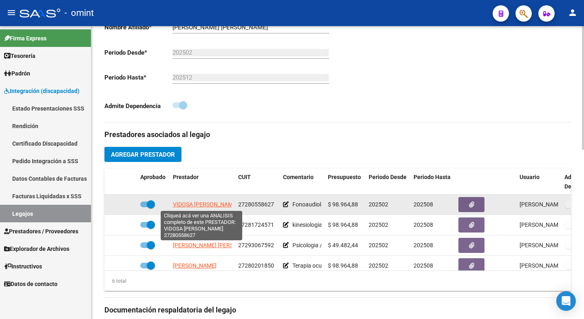
click at [203, 202] on span "VIDOSA [PERSON_NAME]" at bounding box center [205, 204] width 65 height 7
type textarea "27280558627"
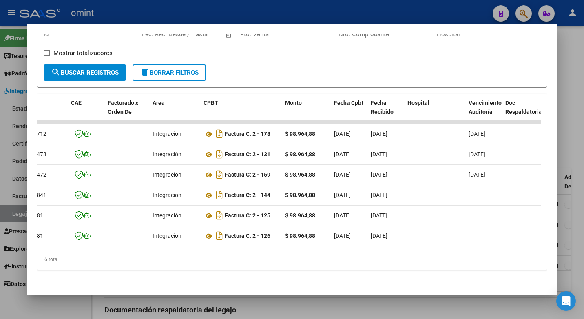
scroll to position [0, 0]
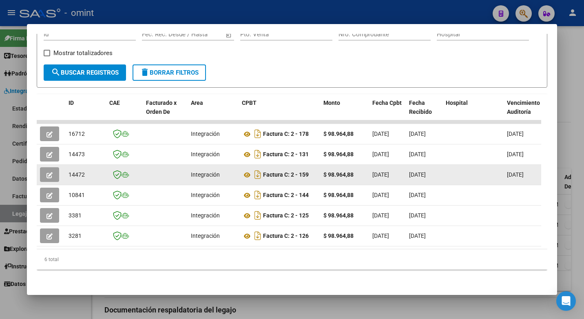
click at [44, 168] on button "button" at bounding box center [49, 174] width 19 height 15
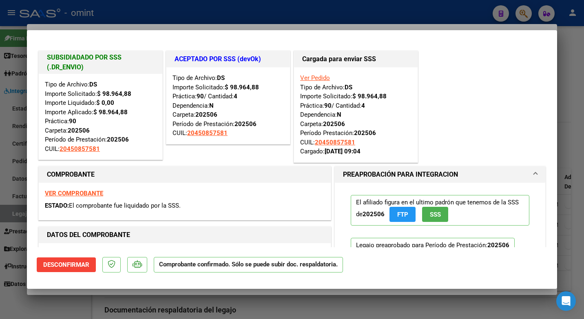
click at [133, 11] on div at bounding box center [292, 159] width 584 height 319
type input "$ 0,00"
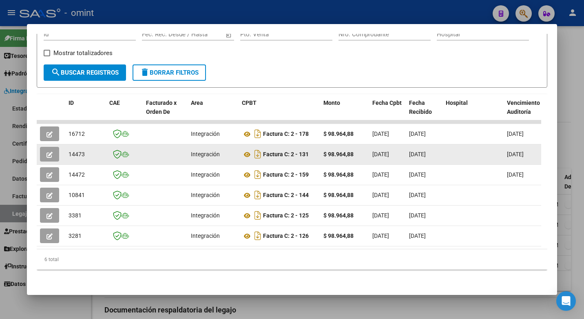
click at [52, 152] on icon "button" at bounding box center [49, 155] width 6 height 6
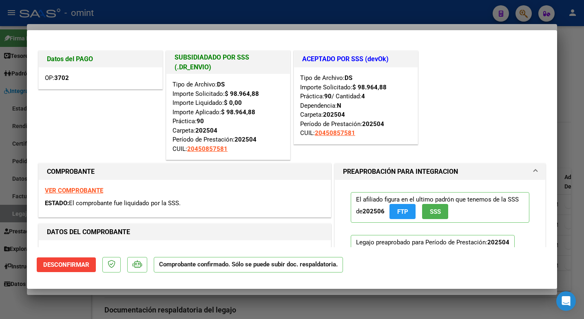
click at [160, 12] on div at bounding box center [292, 159] width 584 height 319
type input "$ 0,00"
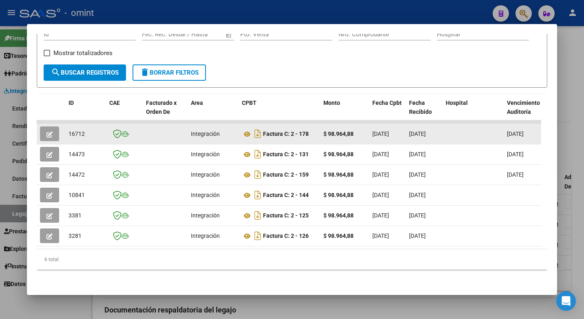
click at [49, 130] on span "button" at bounding box center [49, 133] width 6 height 7
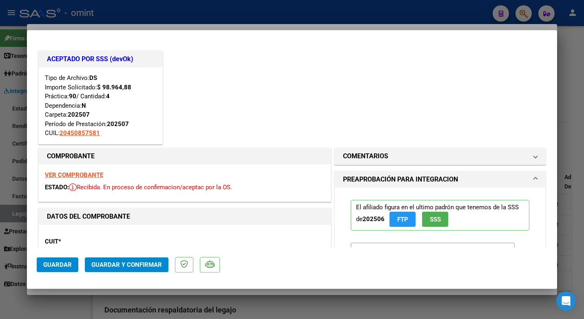
click at [160, 15] on div at bounding box center [292, 159] width 584 height 319
type input "$ 0,00"
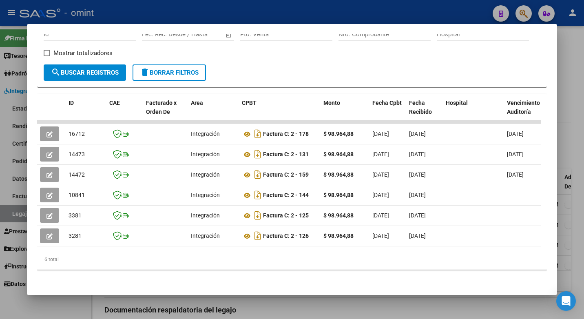
click at [305, 16] on div at bounding box center [292, 159] width 584 height 319
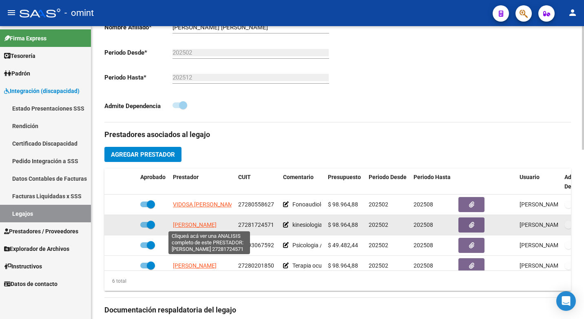
click at [203, 226] on span "[PERSON_NAME]" at bounding box center [195, 224] width 44 height 7
type textarea "27281724571"
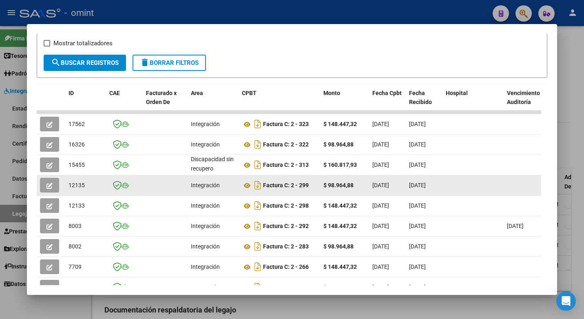
drag, startPoint x: 212, startPoint y: 191, endPoint x: 52, endPoint y: 190, distance: 160.2
drag, startPoint x: 52, startPoint y: 190, endPoint x: 45, endPoint y: 189, distance: 6.9
click at [45, 189] on button "button" at bounding box center [49, 185] width 19 height 15
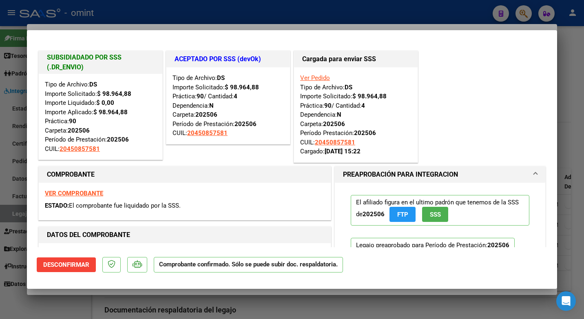
click at [108, 7] on div at bounding box center [292, 159] width 584 height 319
type input "$ 0,00"
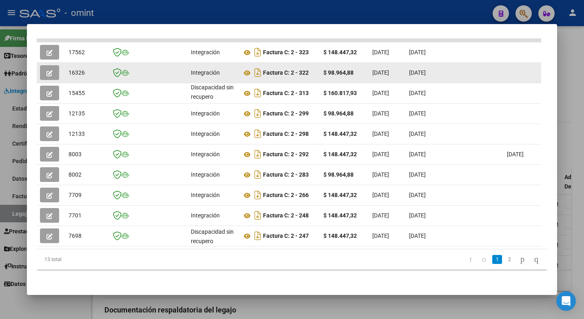
drag, startPoint x: 176, startPoint y: 68, endPoint x: 60, endPoint y: 67, distance: 115.8
drag, startPoint x: 60, startPoint y: 67, endPoint x: 50, endPoint y: 66, distance: 9.9
click at [50, 70] on icon "button" at bounding box center [49, 73] width 6 height 6
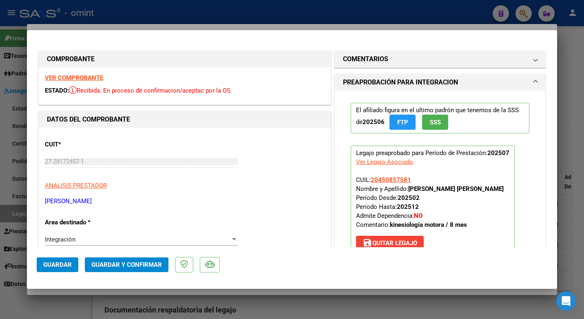
click at [100, 76] on strong "VER COMPROBANTE" at bounding box center [74, 77] width 58 height 7
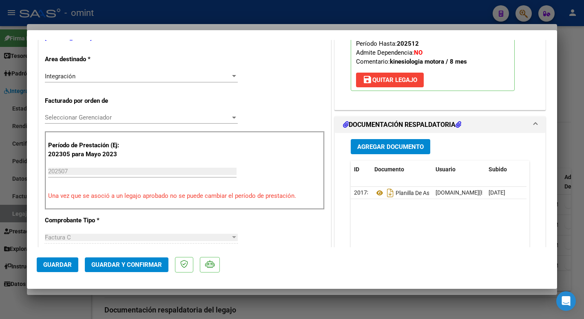
scroll to position [245, 0]
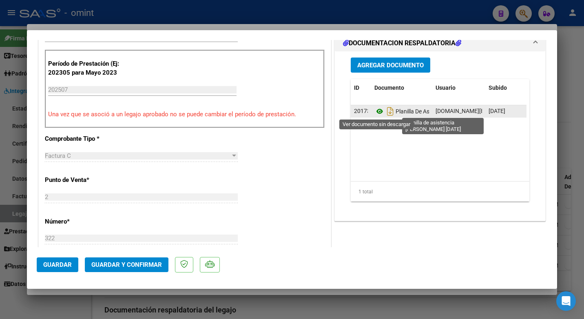
click at [378, 114] on icon at bounding box center [379, 111] width 11 height 10
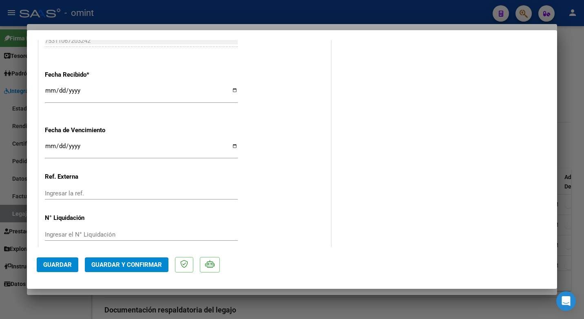
scroll to position [580, 0]
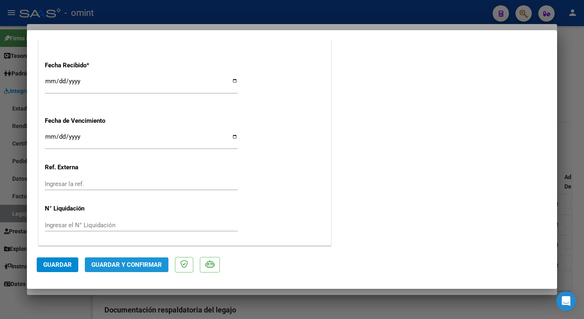
click at [146, 269] on button "Guardar y Confirmar" at bounding box center [127, 264] width 84 height 15
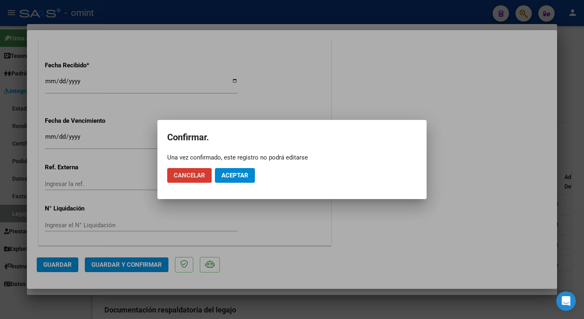
click at [240, 179] on button "Aceptar" at bounding box center [235, 175] width 40 height 15
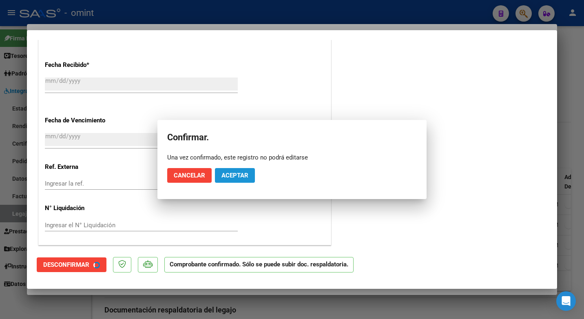
scroll to position [530, 0]
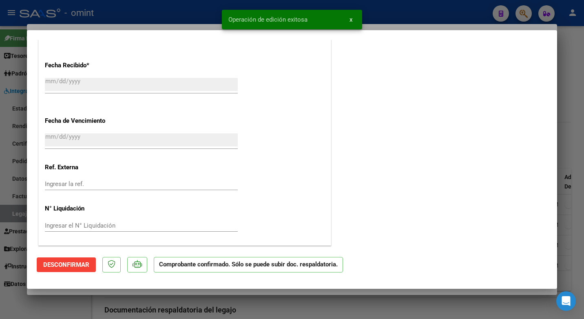
click at [152, 18] on div at bounding box center [292, 159] width 584 height 319
type input "$ 0,00"
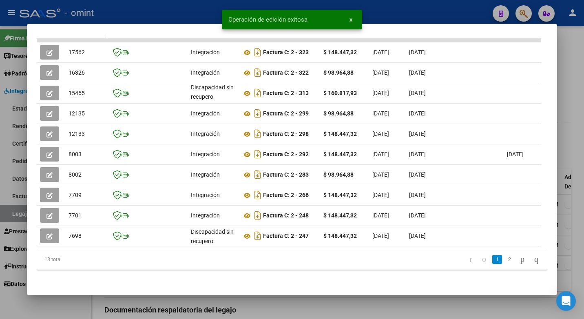
scroll to position [103, 0]
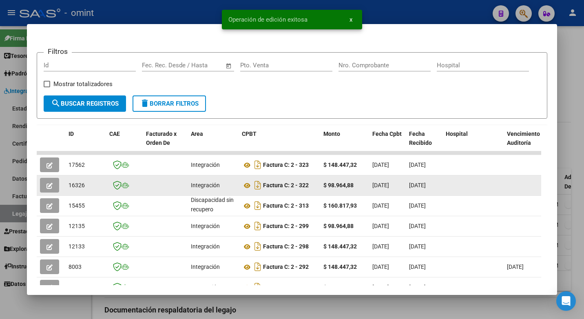
click at [73, 188] on span "16326" at bounding box center [76, 185] width 16 height 7
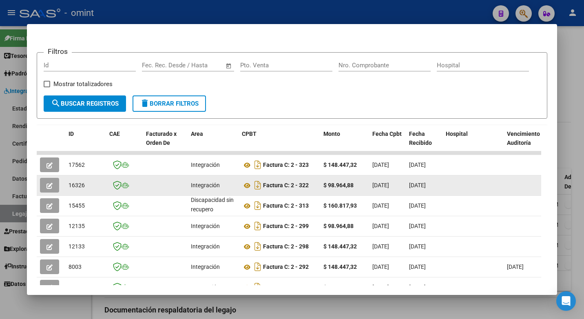
copy span "16326"
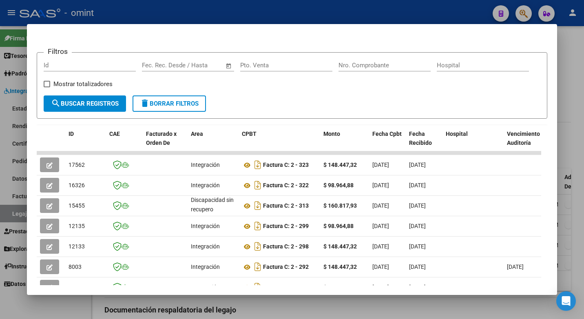
click at [170, 9] on div at bounding box center [292, 159] width 584 height 319
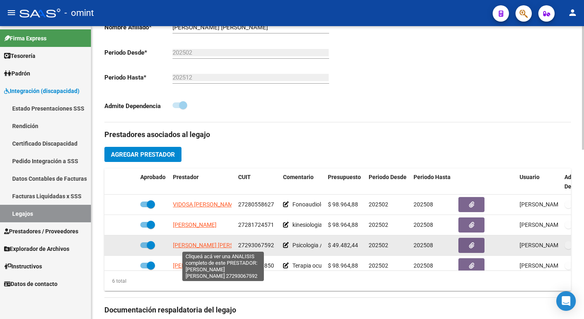
click at [195, 246] on span "[PERSON_NAME] [PERSON_NAME]" at bounding box center [217, 245] width 88 height 7
type textarea "27293067592"
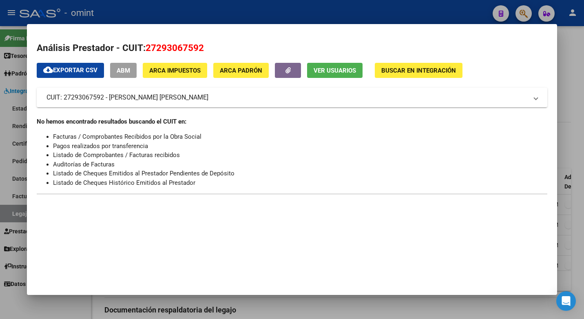
click at [169, 9] on div at bounding box center [292, 159] width 584 height 319
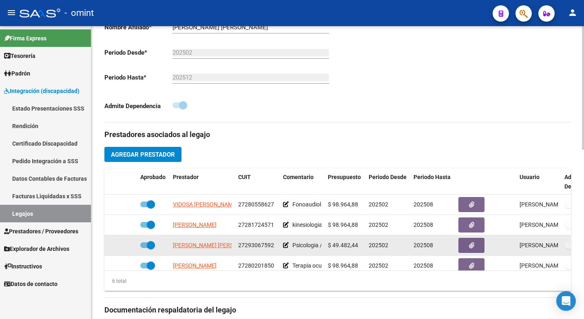
drag, startPoint x: 275, startPoint y: 245, endPoint x: 239, endPoint y: 245, distance: 36.3
click at [239, 245] on div "27293067592" at bounding box center [257, 245] width 38 height 9
copy span "27293067592"
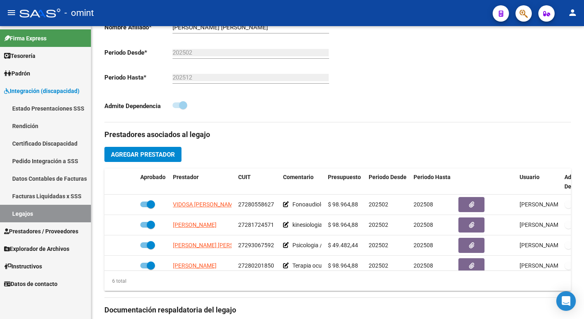
click at [64, 196] on link "Facturas Liquidadas x SSS" at bounding box center [45, 196] width 91 height 18
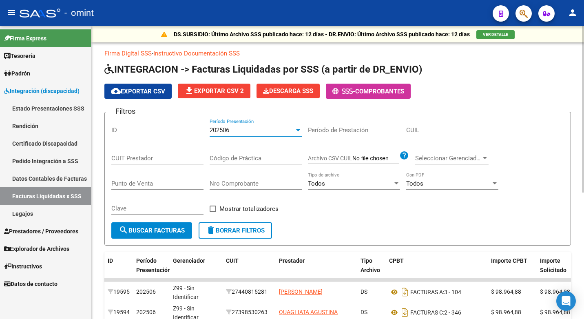
click at [300, 129] on div at bounding box center [297, 130] width 7 height 7
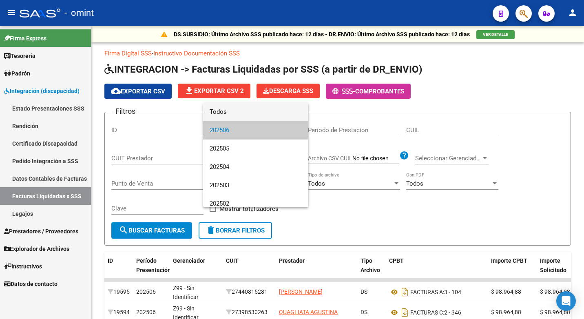
click at [252, 109] on span "Todos" at bounding box center [256, 112] width 92 height 18
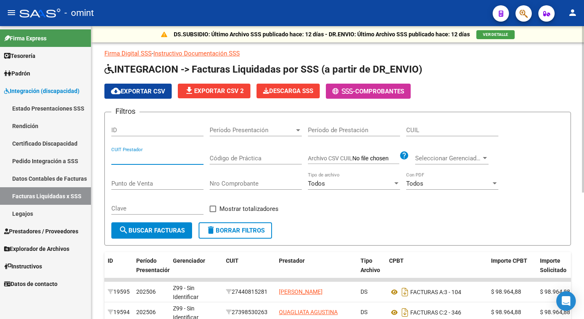
drag, startPoint x: 118, startPoint y: 160, endPoint x: 440, endPoint y: 129, distance: 323.2
paste input "27-29306759-2"
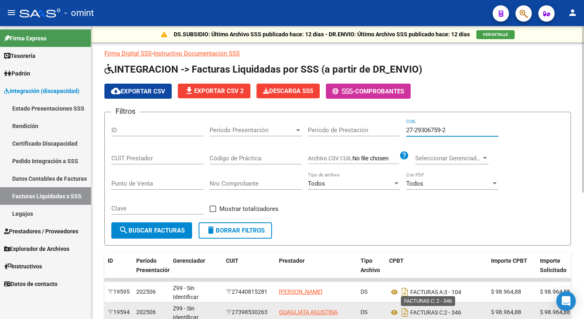
type input "27-29306759-2"
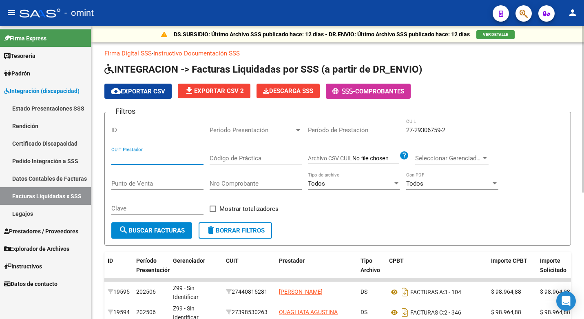
click at [138, 156] on input "CUIT Prestador" at bounding box center [157, 158] width 92 height 7
type input "27-29306759-2"
drag, startPoint x: 457, startPoint y: 129, endPoint x: 282, endPoint y: 114, distance: 175.6
click at [282, 114] on form "Filtros ID Período Presentación Período Presentación Período de Prestación 27-2…" at bounding box center [337, 179] width 466 height 134
paste input "20-45085758-1"
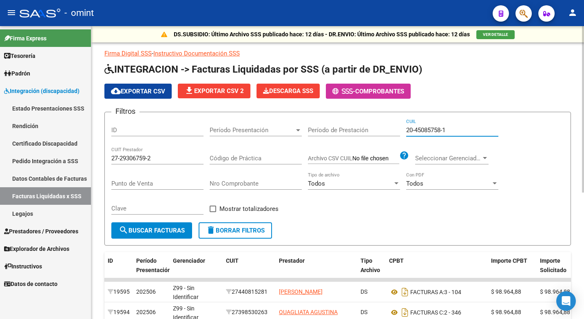
type input "20-45085758-1"
click at [156, 227] on span "search Buscar Facturas" at bounding box center [152, 230] width 66 height 7
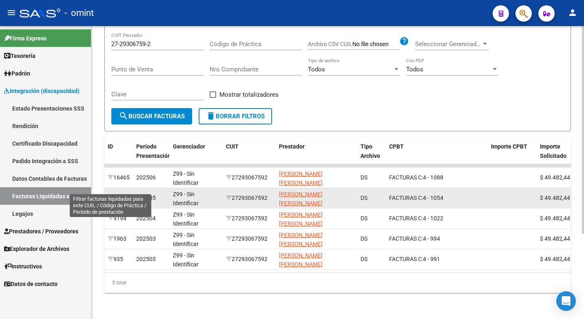
click at [108, 195] on icon at bounding box center [111, 198] width 6 height 6
type input "202505"
type input "90"
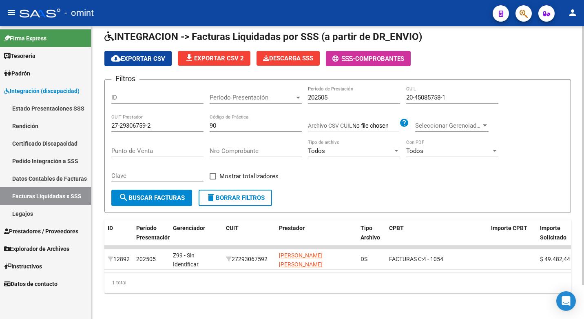
scroll to position [39, 0]
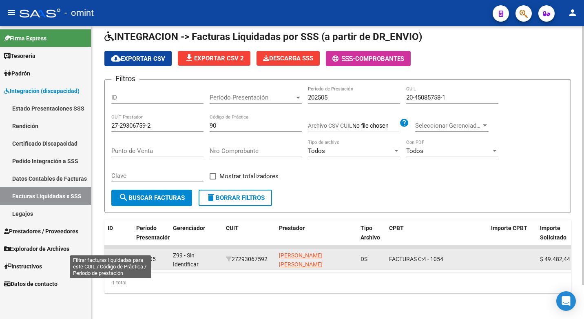
click at [112, 256] on icon at bounding box center [111, 259] width 6 height 6
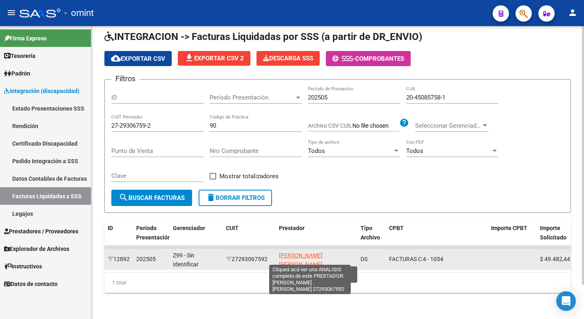
click at [303, 254] on app-link-go-to "[PERSON_NAME] [PERSON_NAME]" at bounding box center [316, 260] width 75 height 19
click at [299, 252] on span "[PERSON_NAME] [PERSON_NAME]" at bounding box center [301, 260] width 44 height 16
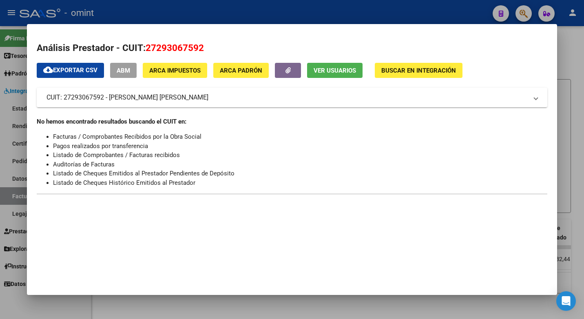
click at [205, 16] on div at bounding box center [292, 159] width 584 height 319
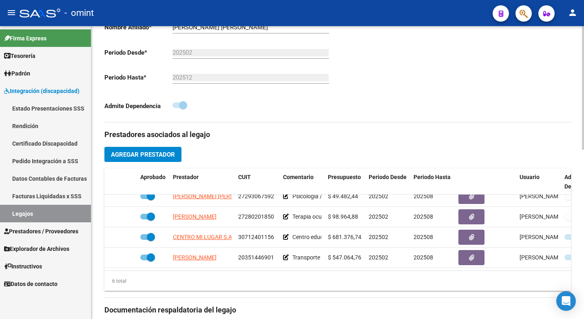
scroll to position [50, 0]
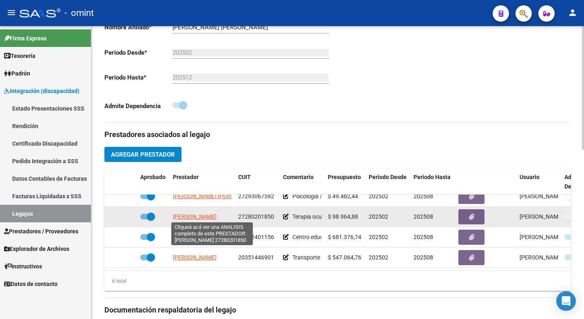
click at [200, 217] on span "[PERSON_NAME]" at bounding box center [195, 216] width 44 height 7
type textarea "27280201850"
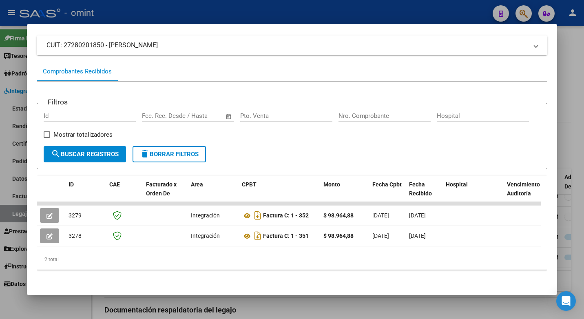
scroll to position [0, 0]
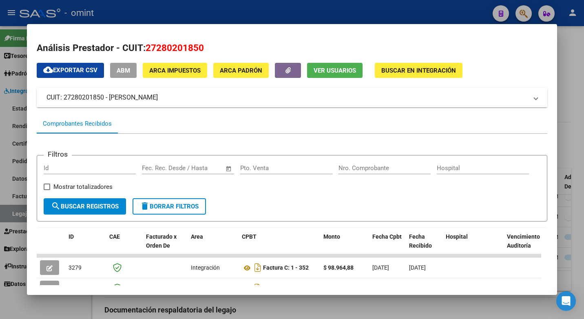
click at [232, 9] on div at bounding box center [292, 159] width 584 height 319
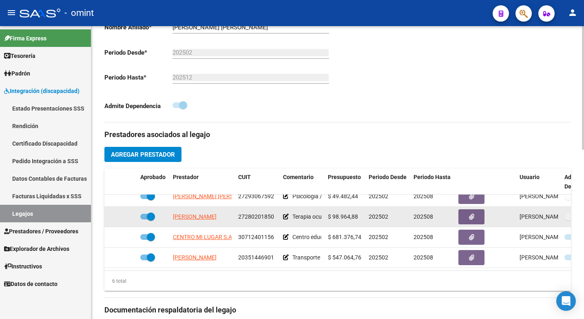
drag, startPoint x: 274, startPoint y: 214, endPoint x: 238, endPoint y: 213, distance: 36.7
click at [238, 213] on datatable-body-cell "27280201850" at bounding box center [257, 217] width 45 height 20
copy span "27280201850"
click at [192, 217] on span "[PERSON_NAME]" at bounding box center [195, 216] width 44 height 7
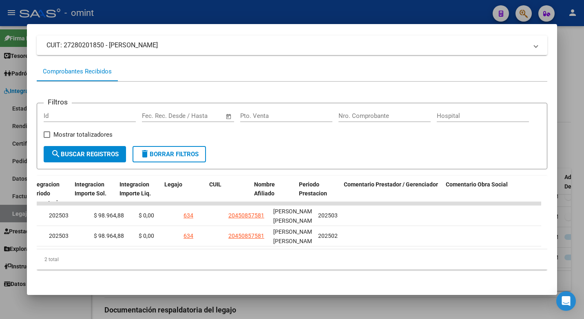
scroll to position [0, 1168]
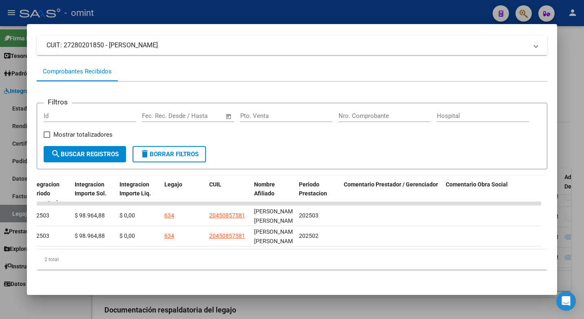
click at [186, 15] on div at bounding box center [292, 159] width 584 height 319
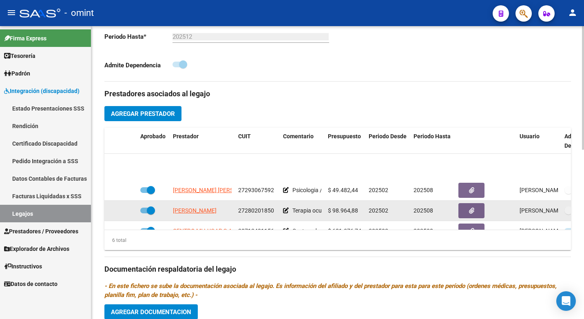
scroll to position [55, 0]
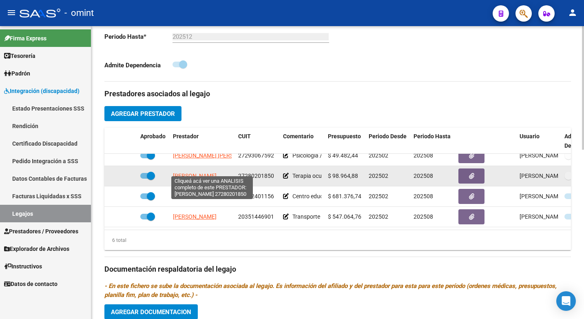
click at [197, 172] on span "[PERSON_NAME]" at bounding box center [195, 175] width 44 height 7
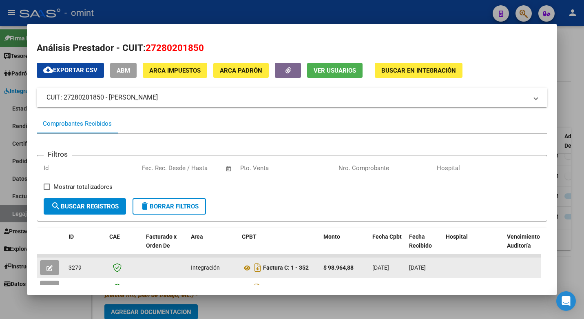
scroll to position [62, 0]
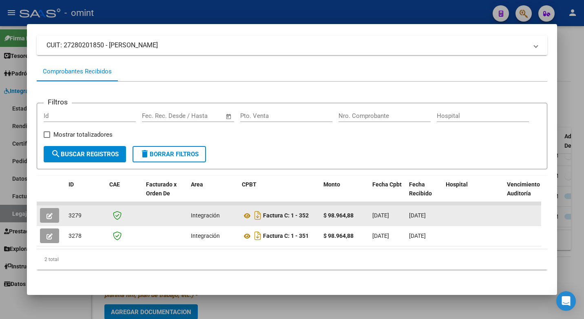
click at [48, 213] on icon "button" at bounding box center [49, 216] width 6 height 6
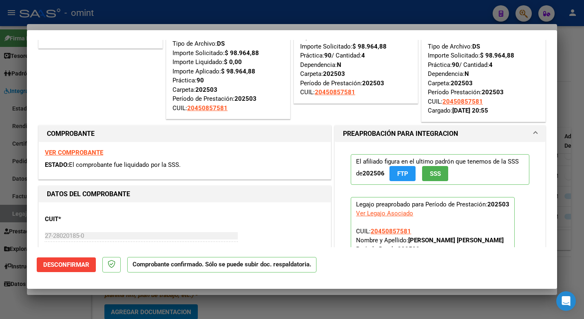
scroll to position [0, 0]
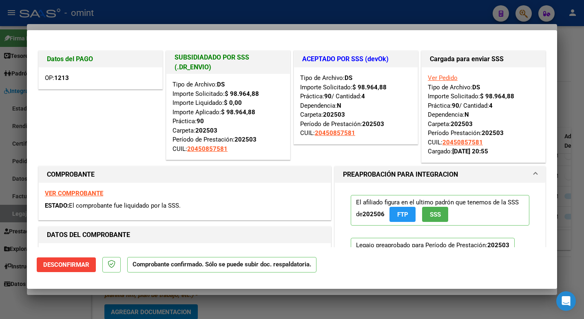
click at [236, 11] on div at bounding box center [292, 159] width 584 height 319
type input "$ 0,00"
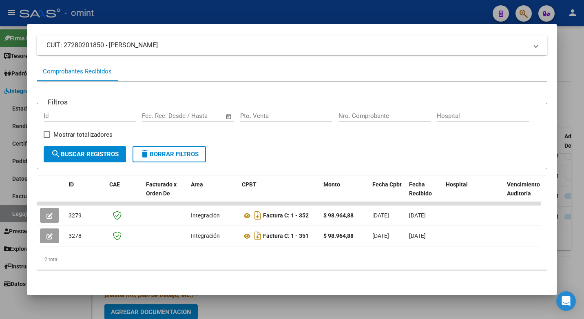
click at [162, 12] on div at bounding box center [292, 159] width 584 height 319
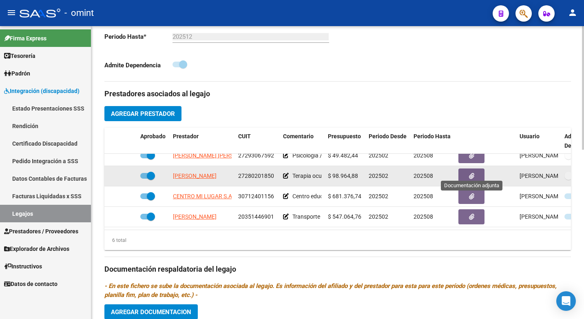
click at [470, 168] on button "button" at bounding box center [471, 175] width 26 height 15
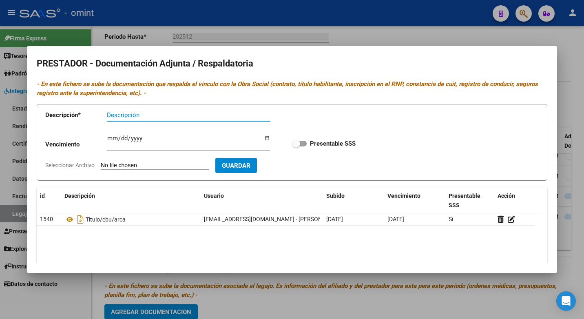
click at [362, 25] on div at bounding box center [292, 159] width 584 height 319
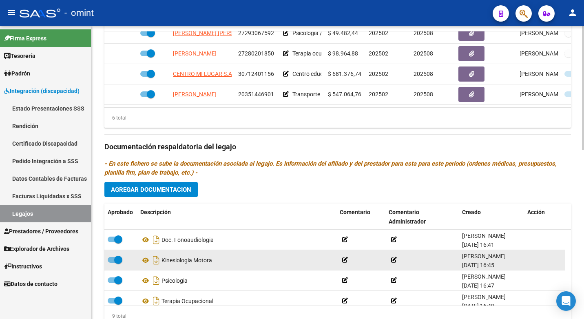
scroll to position [400, 0]
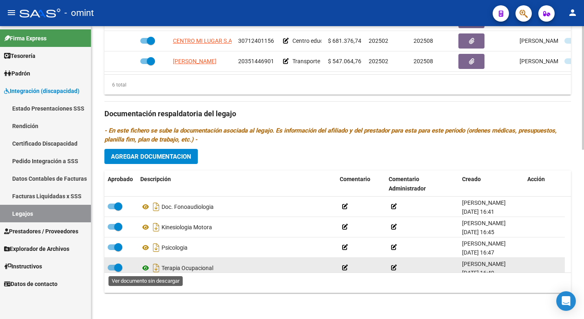
click at [143, 267] on icon at bounding box center [145, 268] width 11 height 10
click at [148, 264] on icon at bounding box center [145, 268] width 11 height 10
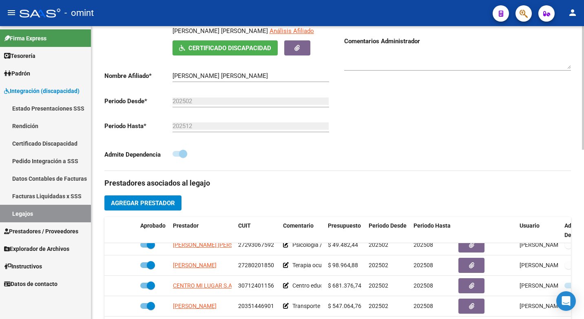
scroll to position [0, 0]
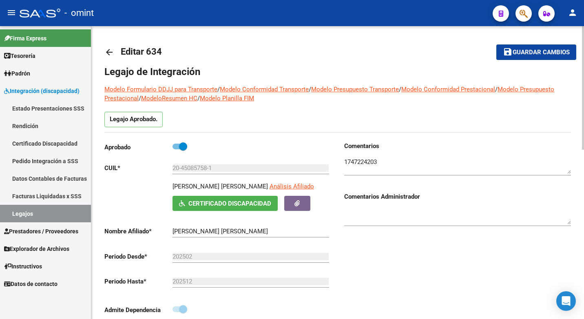
drag, startPoint x: 254, startPoint y: 186, endPoint x: 174, endPoint y: 187, distance: 79.9
click at [174, 187] on p "[PERSON_NAME] [PERSON_NAME]" at bounding box center [219, 186] width 95 height 9
copy p "[PERSON_NAME] [PERSON_NAME]"
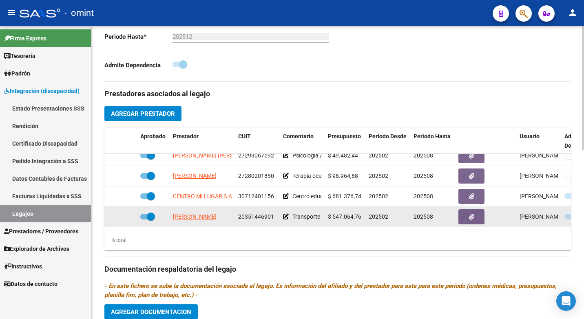
scroll to position [285, 0]
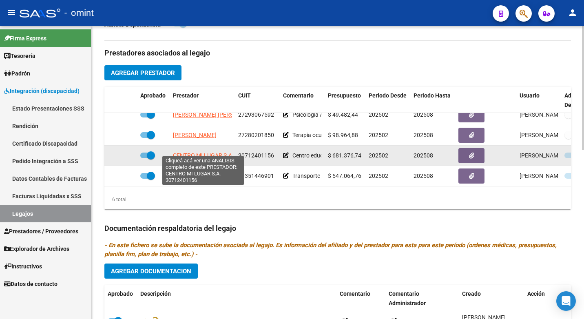
click at [213, 152] on span "CENTRO MI LUGAR S.A." at bounding box center [203, 155] width 61 height 7
type textarea "30712401156"
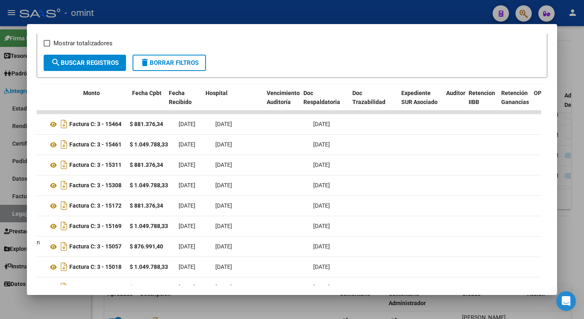
scroll to position [0, 0]
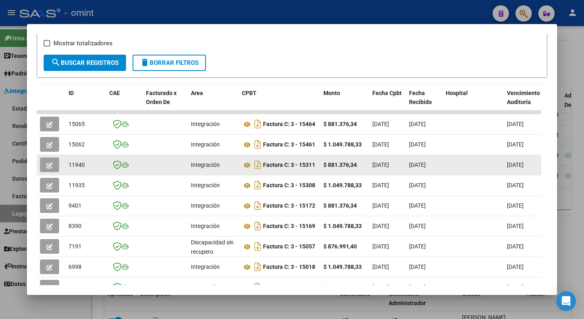
drag, startPoint x: 198, startPoint y: 170, endPoint x: 60, endPoint y: 167, distance: 137.4
drag, startPoint x: 60, startPoint y: 167, endPoint x: 43, endPoint y: 165, distance: 17.7
click at [43, 165] on button "button" at bounding box center [49, 164] width 19 height 15
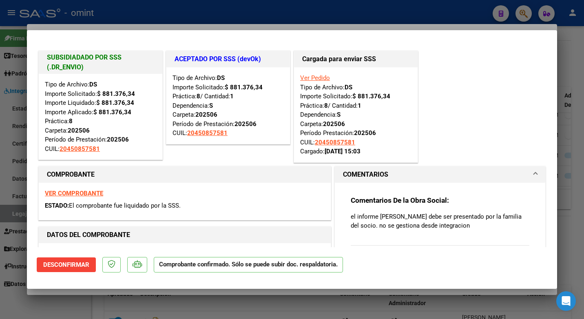
click at [136, 14] on div at bounding box center [292, 159] width 584 height 319
type input "$ 0,00"
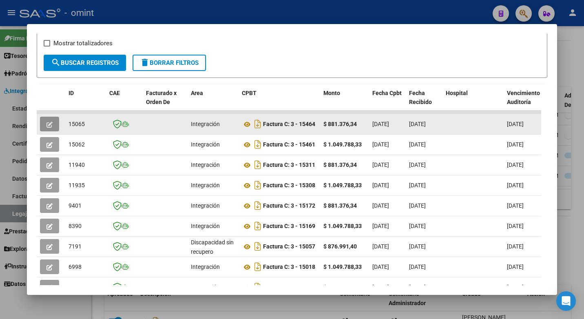
click at [50, 124] on span "button" at bounding box center [49, 123] width 6 height 7
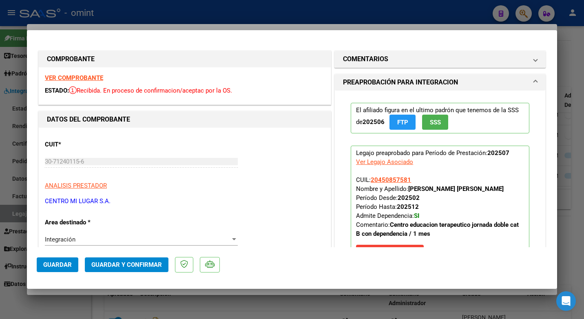
click at [76, 79] on strong "VER COMPROBANTE" at bounding box center [74, 77] width 58 height 7
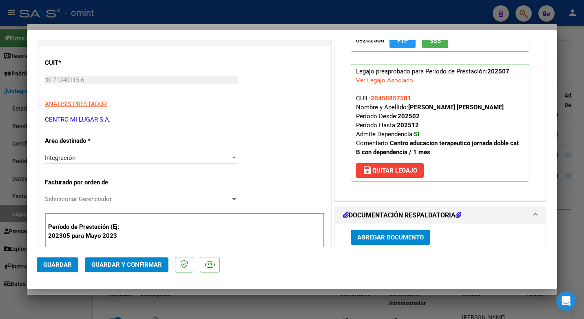
scroll to position [163, 0]
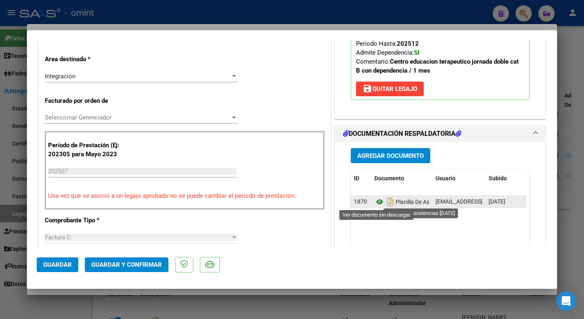
click at [376, 201] on icon at bounding box center [379, 202] width 11 height 10
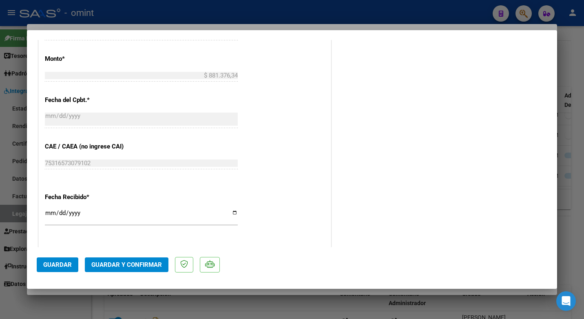
scroll to position [580, 0]
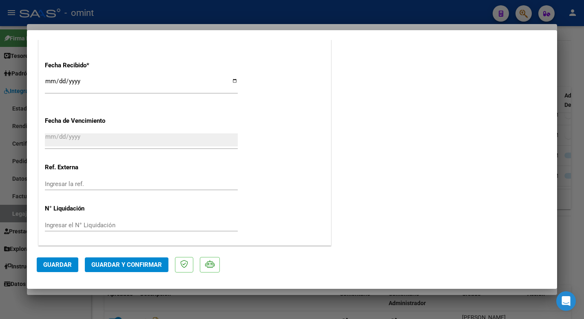
click at [140, 261] on span "Guardar y Confirmar" at bounding box center [126, 264] width 71 height 7
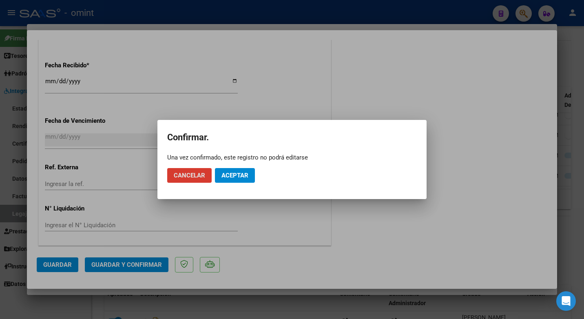
click at [252, 170] on button "Aceptar" at bounding box center [235, 175] width 40 height 15
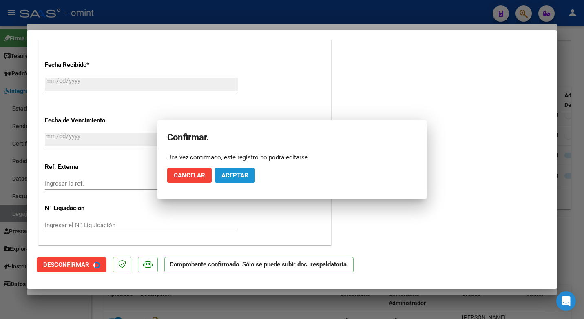
scroll to position [530, 0]
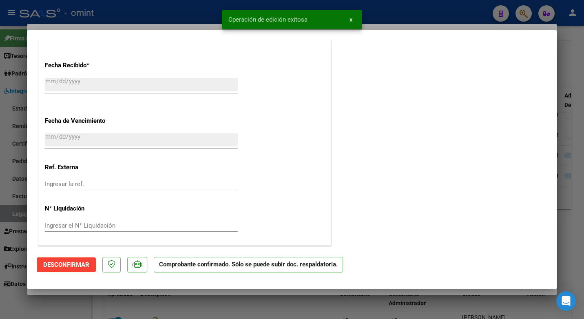
click at [140, 9] on div at bounding box center [292, 159] width 584 height 319
type input "$ 0,00"
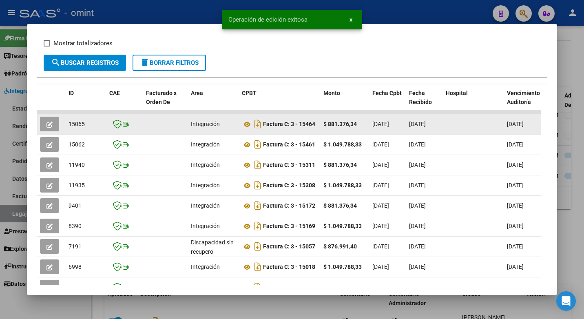
click at [79, 127] on span "15065" at bounding box center [76, 124] width 16 height 7
click at [80, 127] on span "15065" at bounding box center [76, 124] width 16 height 7
copy span "15065"
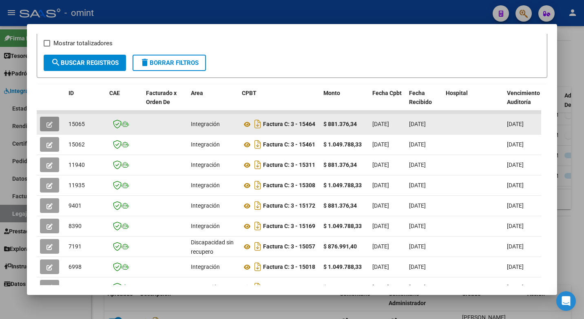
click at [44, 128] on button "button" at bounding box center [49, 124] width 19 height 15
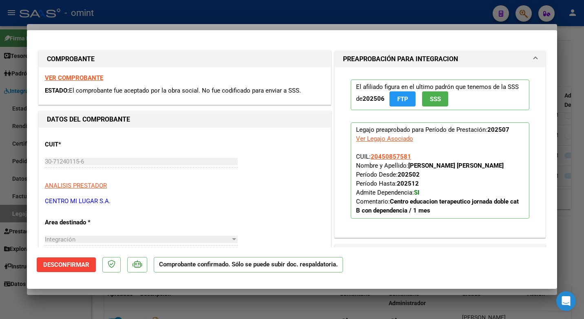
click at [70, 76] on strong "VER COMPROBANTE" at bounding box center [74, 77] width 58 height 7
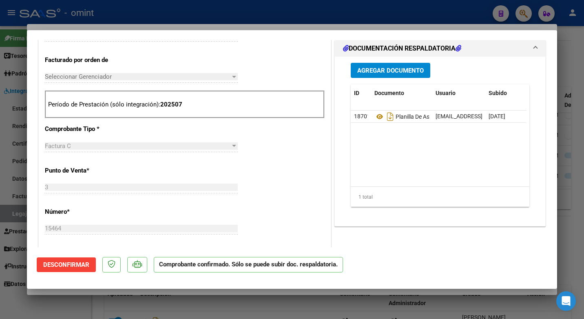
scroll to position [245, 0]
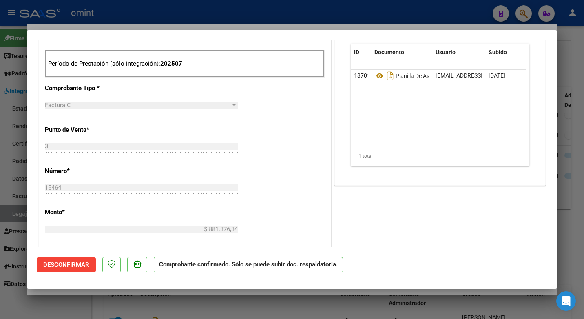
click at [159, 21] on div at bounding box center [292, 159] width 584 height 319
type input "$ 0,00"
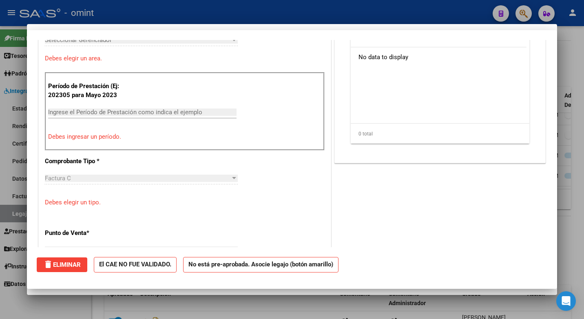
scroll to position [0, 0]
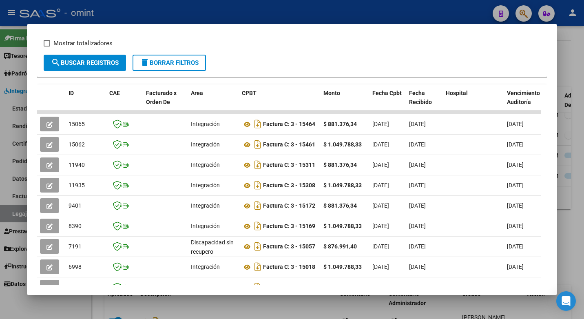
click at [138, 5] on div at bounding box center [292, 159] width 584 height 319
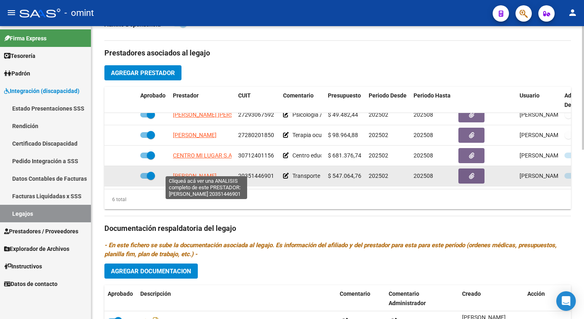
click at [217, 172] on span "[PERSON_NAME]" at bounding box center [195, 175] width 44 height 7
type textarea "20351446901"
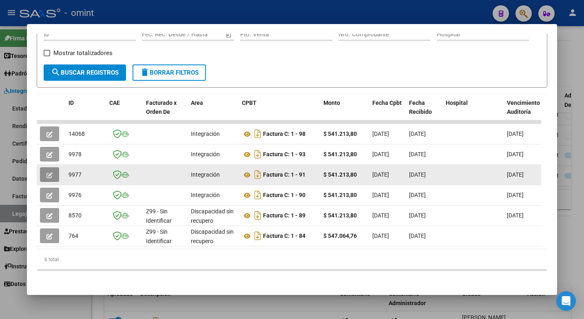
click at [48, 171] on span "button" at bounding box center [49, 174] width 6 height 7
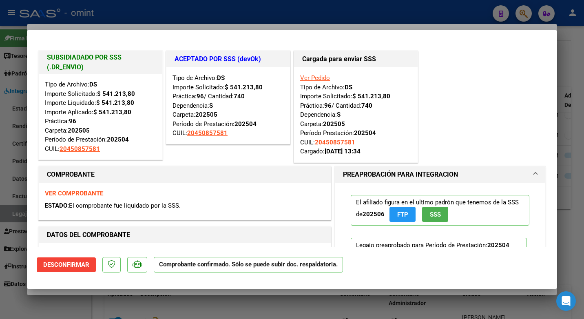
click at [151, 20] on div at bounding box center [292, 159] width 584 height 319
type input "$ 0,00"
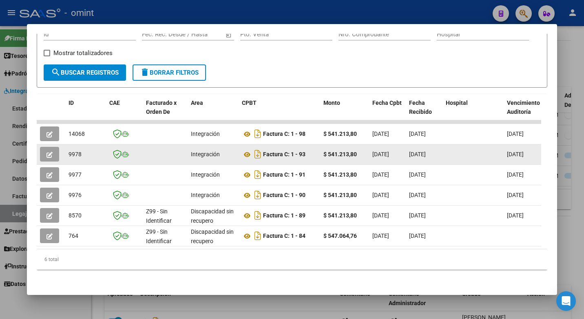
click at [45, 147] on button "button" at bounding box center [49, 154] width 19 height 15
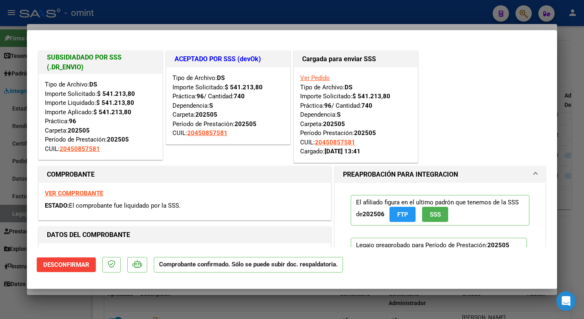
click at [146, 16] on div at bounding box center [292, 159] width 584 height 319
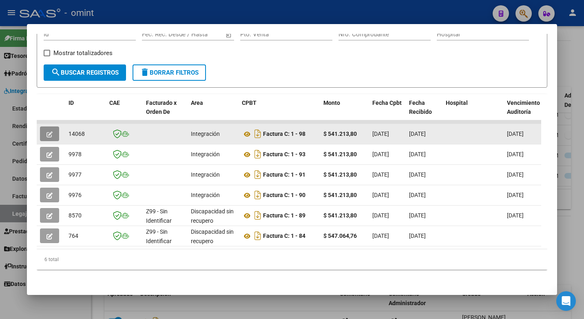
click at [50, 131] on icon "button" at bounding box center [49, 134] width 6 height 6
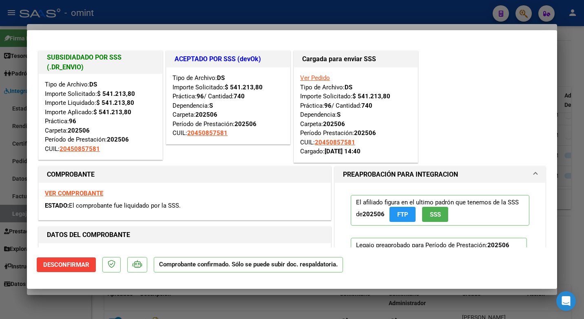
click at [174, 18] on div at bounding box center [292, 159] width 584 height 319
type input "$ 0,00"
